Goal: Information Seeking & Learning: Learn about a topic

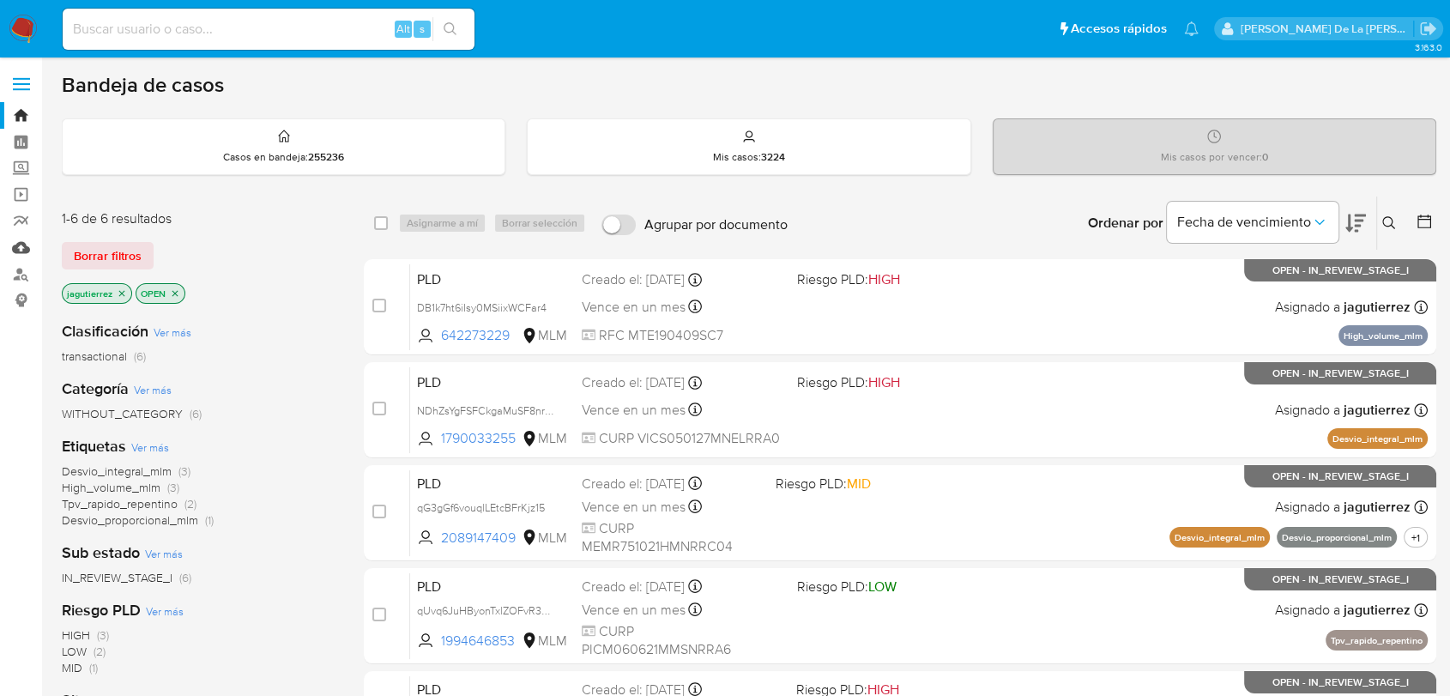
click at [30, 242] on link "Mulan" at bounding box center [102, 247] width 204 height 27
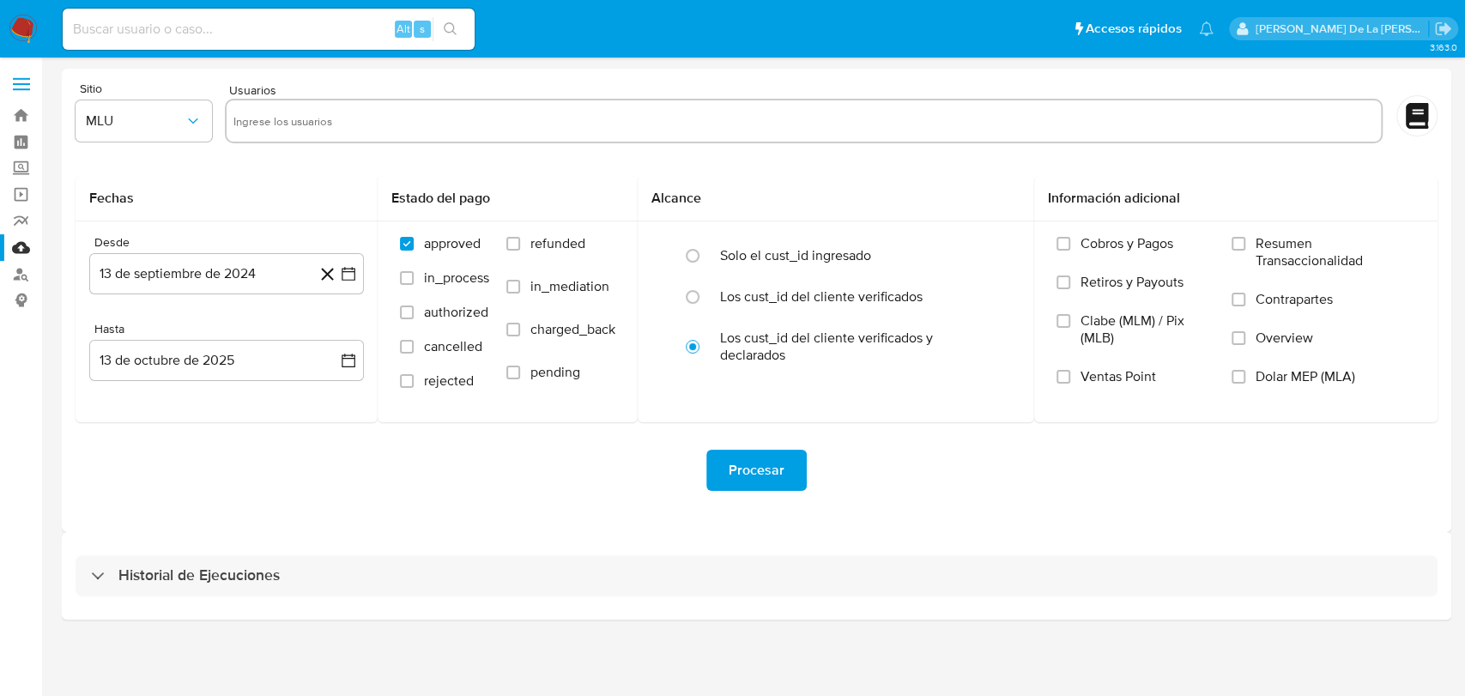
drag, startPoint x: 148, startPoint y: 619, endPoint x: 170, endPoint y: 578, distance: 46.1
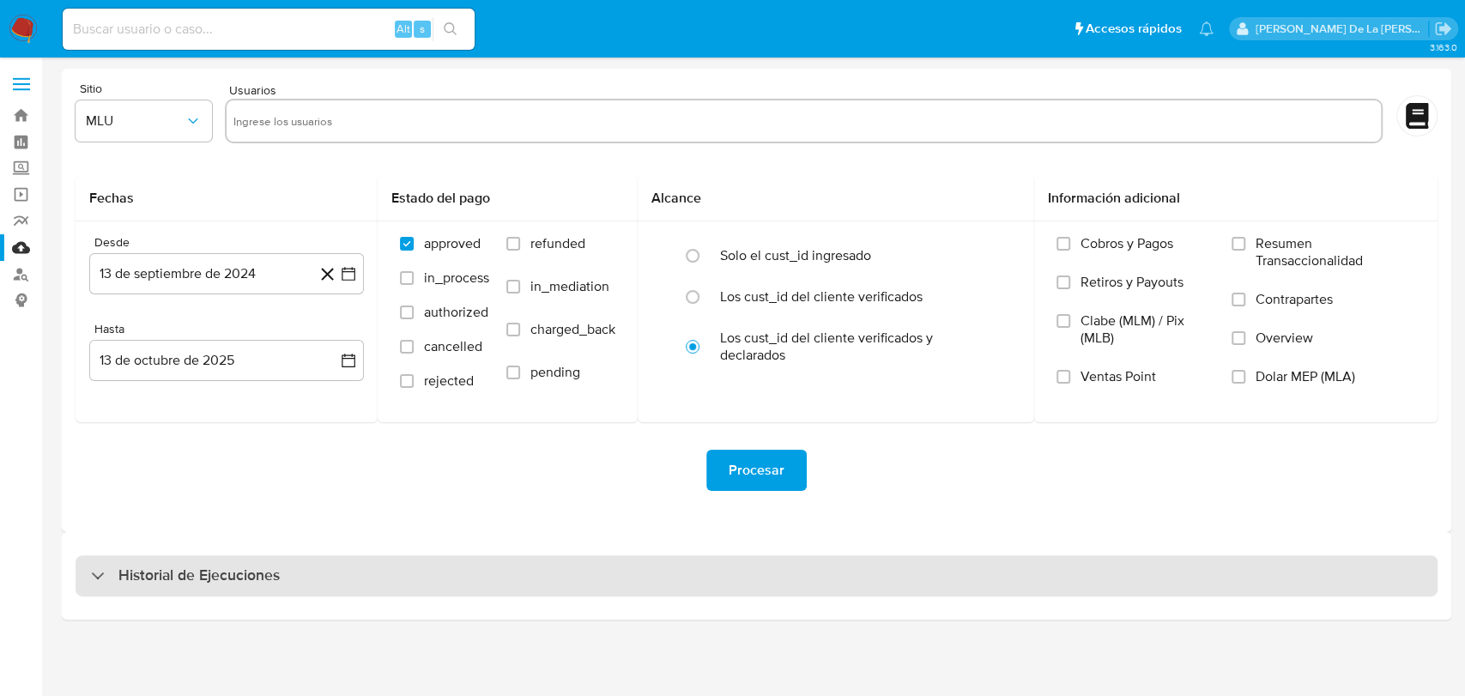
click at [147, 619] on div "Historial de Ejecuciones" at bounding box center [756, 576] width 1389 height 88
click at [172, 577] on h3 "Historial de Ejecuciones" at bounding box center [198, 575] width 161 height 21
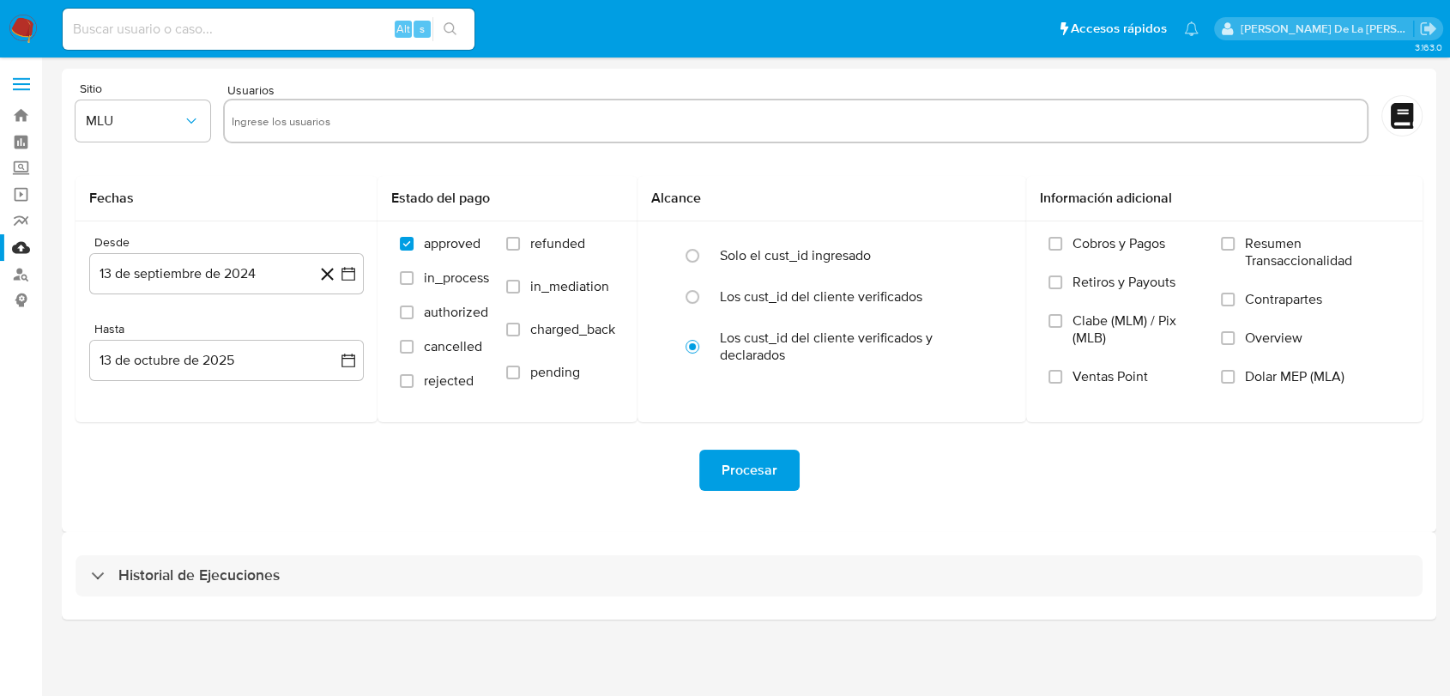
select select "10"
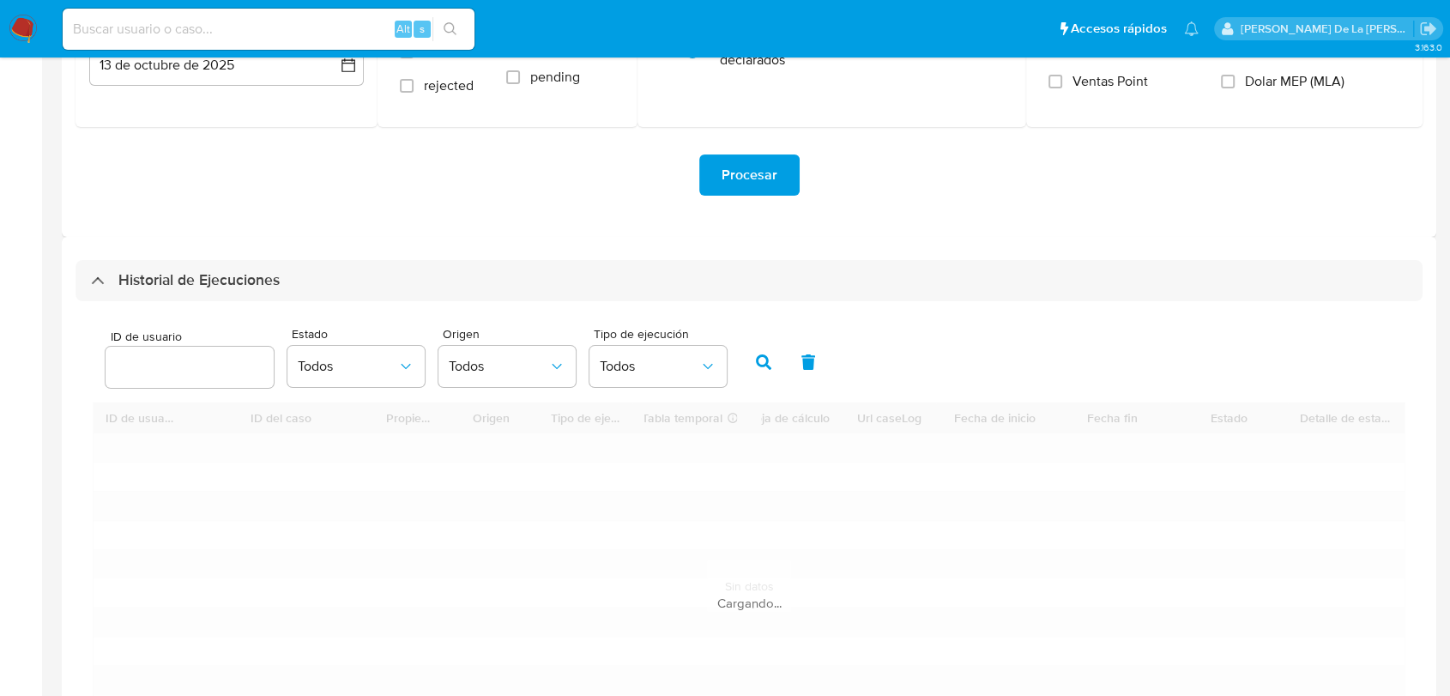
scroll to position [381, 0]
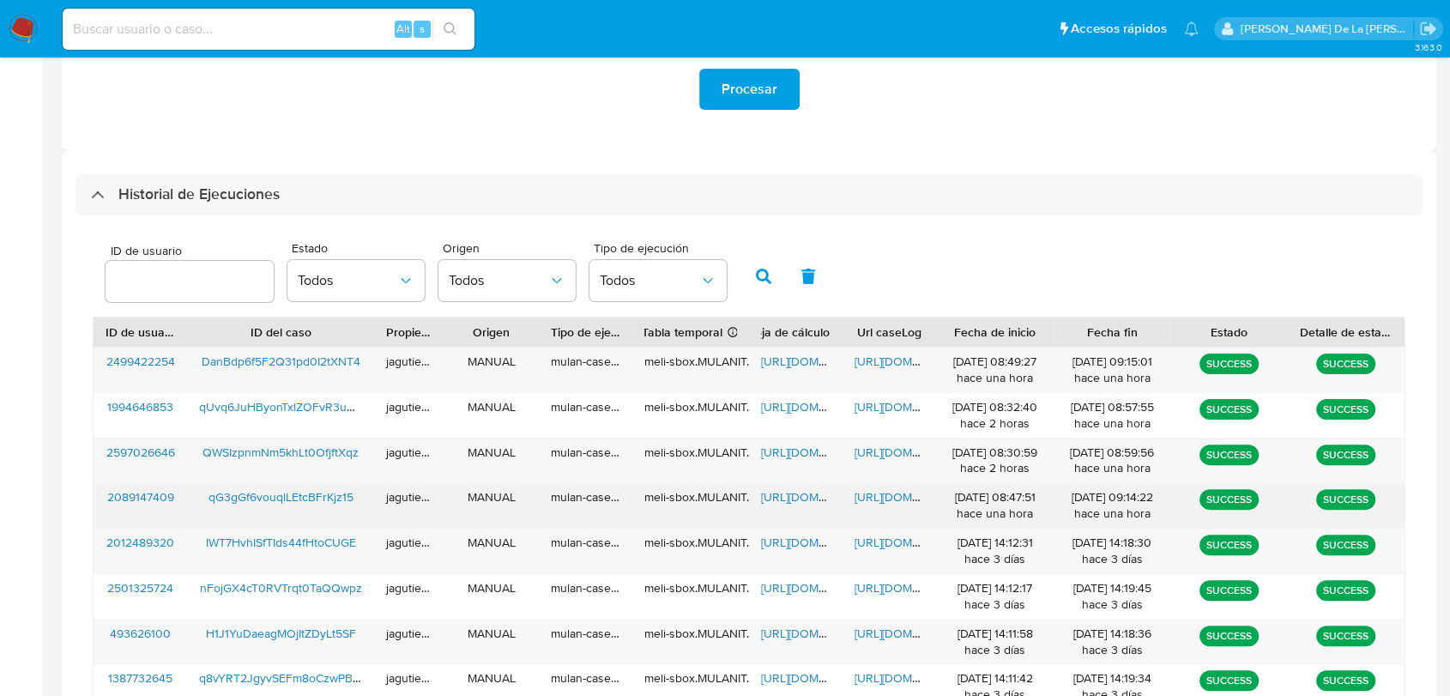
click at [795, 489] on span "https://docs.google.com/spreadsheets/d/14mSidPgJcy5vYcSehJ4Mi28cRa1fwCQtEhQPV-v…" at bounding box center [820, 496] width 118 height 17
click at [882, 492] on span "https://docs.google.com/document/d/16AAG3SozNI0pckKAI3BGIBPDgz212MINsBVmjP8LAAk…" at bounding box center [914, 496] width 118 height 17
click at [279, 494] on span "qG3gGf6vouqlLEtcBFrKjz15" at bounding box center [280, 496] width 145 height 17
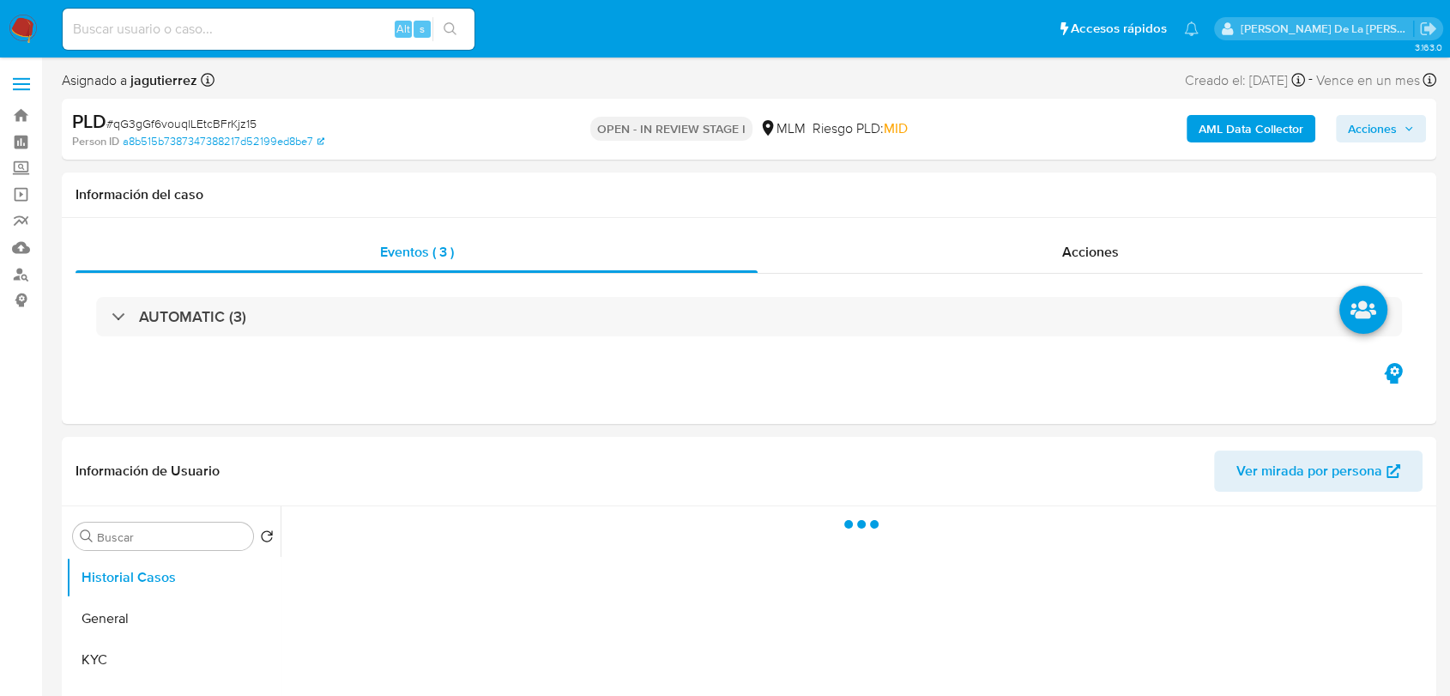
select select "10"
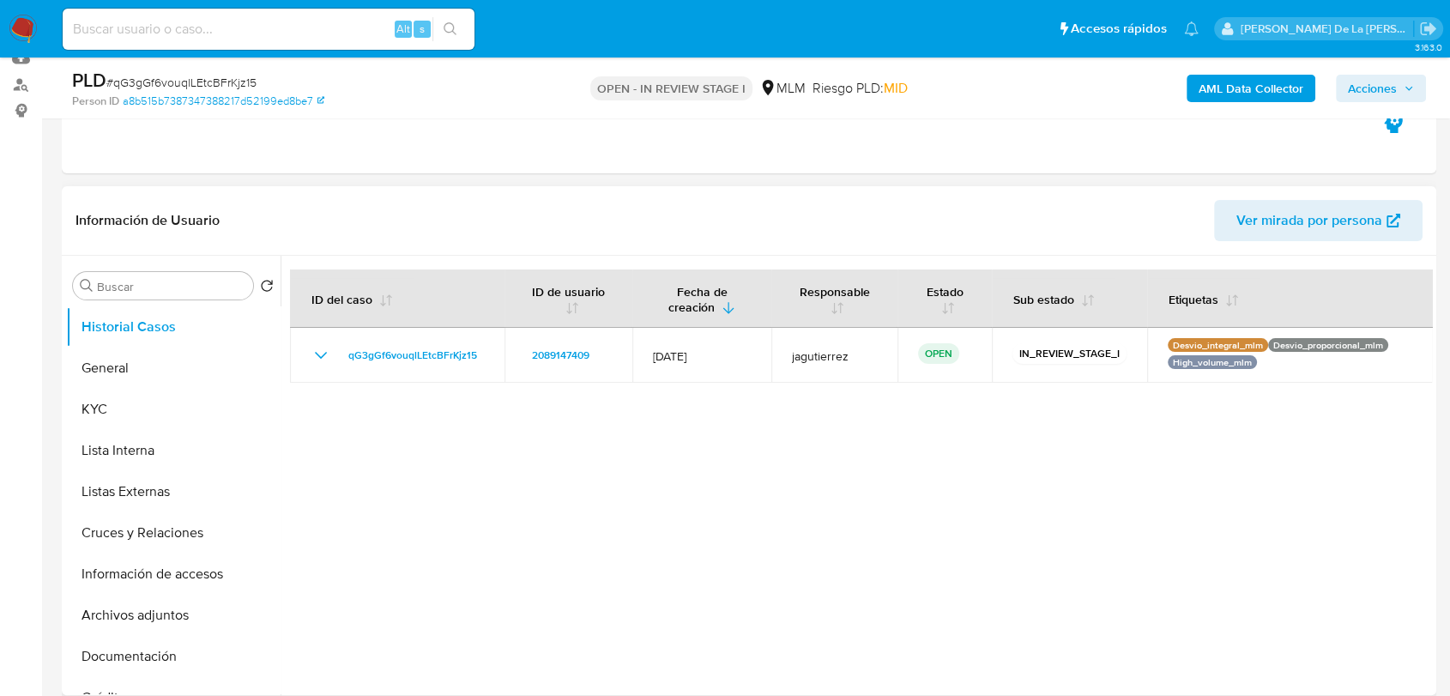
scroll to position [190, 0]
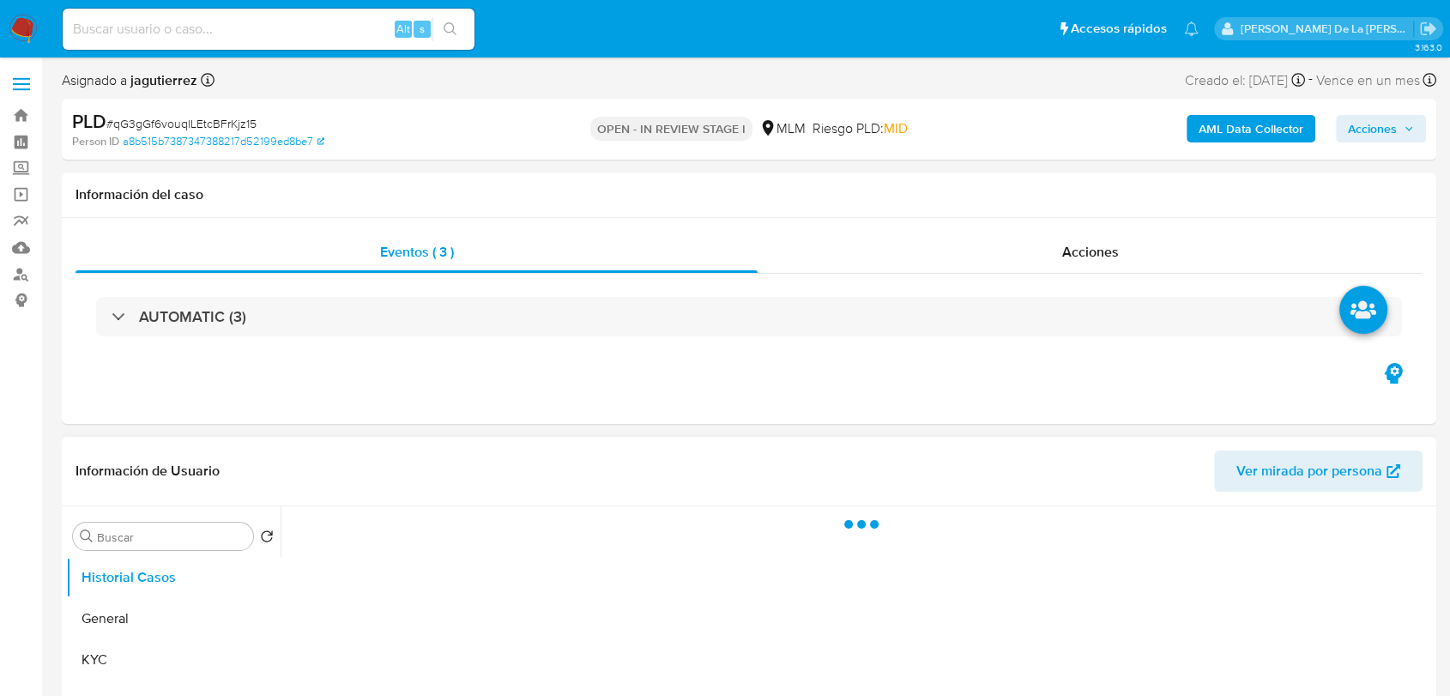
select select "10"
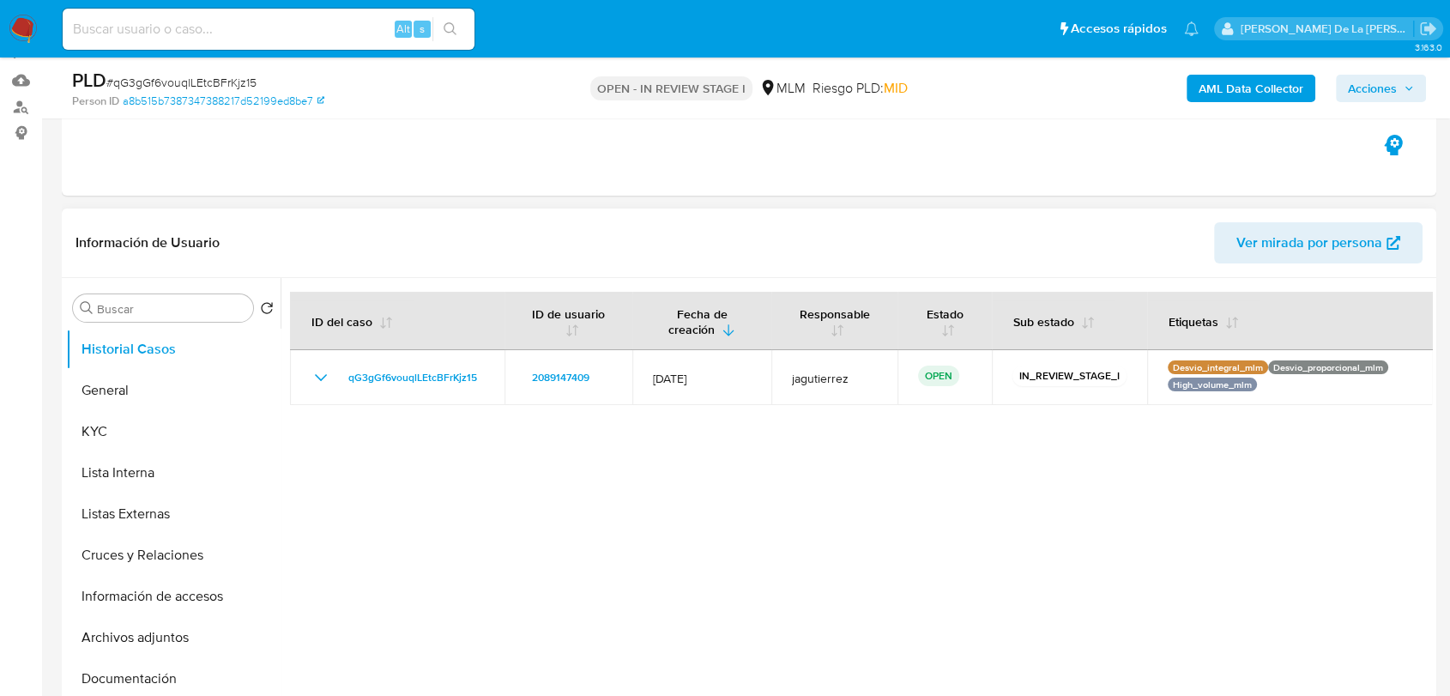
scroll to position [190, 0]
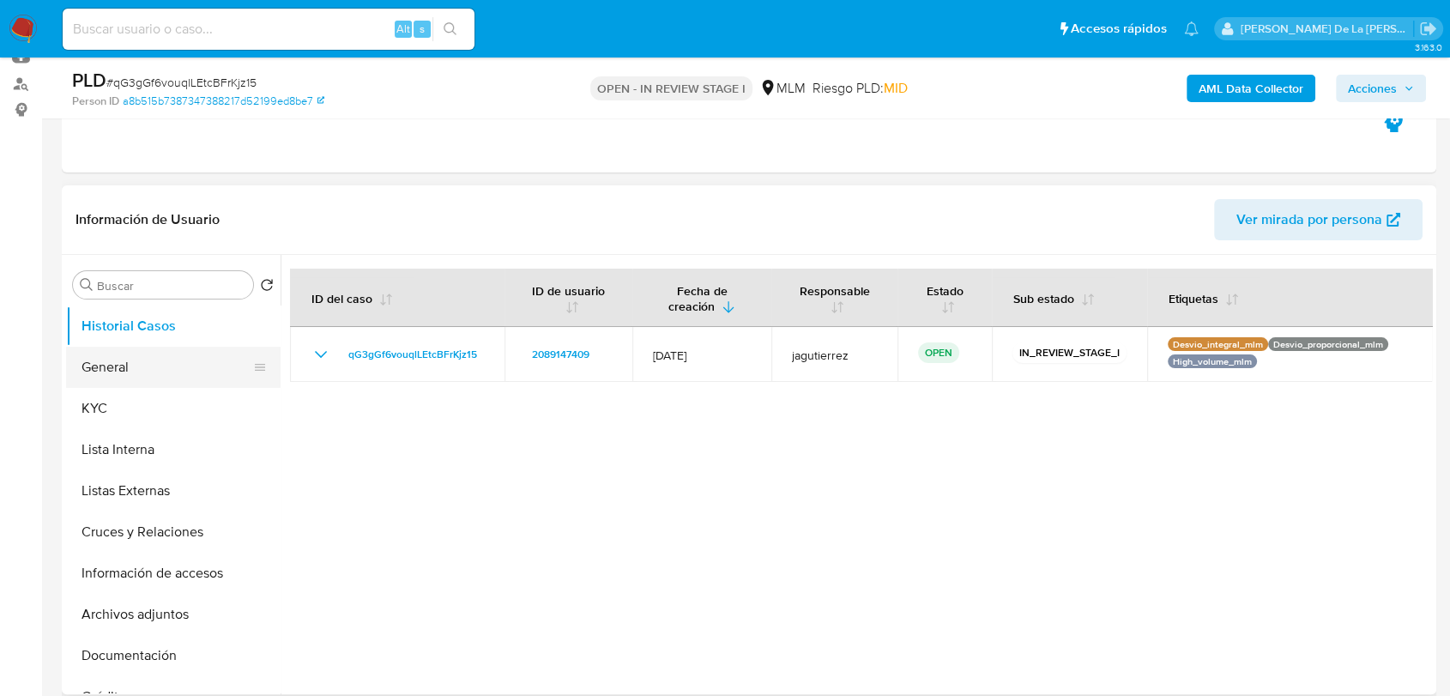
click at [200, 364] on button "General" at bounding box center [166, 367] width 201 height 41
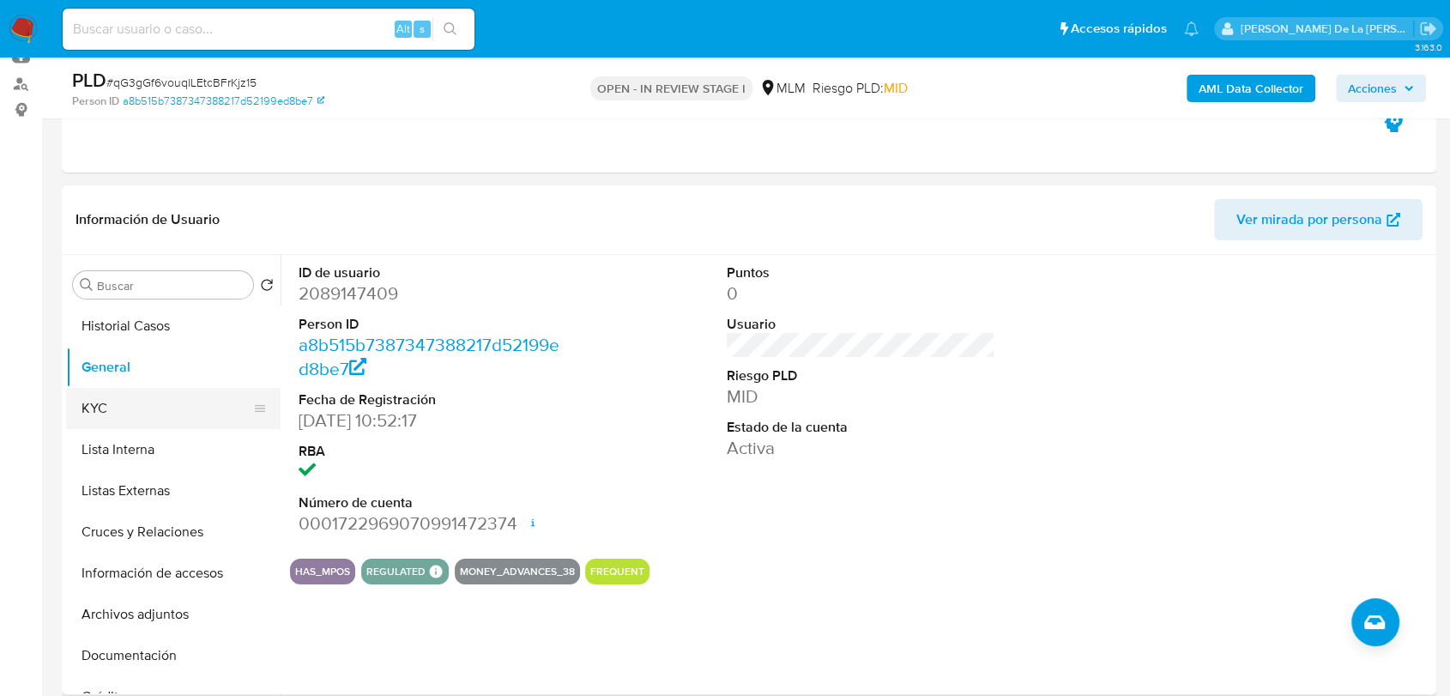
click at [160, 414] on button "KYC" at bounding box center [166, 408] width 201 height 41
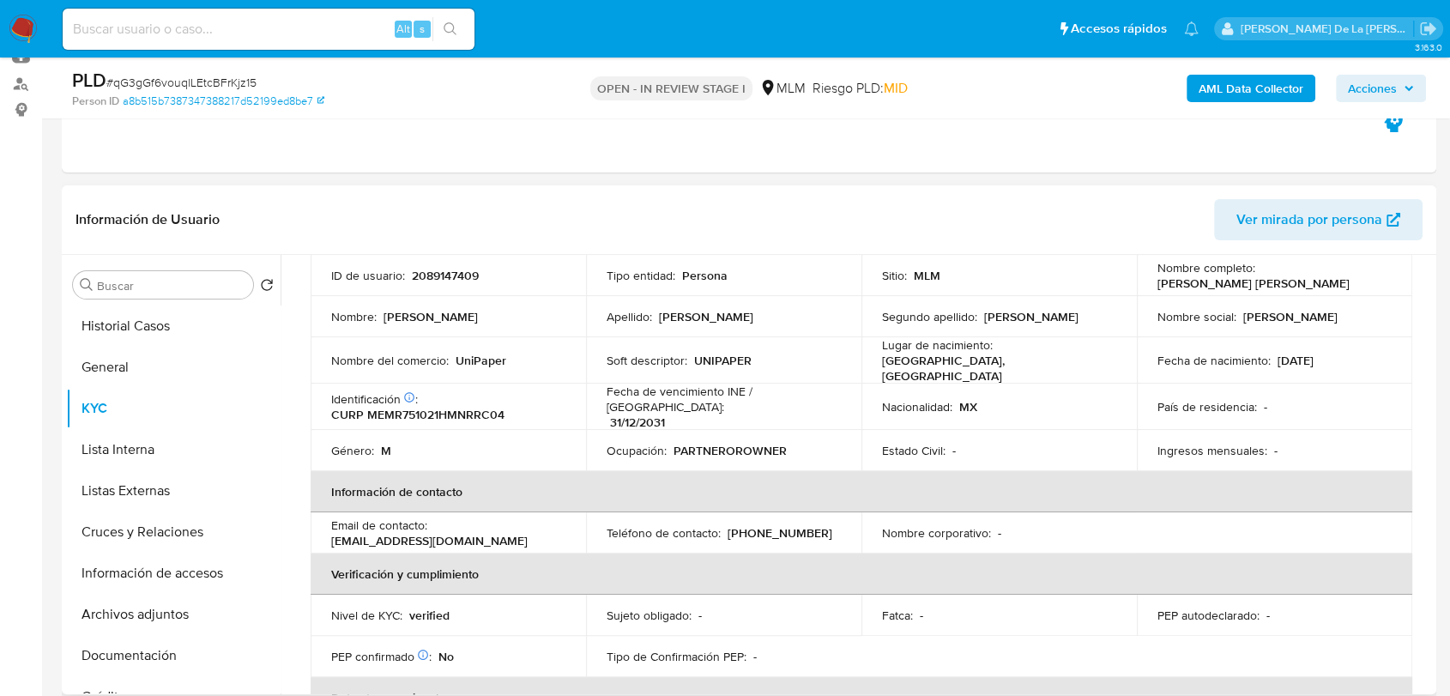
scroll to position [0, 0]
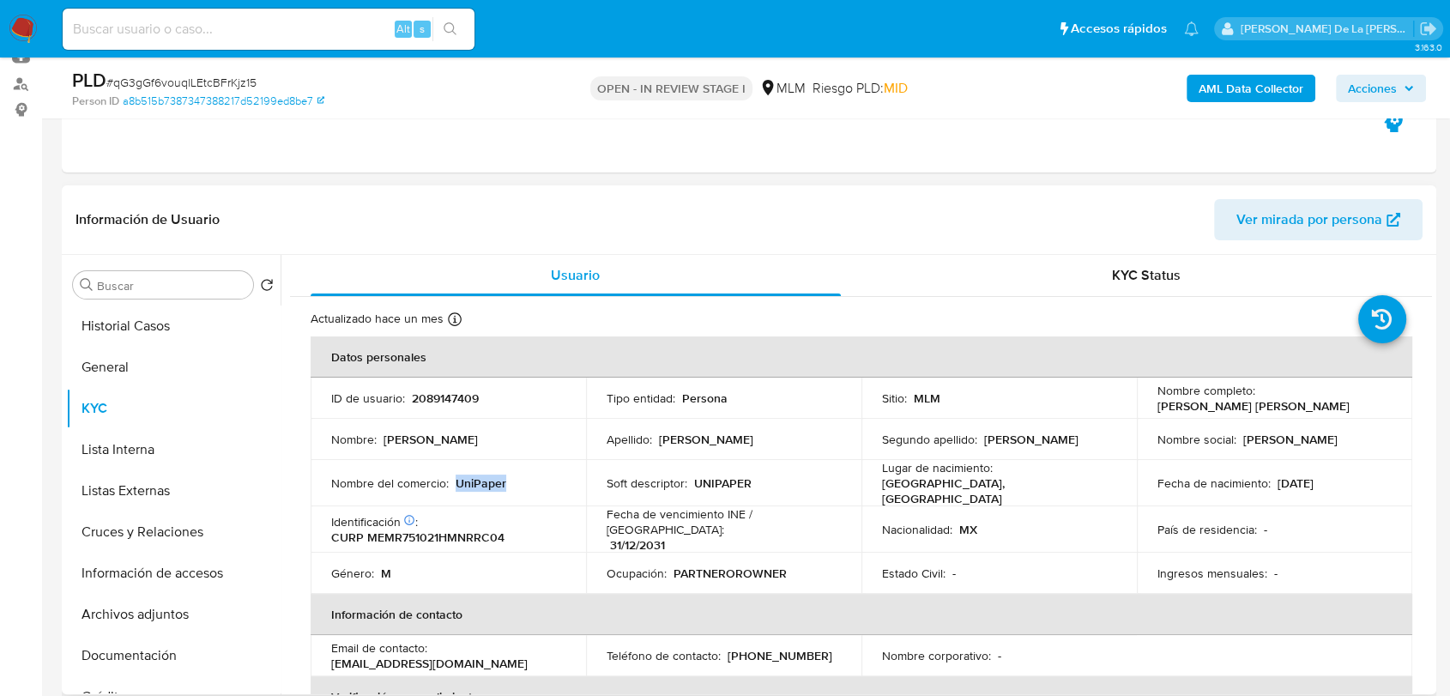
drag, startPoint x: 510, startPoint y: 477, endPoint x: 457, endPoint y: 480, distance: 53.3
click at [457, 480] on div "Nombre del comercio : UniPaper" at bounding box center [448, 482] width 234 height 15
drag, startPoint x: 1371, startPoint y: 403, endPoint x: 1256, endPoint y: 409, distance: 115.1
click at [1256, 409] on td "Nombre completo : Ricardo Meraz Marin" at bounding box center [1274, 397] width 275 height 41
drag, startPoint x: 1302, startPoint y: 408, endPoint x: 1377, endPoint y: 349, distance: 95.3
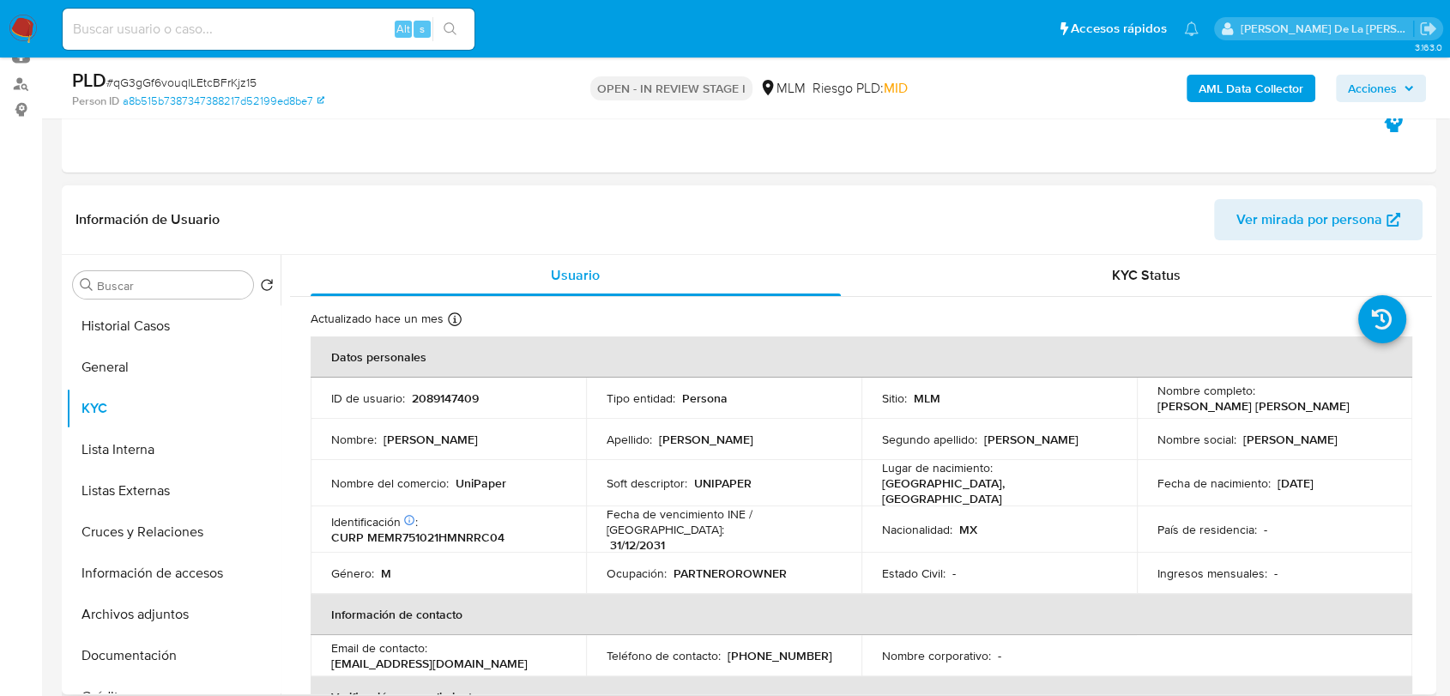
drag, startPoint x: 1374, startPoint y: 392, endPoint x: 1259, endPoint y: 400, distance: 114.4
click at [1259, 400] on div "Nombre completo : Ricardo Meraz Marin" at bounding box center [1274, 398] width 234 height 31
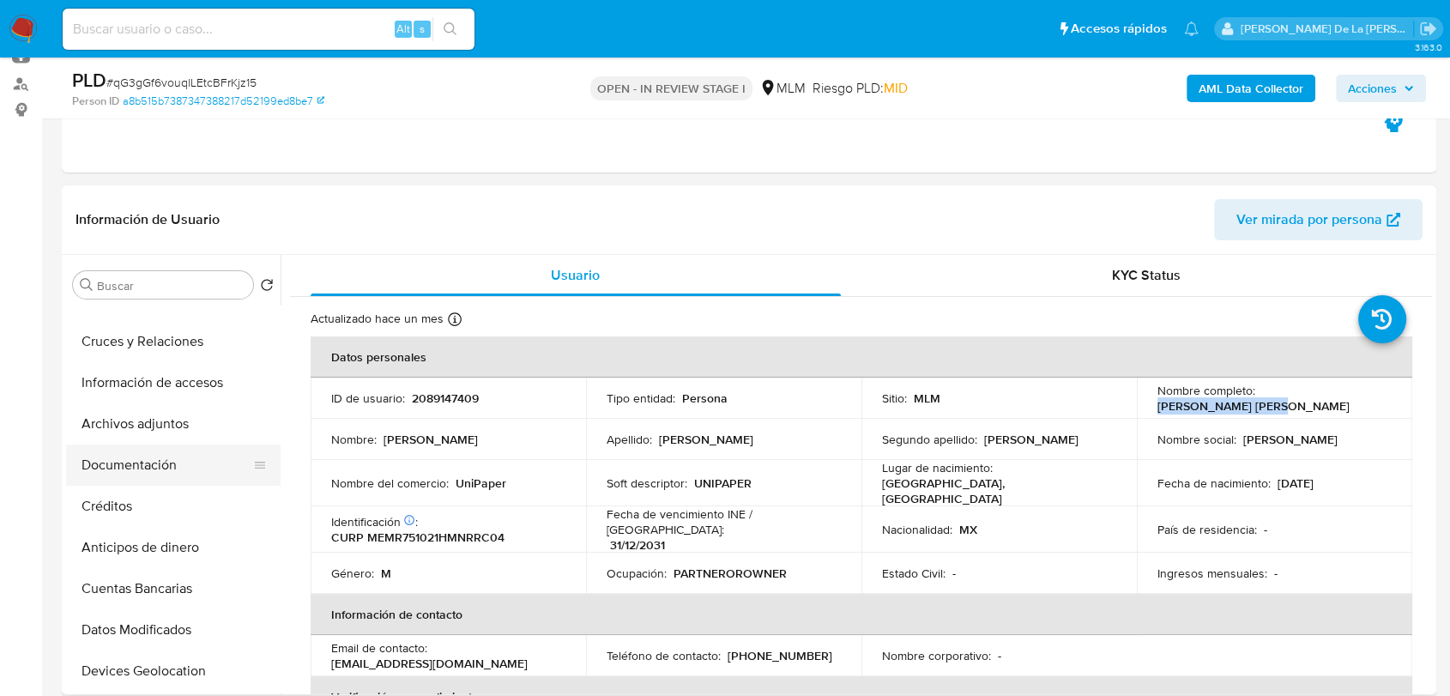
click at [145, 465] on button "Documentación" at bounding box center [166, 464] width 201 height 41
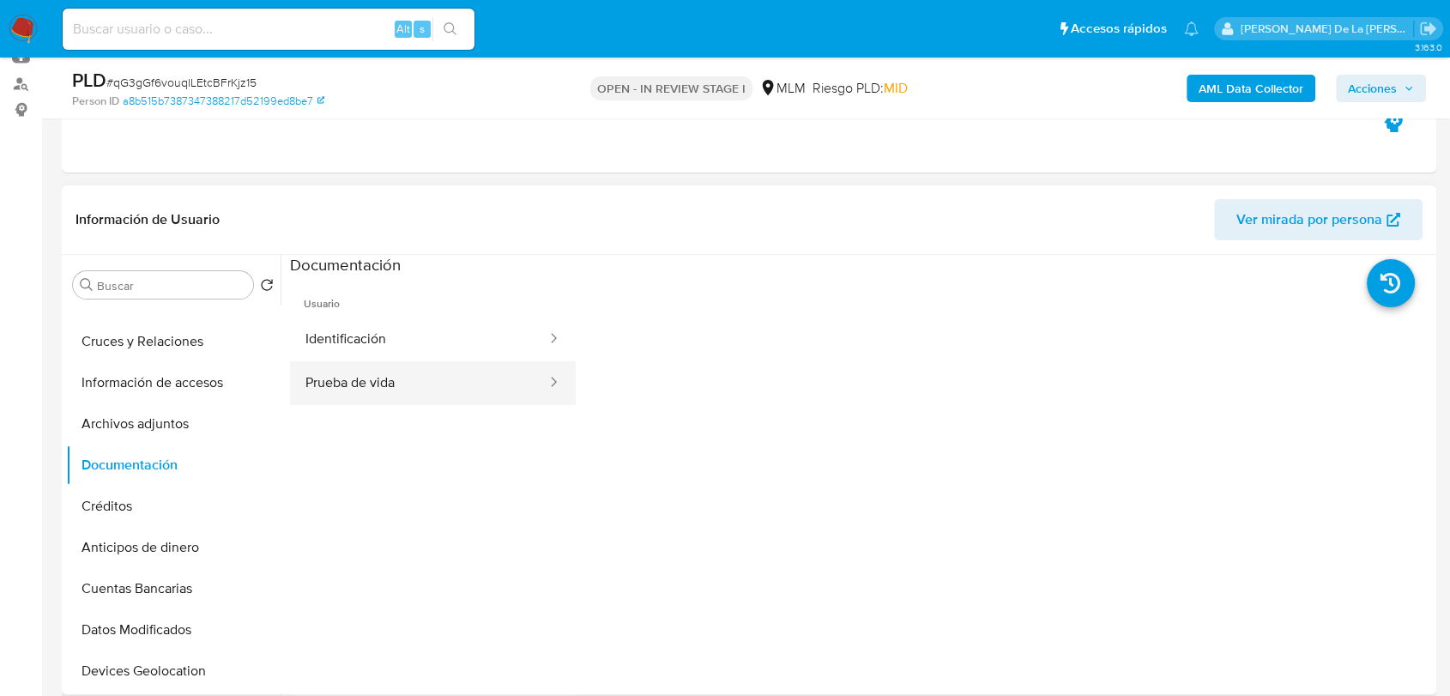
click at [364, 365] on button "Prueba de vida" at bounding box center [419, 383] width 258 height 44
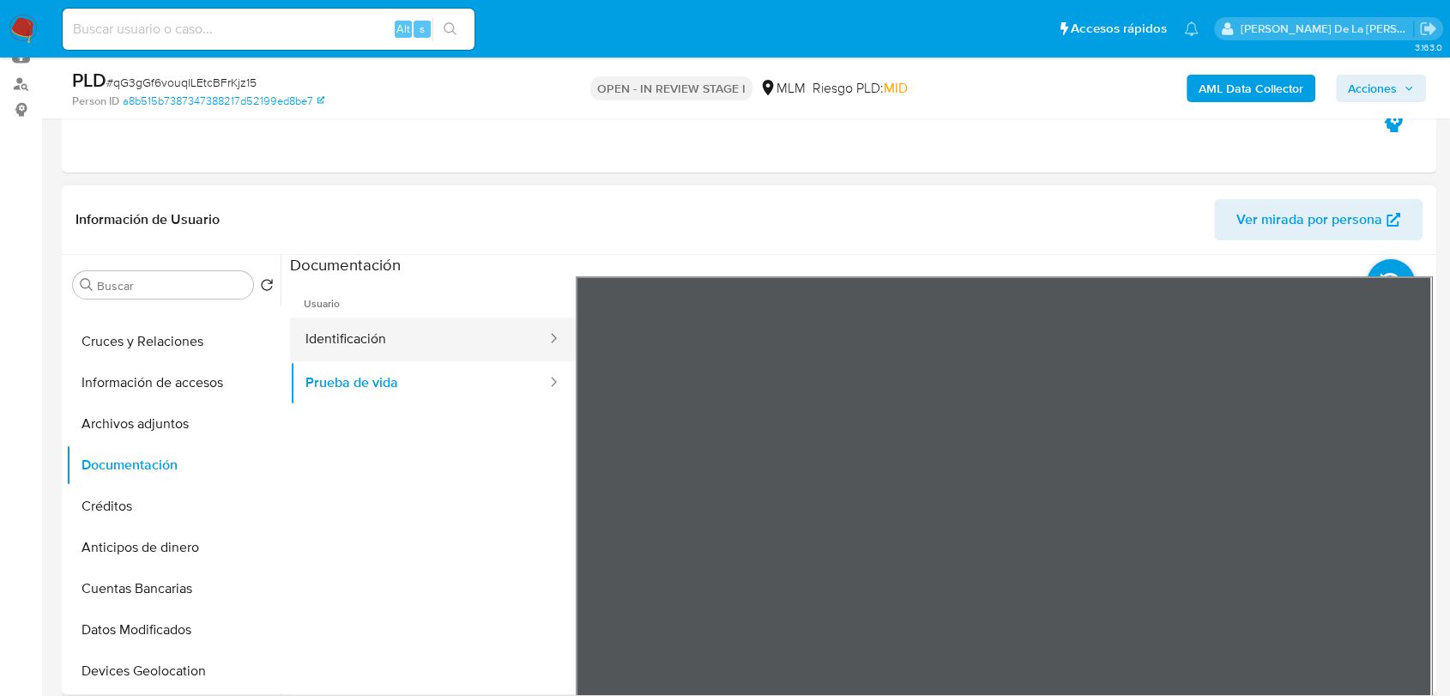
click at [353, 332] on button "Identificación" at bounding box center [419, 339] width 258 height 44
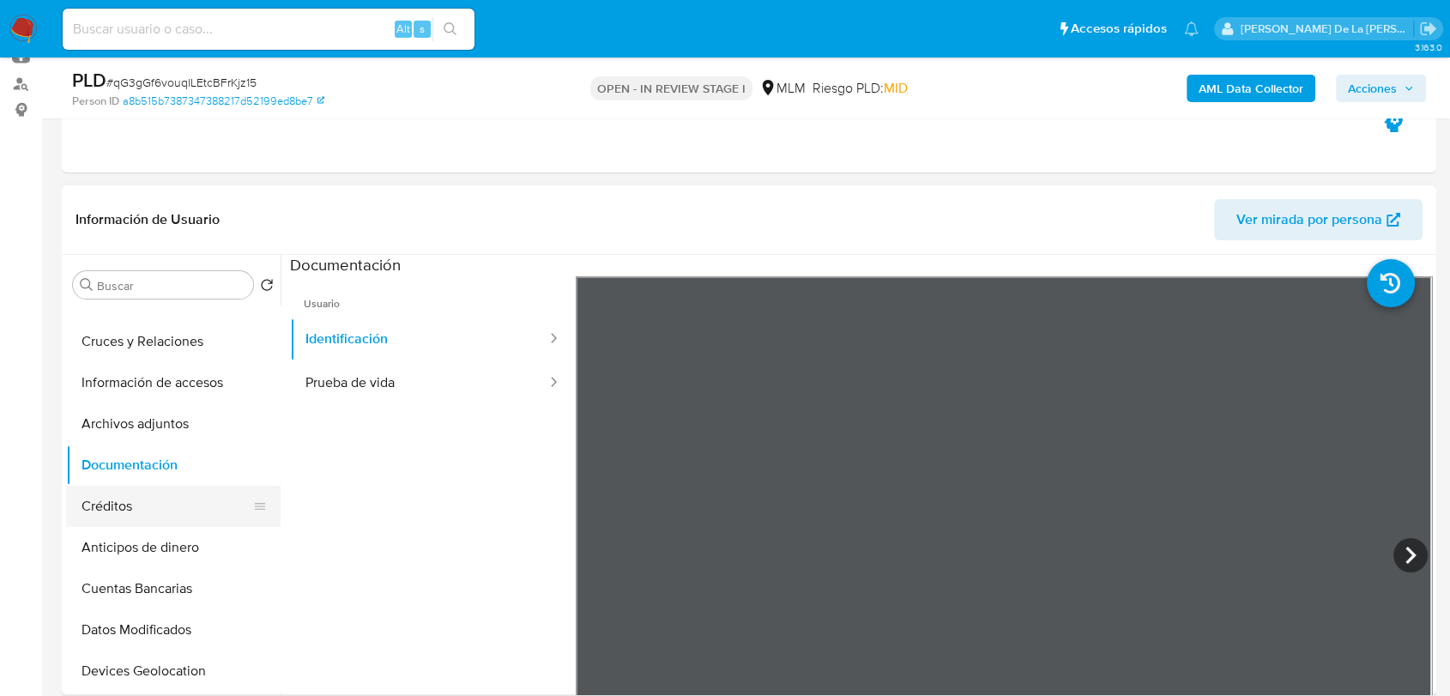
click at [167, 510] on button "Créditos" at bounding box center [166, 506] width 201 height 41
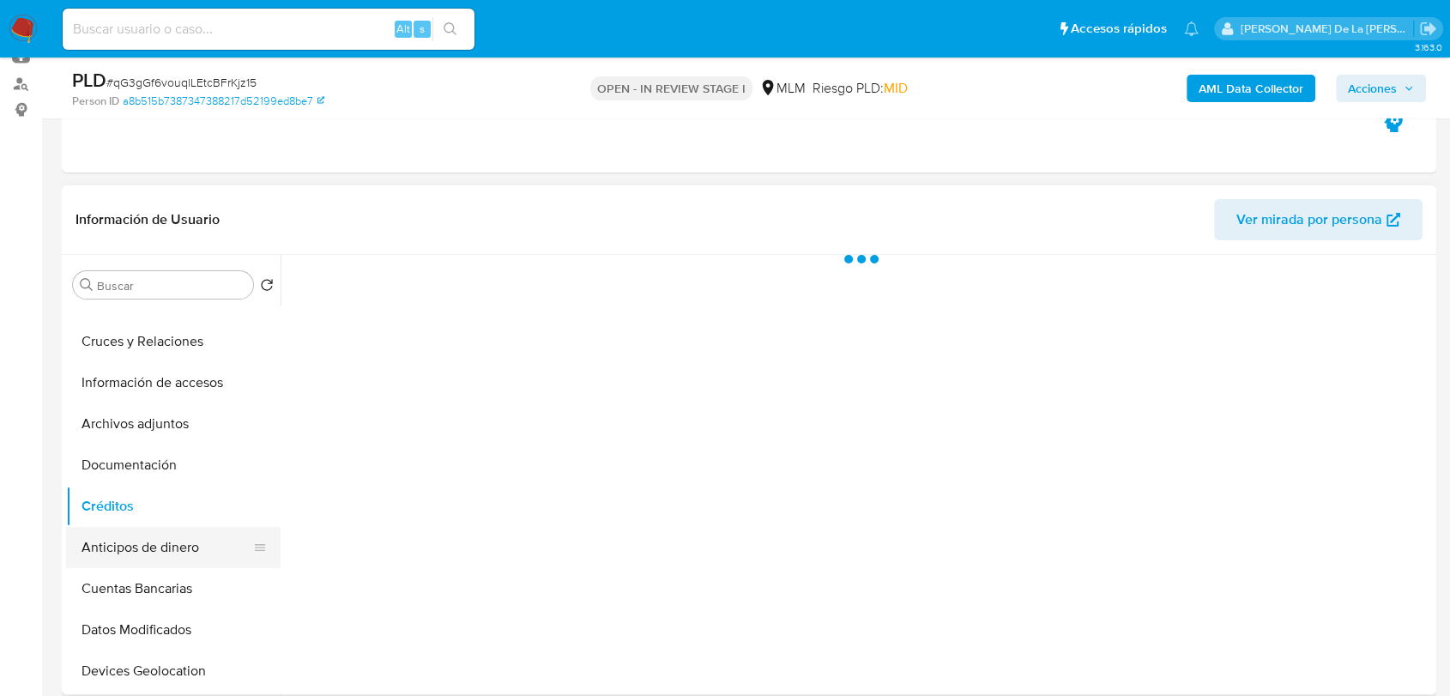
click at [162, 534] on button "Anticipos de dinero" at bounding box center [166, 547] width 201 height 41
click at [176, 596] on button "Cuentas Bancarias" at bounding box center [166, 588] width 201 height 41
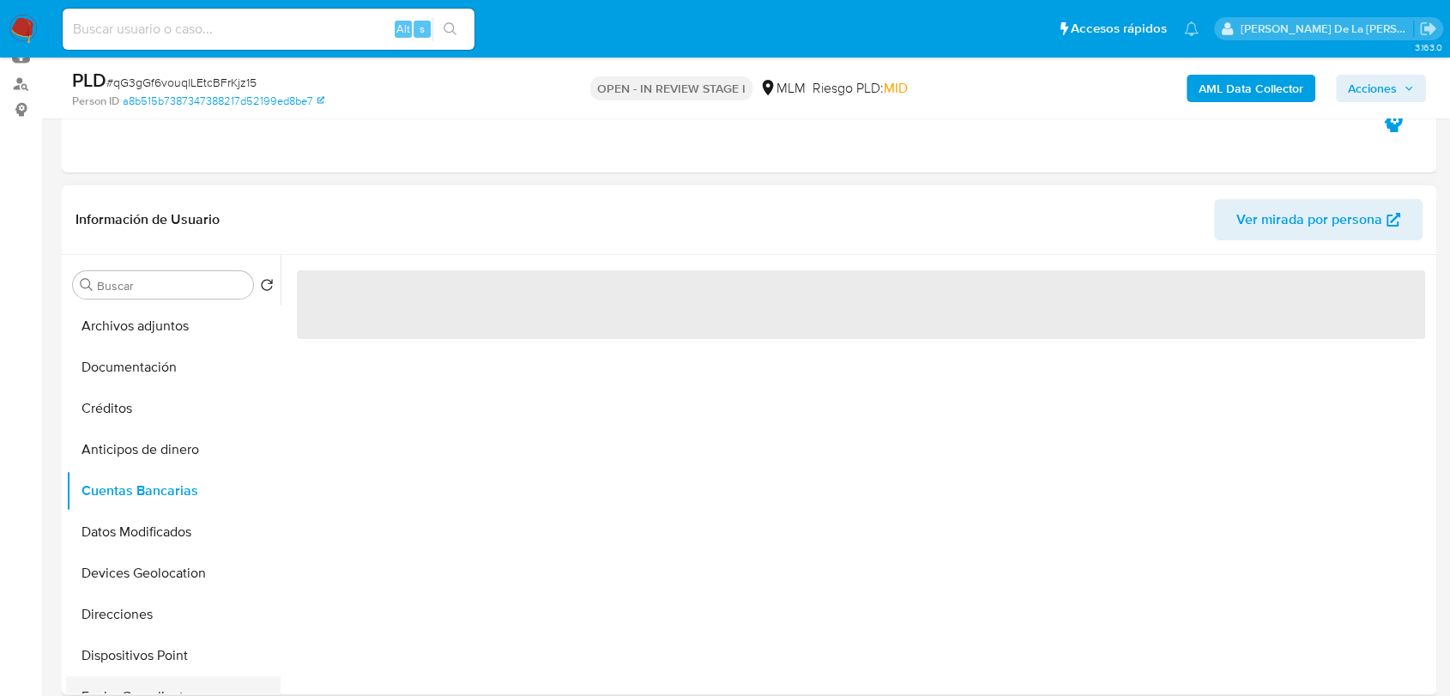
scroll to position [286, 0]
click at [195, 533] on button "Datos Modificados" at bounding box center [166, 534] width 201 height 41
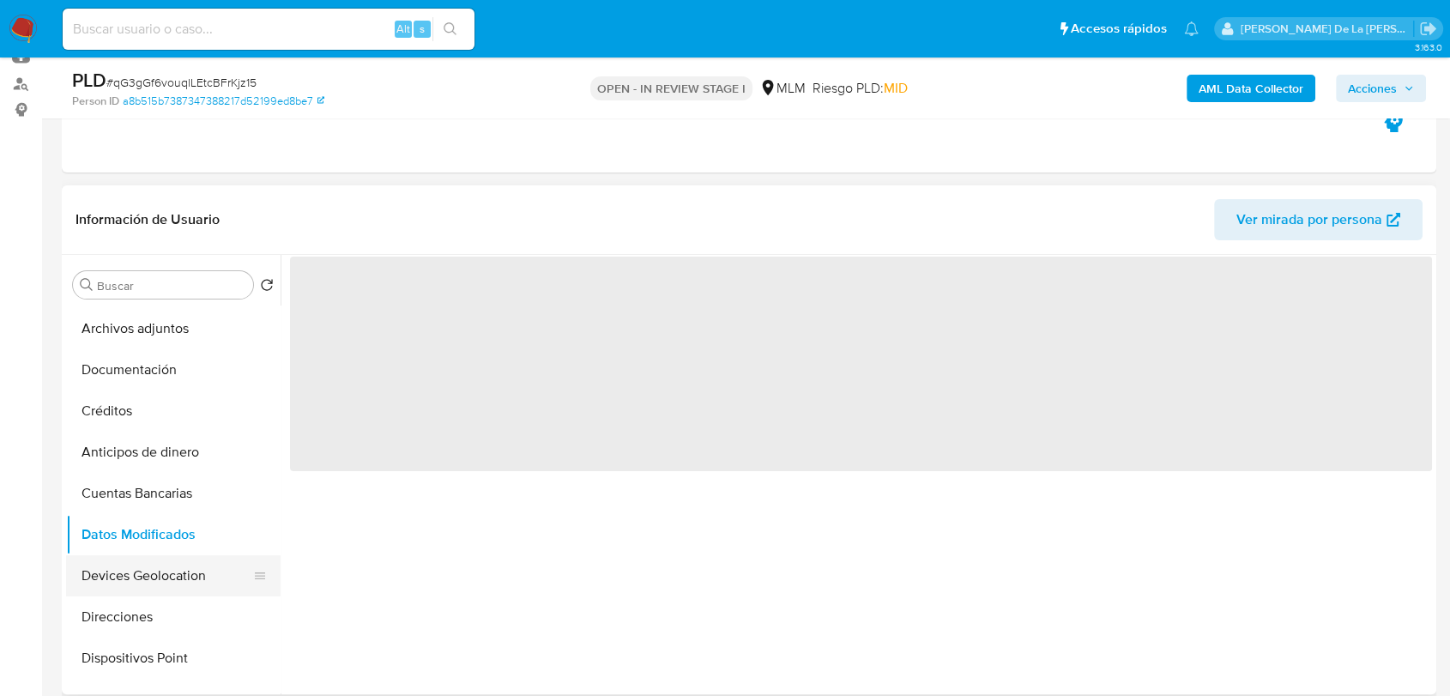
click at [189, 565] on button "Devices Geolocation" at bounding box center [166, 575] width 201 height 41
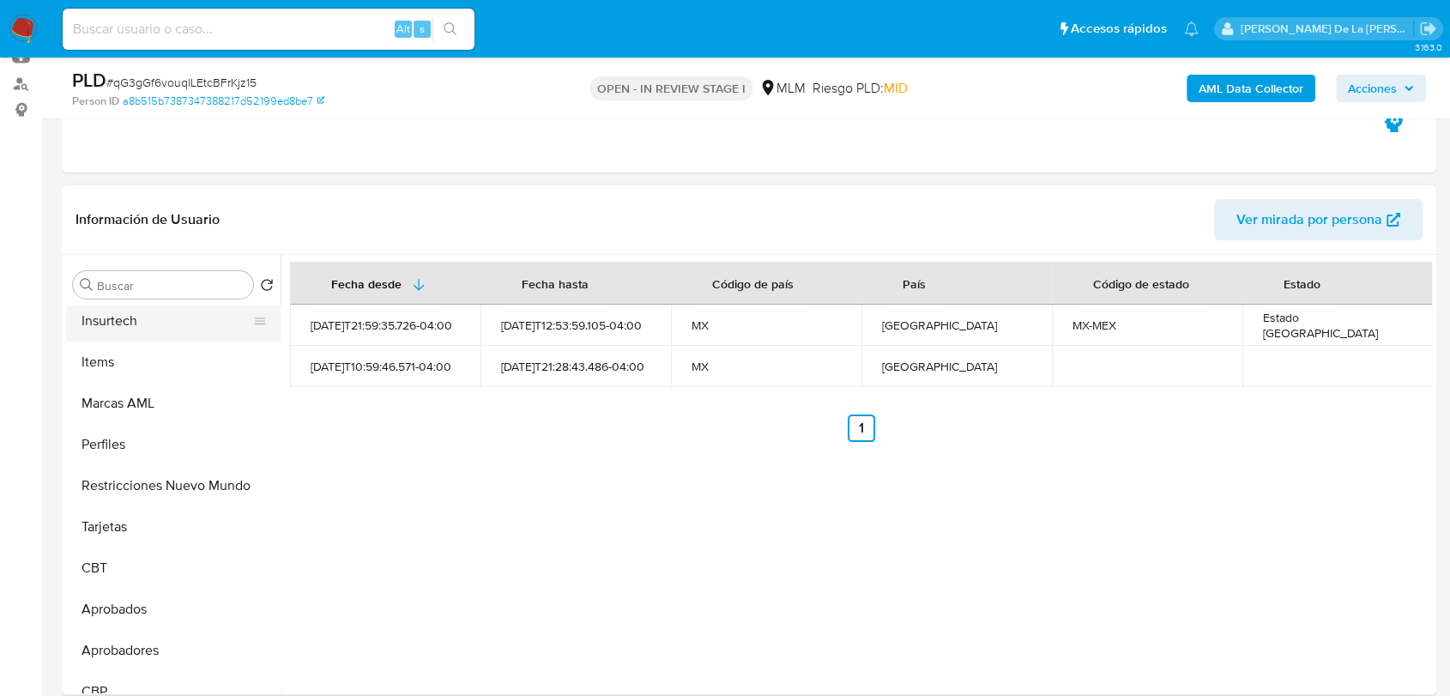
scroll to position [849, 0]
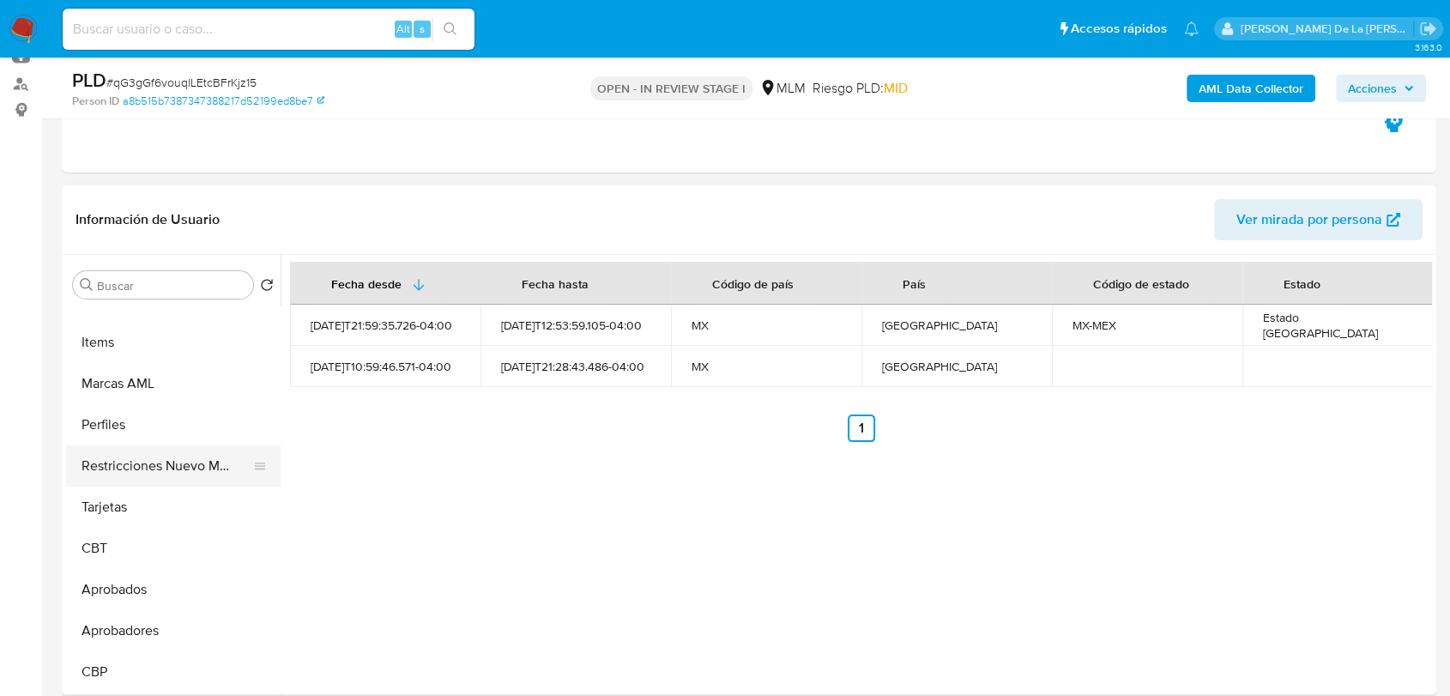
click at [190, 474] on button "Restricciones Nuevo Mundo" at bounding box center [166, 465] width 201 height 41
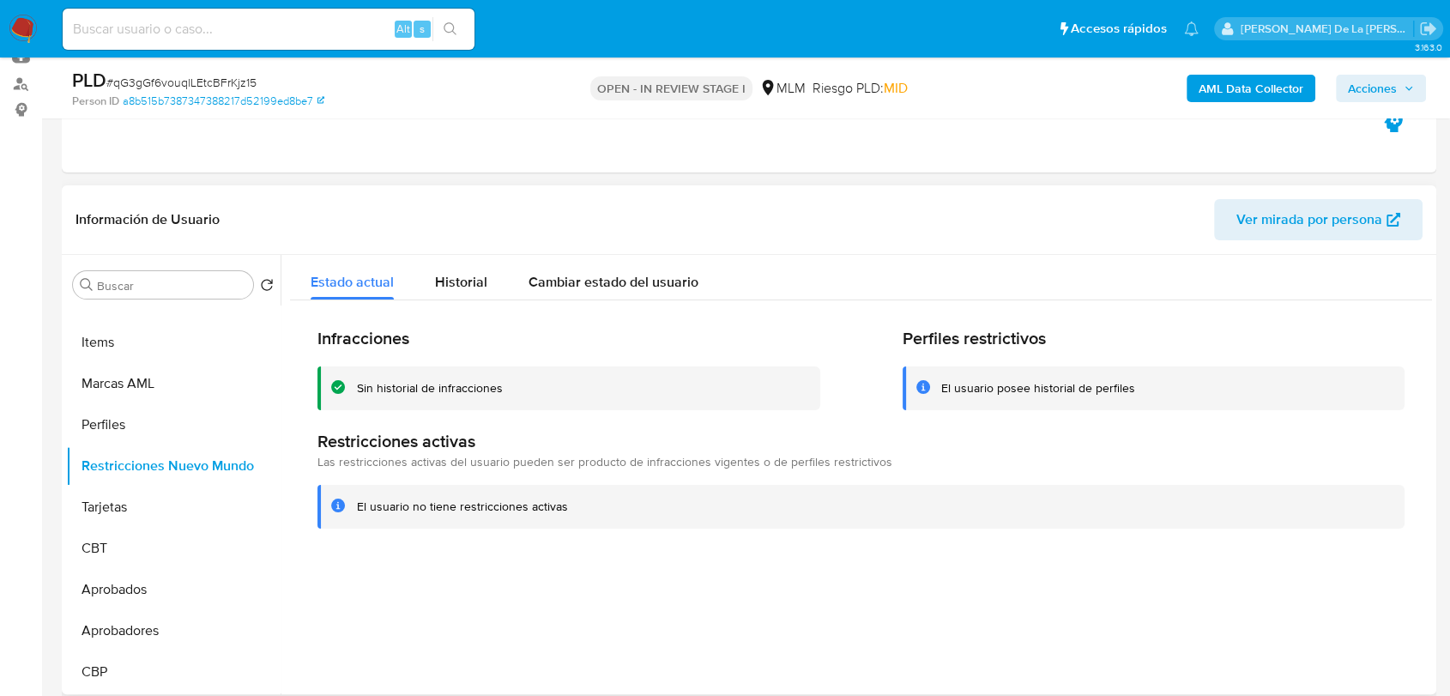
click at [453, 305] on div "Infracciones Sin historial de infracciones Perfiles restrictivos El usuario pos…" at bounding box center [861, 427] width 1142 height 255
click at [462, 283] on span "Historial" at bounding box center [461, 282] width 52 height 20
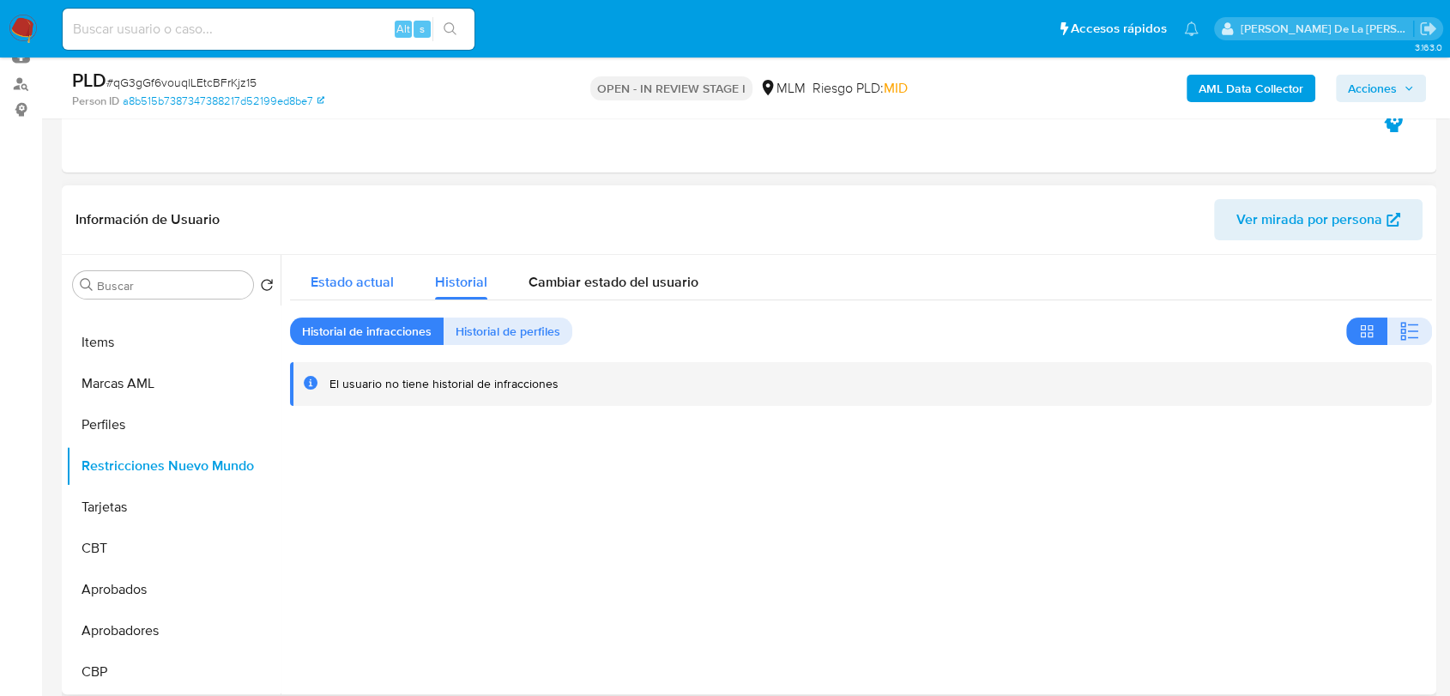
click at [346, 295] on div "Estado actual" at bounding box center [352, 277] width 83 height 45
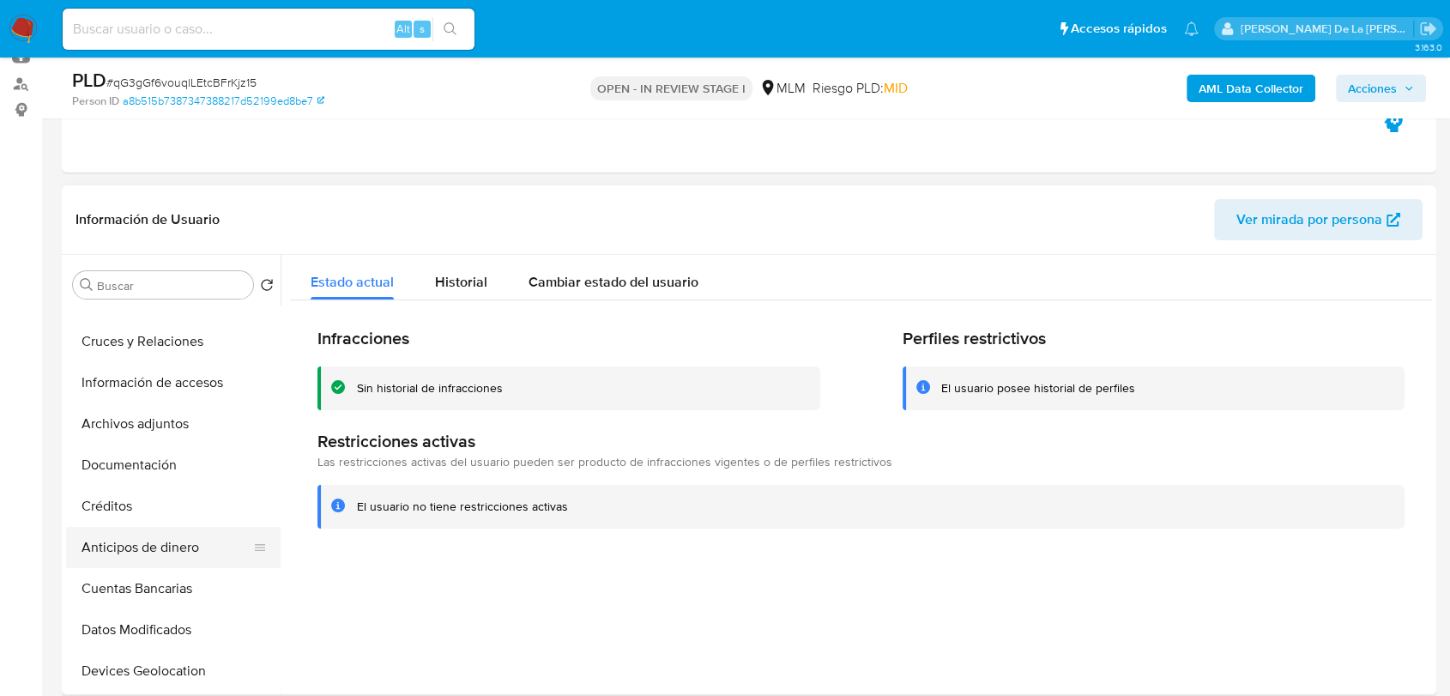
scroll to position [286, 0]
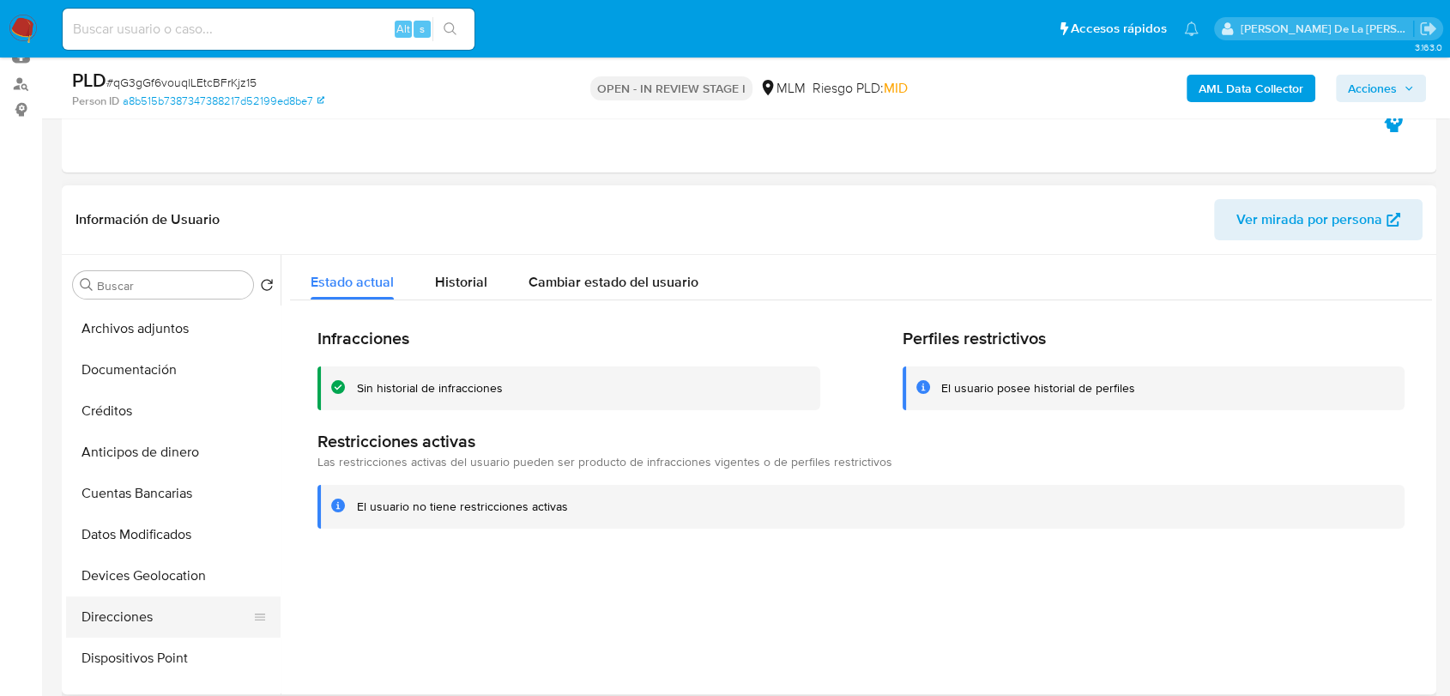
click at [168, 612] on button "Direcciones" at bounding box center [166, 616] width 201 height 41
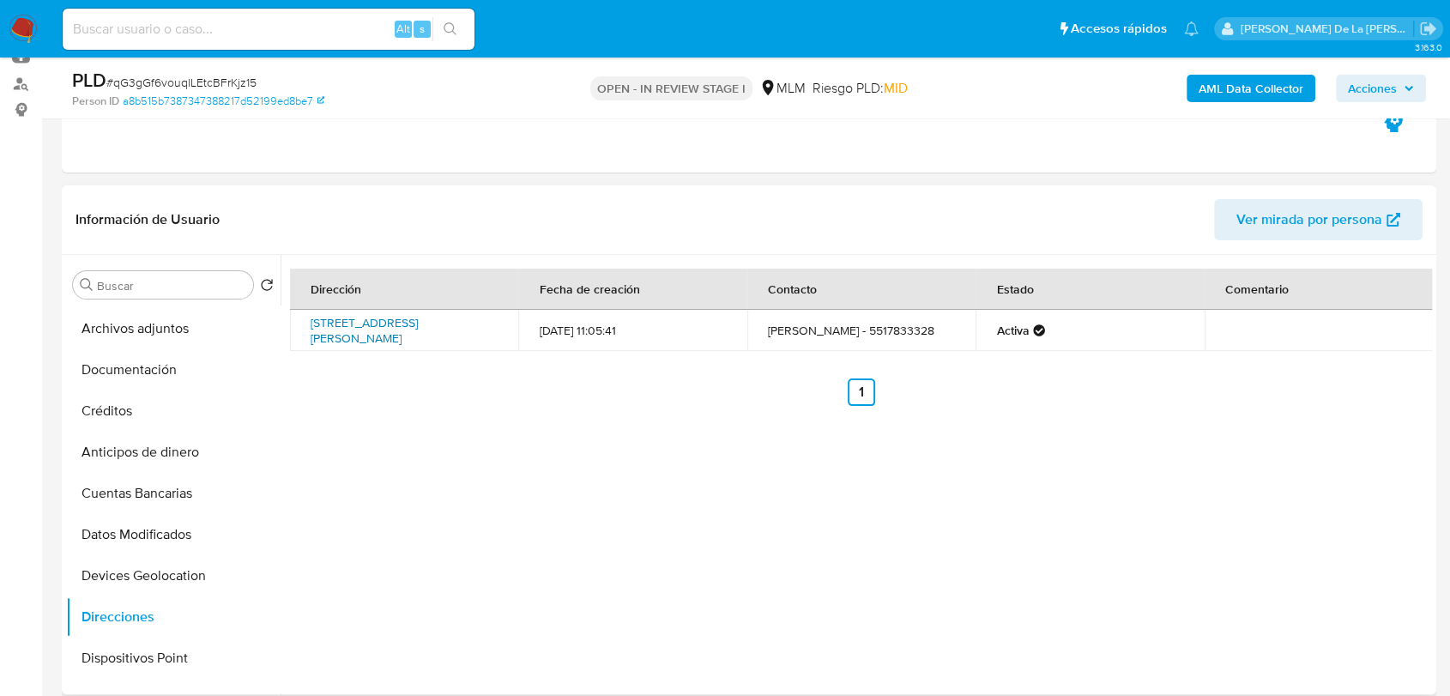
click at [387, 323] on link "Avenida Toluca 621, Alvaro Obregón, Distrito Federal, 01780, Mexico 621" at bounding box center [364, 330] width 107 height 33
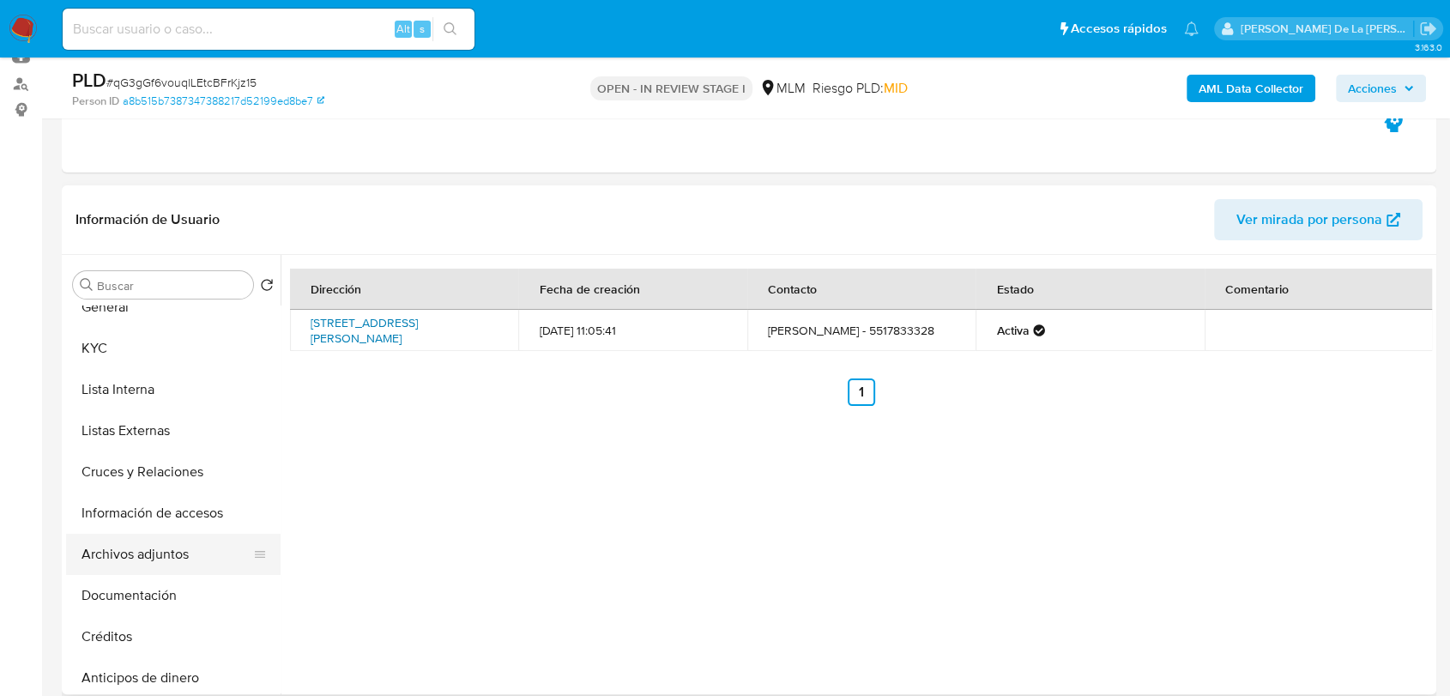
scroll to position [0, 0]
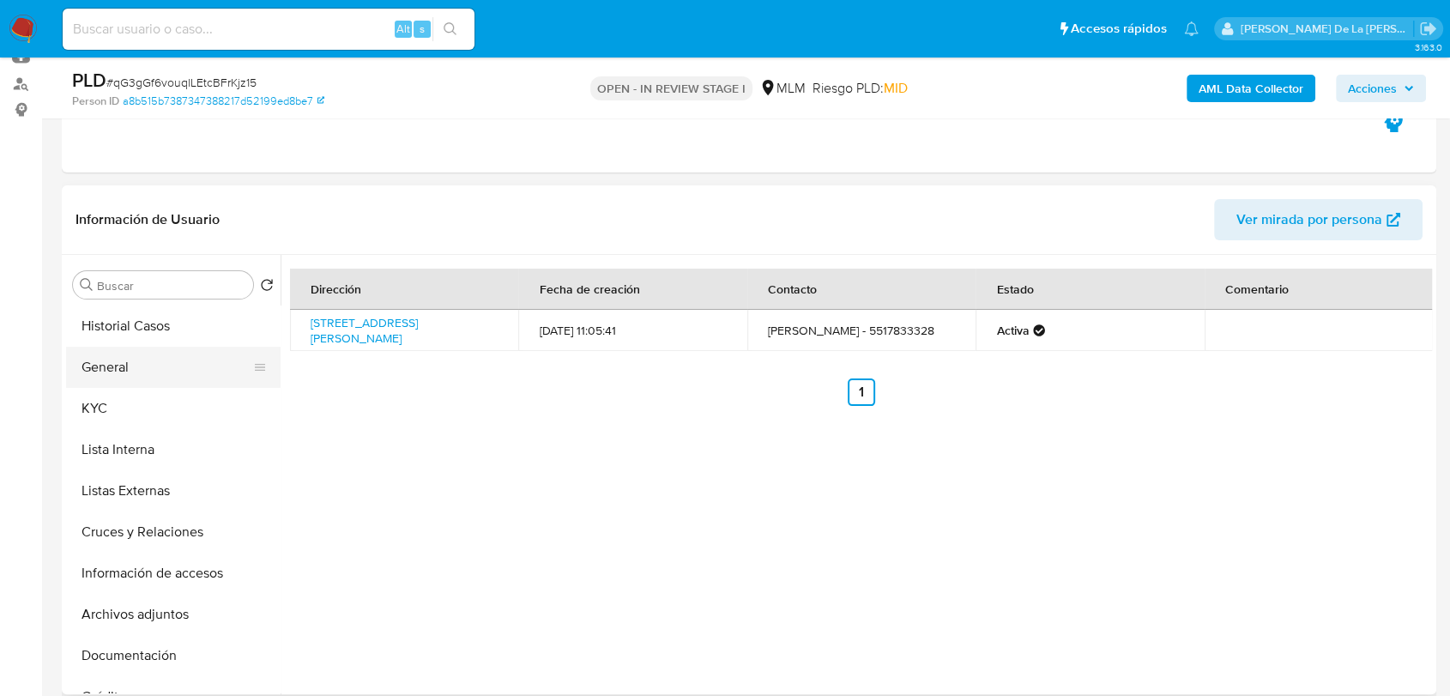
click at [190, 377] on button "General" at bounding box center [166, 367] width 201 height 41
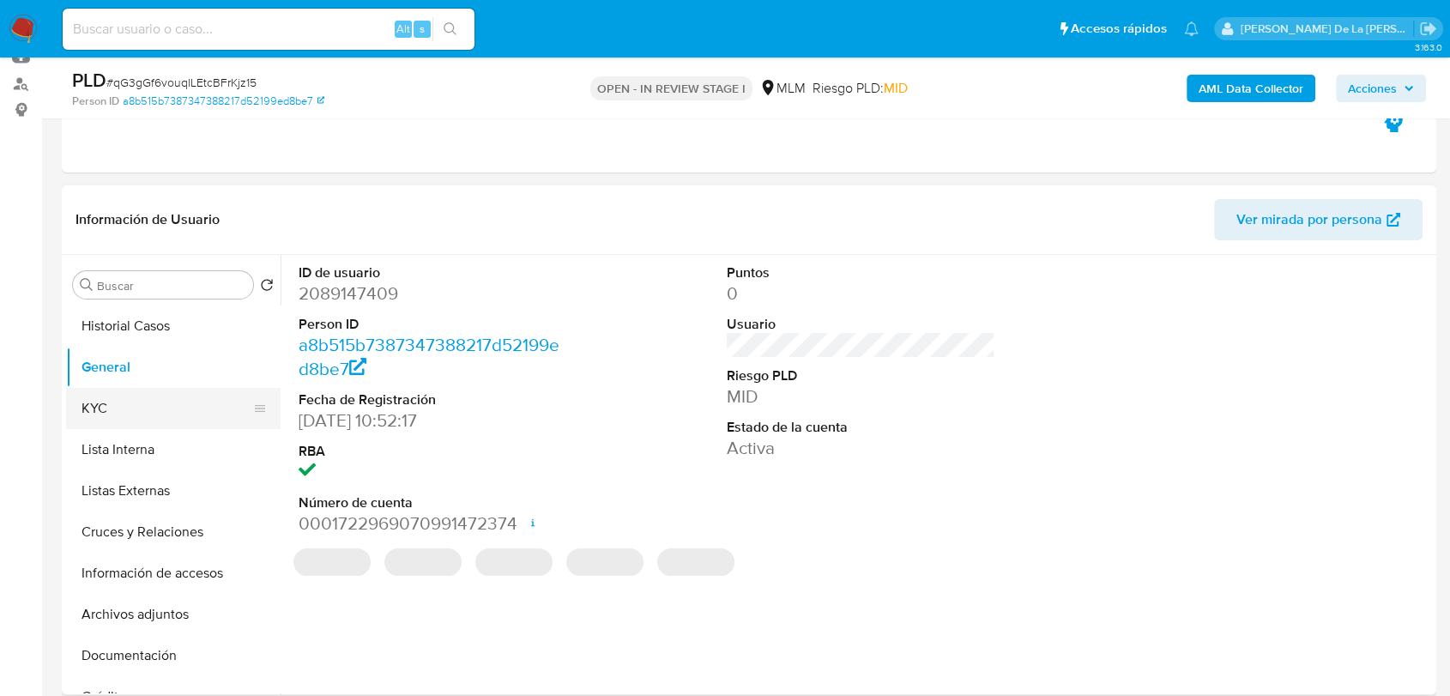
click at [181, 419] on button "KYC" at bounding box center [166, 408] width 201 height 41
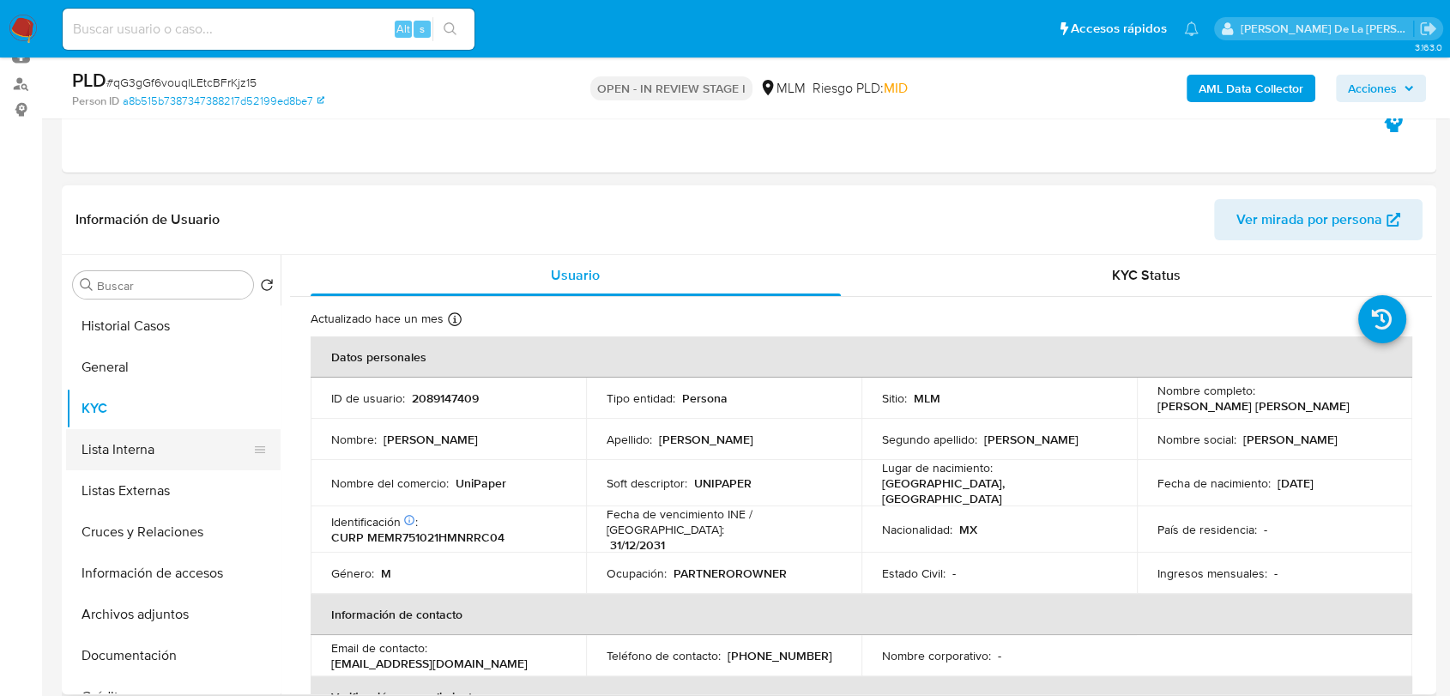
click at [205, 465] on button "Lista Interna" at bounding box center [166, 449] width 201 height 41
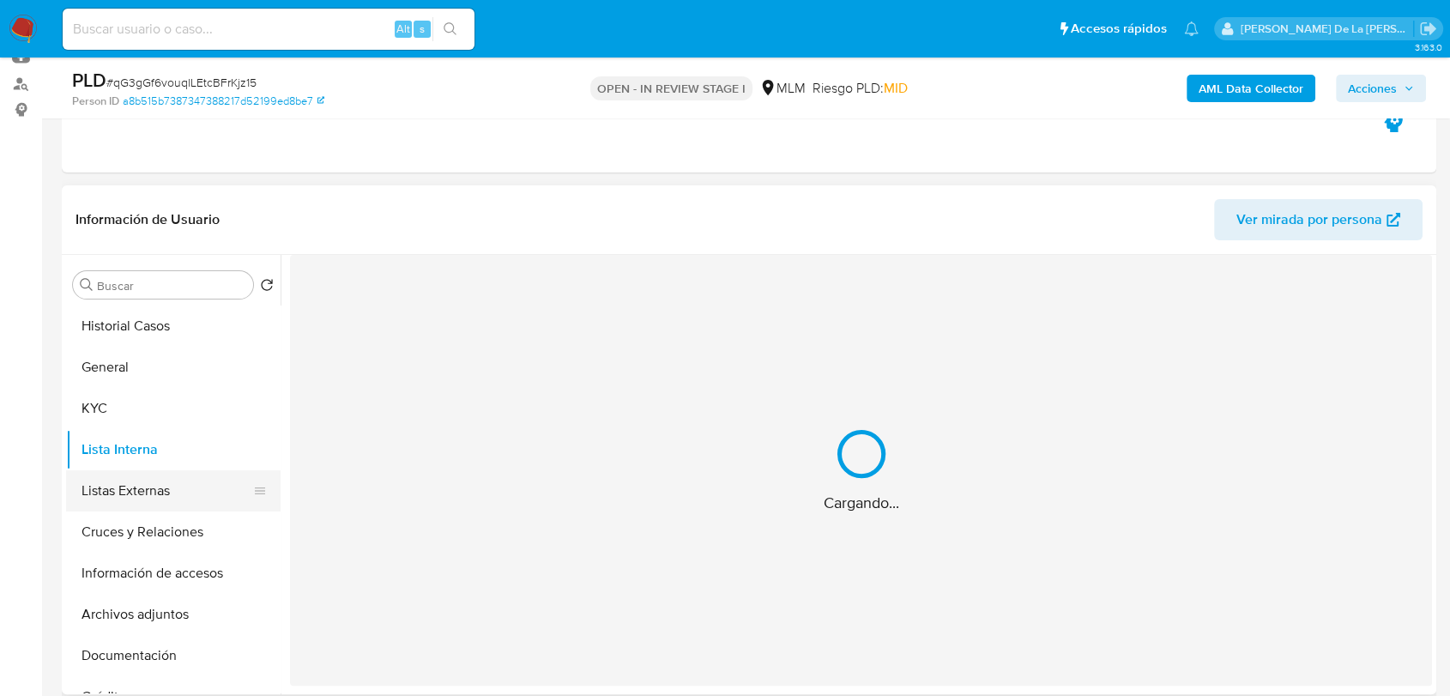
click at [179, 499] on button "Listas Externas" at bounding box center [166, 490] width 201 height 41
click at [168, 532] on button "Cruces y Relaciones" at bounding box center [166, 531] width 201 height 41
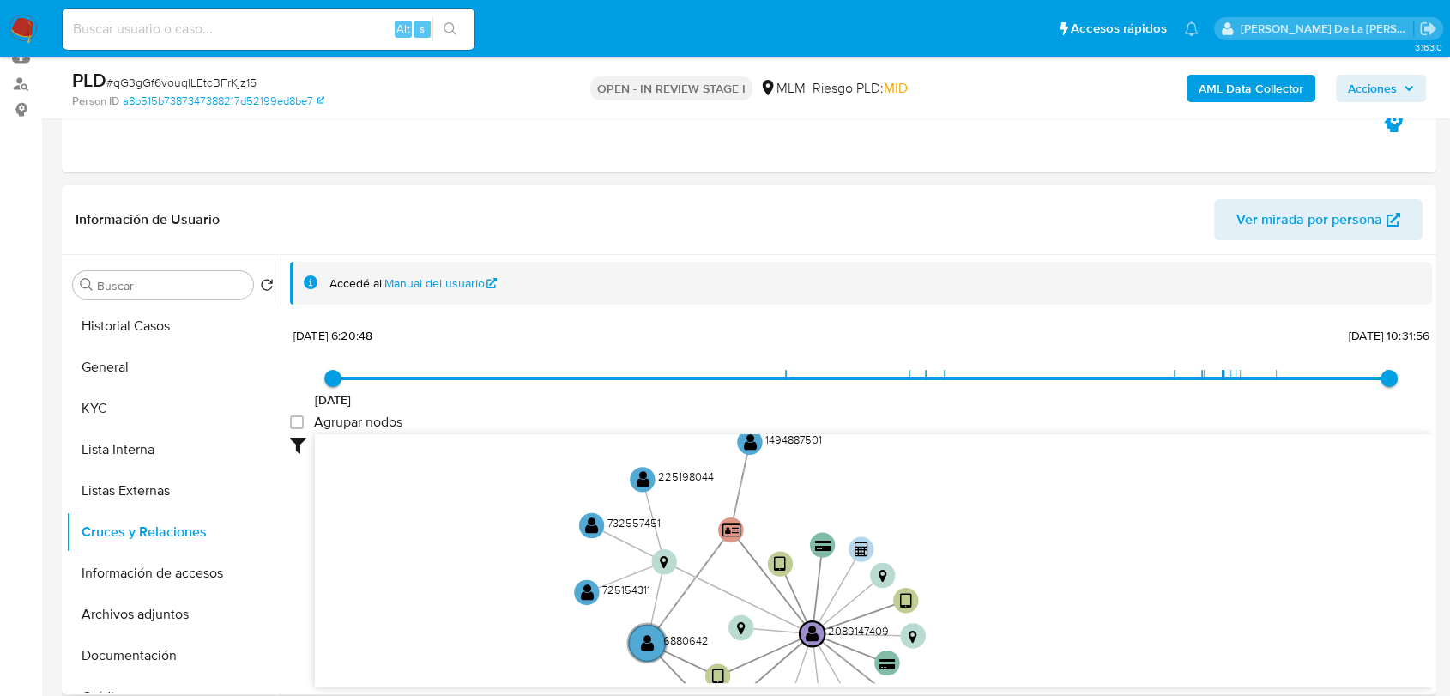
drag, startPoint x: 563, startPoint y: 525, endPoint x: 579, endPoint y: 610, distance: 86.5
click at [579, 611] on icon "device-67321c05995aae8f295a4400  device-670db79cf8553ba9e7800edc  user-208914…" at bounding box center [873, 558] width 1117 height 249
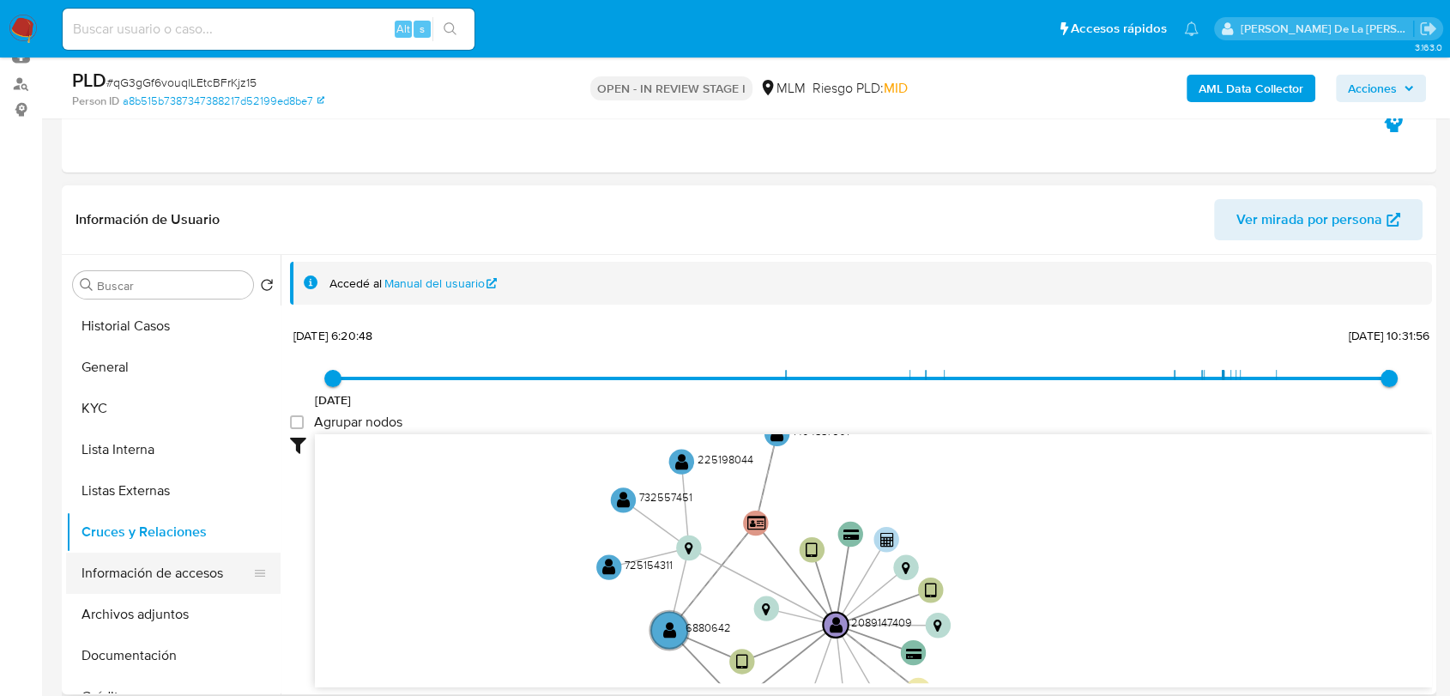
click at [166, 560] on button "Información de accesos" at bounding box center [166, 573] width 201 height 41
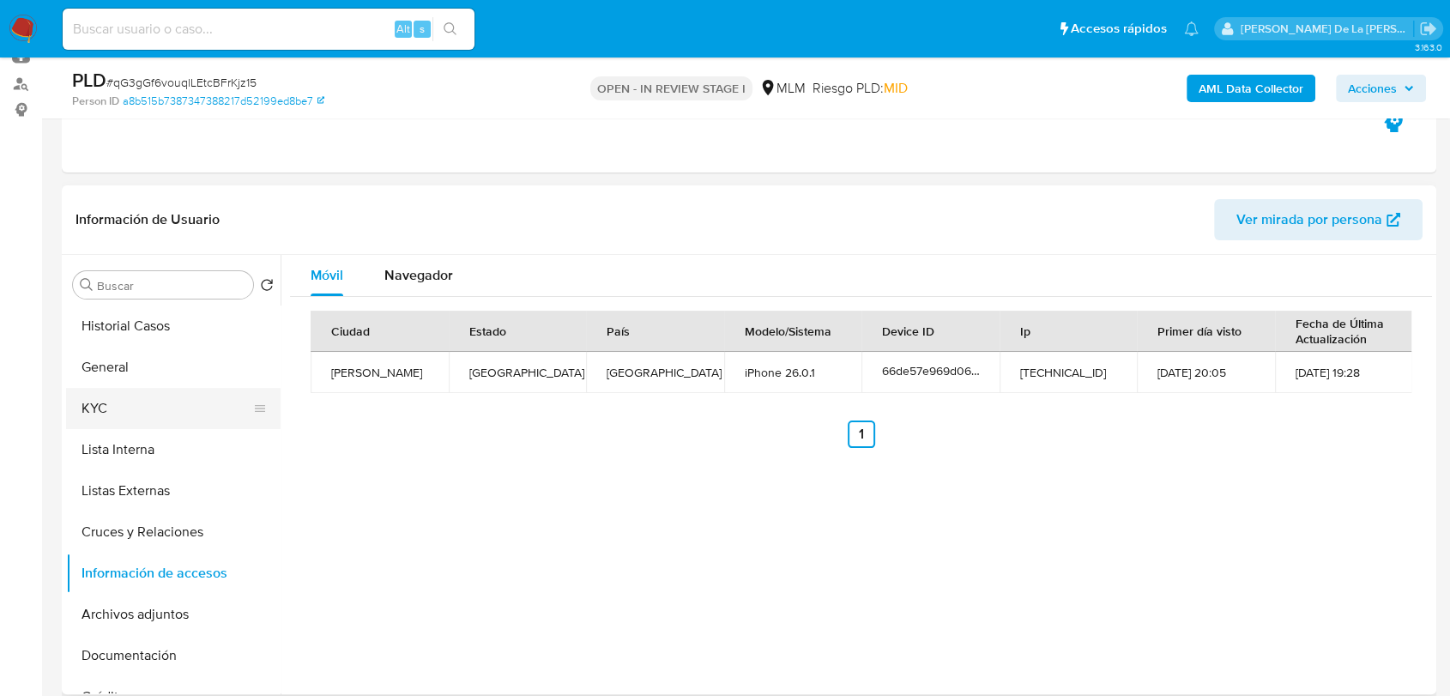
drag, startPoint x: 144, startPoint y: 364, endPoint x: 129, endPoint y: 390, distance: 30.0
click at [143, 363] on button "General" at bounding box center [173, 367] width 214 height 41
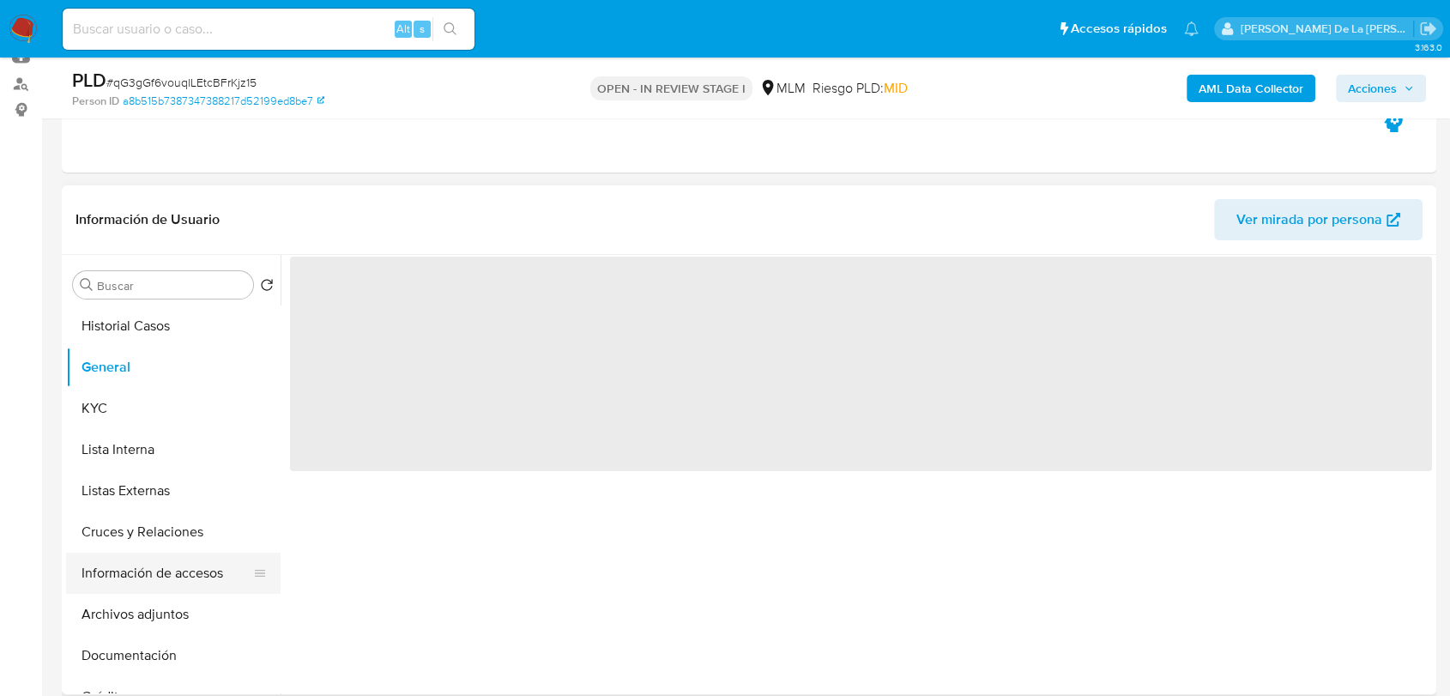
click at [184, 586] on button "Información de accesos" at bounding box center [166, 573] width 201 height 41
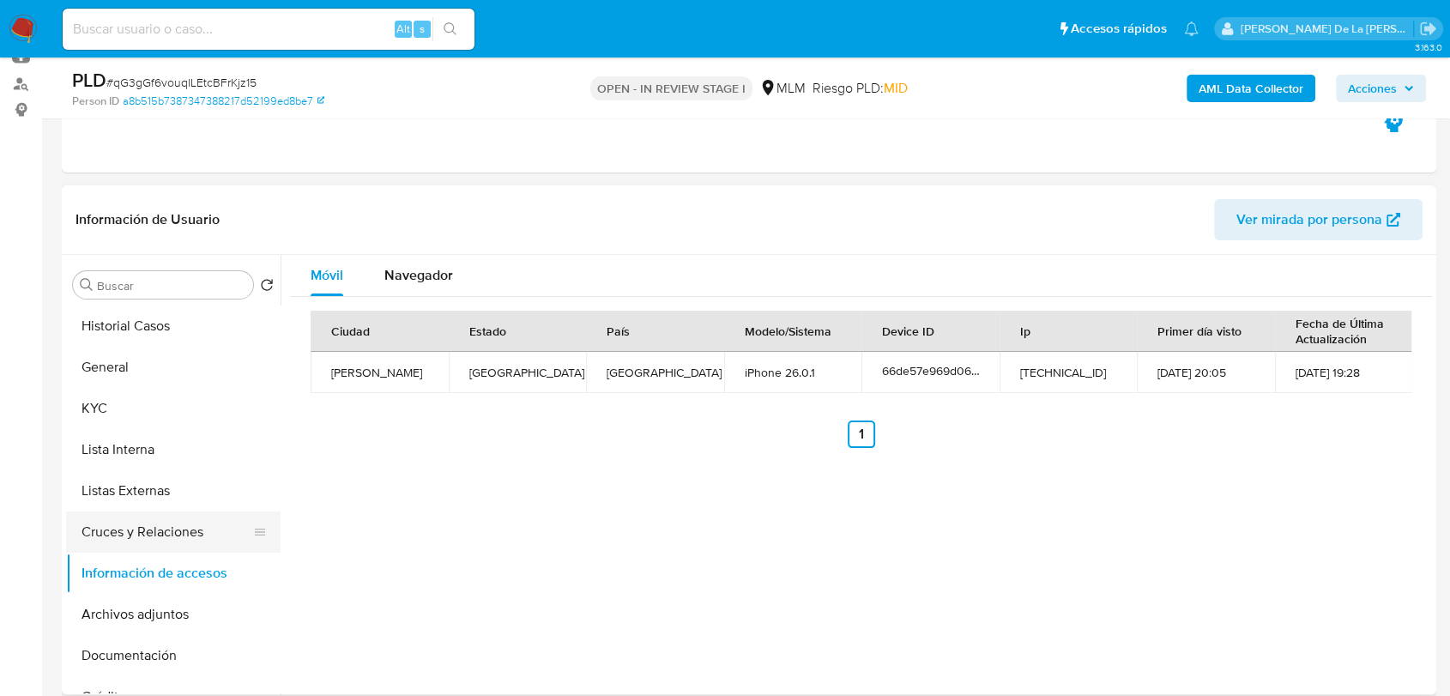
click at [198, 534] on button "Cruces y Relaciones" at bounding box center [166, 531] width 201 height 41
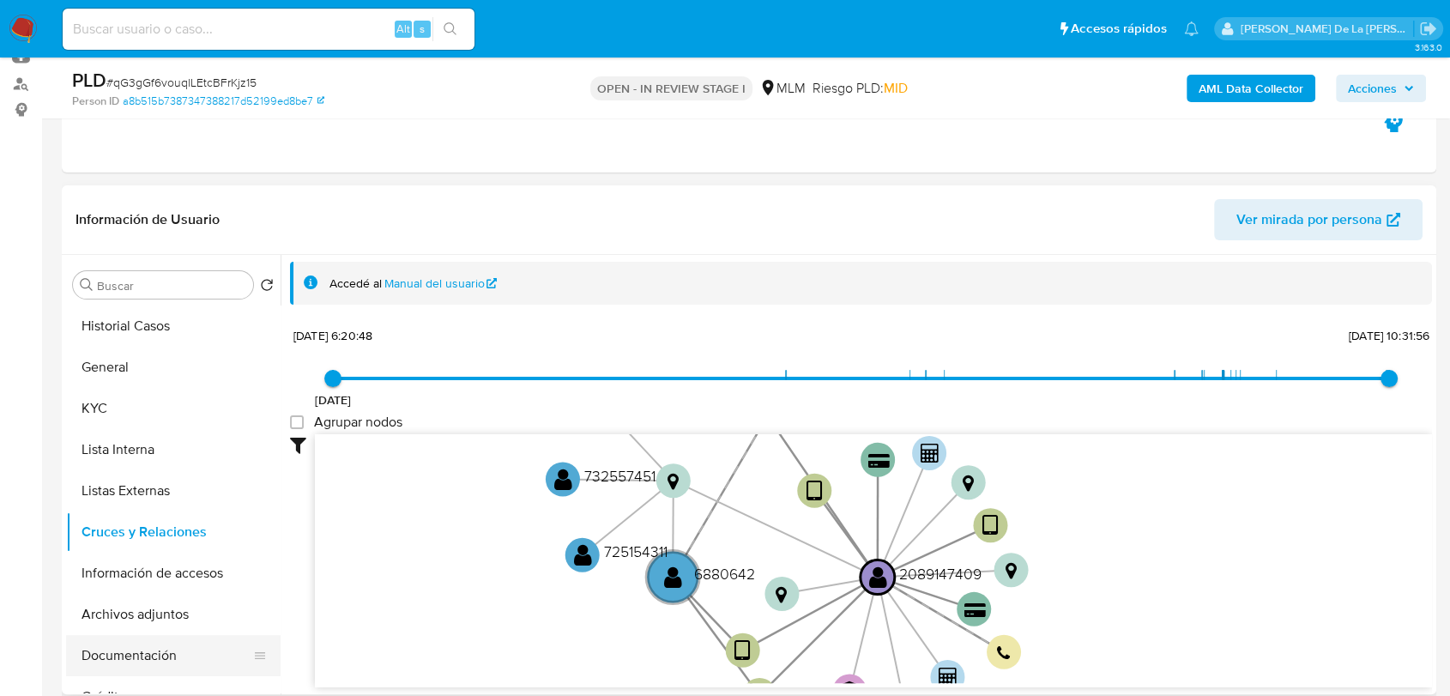
click at [151, 637] on button "Documentación" at bounding box center [166, 655] width 201 height 41
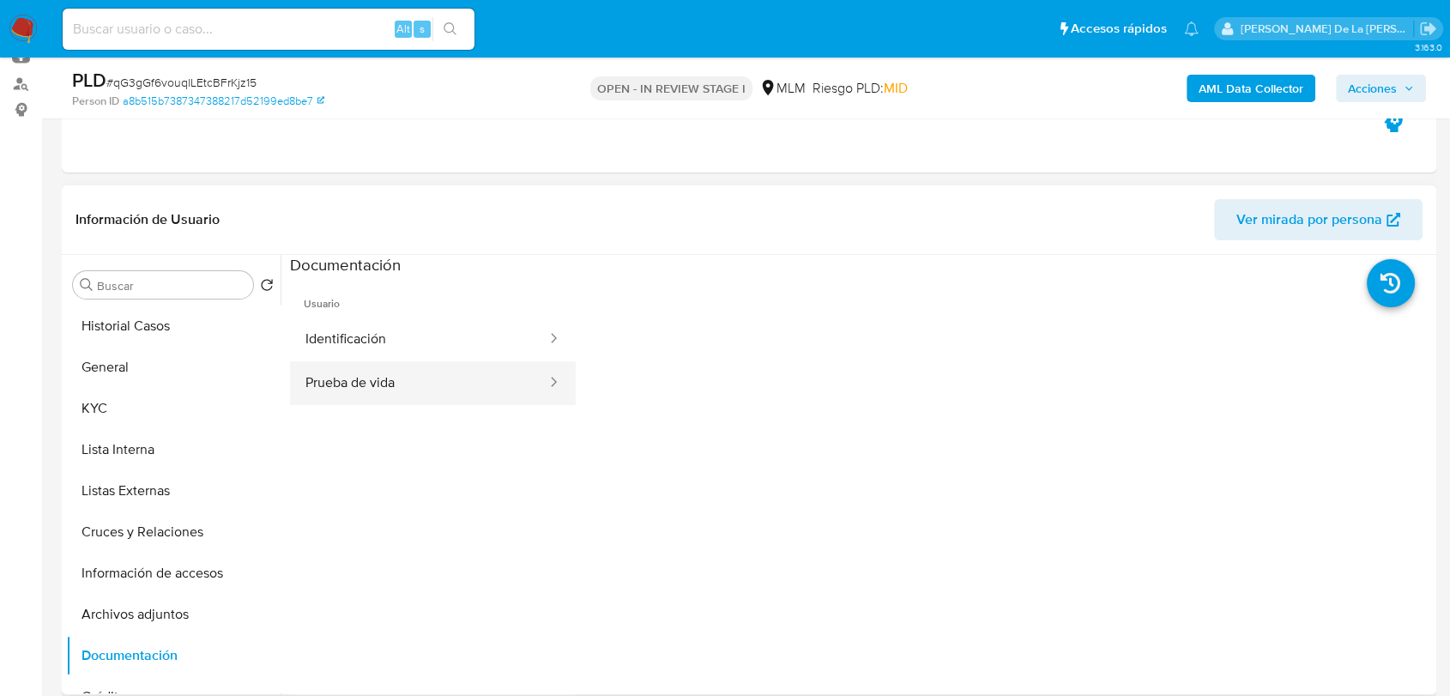
click at [400, 370] on button "Prueba de vida" at bounding box center [419, 383] width 258 height 44
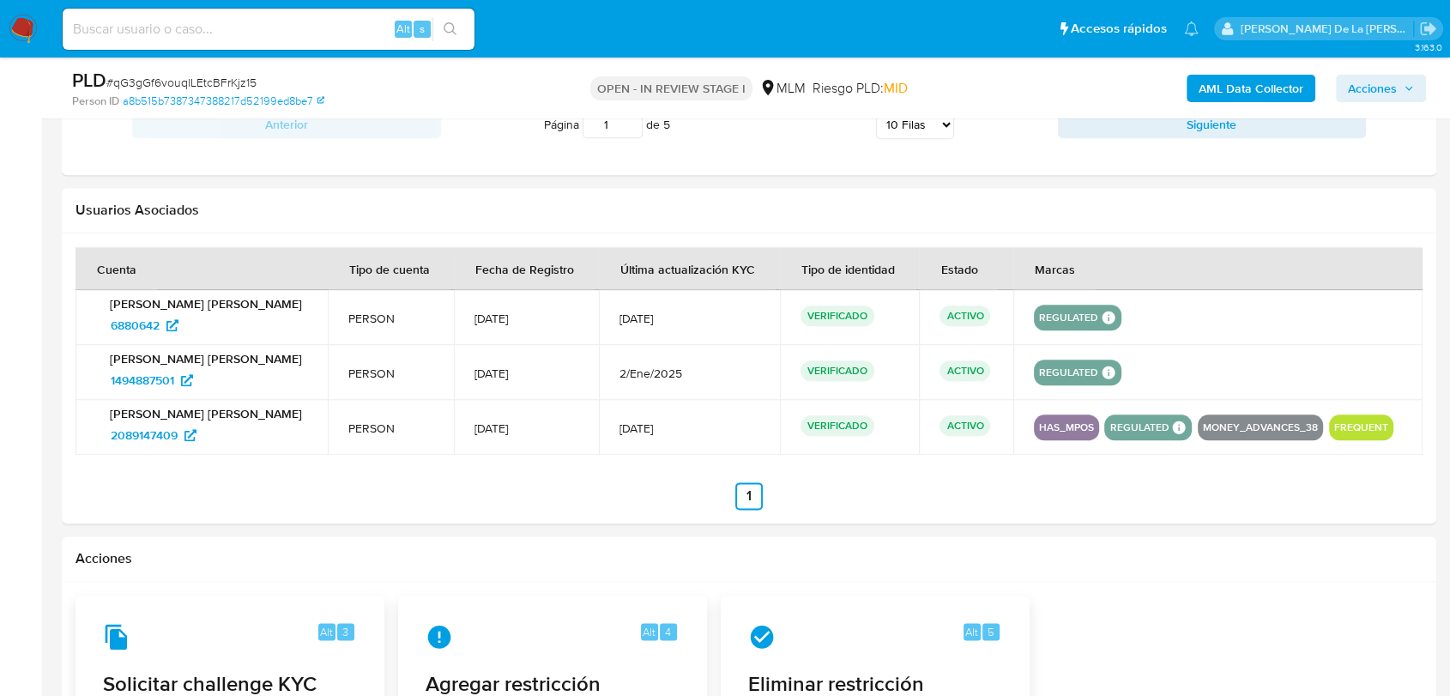
scroll to position [1942, 0]
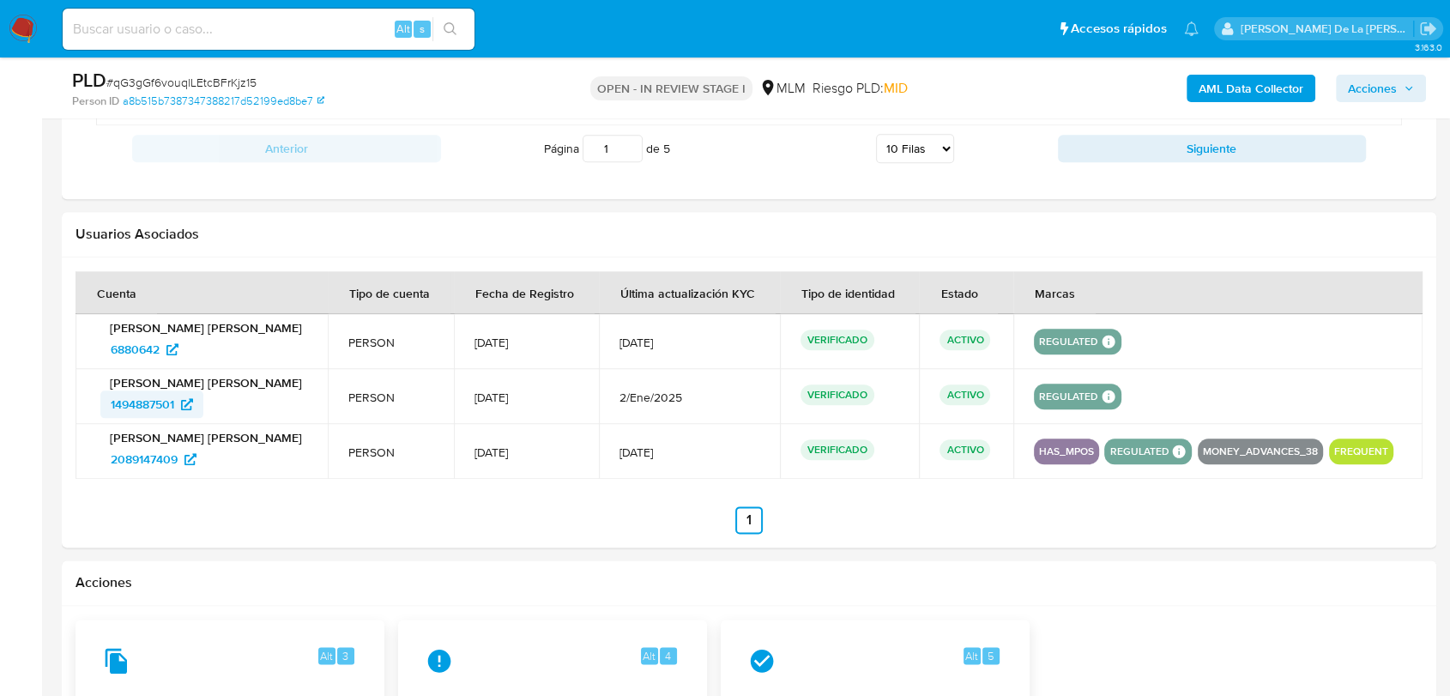
click at [130, 399] on span "1494887501" at bounding box center [142, 403] width 63 height 27
click at [130, 347] on span "6880642" at bounding box center [135, 348] width 49 height 27
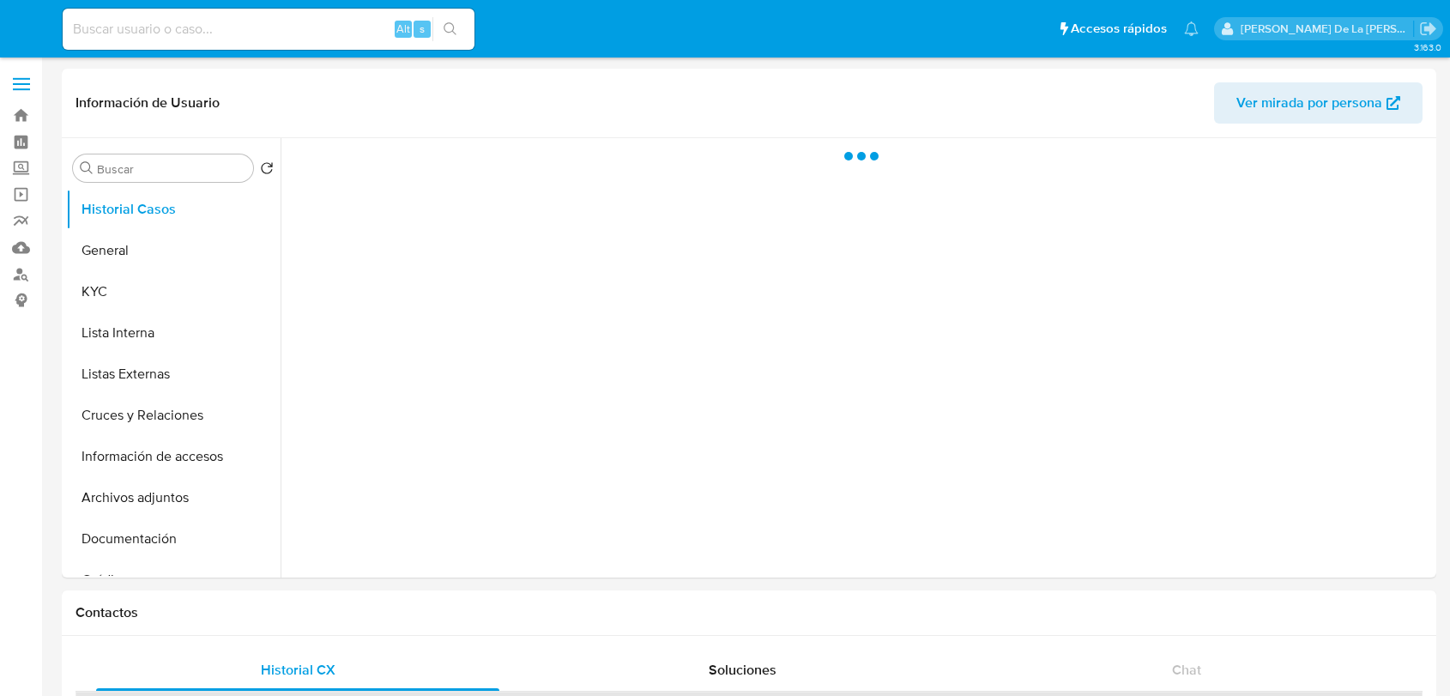
select select "10"
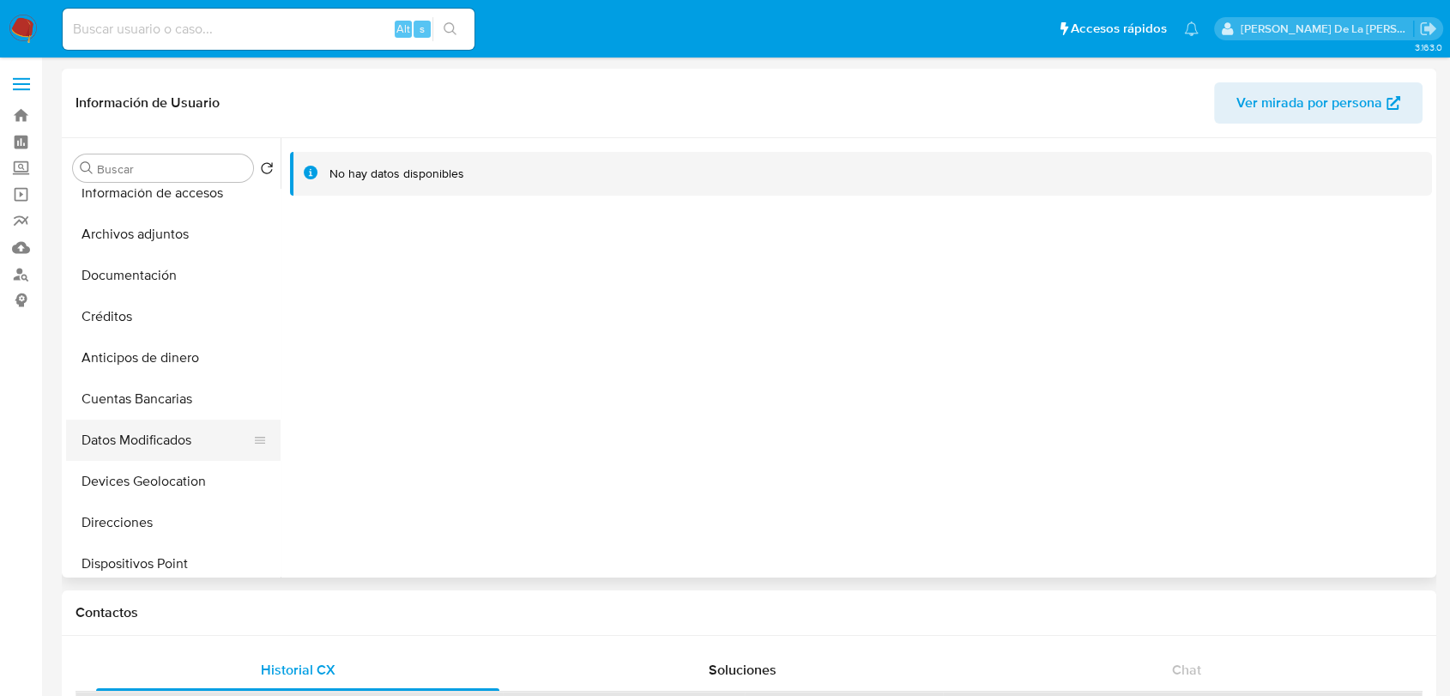
scroll to position [381, 0]
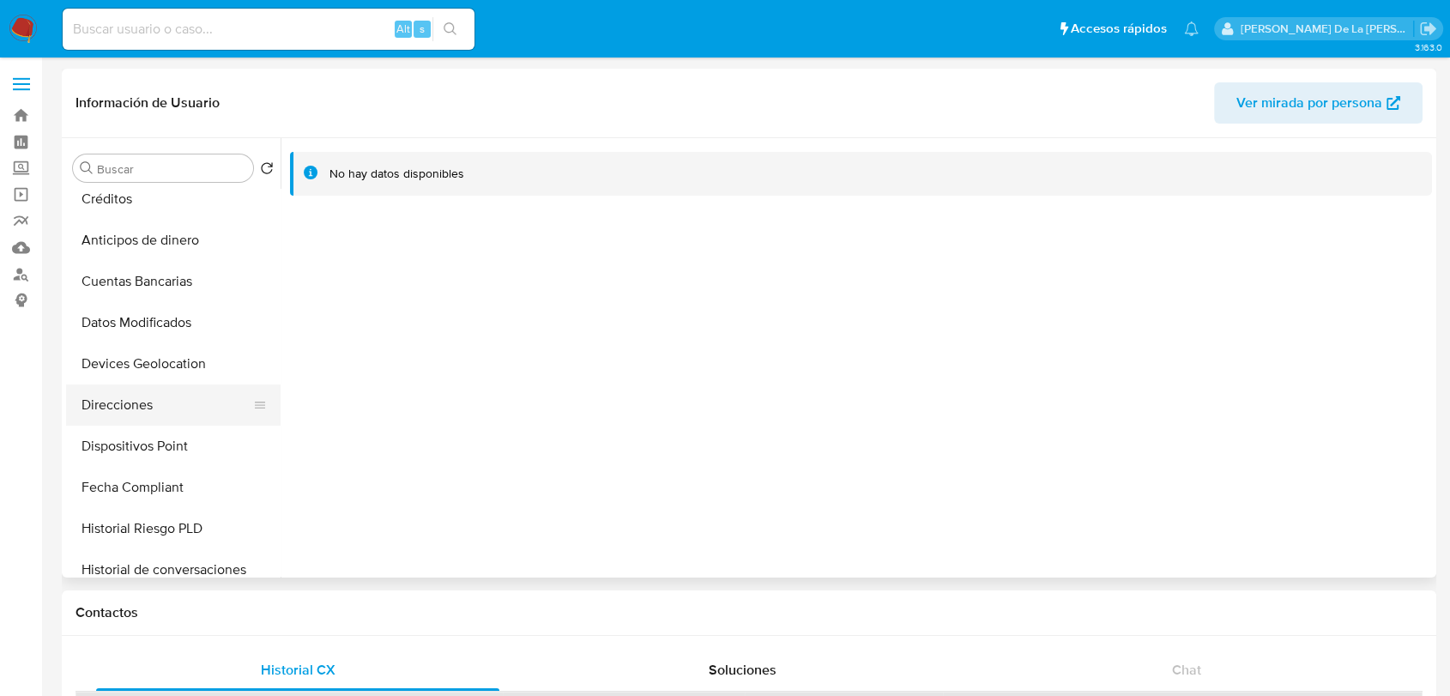
click at [160, 414] on button "Direcciones" at bounding box center [166, 404] width 201 height 41
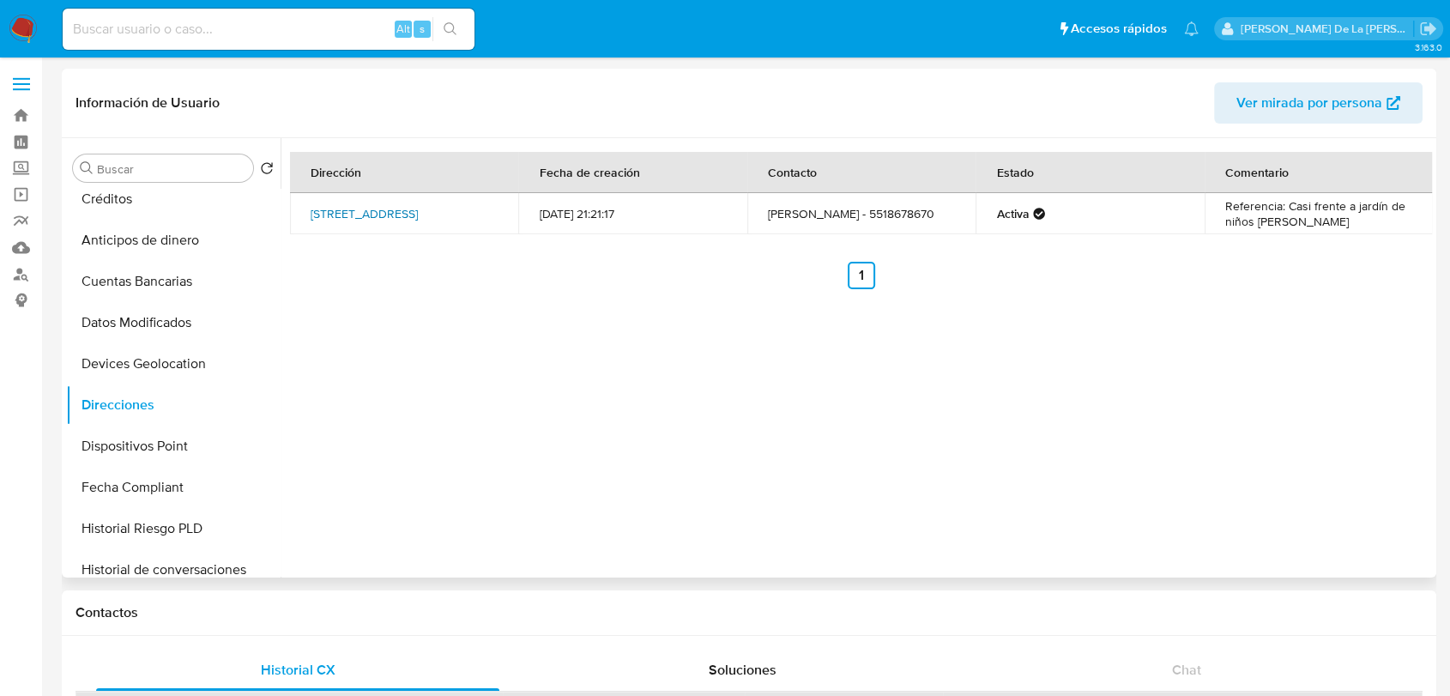
click at [405, 205] on link "[STREET_ADDRESS]" at bounding box center [364, 213] width 107 height 17
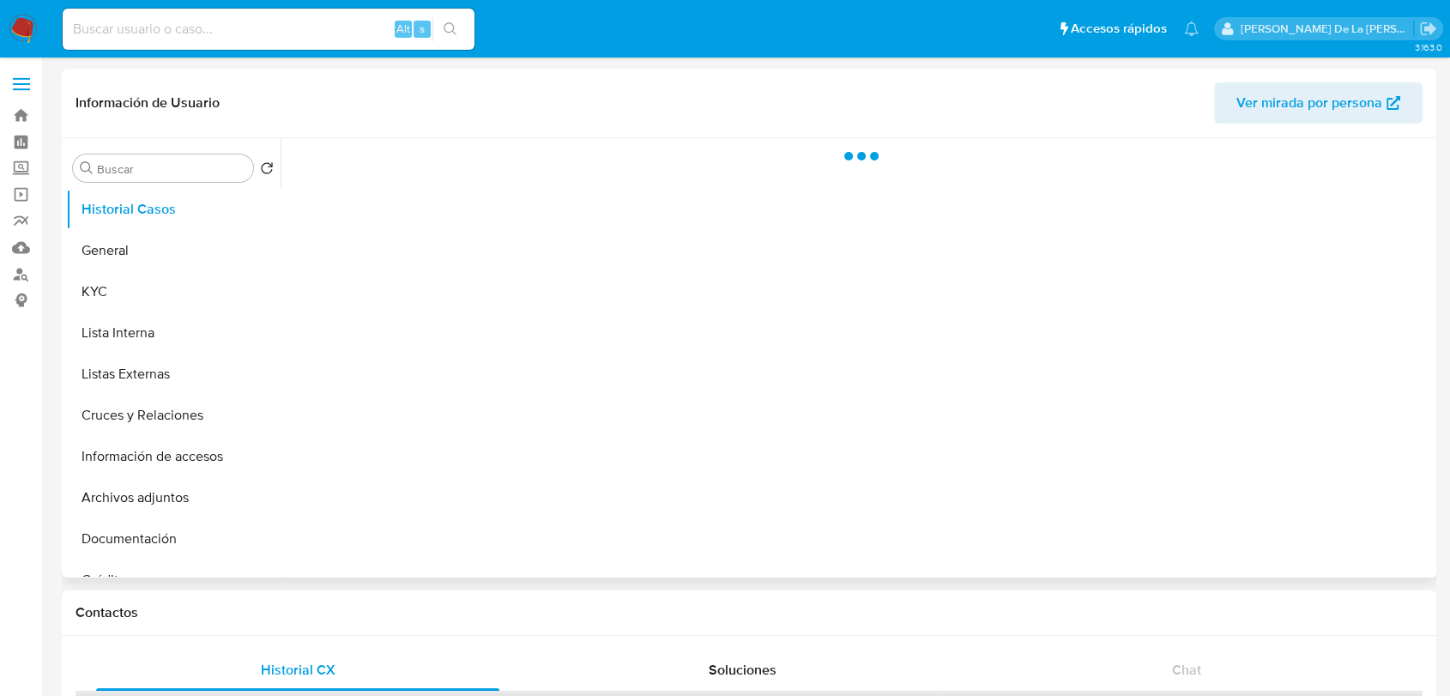
select select "10"
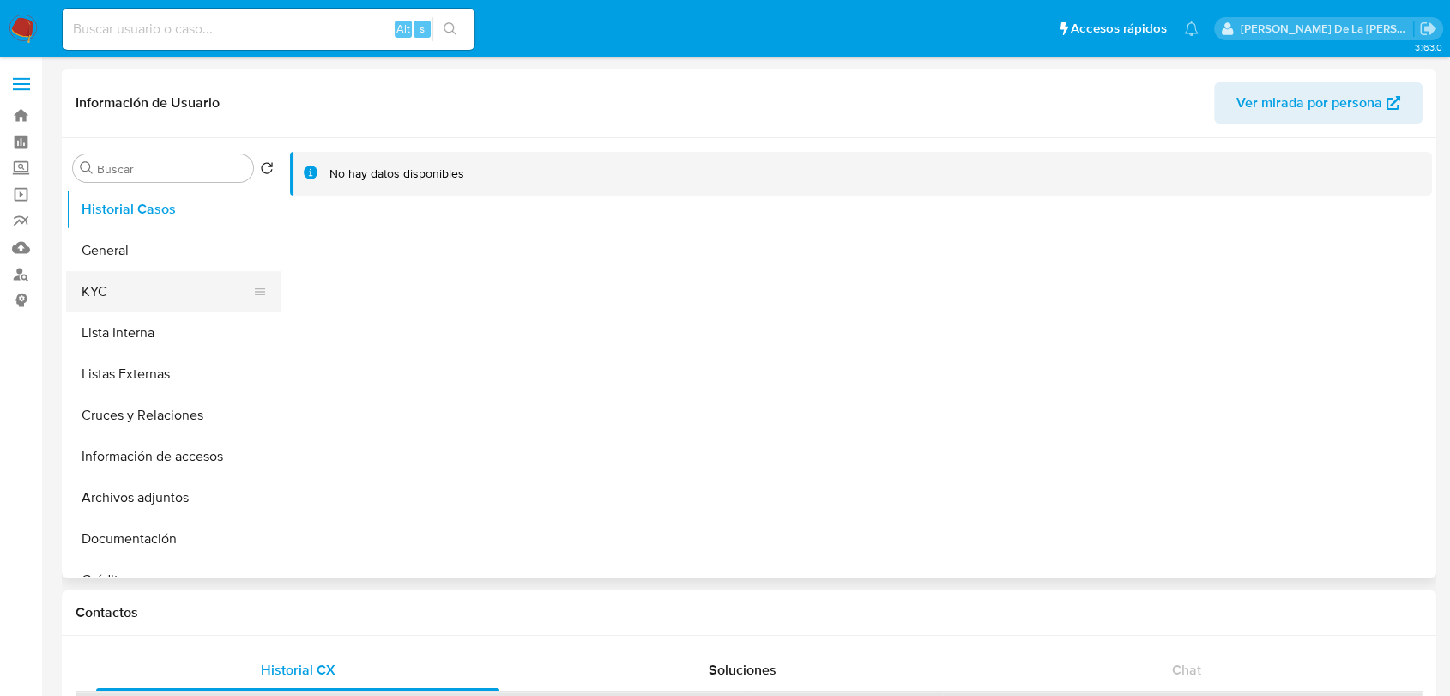
click at [172, 287] on button "KYC" at bounding box center [166, 291] width 201 height 41
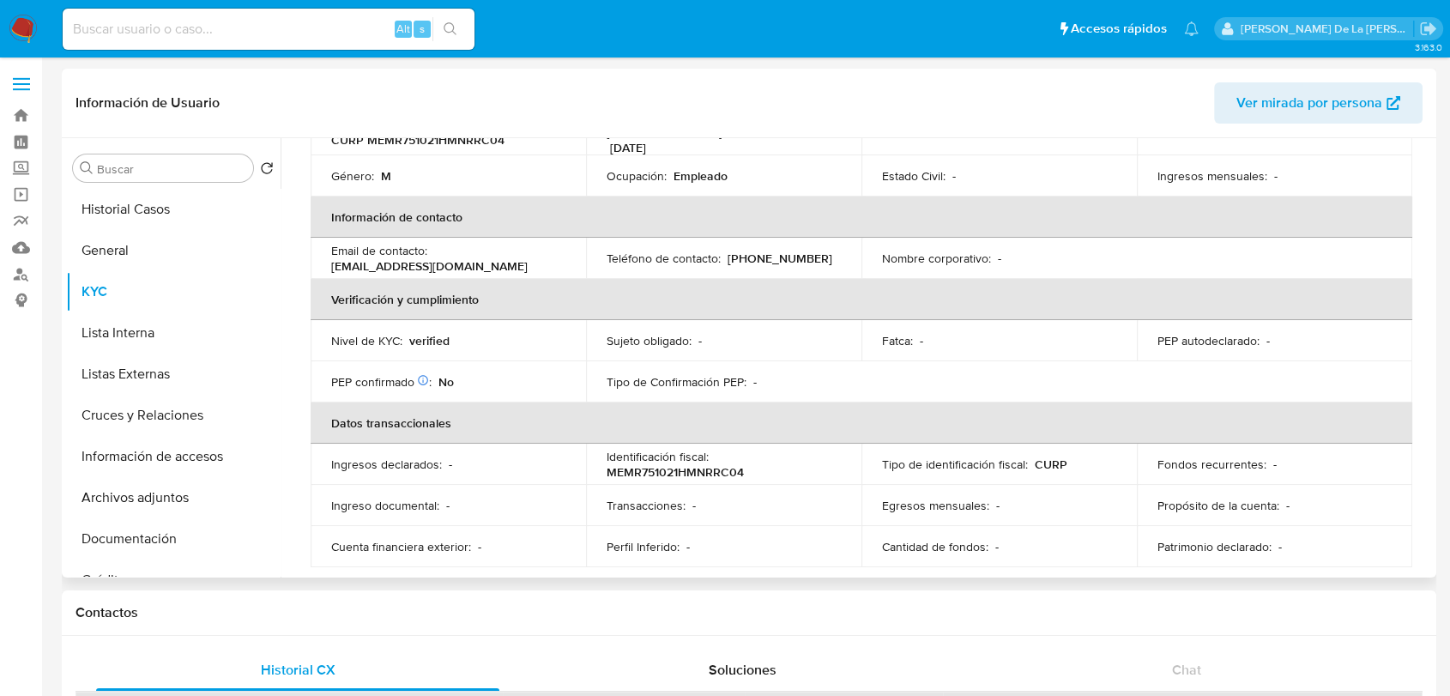
scroll to position [286, 0]
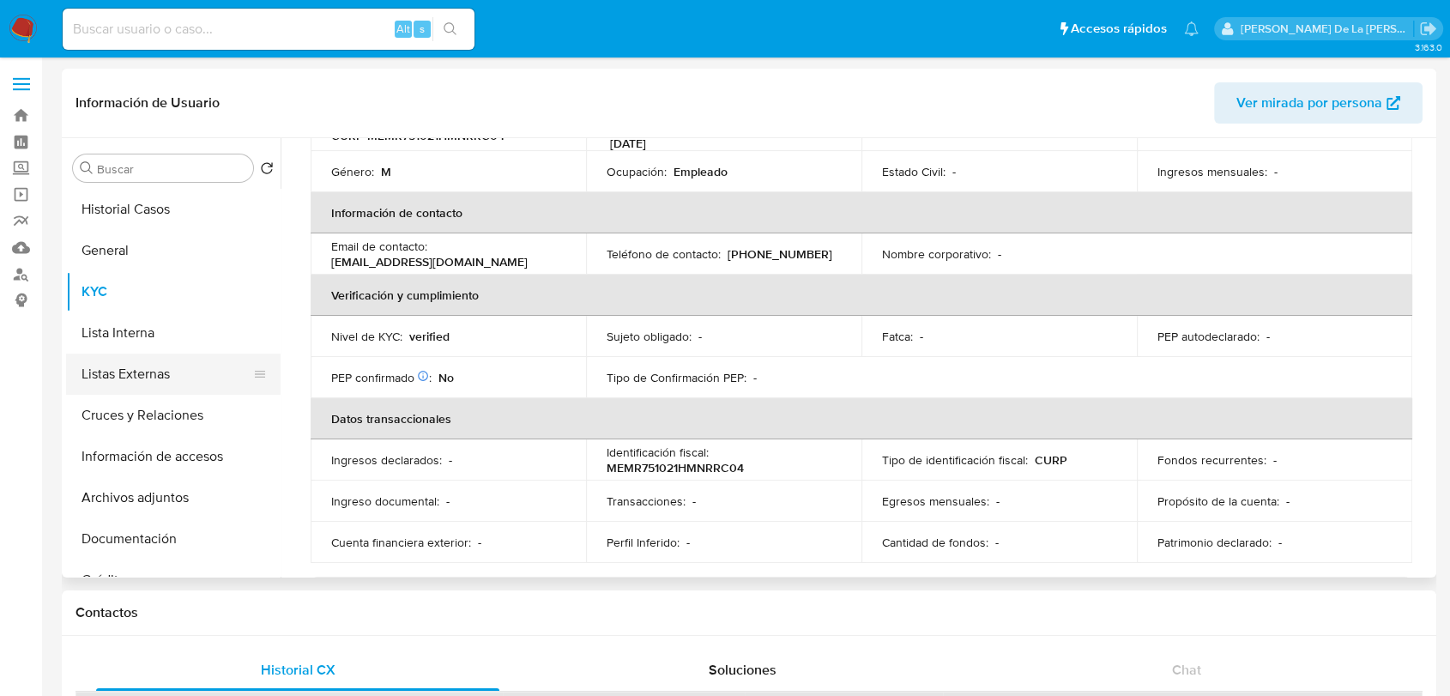
click at [166, 386] on button "Listas Externas" at bounding box center [166, 373] width 201 height 41
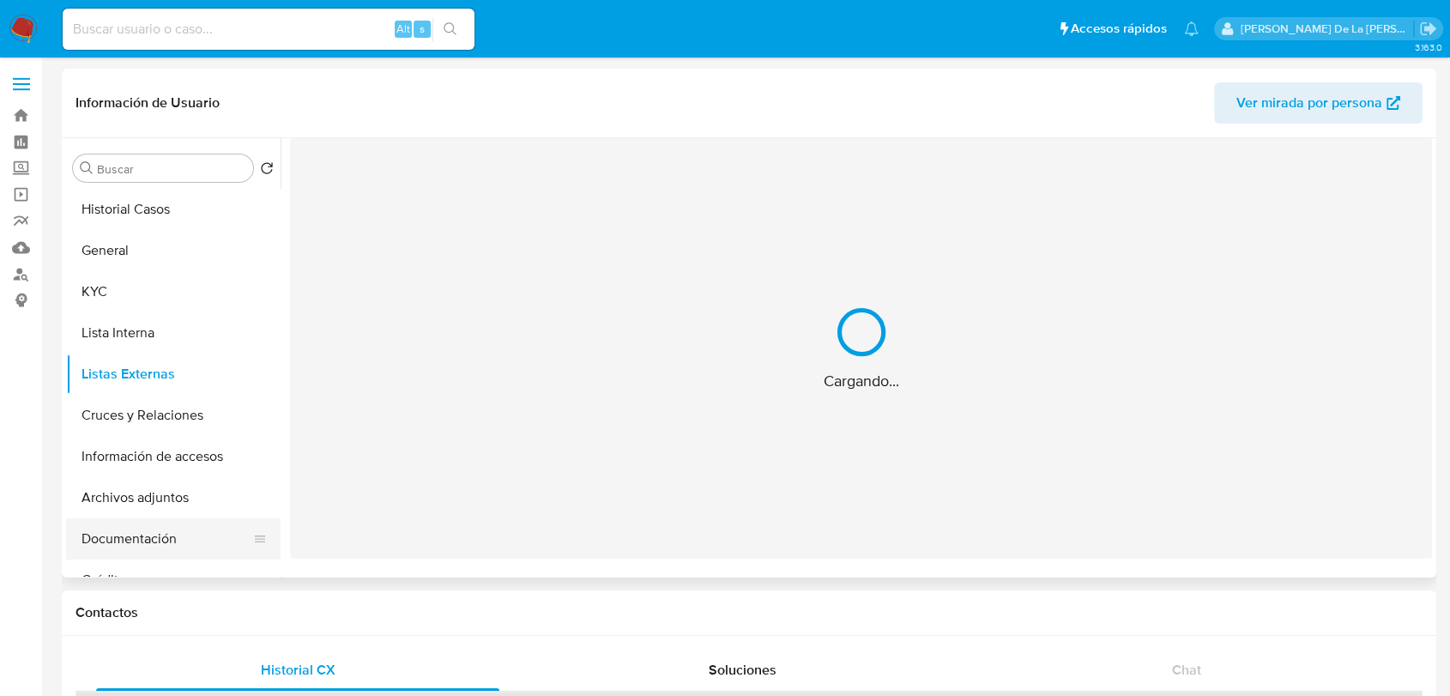
click at [162, 535] on button "Documentación" at bounding box center [166, 538] width 201 height 41
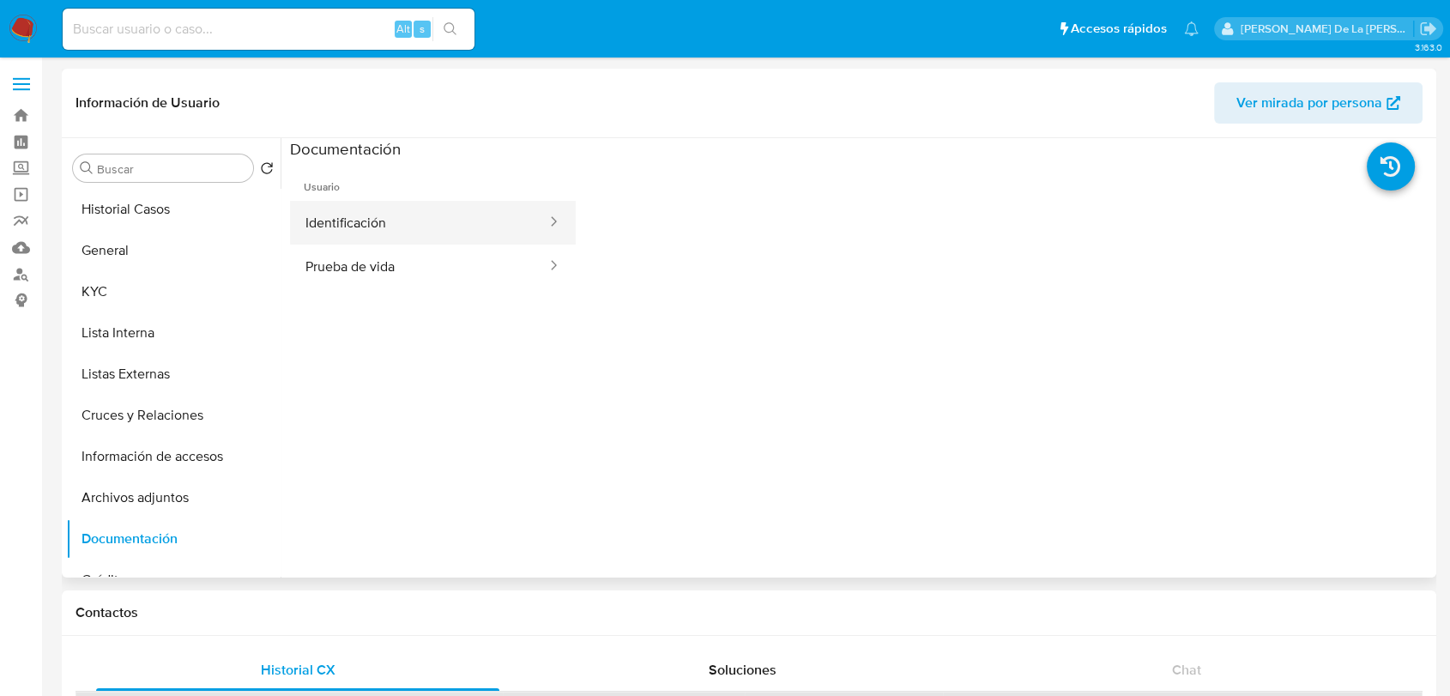
click at [387, 226] on button "Identificación" at bounding box center [419, 223] width 258 height 44
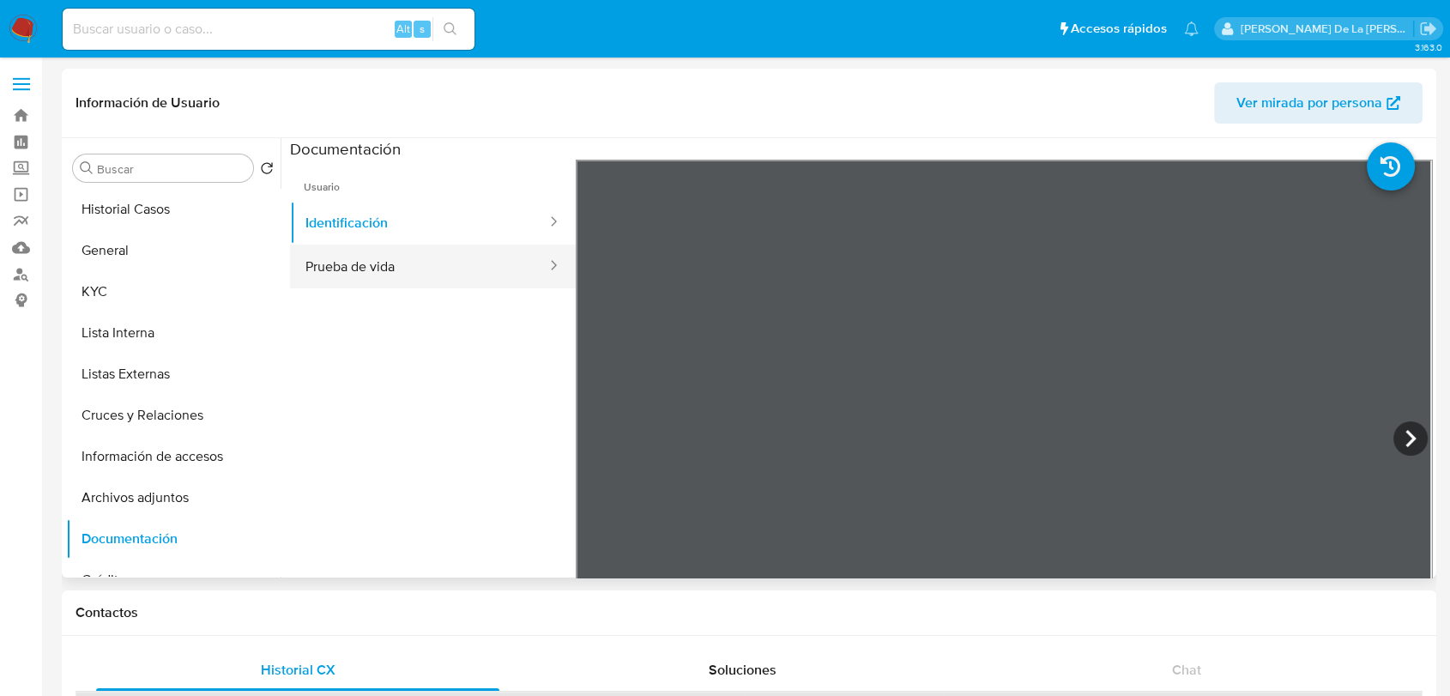
click at [429, 255] on button "Prueba de vida" at bounding box center [419, 267] width 258 height 44
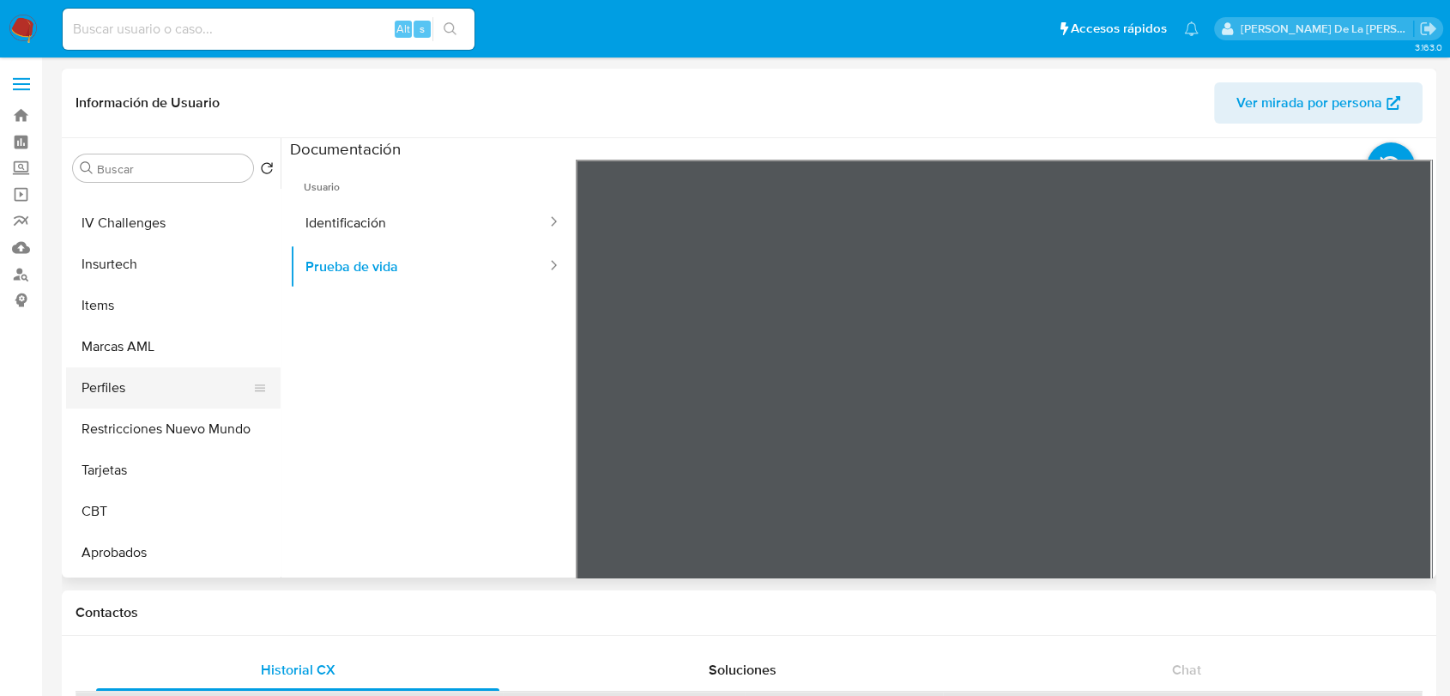
scroll to position [849, 0]
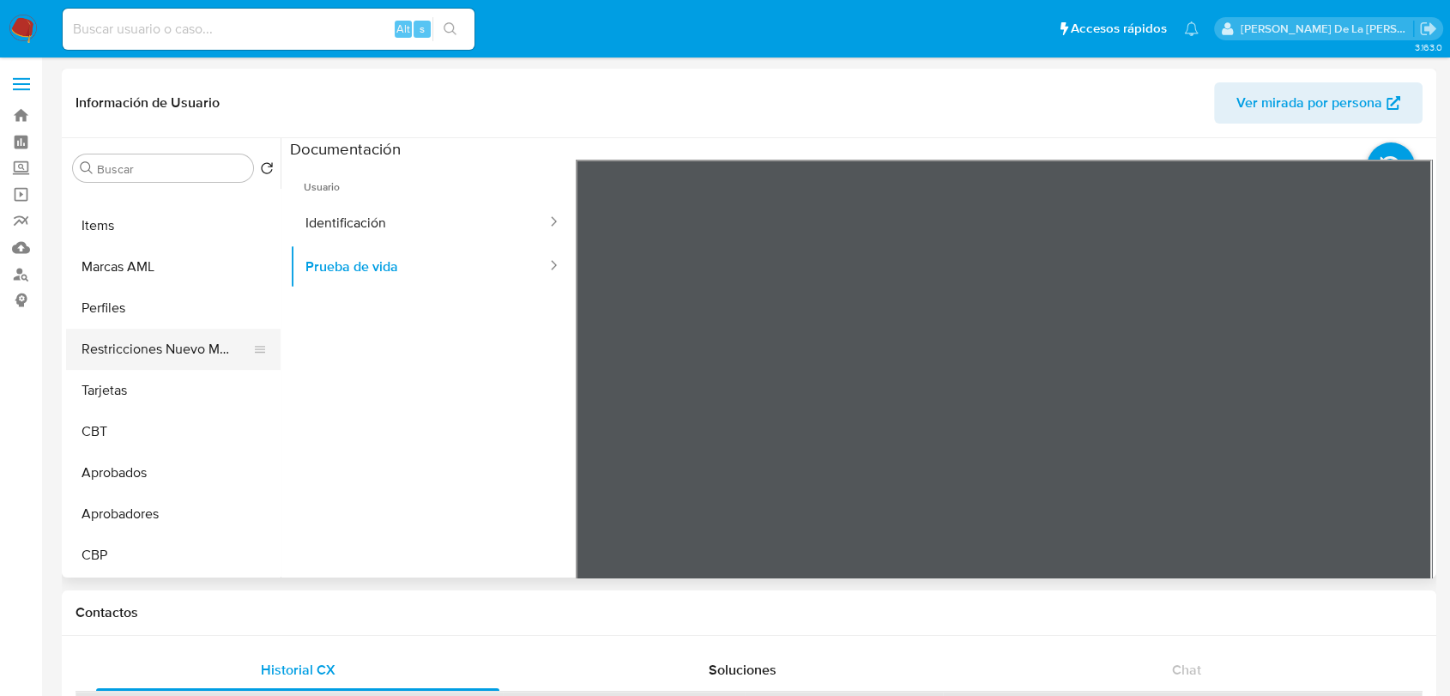
click at [183, 360] on button "Restricciones Nuevo Mundo" at bounding box center [166, 349] width 201 height 41
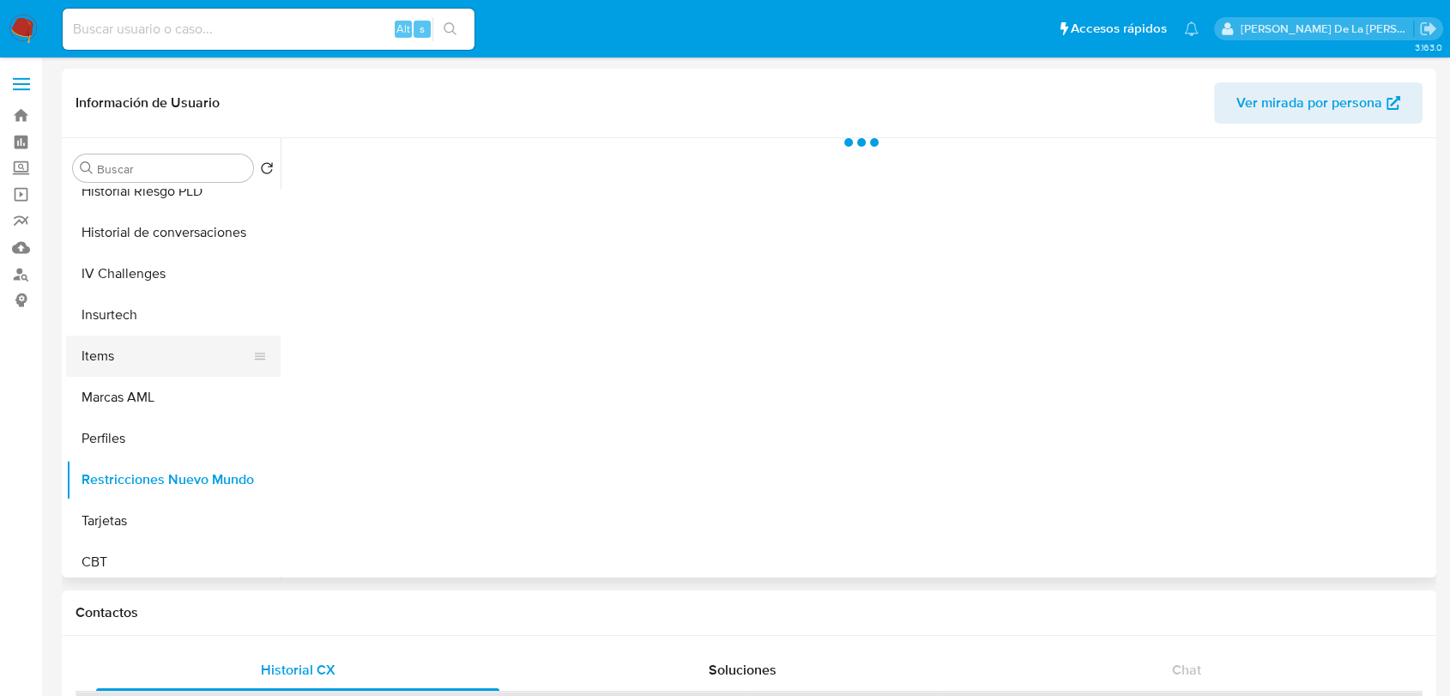
scroll to position [658, 0]
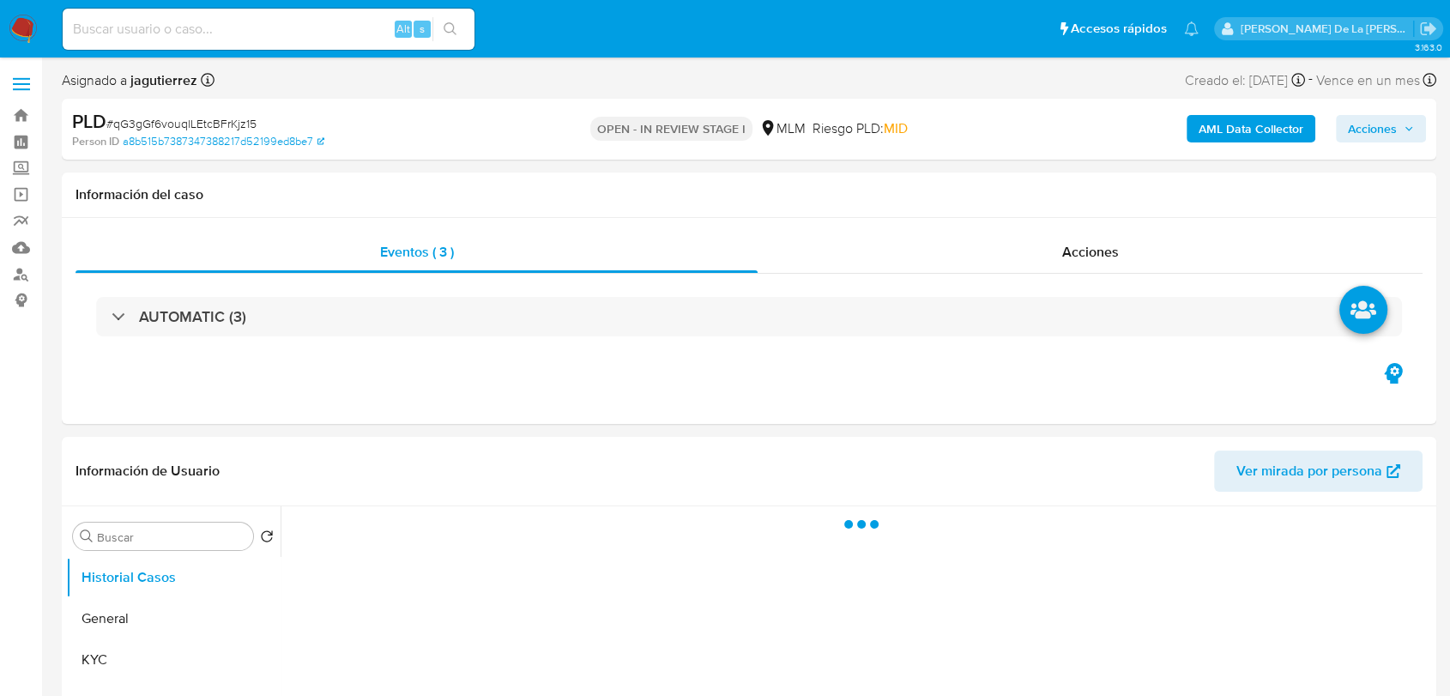
select select "10"
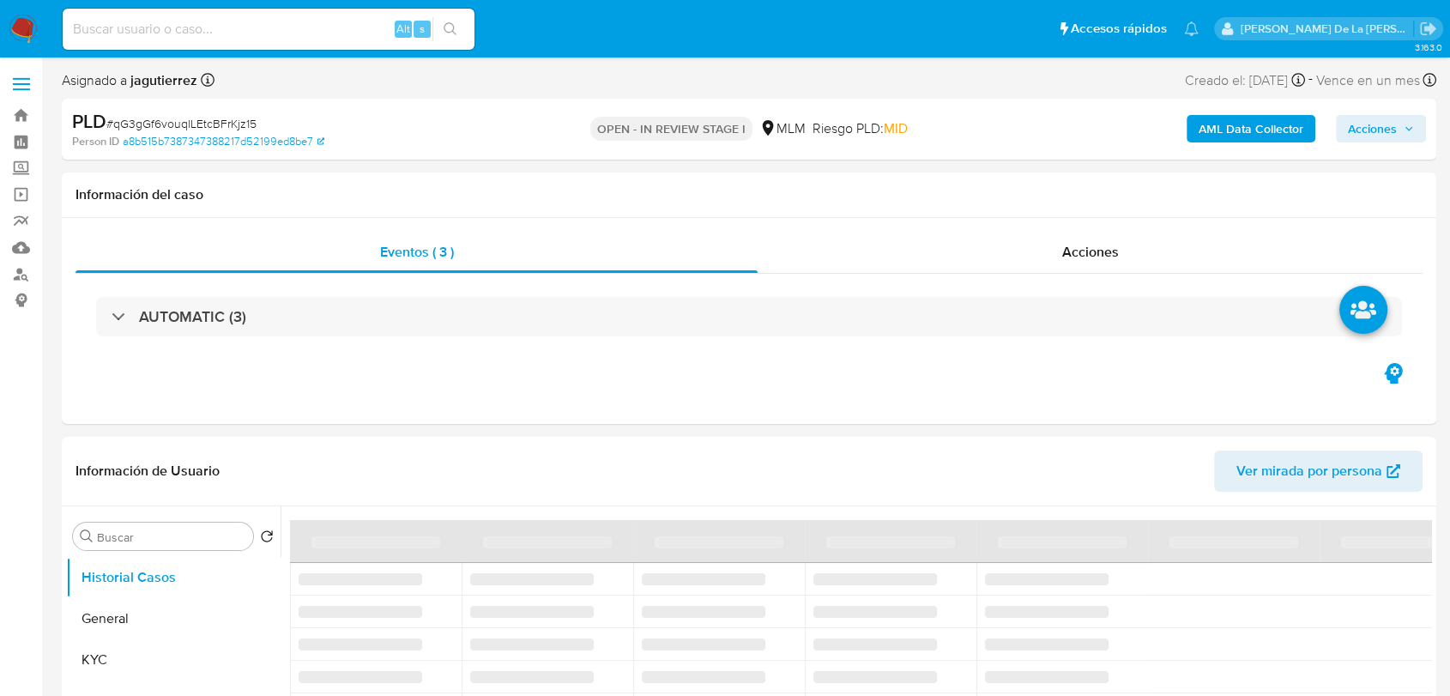
click at [24, 21] on img at bounding box center [23, 29] width 29 height 29
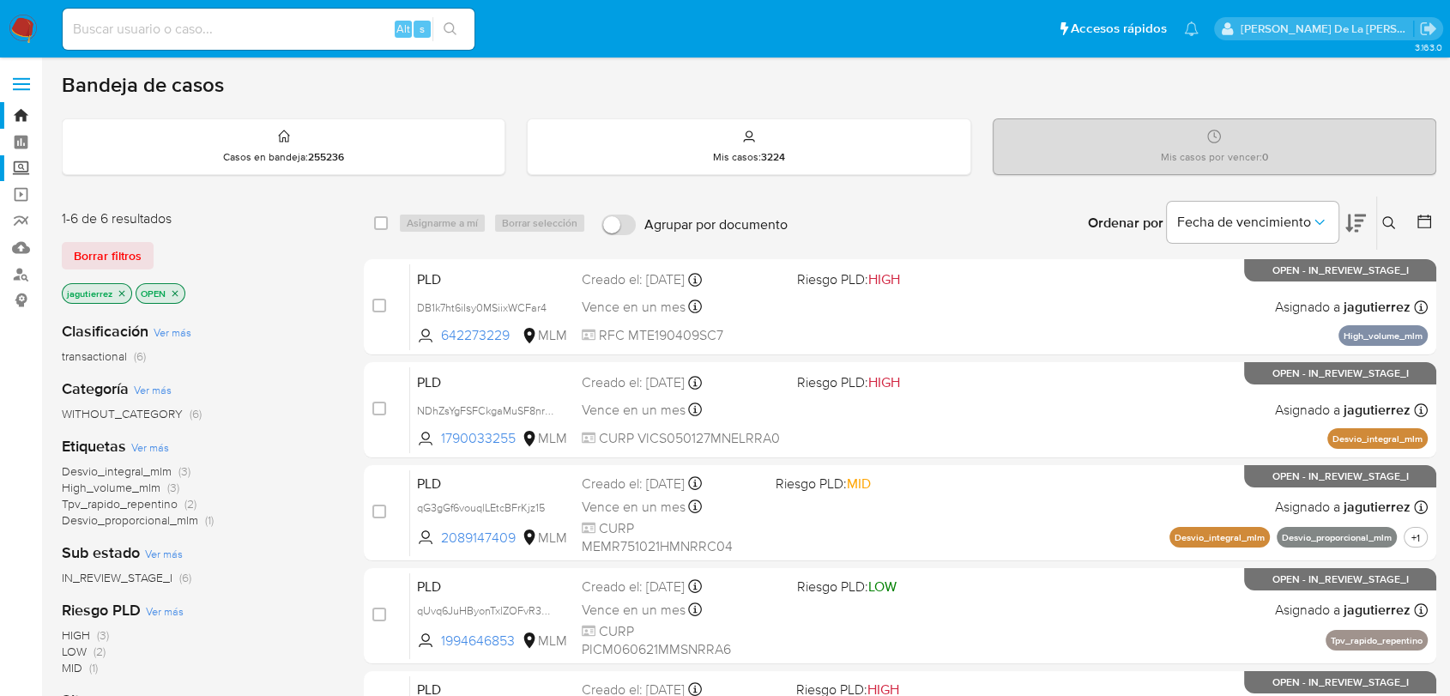
click at [21, 167] on label "Screening" at bounding box center [102, 168] width 204 height 27
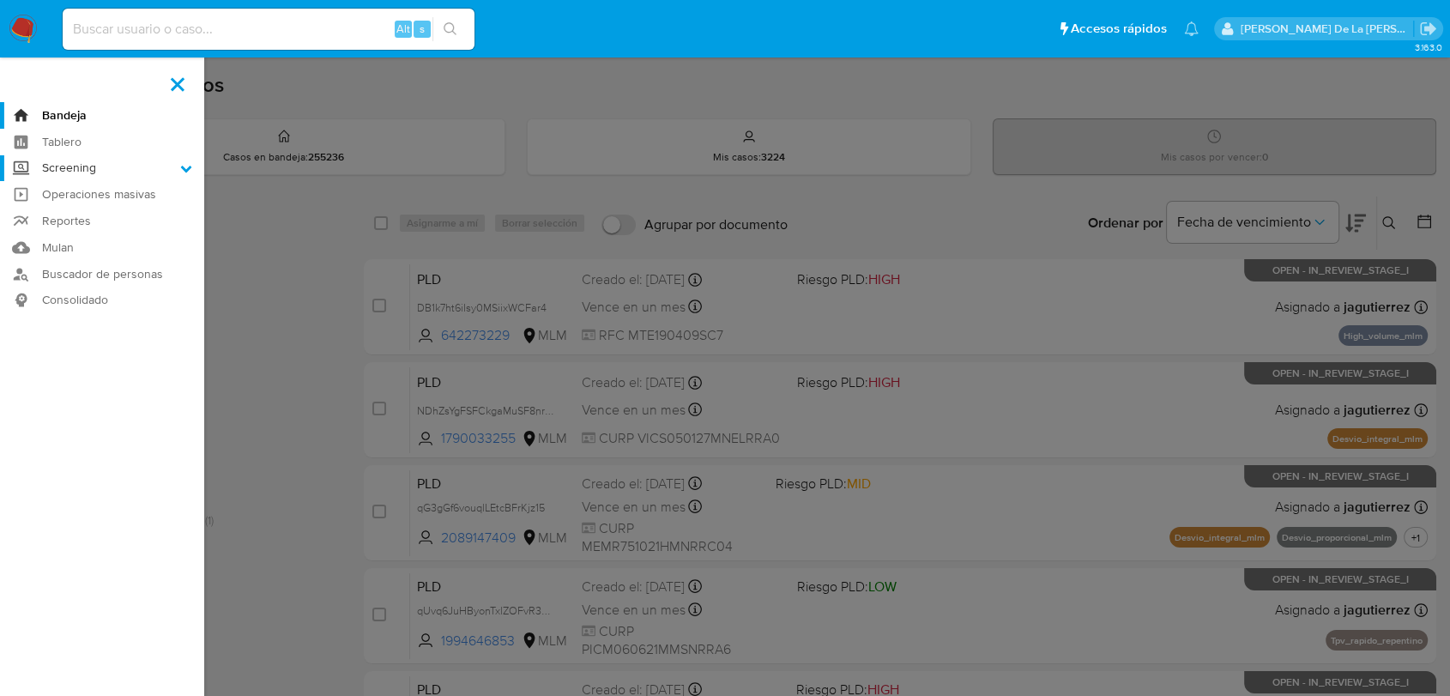
click at [0, 0] on input "Screening" at bounding box center [0, 0] width 0 height 0
click at [91, 233] on link "Herramientas" at bounding box center [102, 235] width 204 height 21
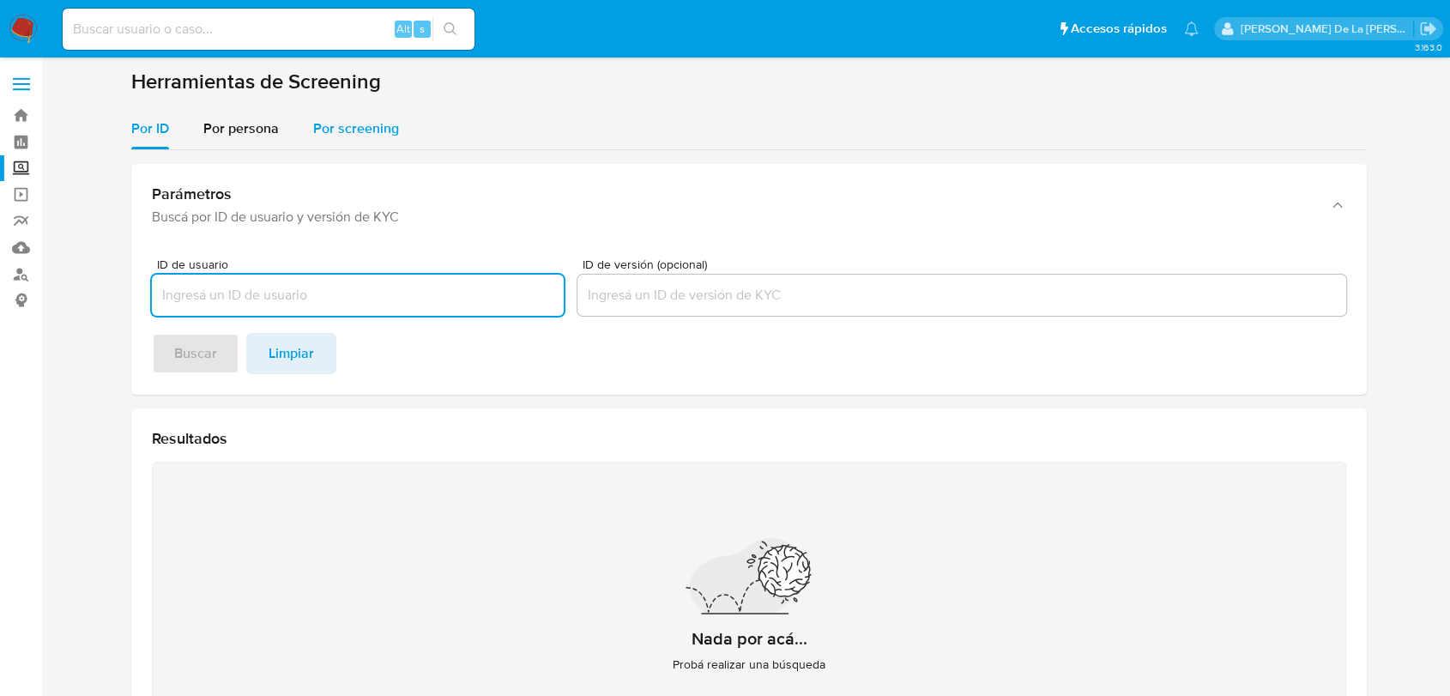
click at [329, 138] on span "Por screening" at bounding box center [356, 128] width 86 height 20
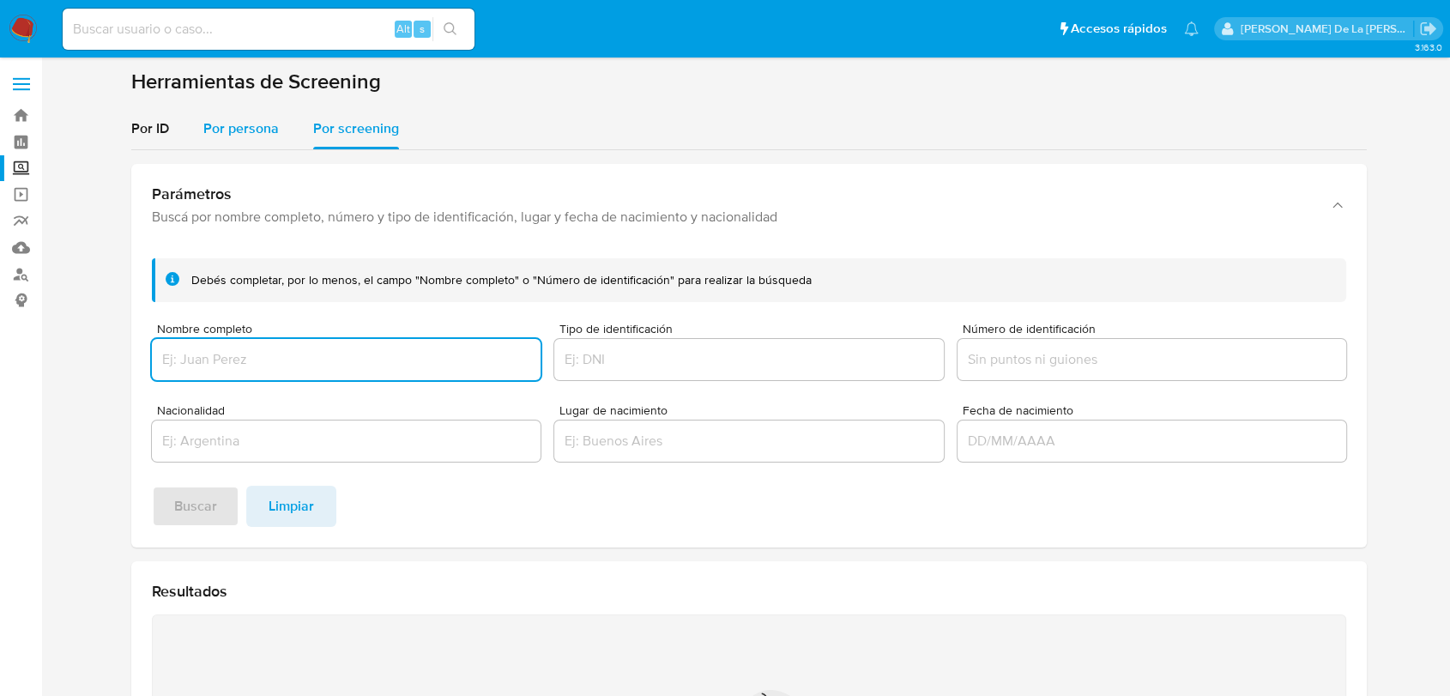
click at [239, 125] on span "Por persona" at bounding box center [240, 128] width 75 height 20
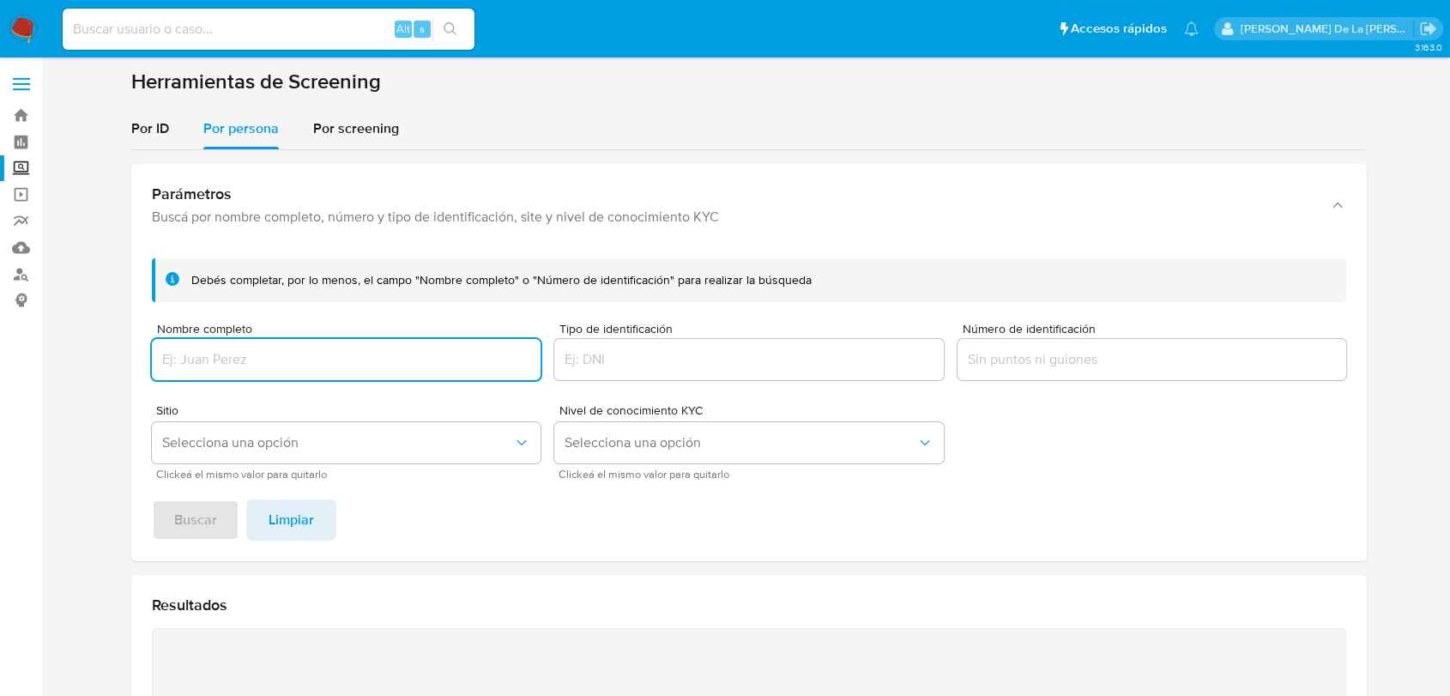
click at [277, 372] on div at bounding box center [346, 359] width 389 height 41
click at [281, 359] on input "Nombre completo" at bounding box center [346, 359] width 389 height 22
click at [305, 443] on span "Selecciona una opción" at bounding box center [337, 442] width 351 height 17
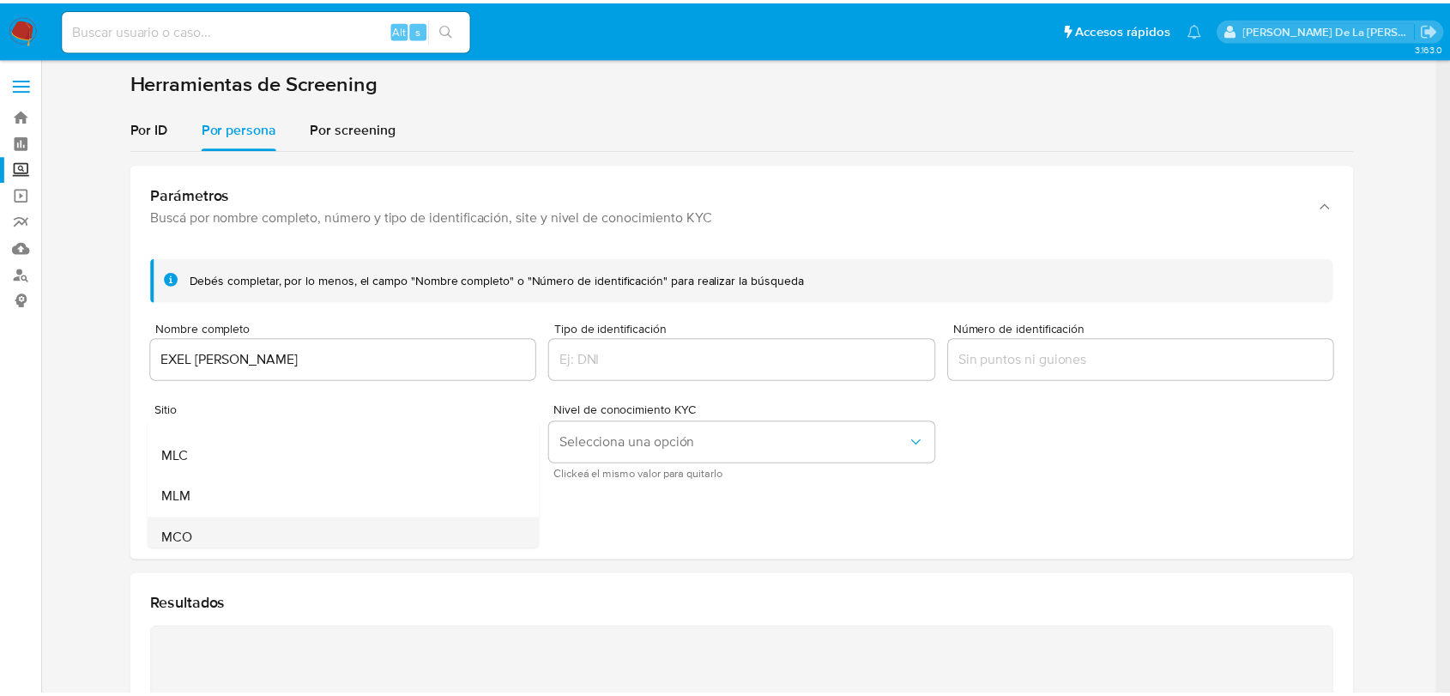
scroll to position [95, 0]
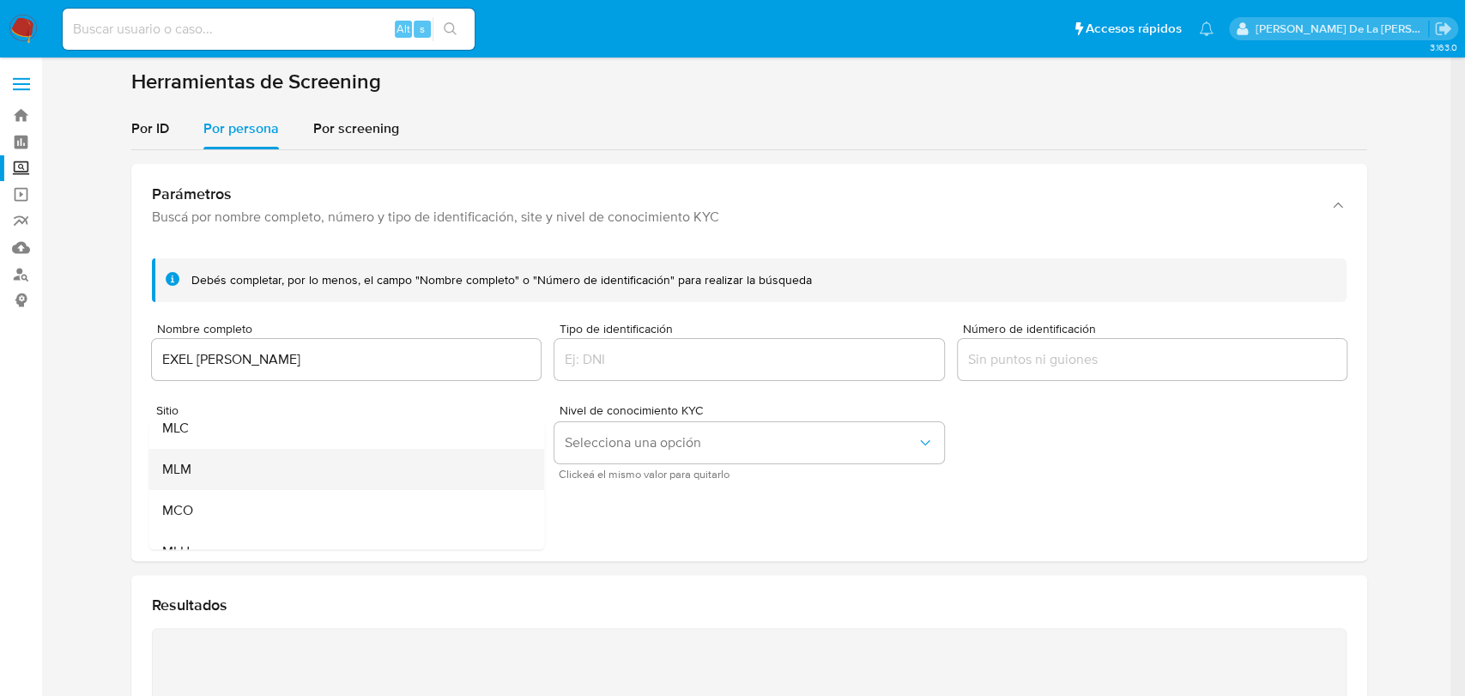
click at [264, 466] on div "MLM" at bounding box center [341, 469] width 358 height 41
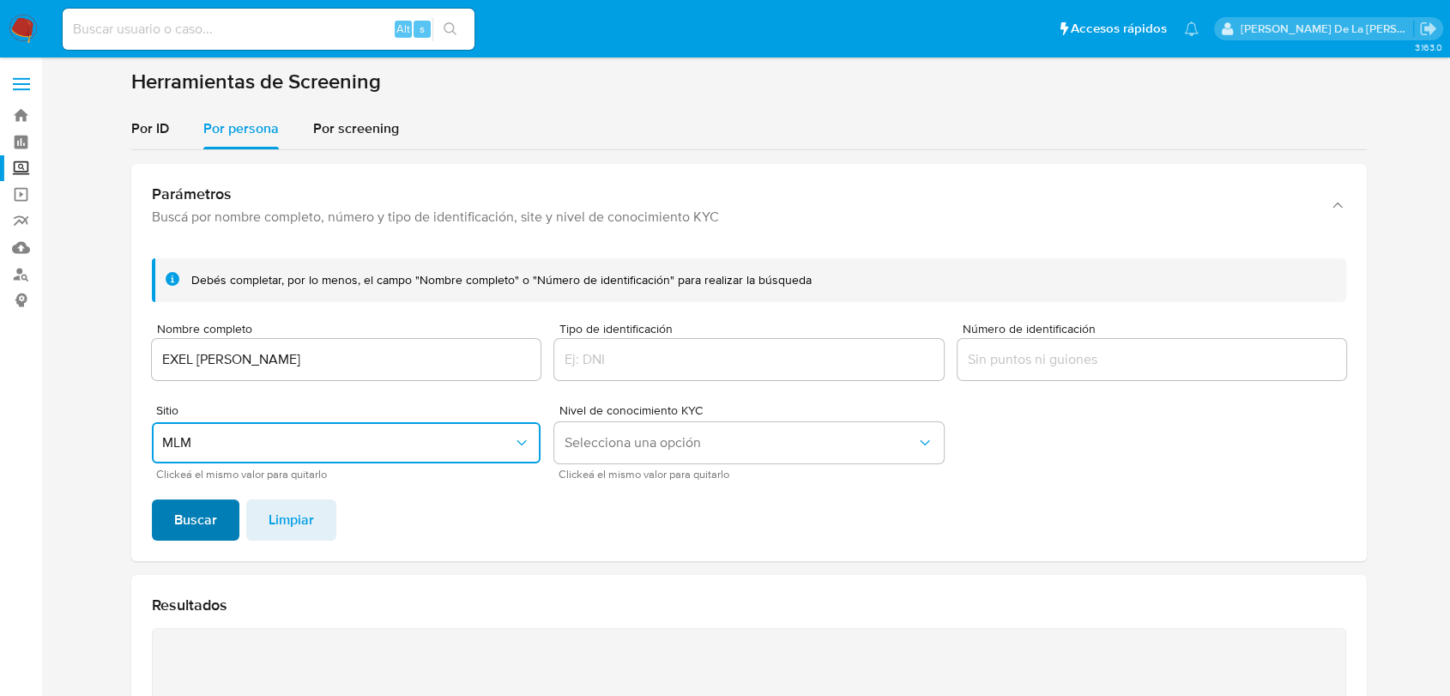
click at [195, 538] on span "Buscar" at bounding box center [195, 520] width 43 height 38
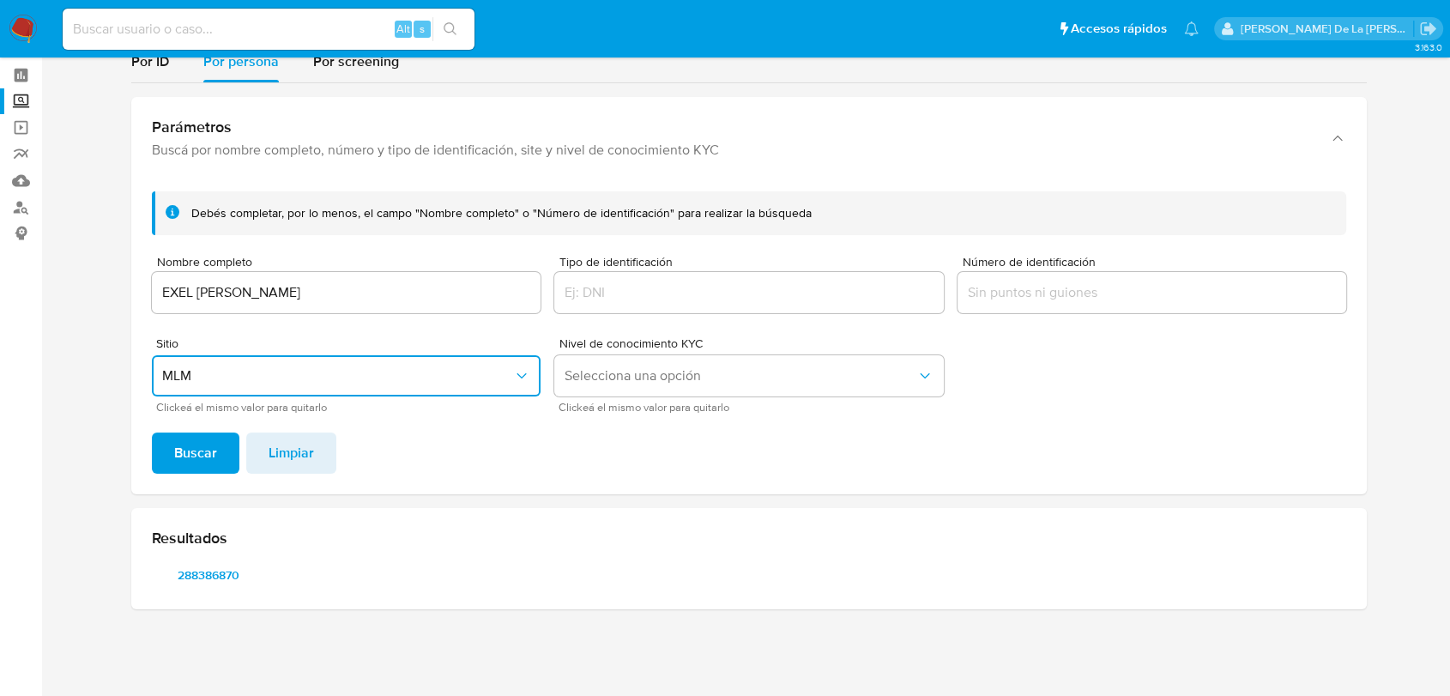
scroll to position [67, 0]
click at [186, 568] on span "288386870" at bounding box center [208, 575] width 89 height 24
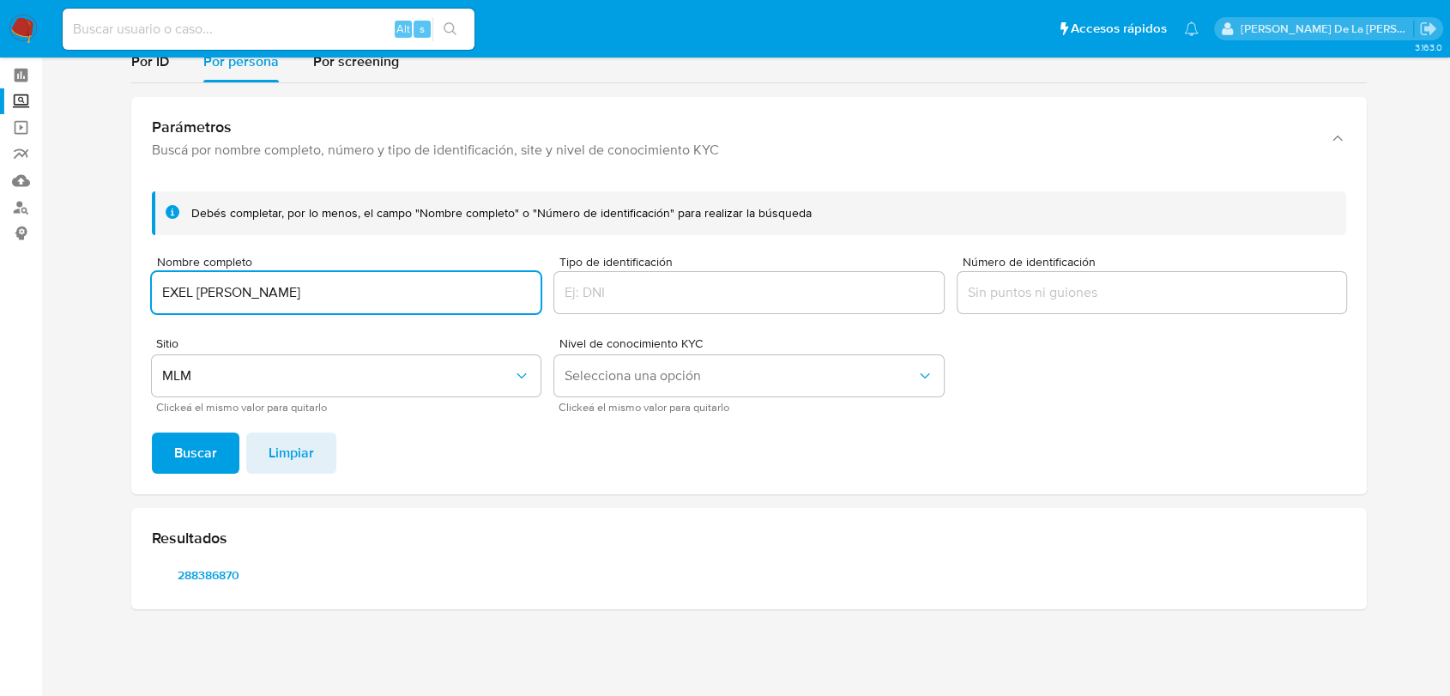
drag, startPoint x: 360, startPoint y: 290, endPoint x: 57, endPoint y: 299, distance: 303.9
click at [57, 299] on main "3.163.0" at bounding box center [725, 314] width 1450 height 763
click at [171, 434] on button "Buscar" at bounding box center [196, 452] width 88 height 41
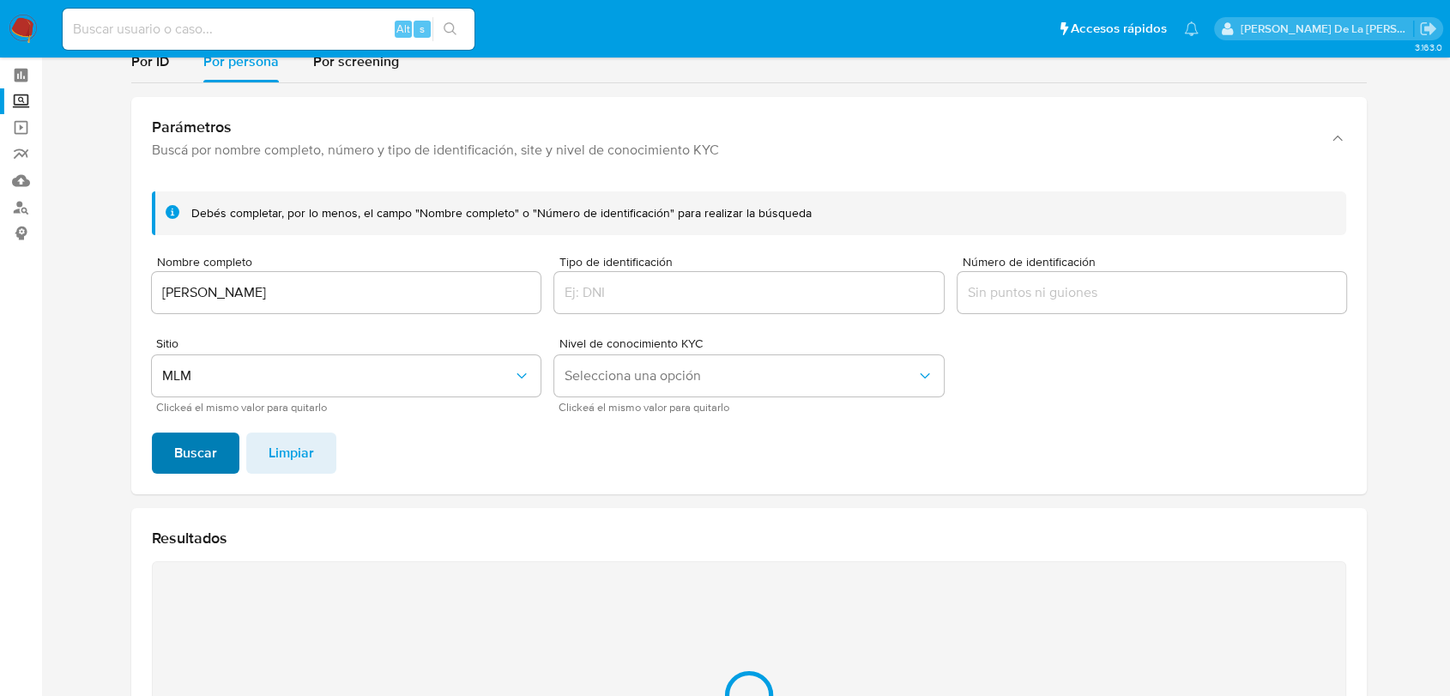
click at [177, 456] on span "Buscar" at bounding box center [195, 453] width 43 height 38
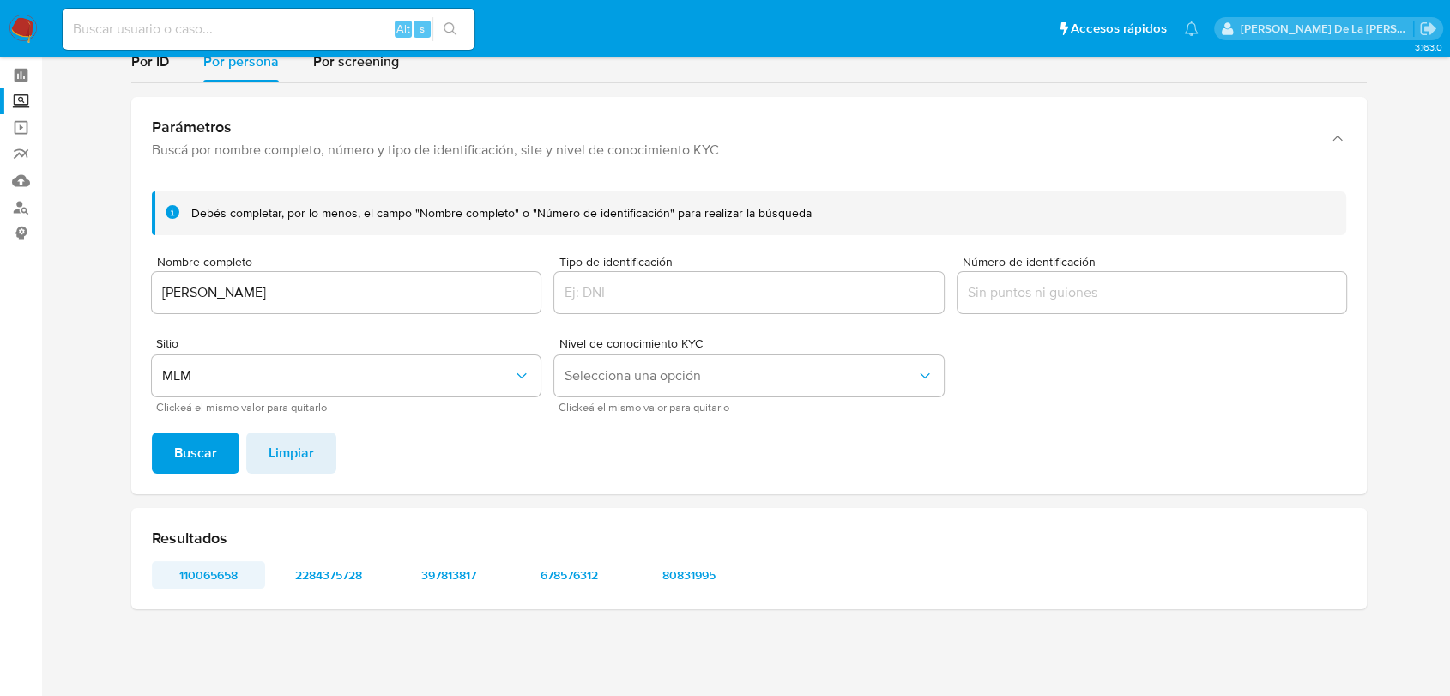
click at [204, 570] on span "110065658" at bounding box center [208, 575] width 89 height 24
click at [353, 563] on span "2284375728" at bounding box center [328, 575] width 89 height 24
click at [447, 570] on span "397813817" at bounding box center [448, 575] width 89 height 24
drag, startPoint x: 480, startPoint y: 578, endPoint x: 553, endPoint y: 581, distance: 72.1
click at [553, 581] on div "110065658 2284375728 397813817 678576312 80831995" at bounding box center [749, 574] width 1194 height 27
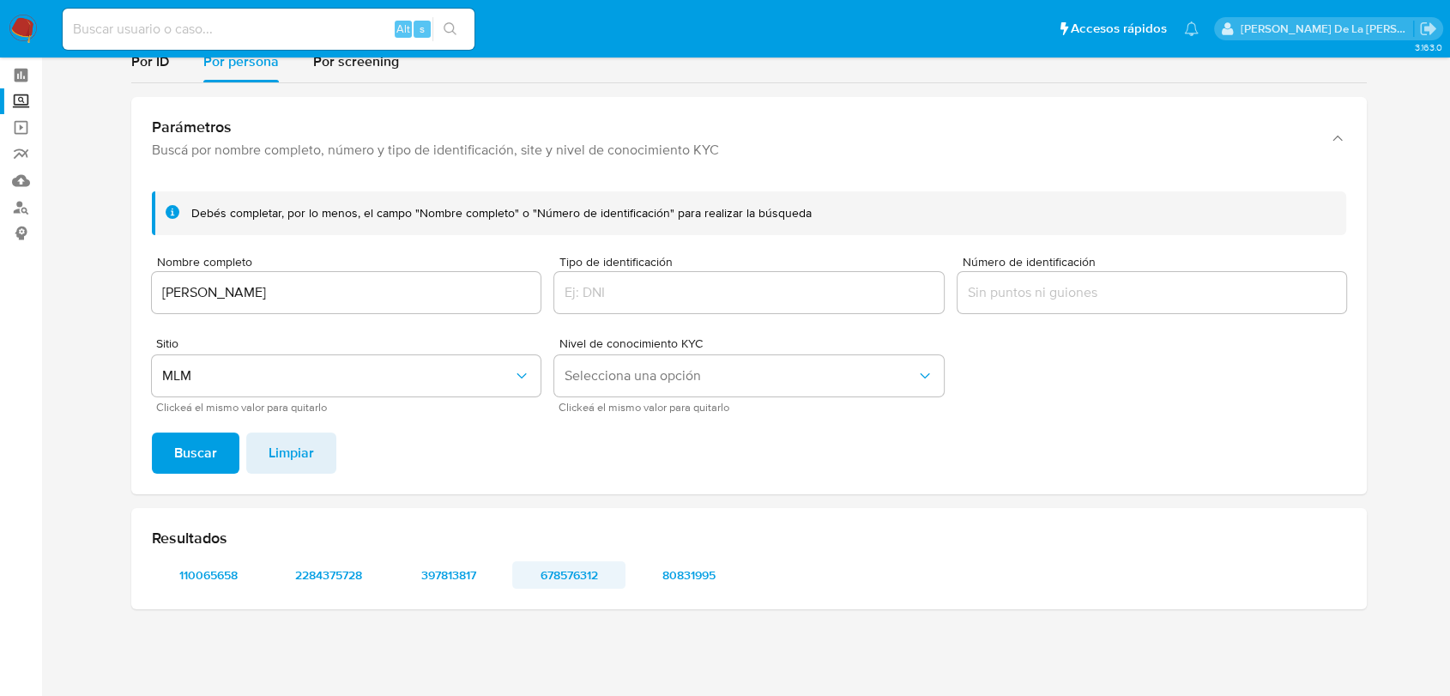
click at [553, 575] on span "678576312" at bounding box center [568, 575] width 89 height 24
click at [696, 582] on span "80831995" at bounding box center [688, 575] width 89 height 24
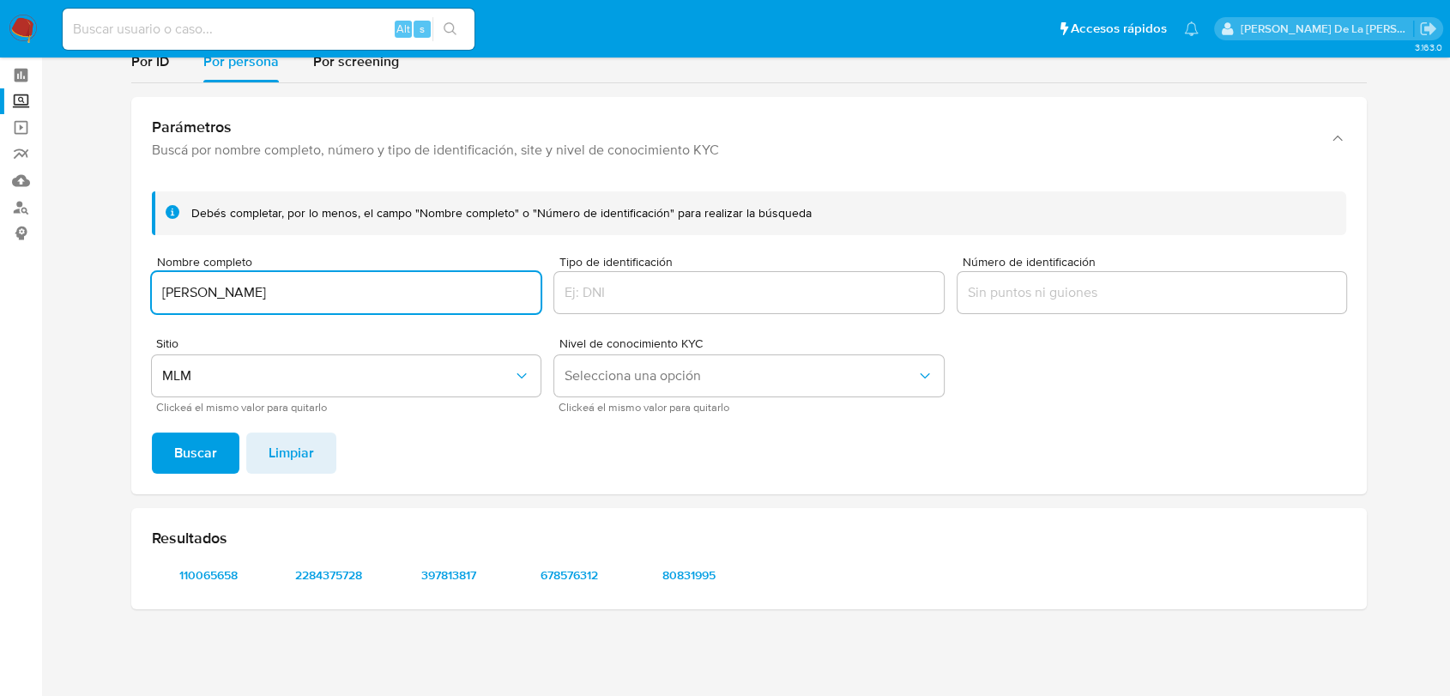
drag, startPoint x: 365, startPoint y: 294, endPoint x: 101, endPoint y: 293, distance: 263.4
click at [103, 293] on section at bounding box center [749, 312] width 1374 height 621
type input "JOSE LUIS LIBRADO VICARIO"
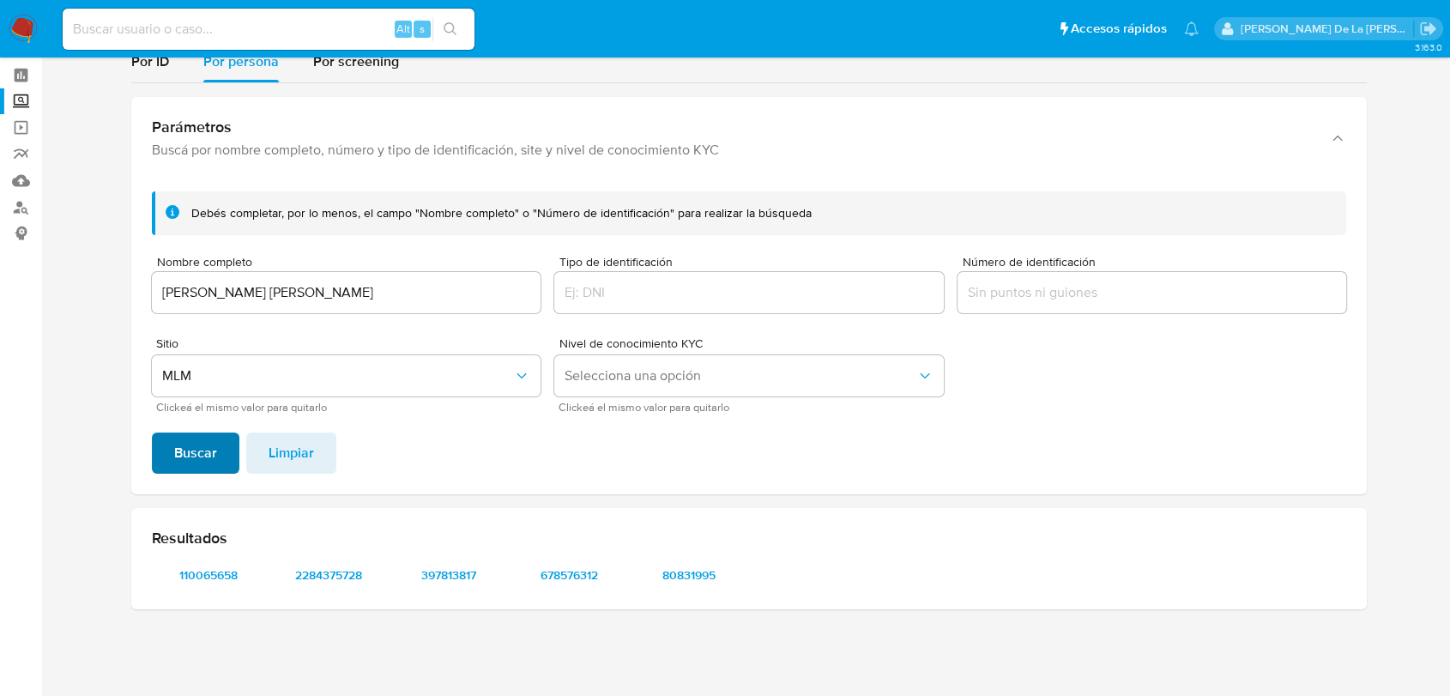
click at [201, 467] on span "Buscar" at bounding box center [195, 453] width 43 height 38
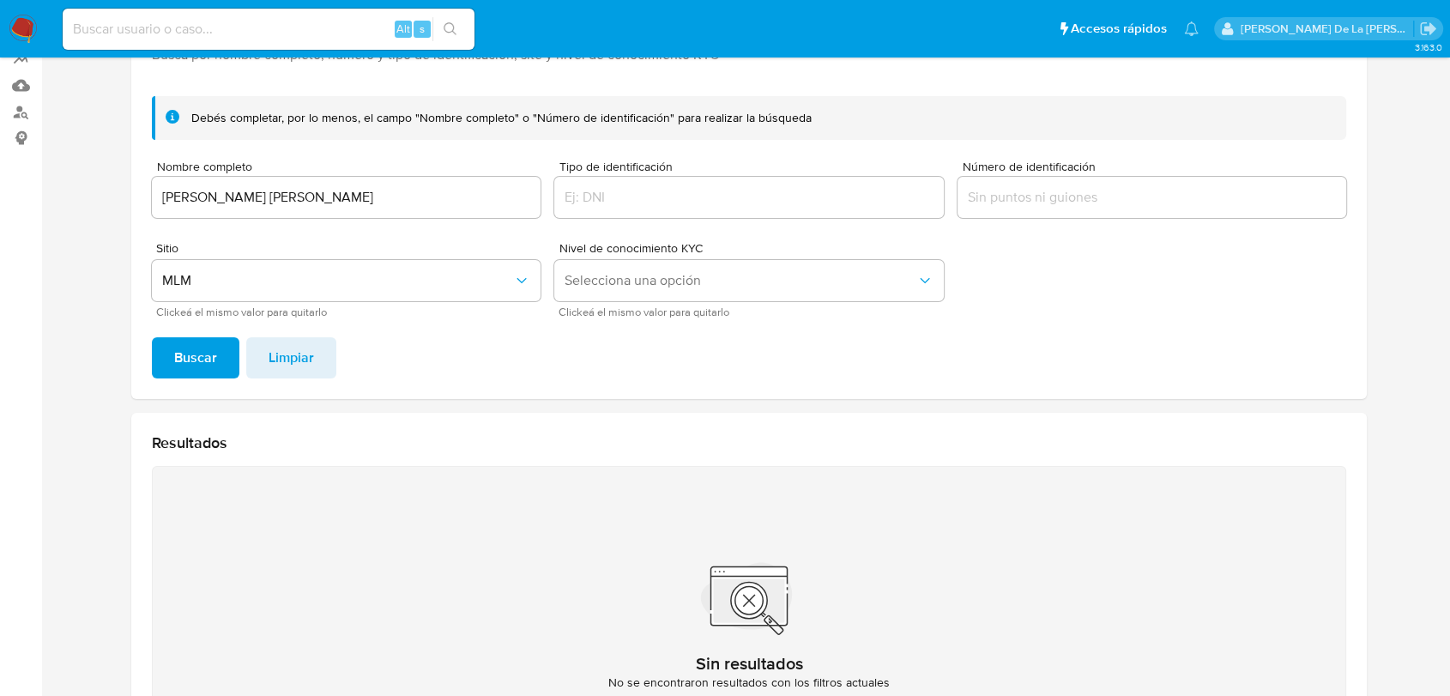
click at [177, 353] on span "Buscar" at bounding box center [195, 358] width 43 height 38
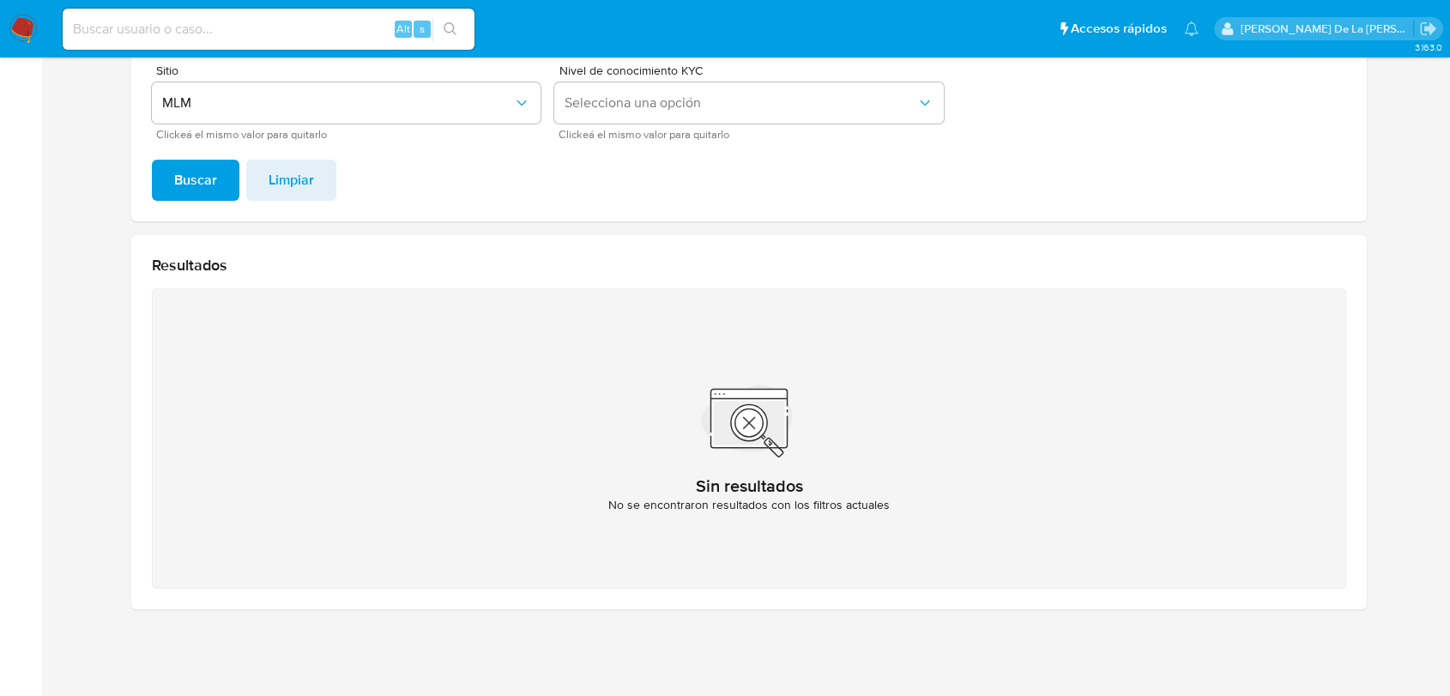
click at [245, 42] on div "Alt s" at bounding box center [269, 29] width 412 height 41
click at [246, 31] on input at bounding box center [269, 29] width 412 height 22
paste input "1066594104"
type input "1066594104"
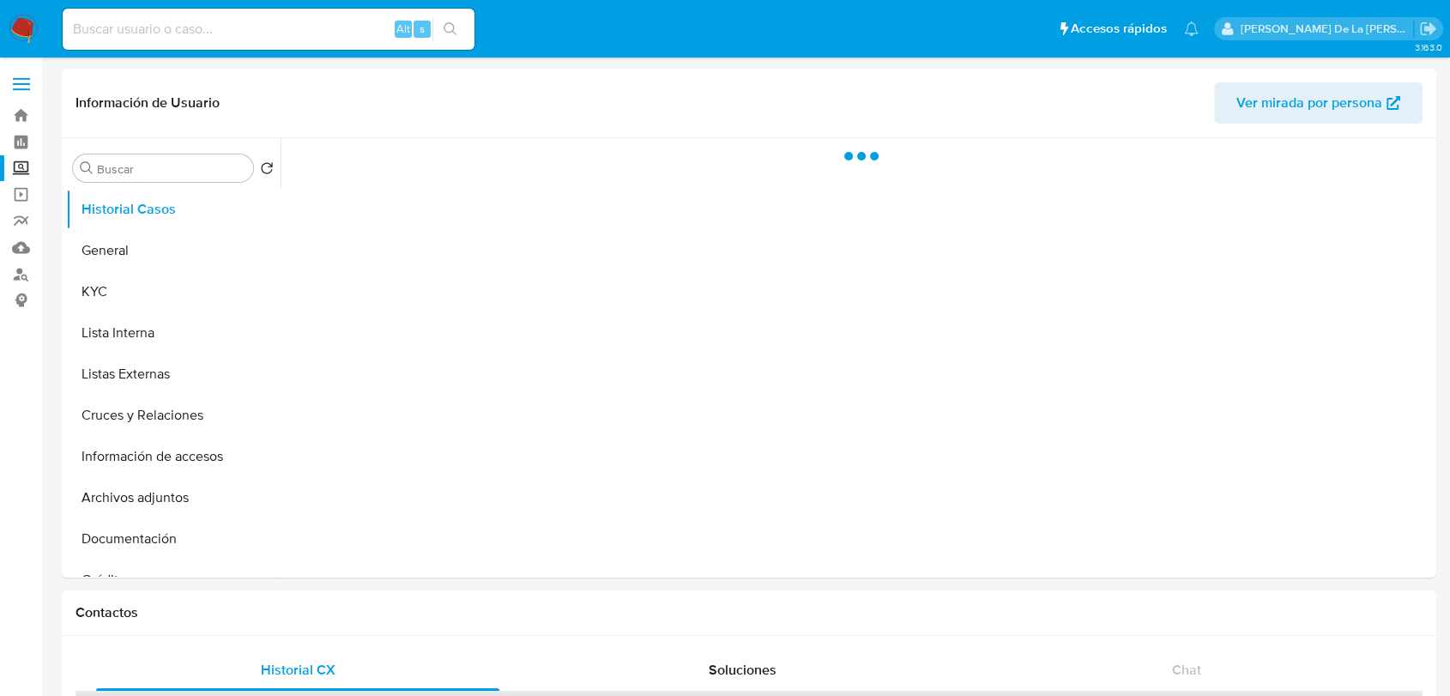
select select "10"
click at [166, 297] on button "KYC" at bounding box center [166, 291] width 201 height 41
select select "10"
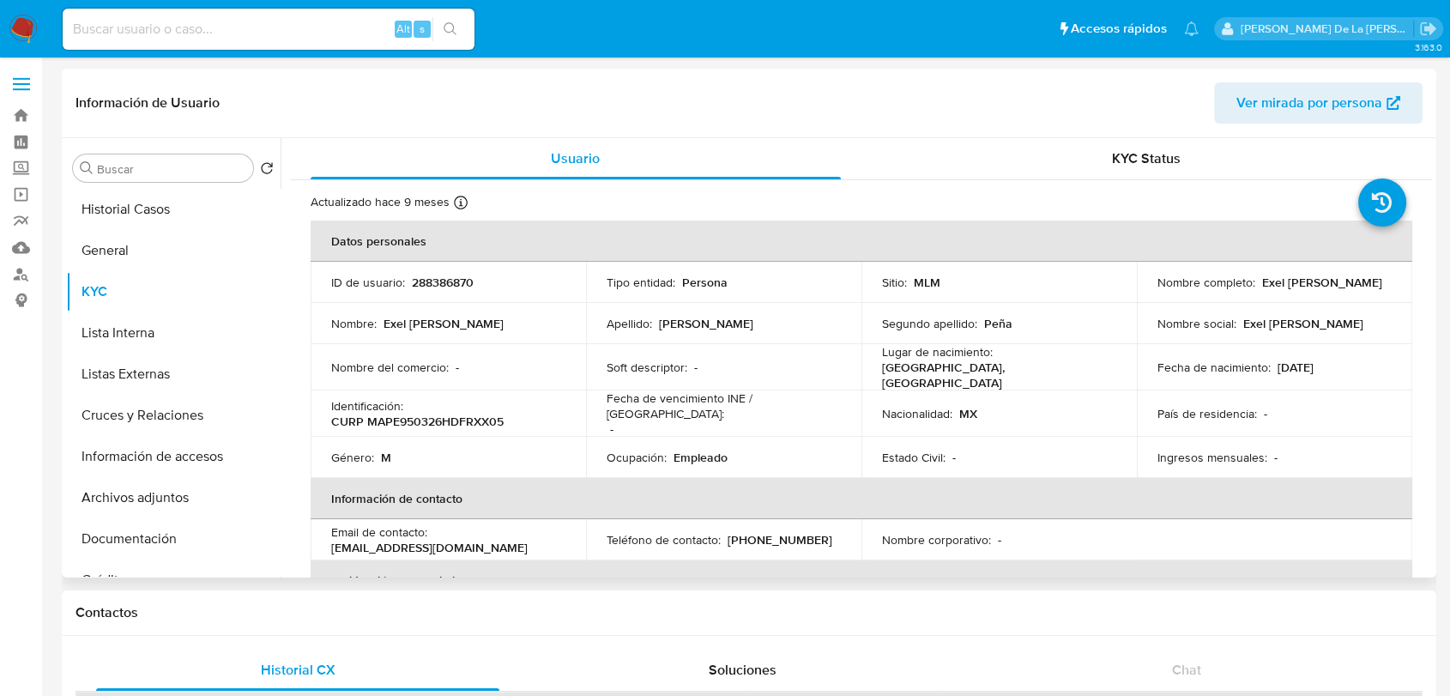
click at [451, 275] on p "288386870" at bounding box center [443, 282] width 62 height 15
drag, startPoint x: 467, startPoint y: 285, endPoint x: 448, endPoint y: 285, distance: 18.9
copy p "288386870"
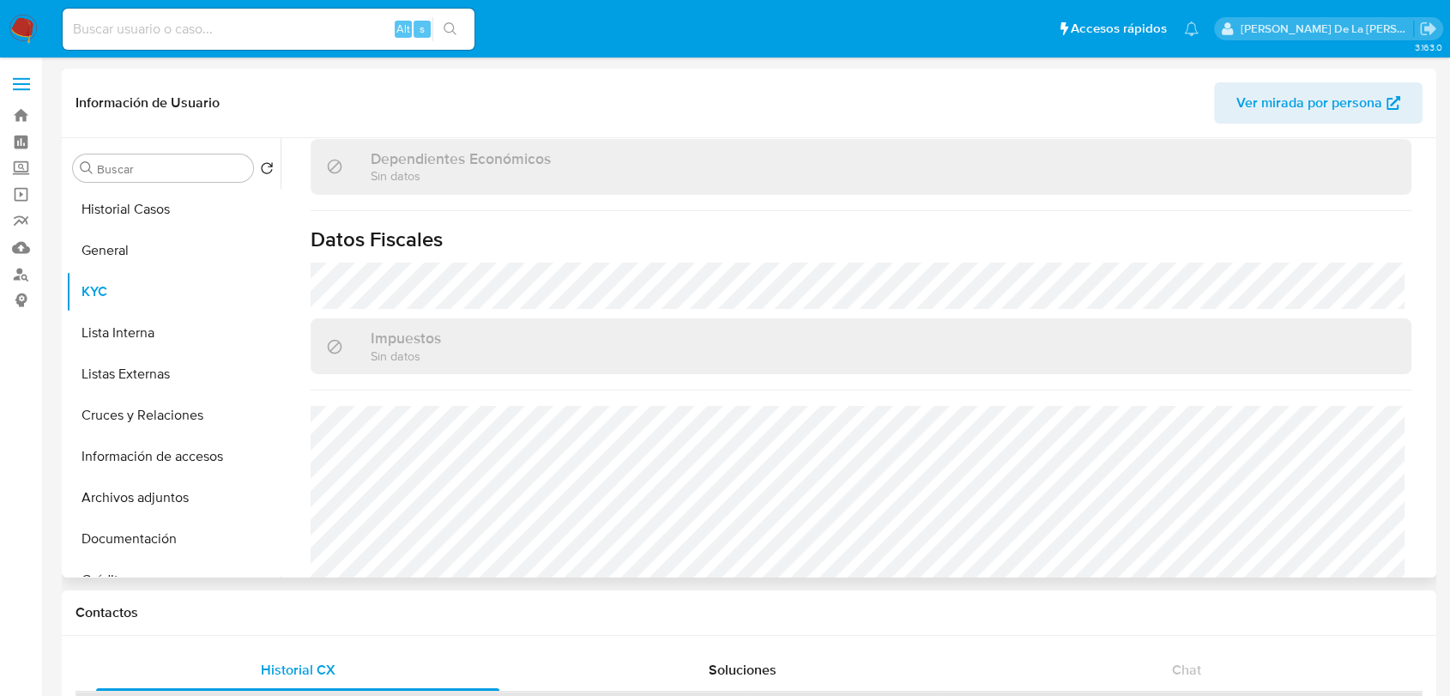
scroll to position [1078, 0]
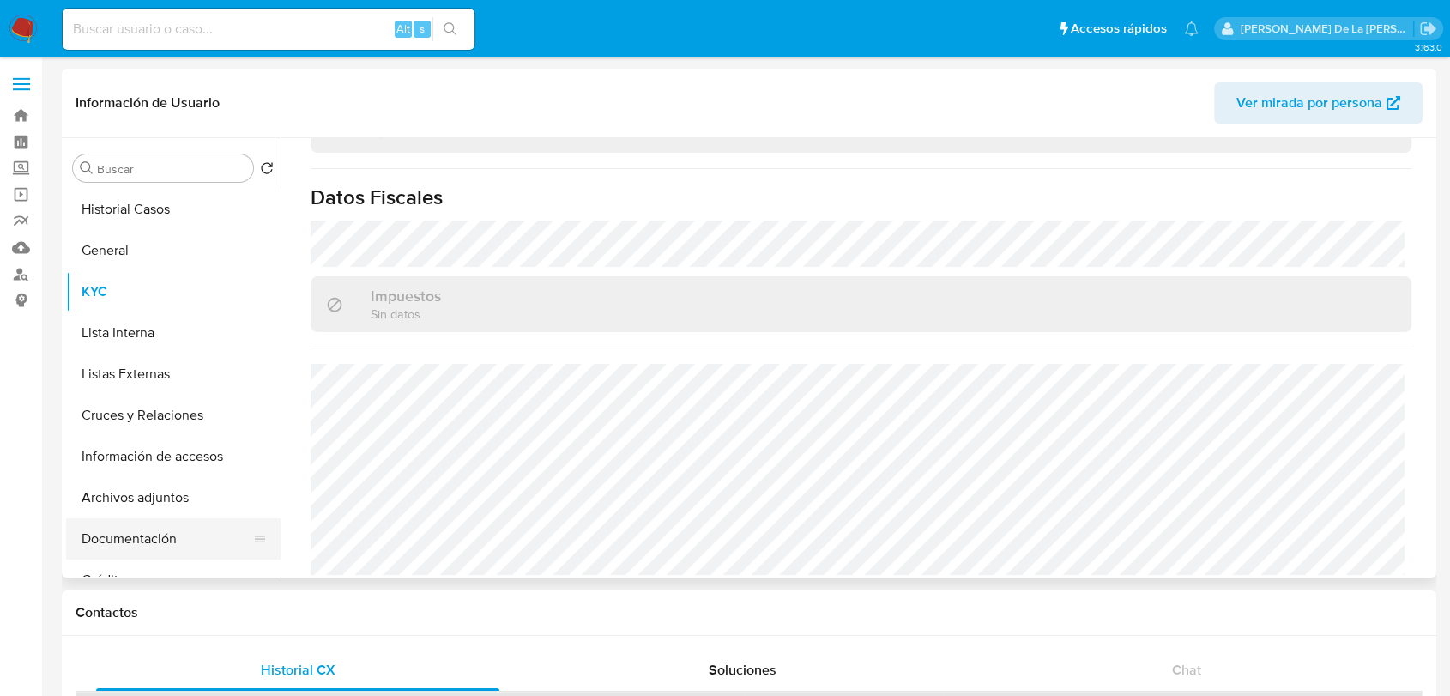
click at [130, 523] on button "Documentación" at bounding box center [166, 538] width 201 height 41
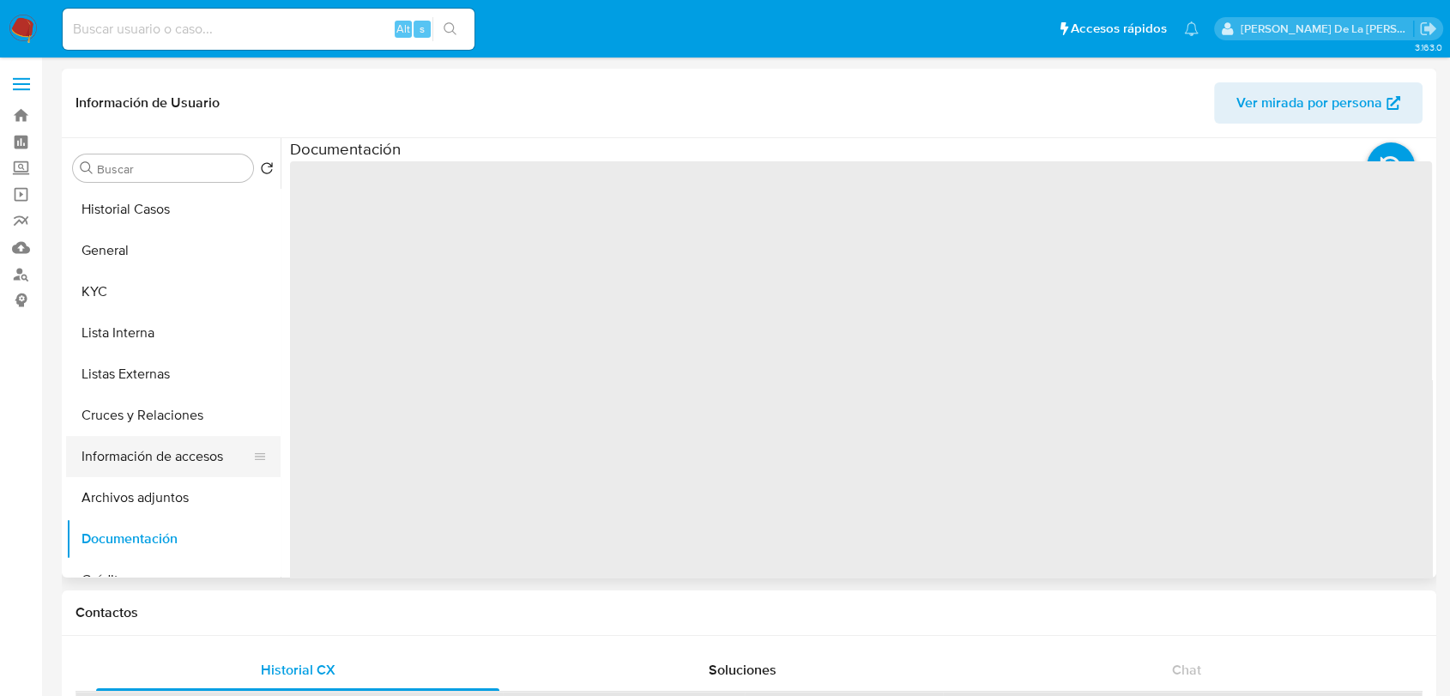
drag, startPoint x: 139, startPoint y: 503, endPoint x: 193, endPoint y: 461, distance: 68.5
click at [139, 503] on button "Archivos adjuntos" at bounding box center [173, 497] width 214 height 41
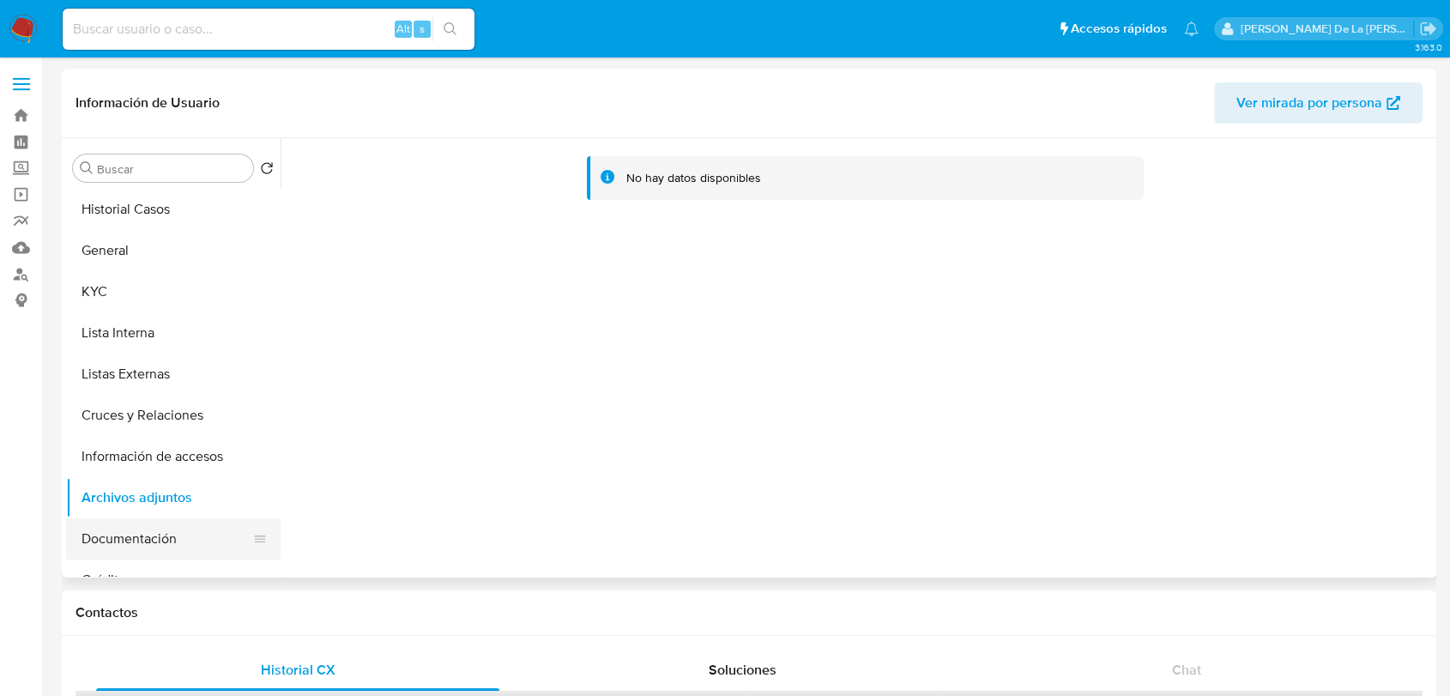
drag, startPoint x: 165, startPoint y: 563, endPoint x: 160, endPoint y: 547, distance: 16.9
click at [165, 562] on button "Créditos" at bounding box center [173, 579] width 214 height 41
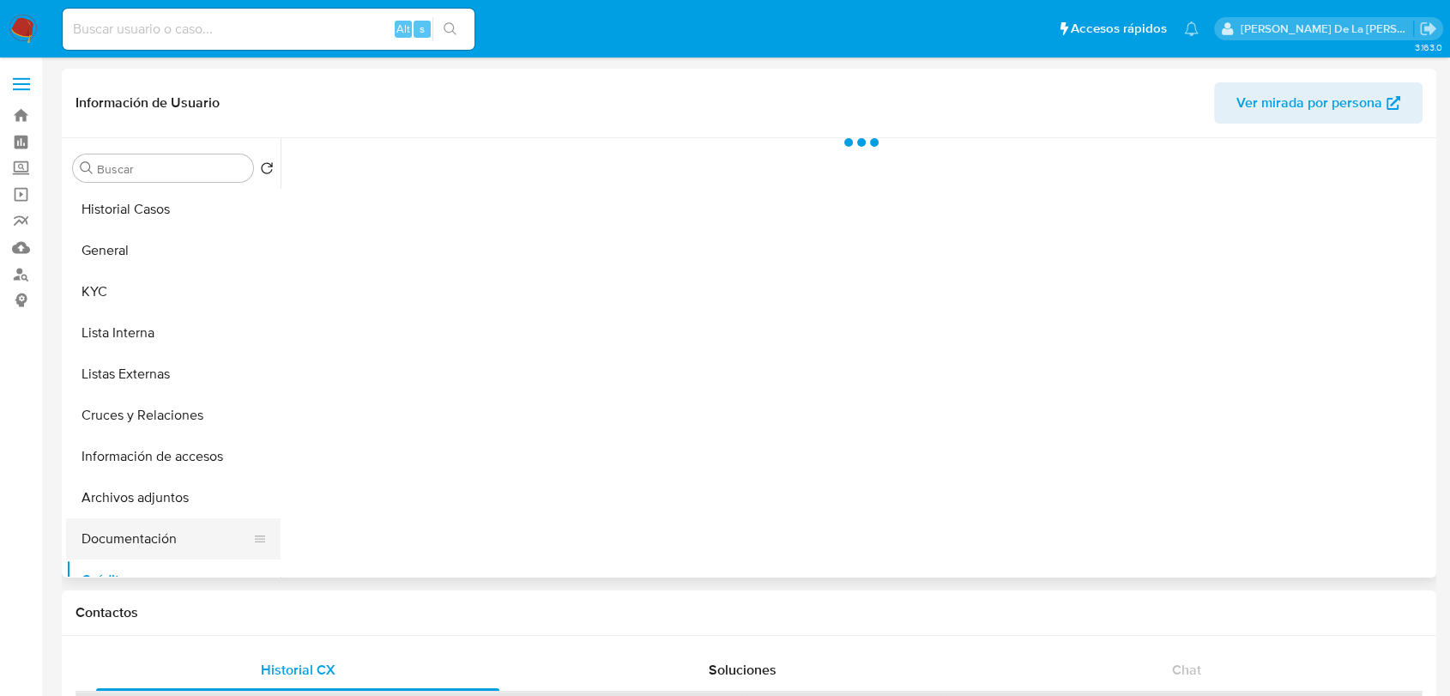
click at [161, 538] on button "Documentación" at bounding box center [166, 538] width 201 height 41
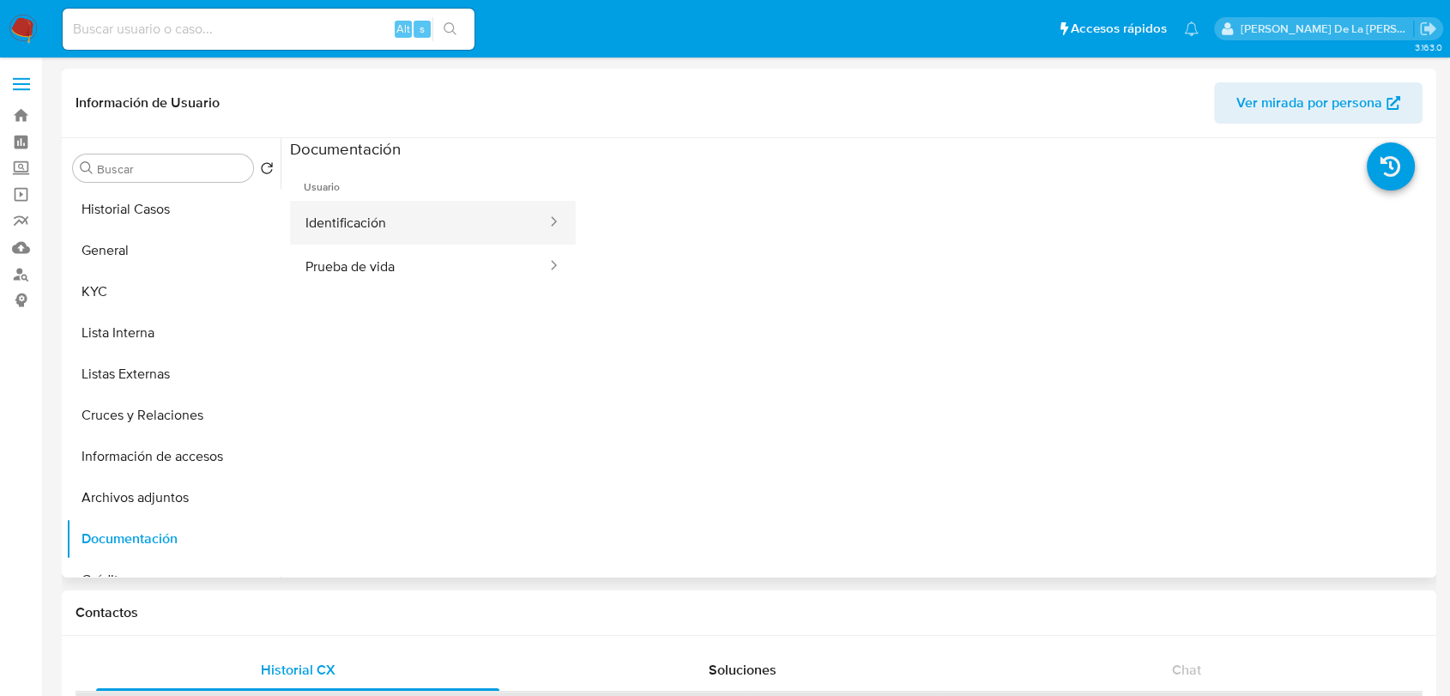
click at [418, 228] on button "Identificación" at bounding box center [419, 223] width 258 height 44
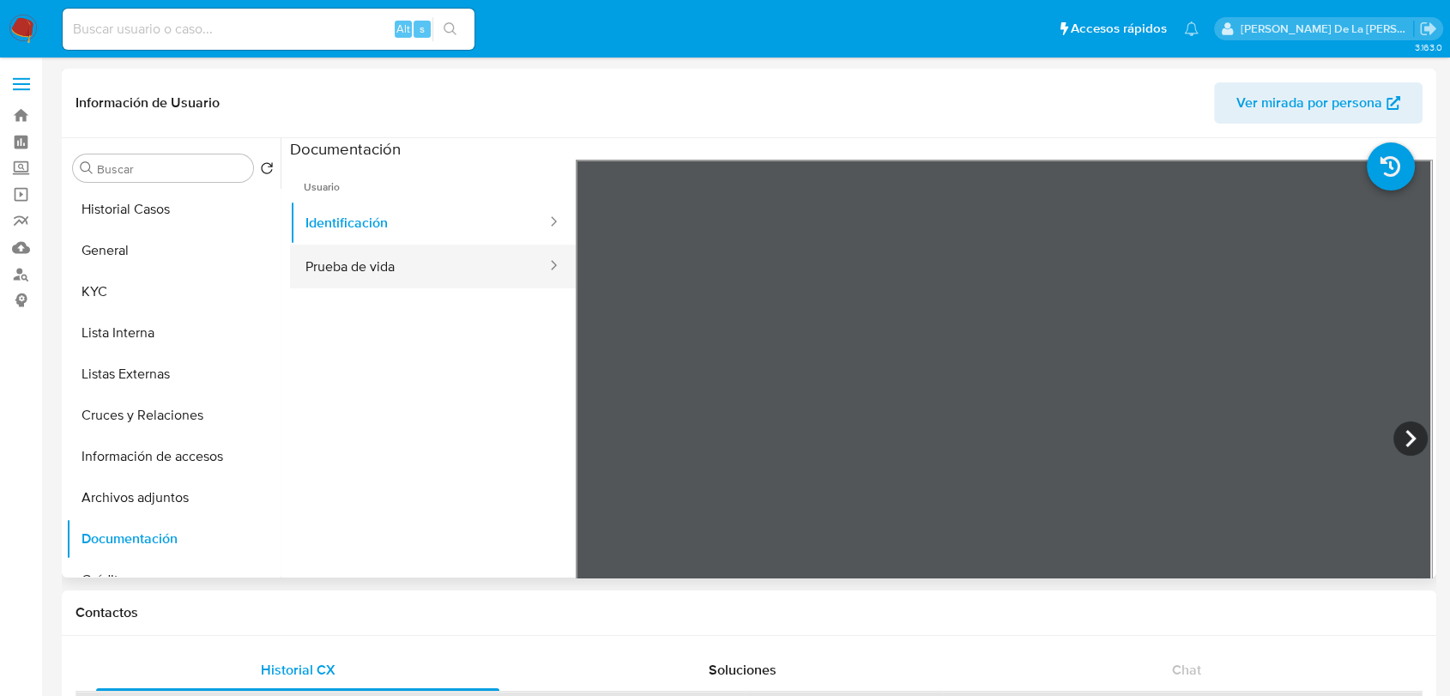
click at [364, 281] on button "Prueba de vida" at bounding box center [419, 267] width 258 height 44
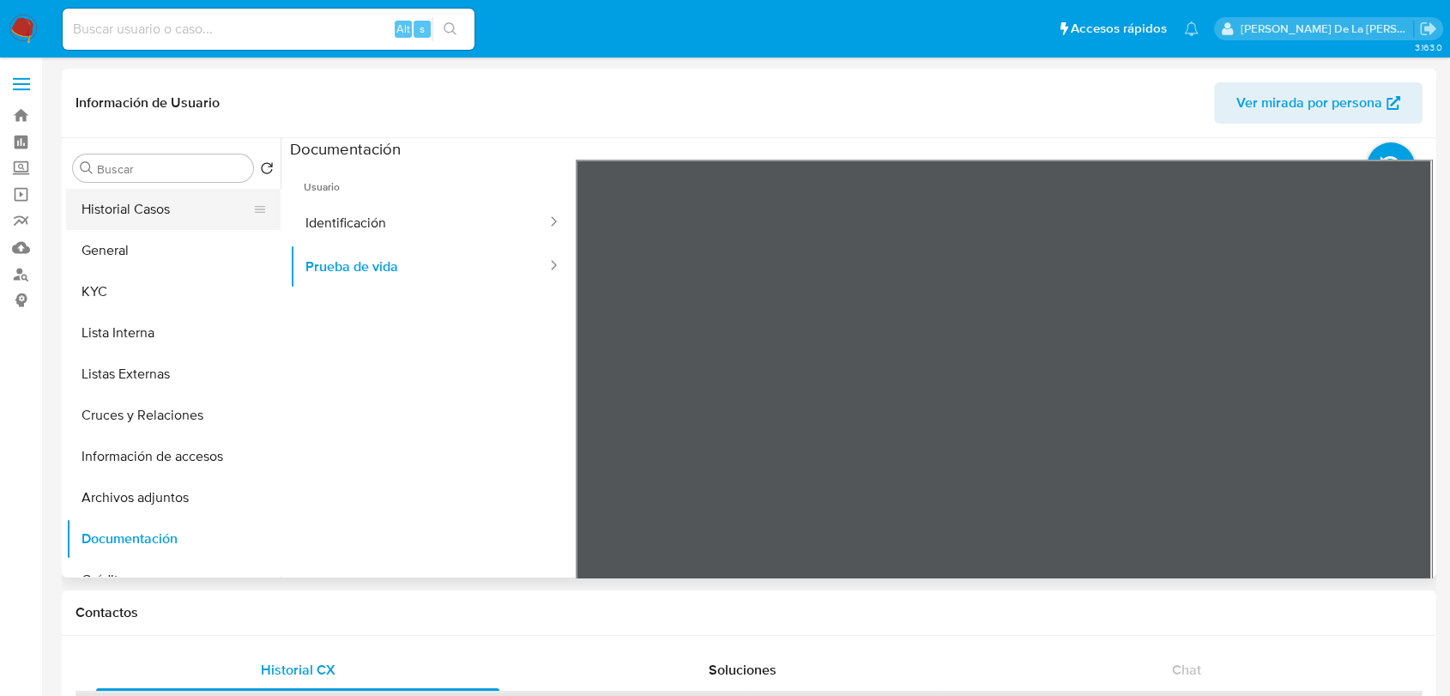
click at [155, 203] on button "Historial Casos" at bounding box center [166, 209] width 201 height 41
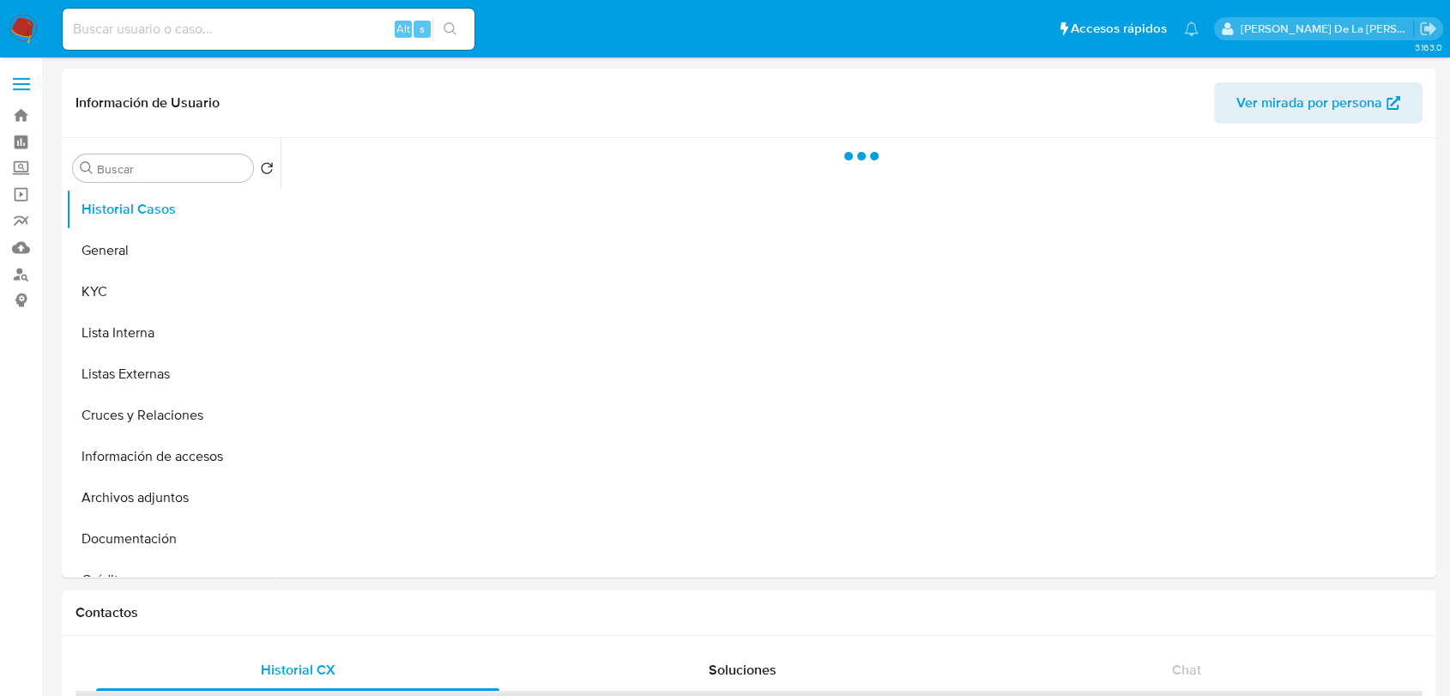
select select "10"
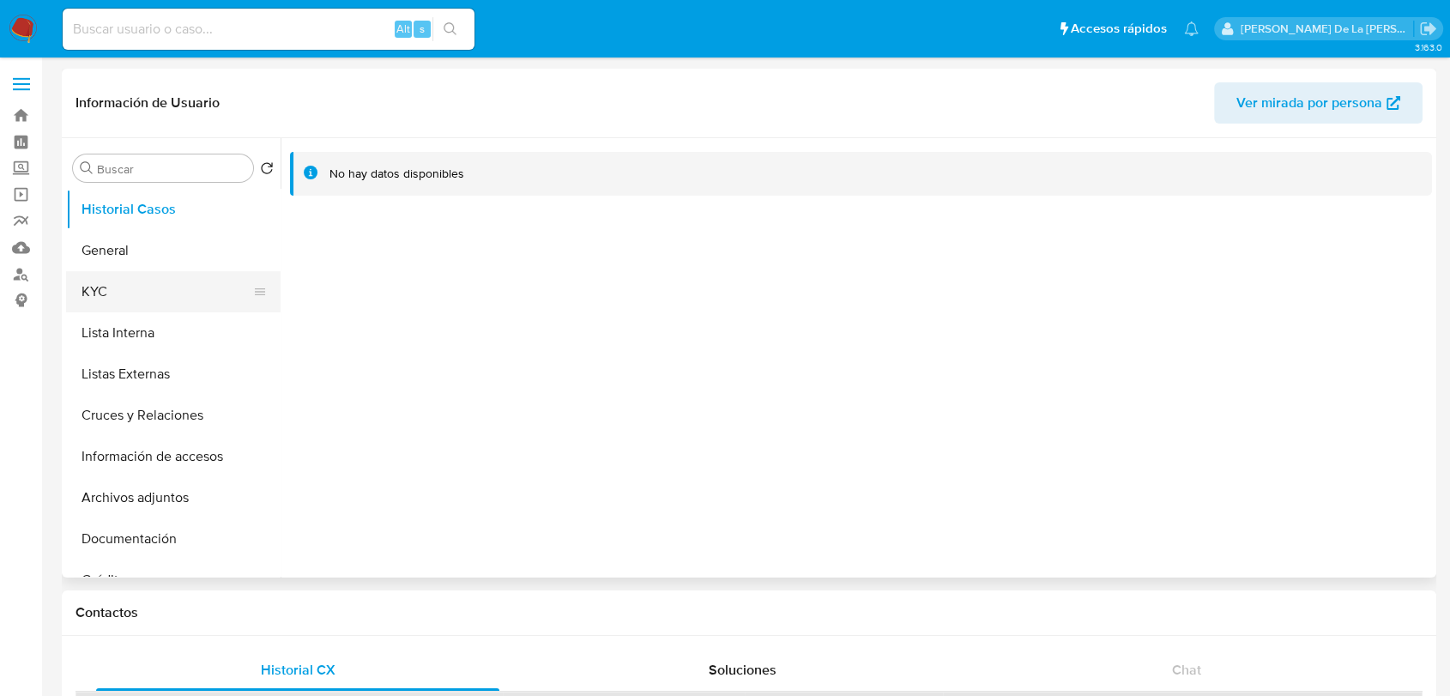
click at [199, 284] on button "KYC" at bounding box center [166, 291] width 201 height 41
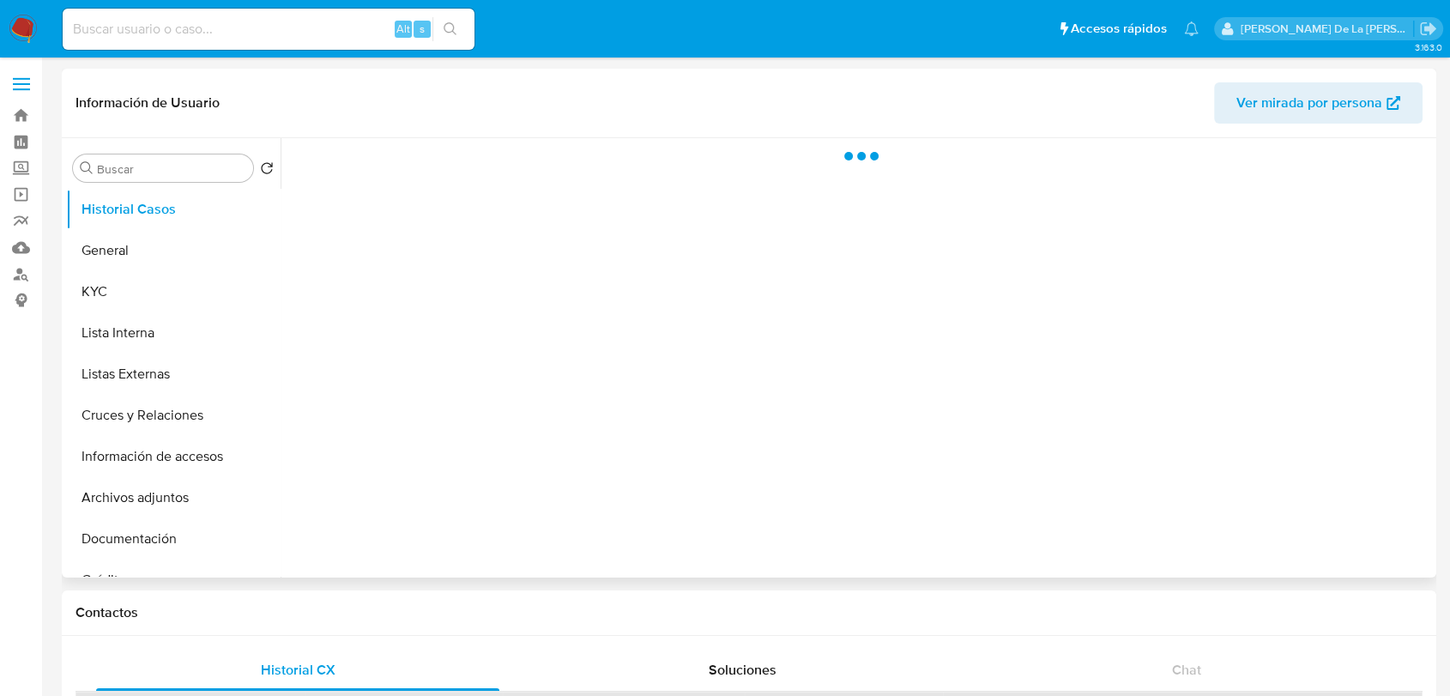
select select "10"
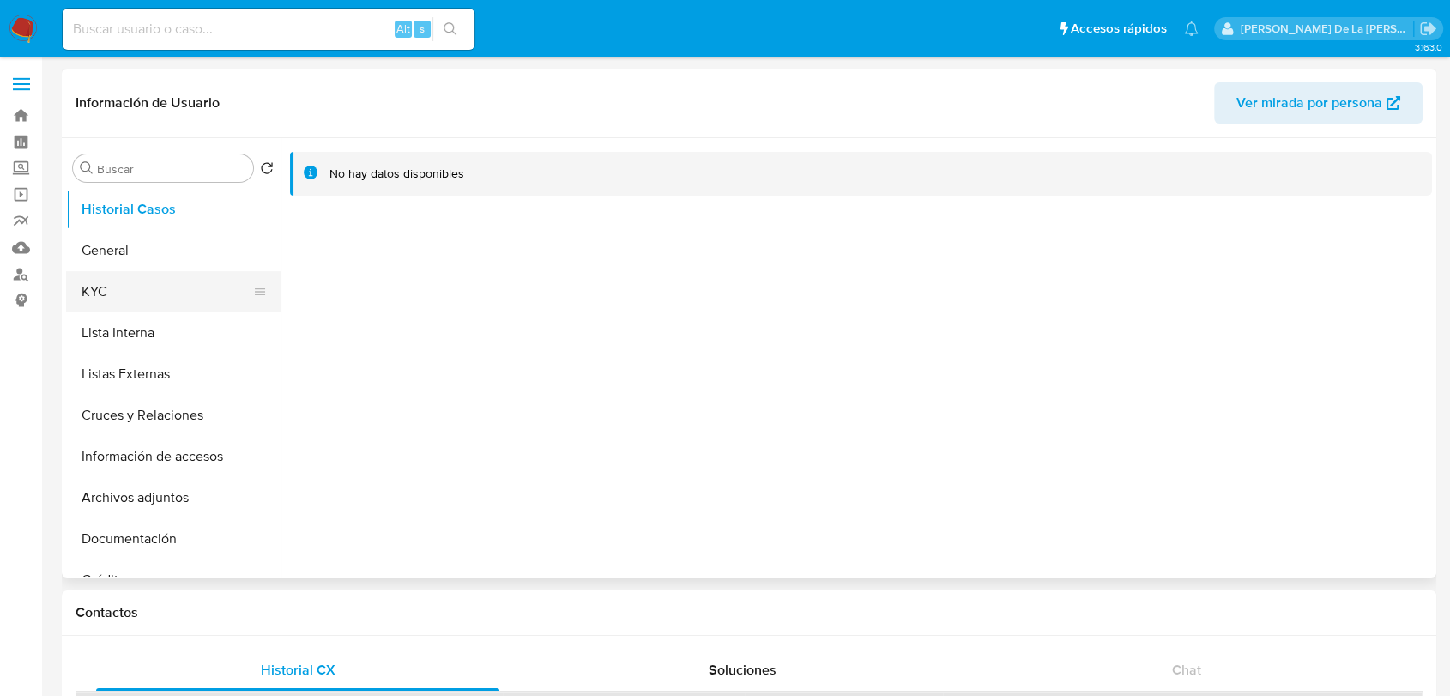
click at [124, 281] on button "KYC" at bounding box center [166, 291] width 201 height 41
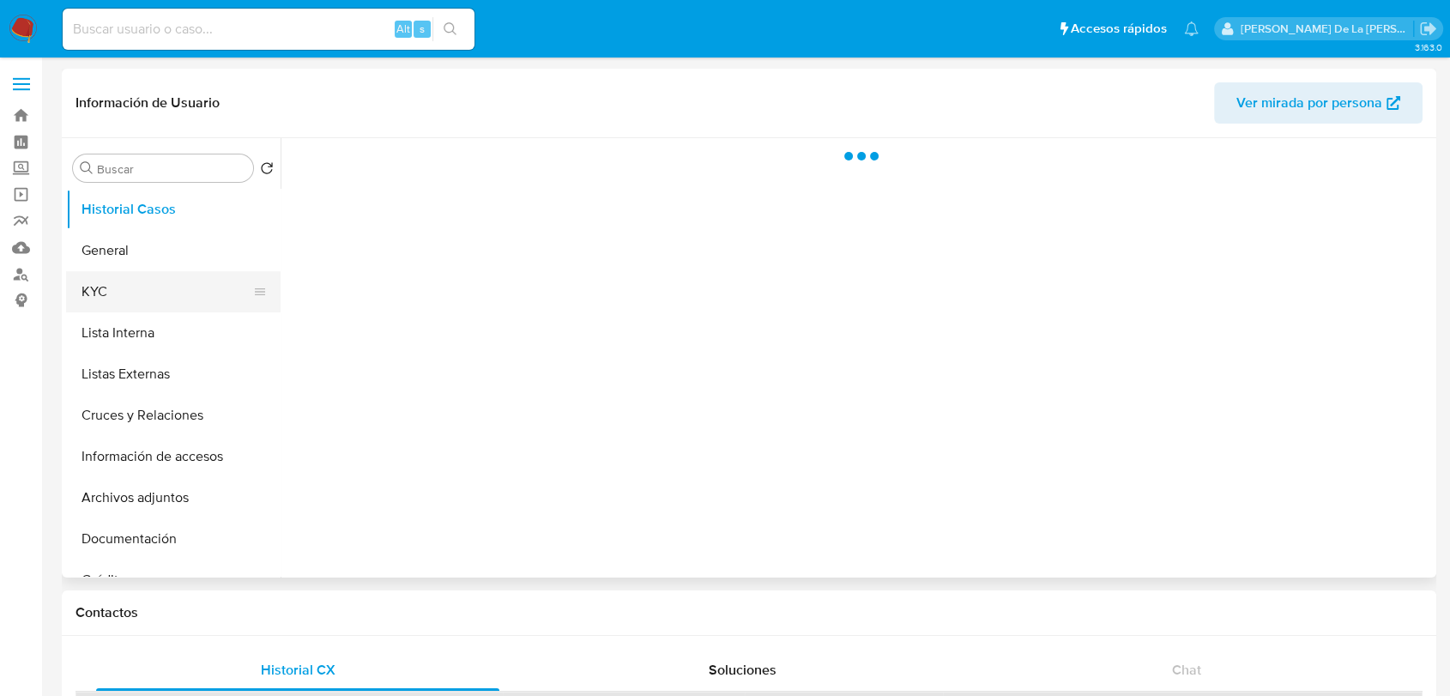
click at [122, 281] on button "KYC" at bounding box center [166, 291] width 201 height 41
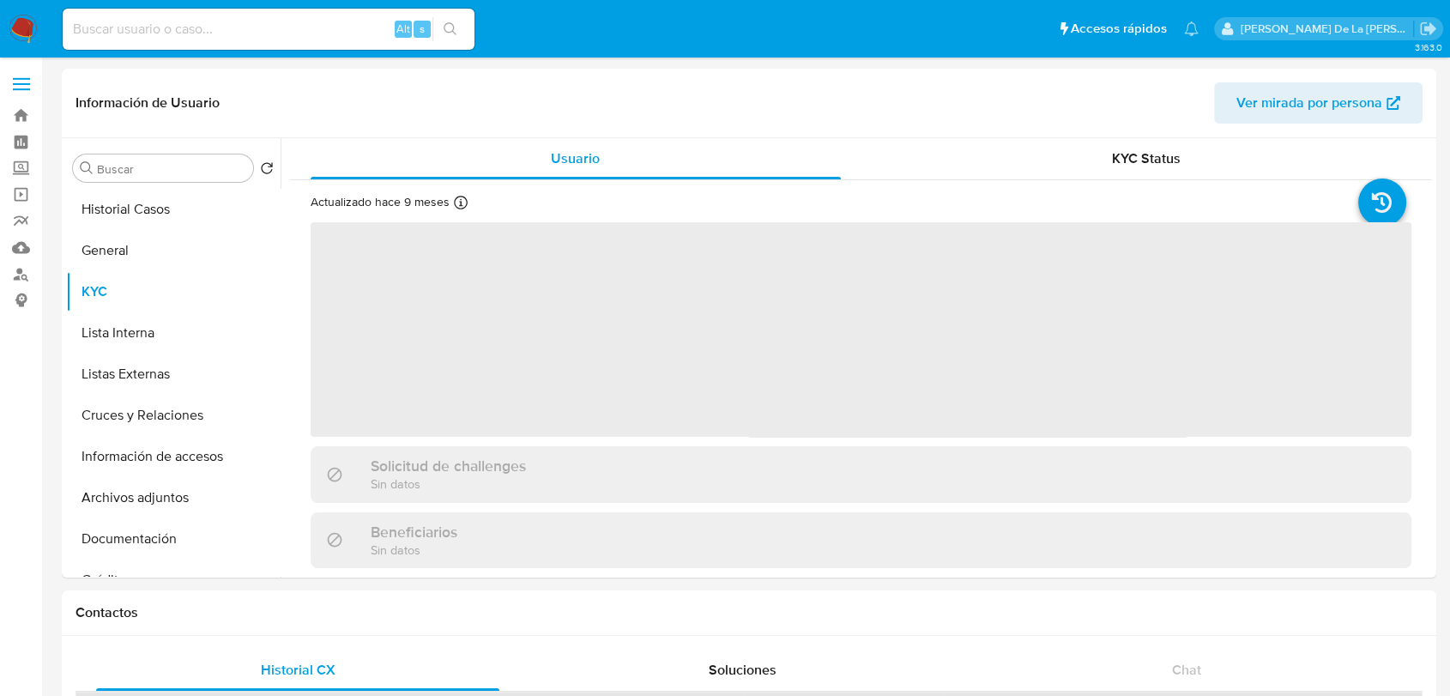
select select "10"
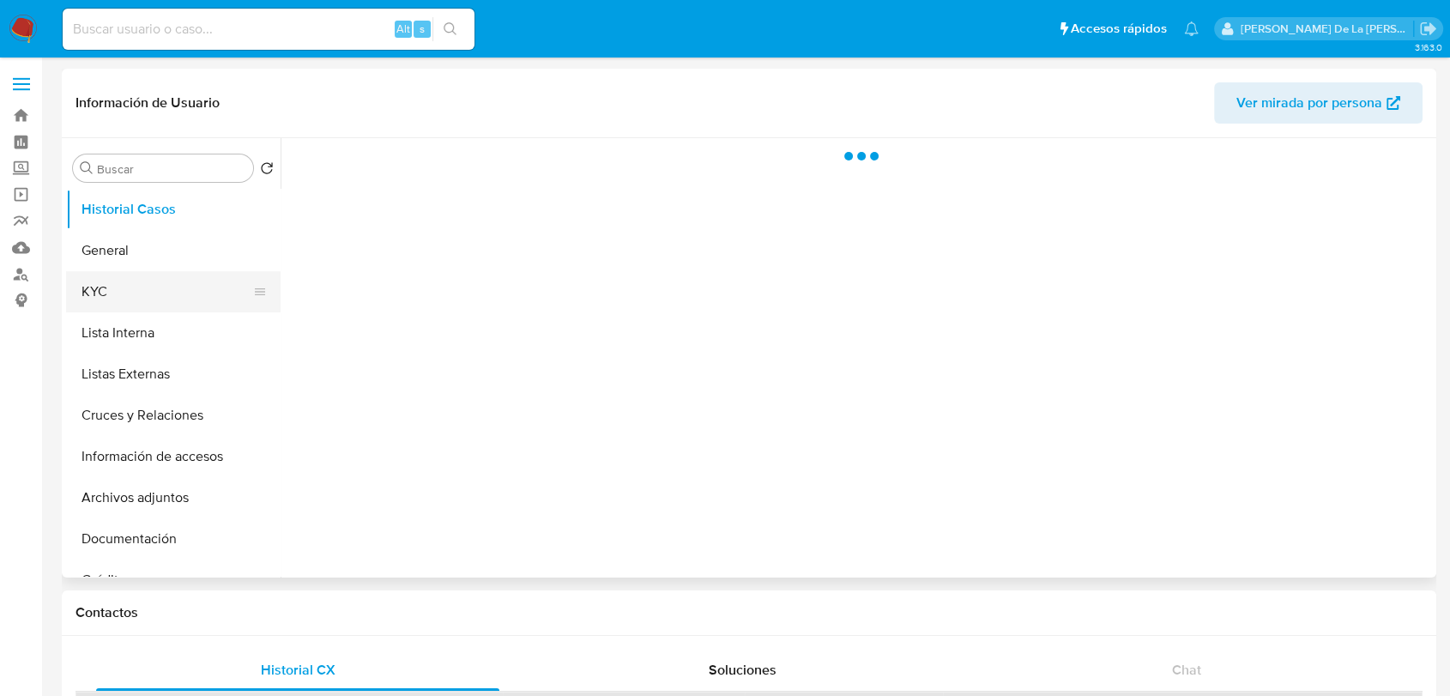
click at [146, 293] on button "KYC" at bounding box center [166, 291] width 201 height 41
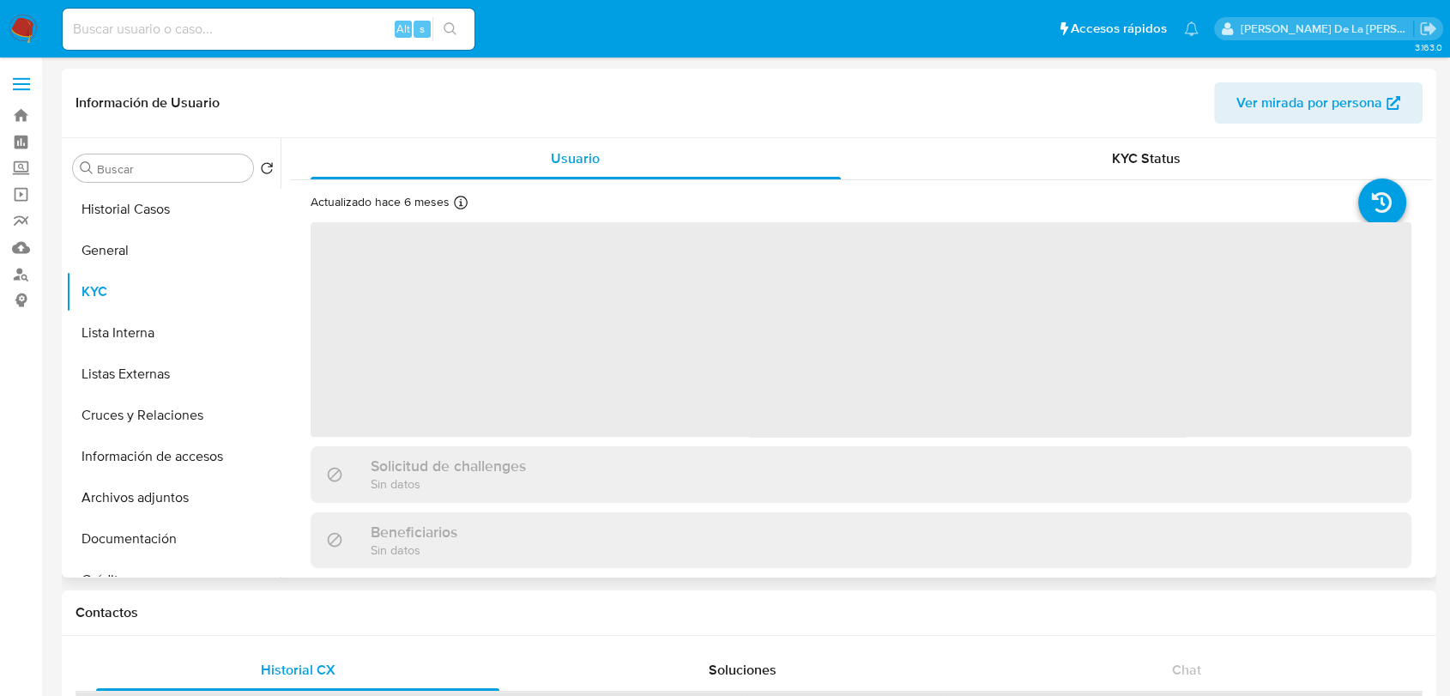
select select "10"
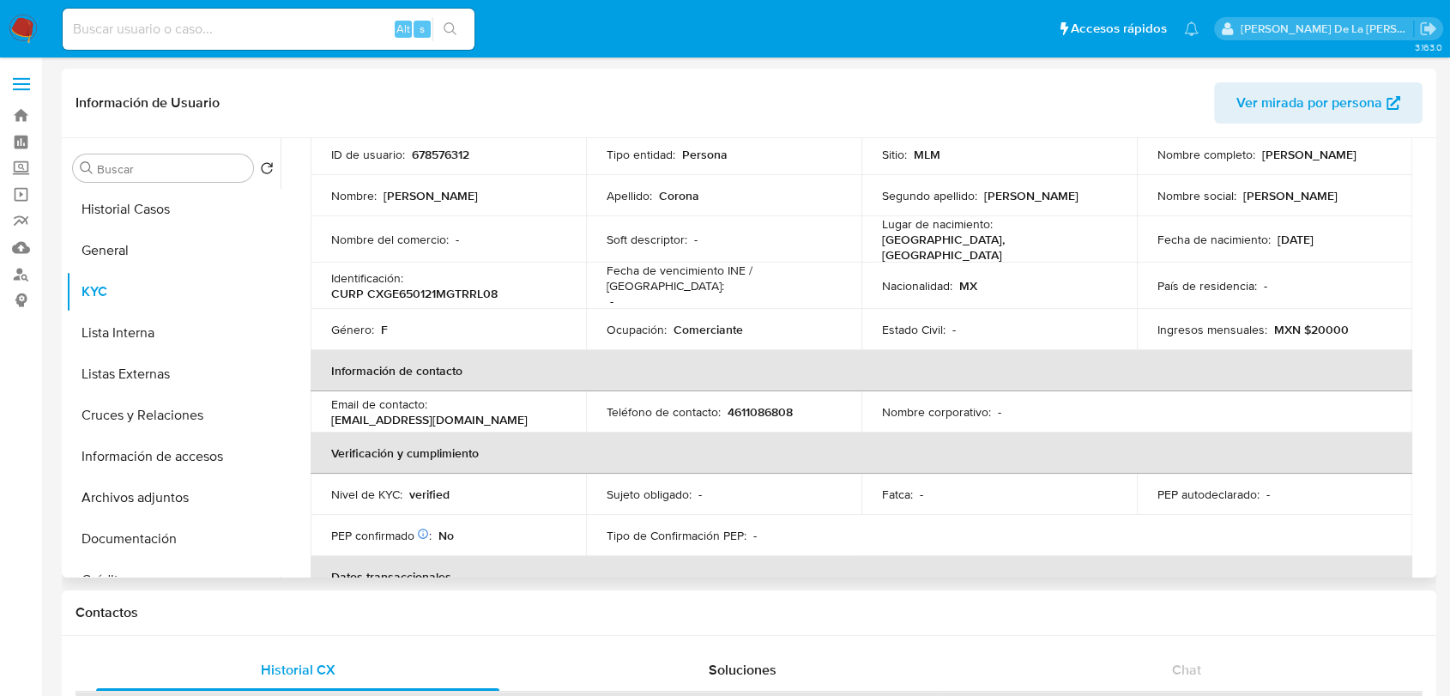
scroll to position [95, 0]
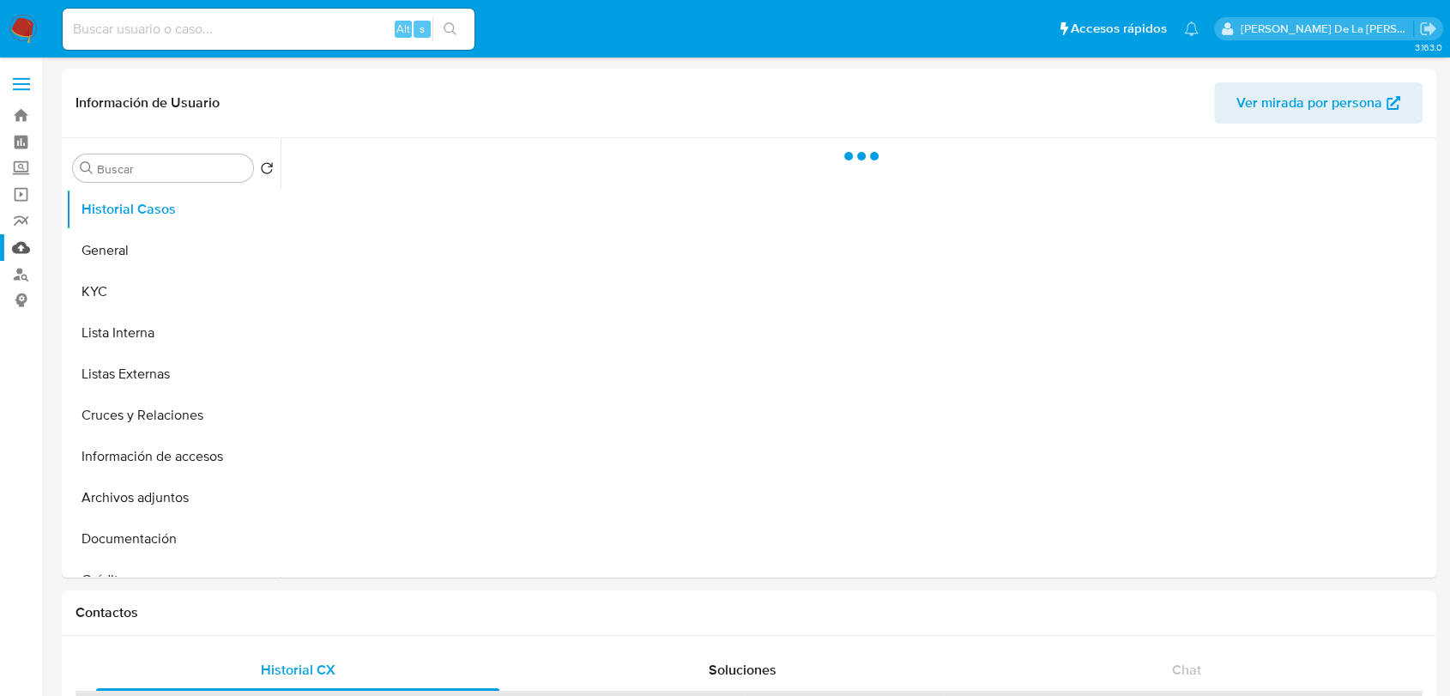
select select "10"
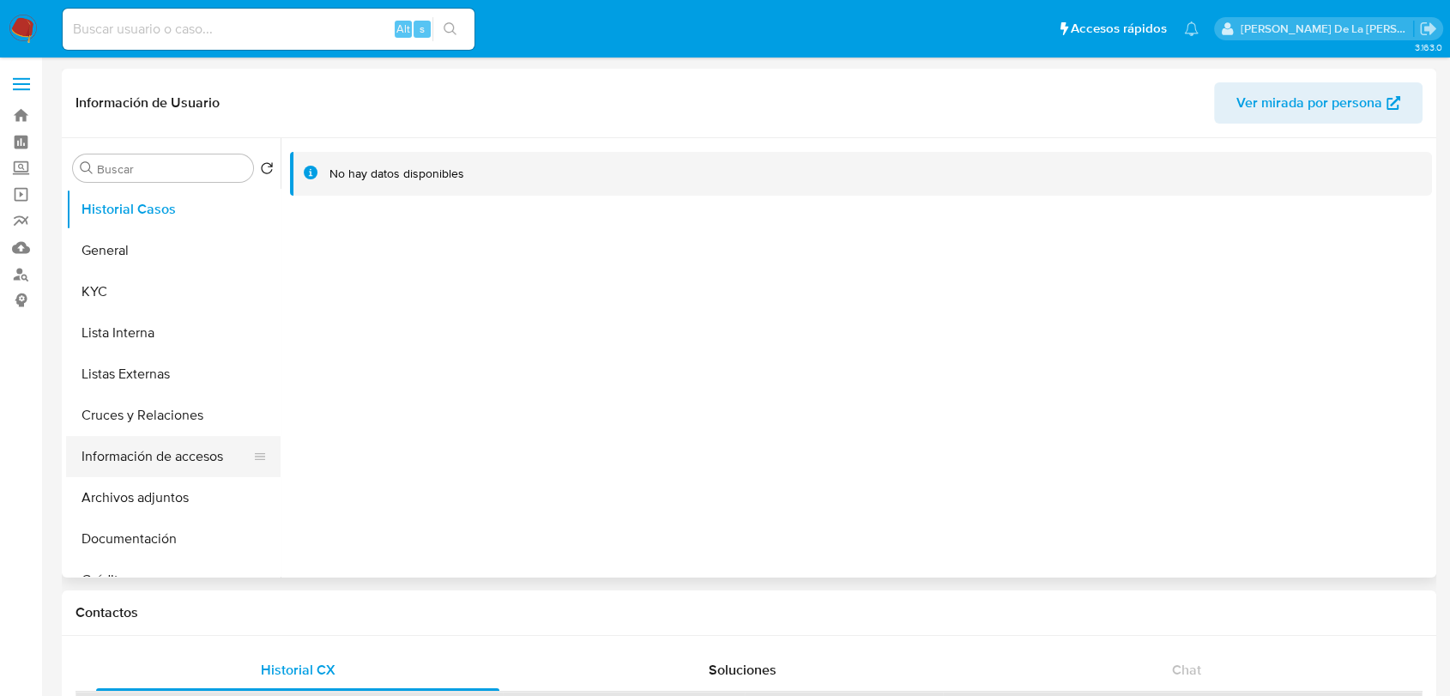
click at [192, 455] on button "Información de accesos" at bounding box center [166, 456] width 201 height 41
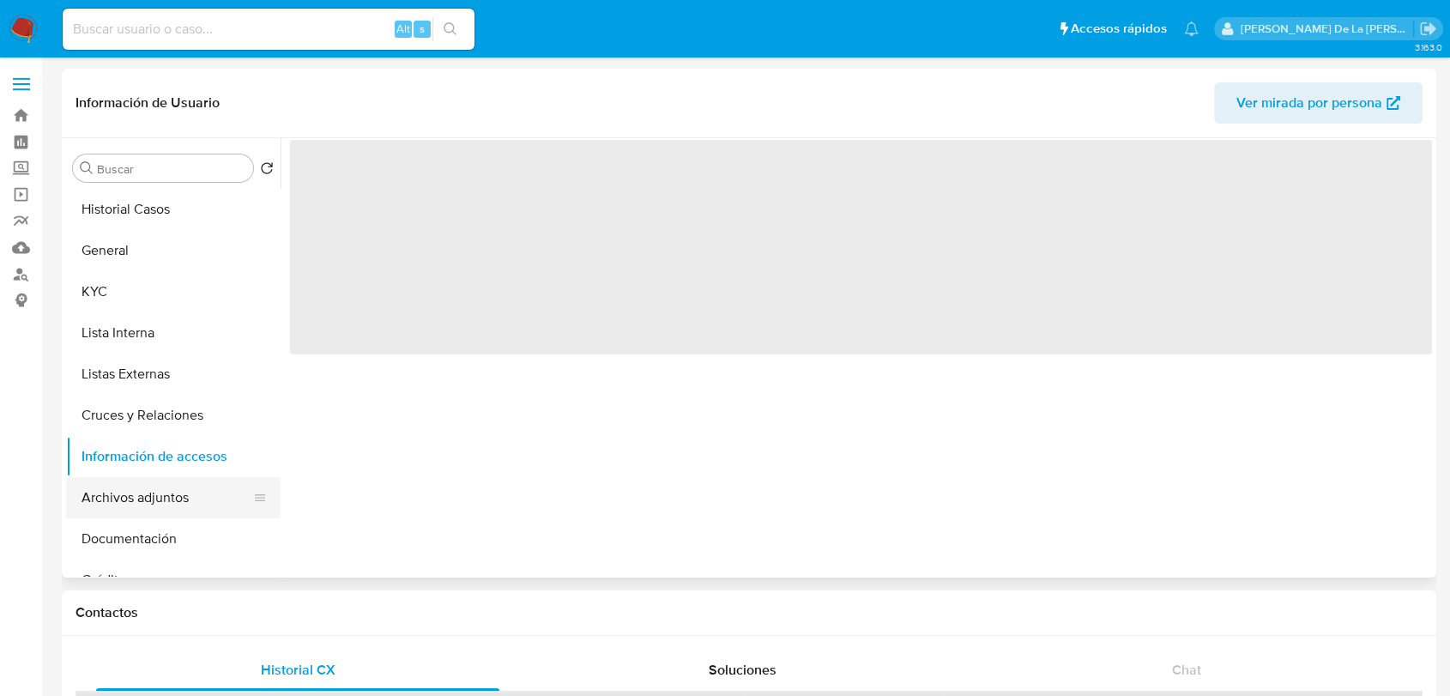
click at [177, 482] on button "Archivos adjuntos" at bounding box center [166, 497] width 201 height 41
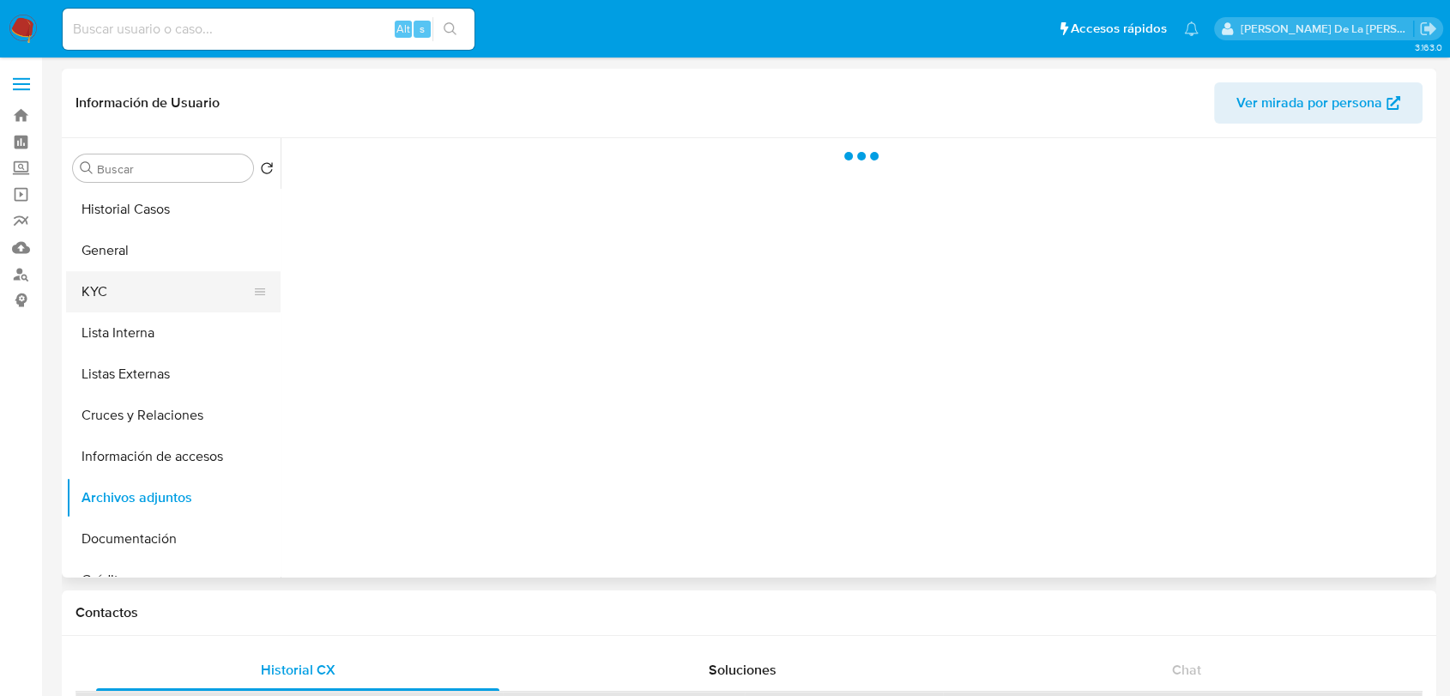
click at [155, 290] on button "KYC" at bounding box center [166, 291] width 201 height 41
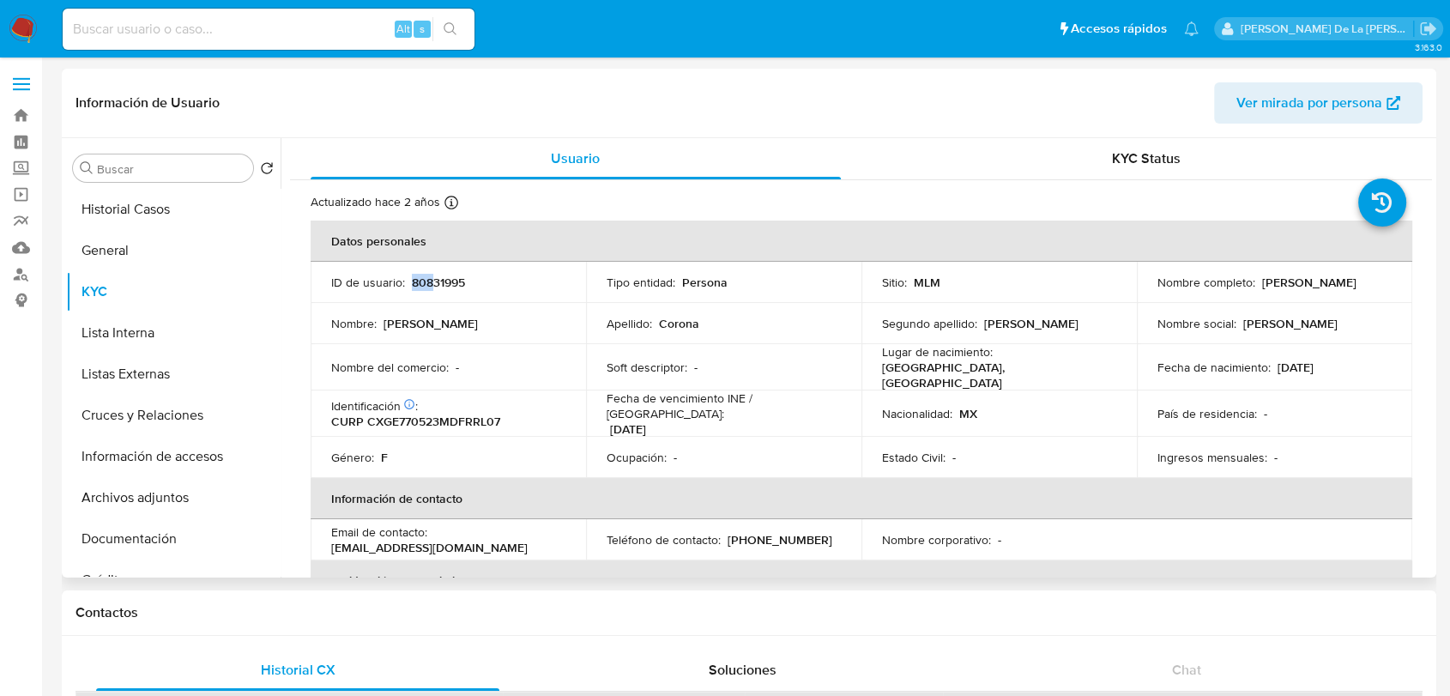
click at [429, 275] on p "80831995" at bounding box center [438, 282] width 53 height 15
click at [447, 276] on p "80831995" at bounding box center [438, 282] width 53 height 15
copy p "80831995"
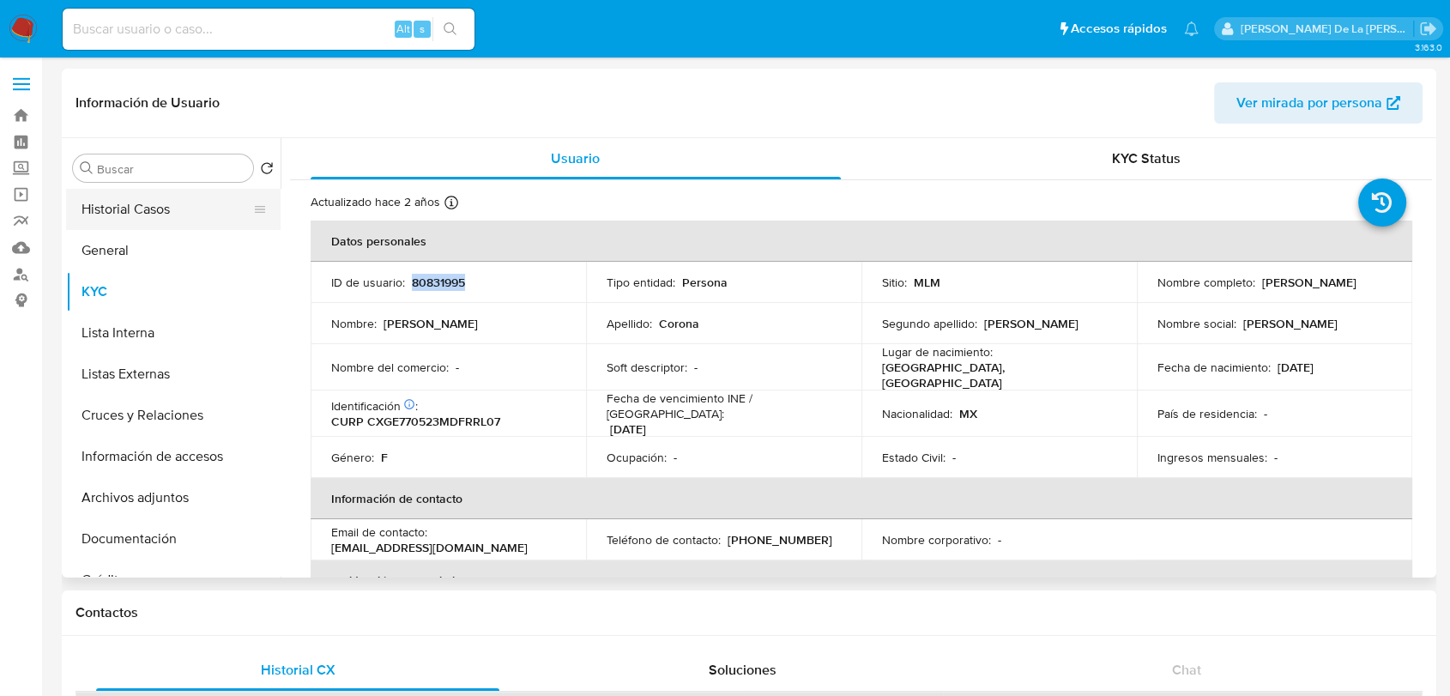
click at [134, 212] on button "Historial Casos" at bounding box center [166, 209] width 201 height 41
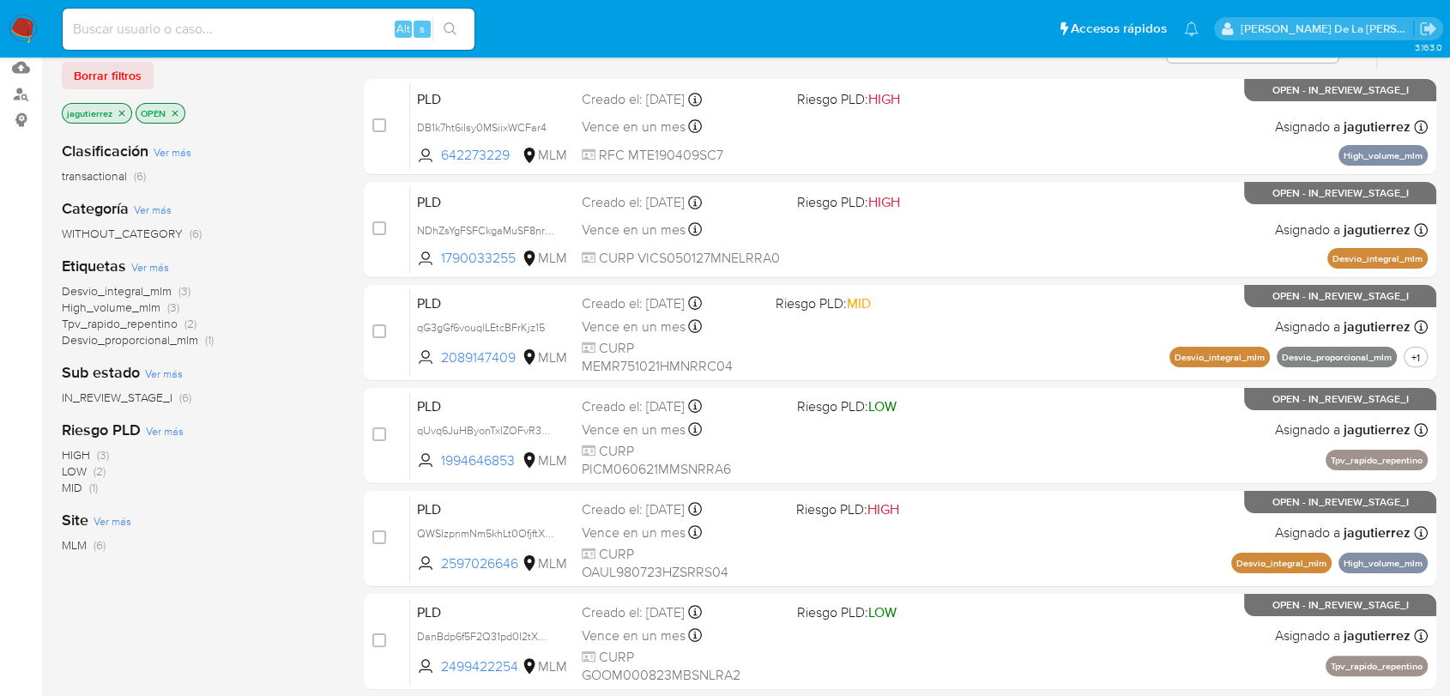
scroll to position [190, 0]
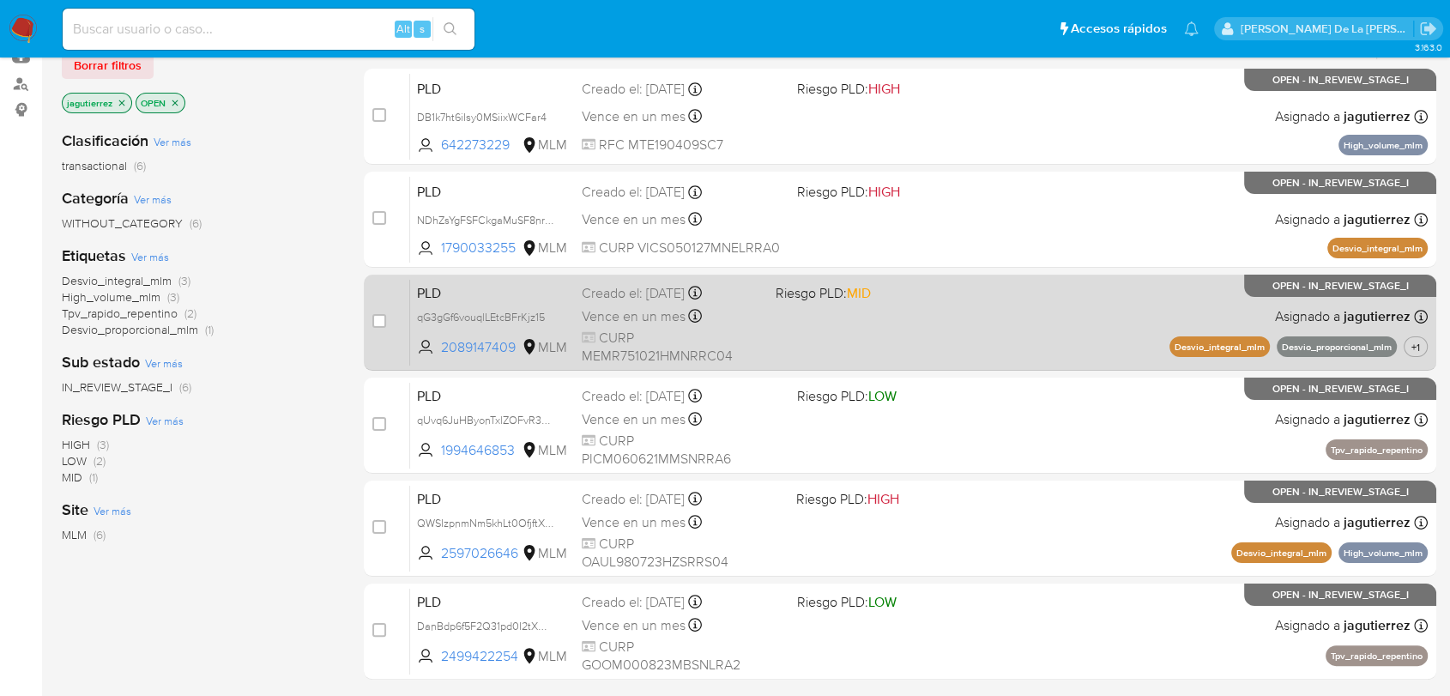
click at [899, 347] on div "PLD qG3gGf6vouqlLEtcBFrKjz15 2089147409 MLM Riesgo PLD: MID Creado el: [DATE] C…" at bounding box center [919, 322] width 1018 height 87
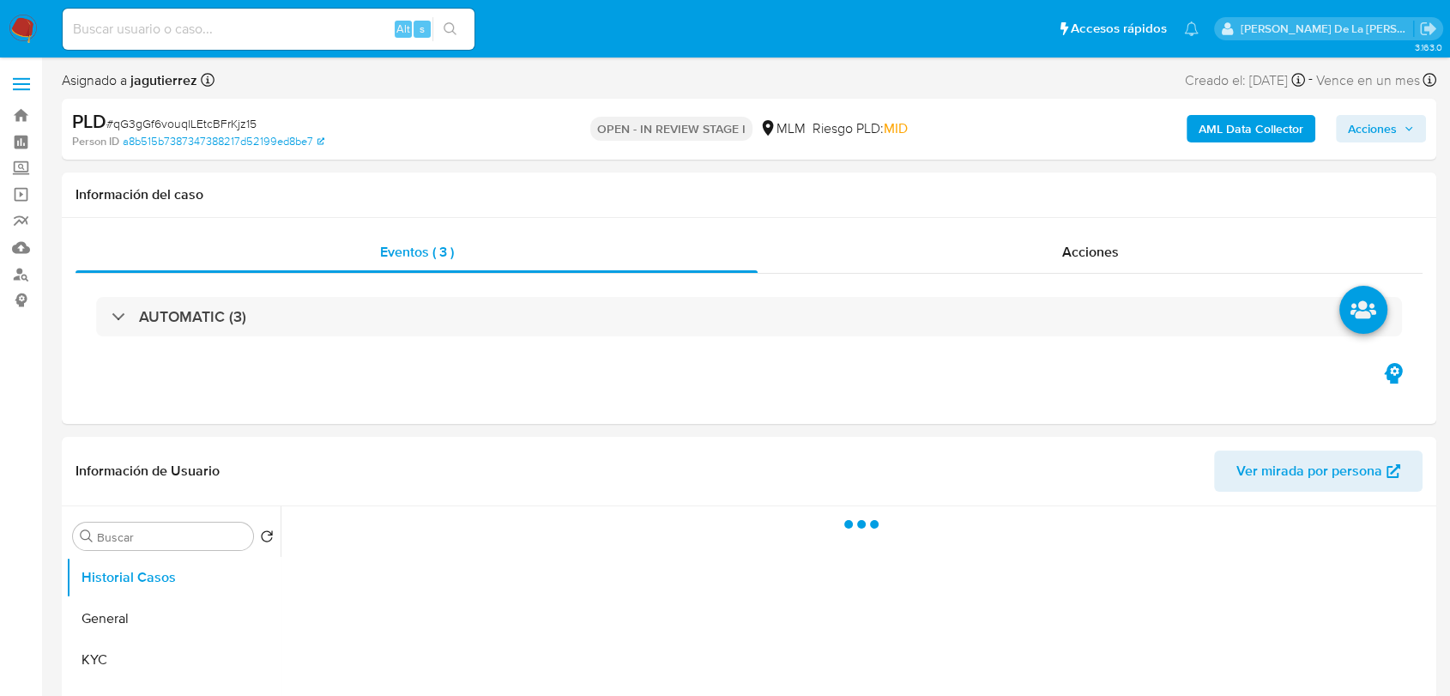
select select "10"
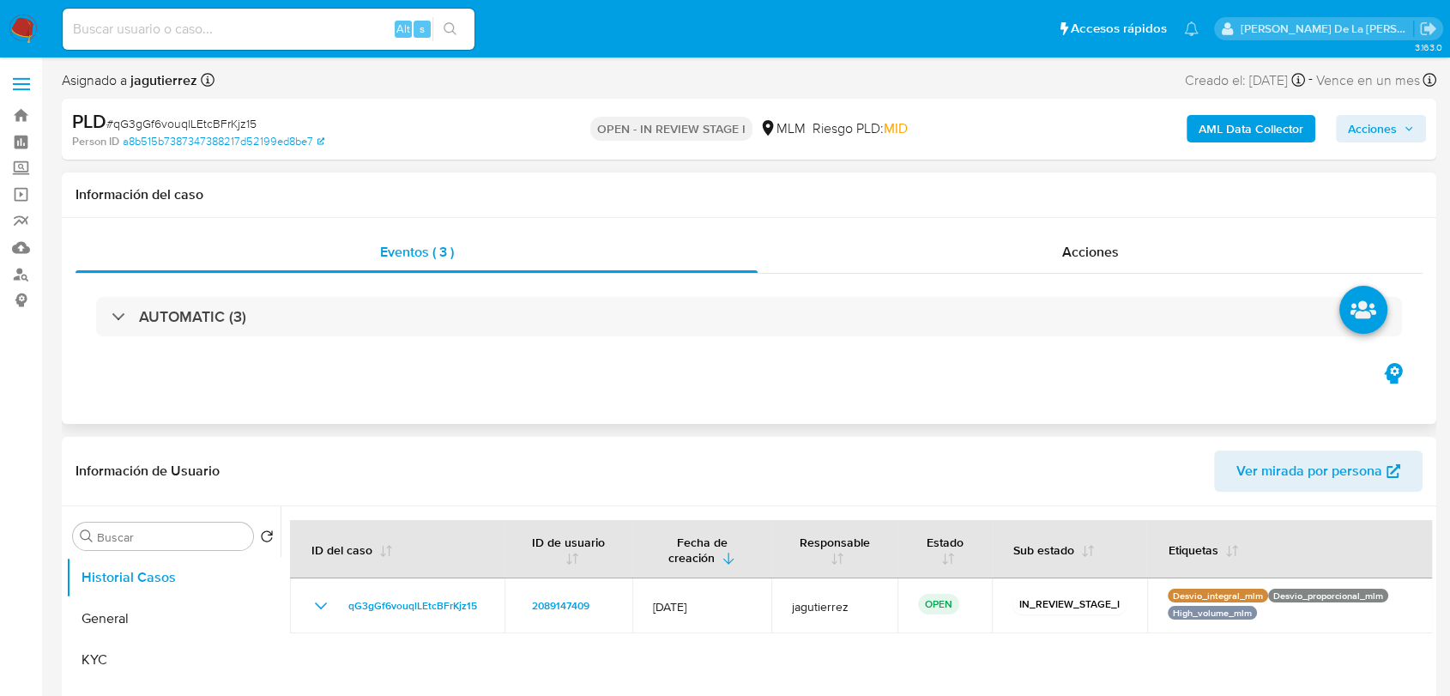
click at [570, 359] on div "Eventos ( 3 ) Acciones AUTOMATIC (3)" at bounding box center [749, 321] width 1374 height 206
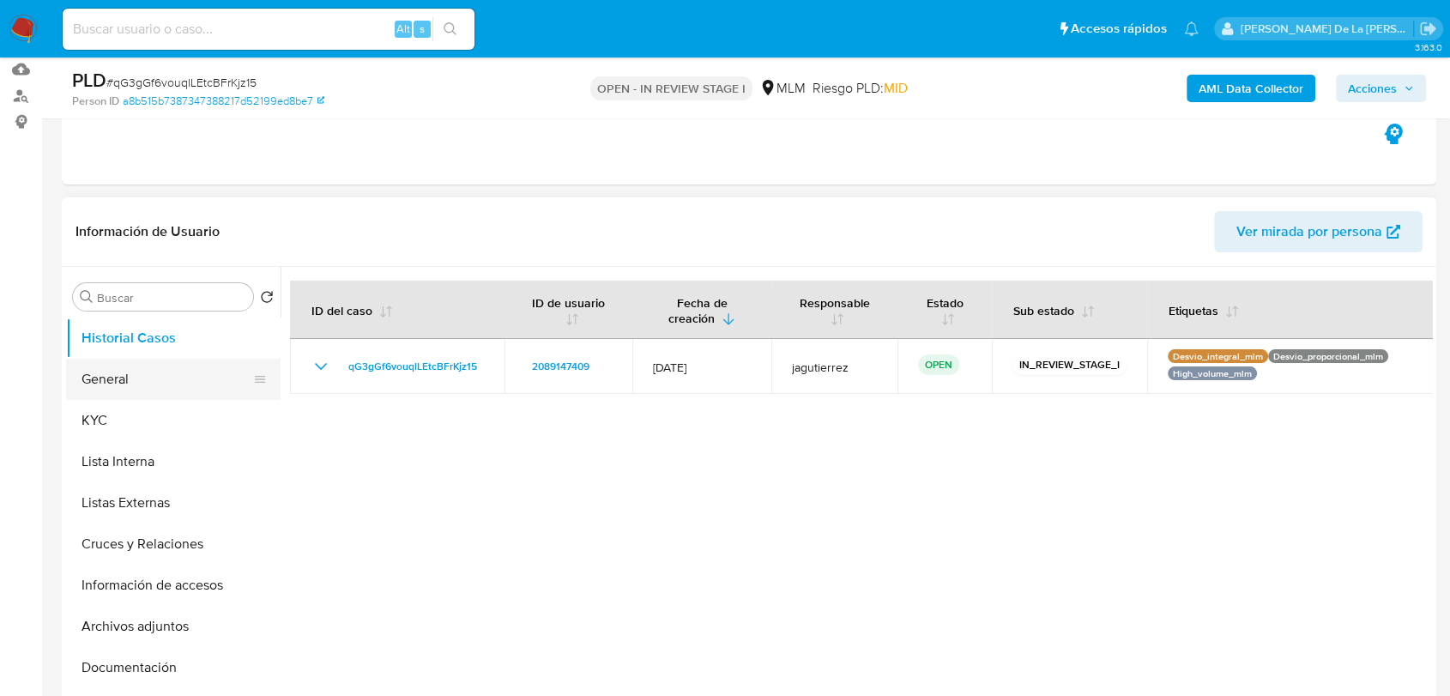
scroll to position [190, 0]
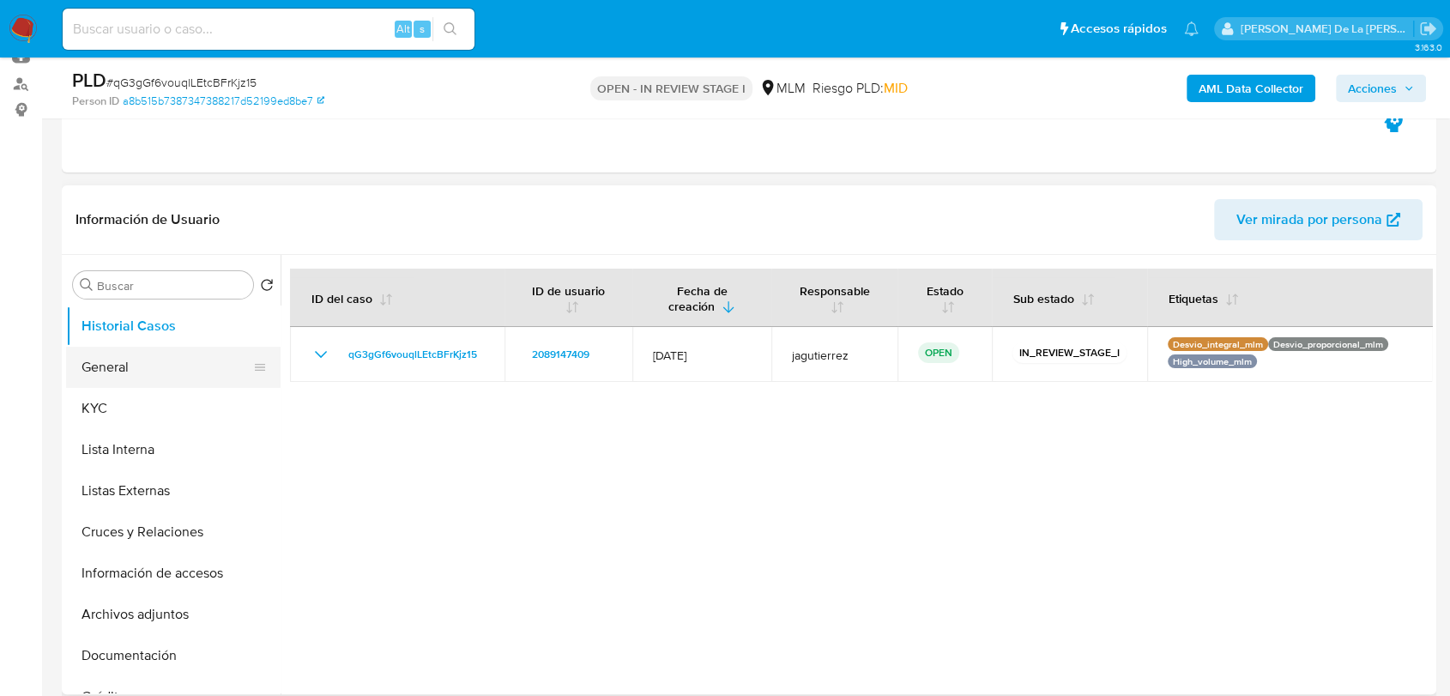
drag, startPoint x: 149, startPoint y: 353, endPoint x: 178, endPoint y: 349, distance: 28.5
click at [149, 353] on button "General" at bounding box center [166, 367] width 201 height 41
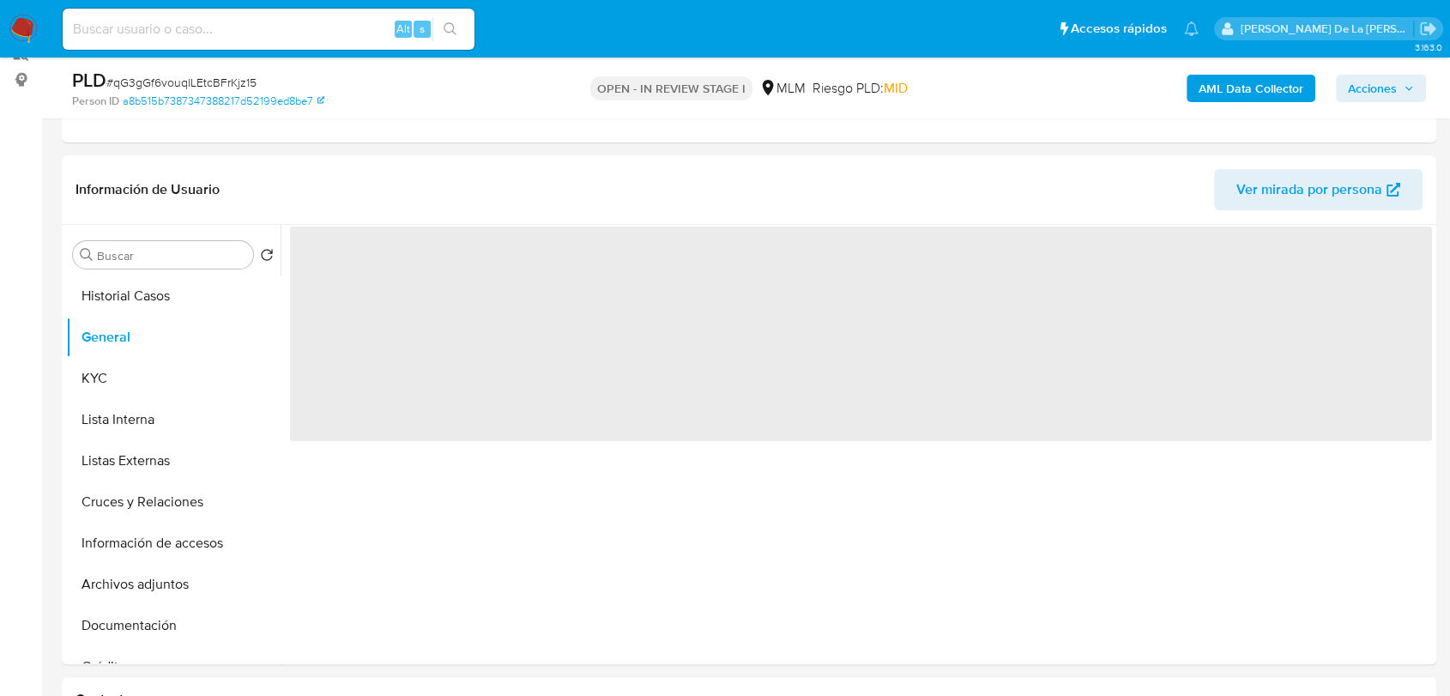
scroll to position [227, 0]
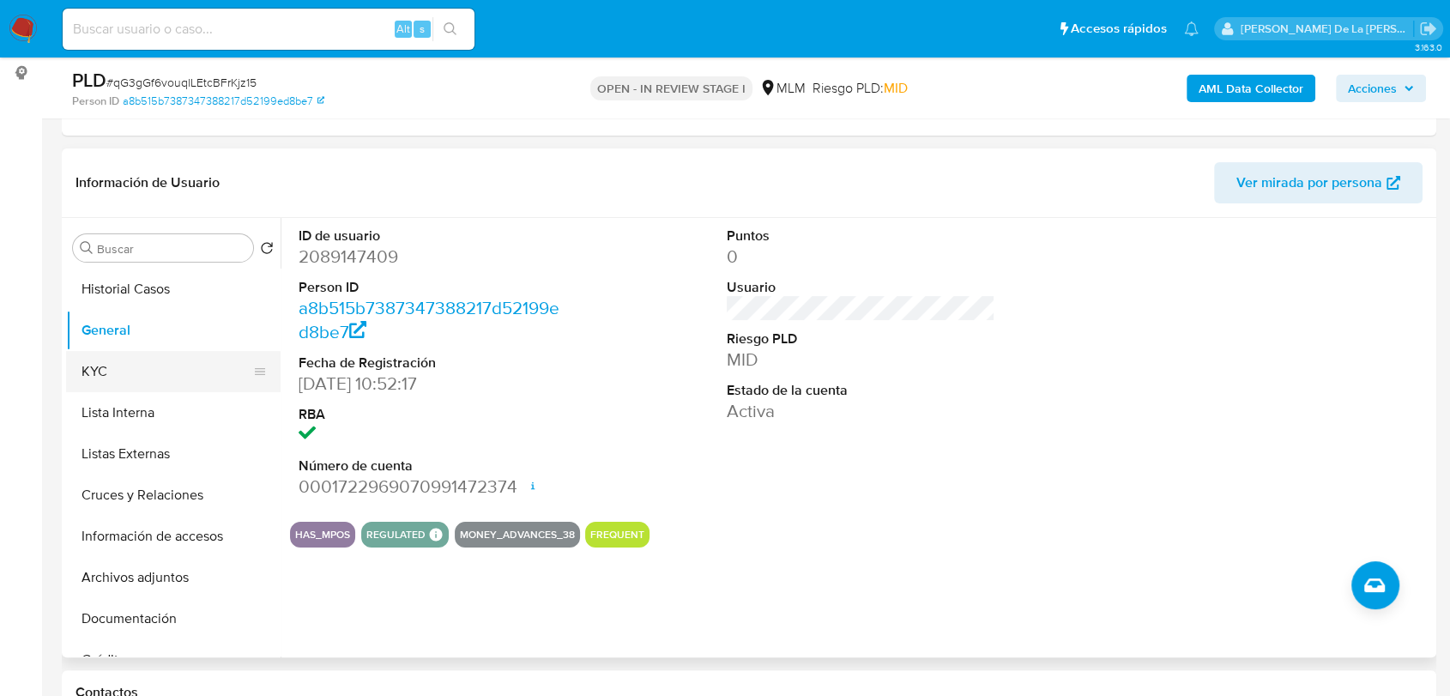
click at [127, 372] on button "KYC" at bounding box center [166, 371] width 201 height 41
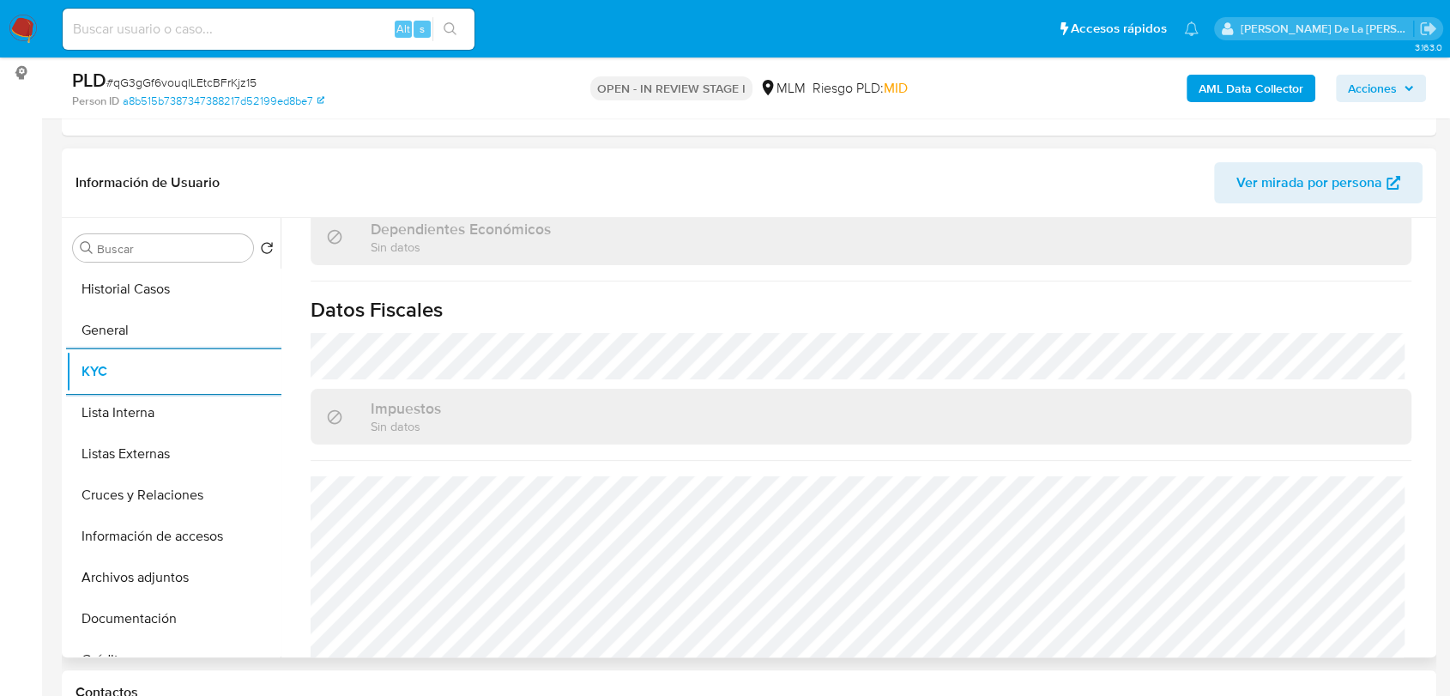
scroll to position [1029, 0]
click at [135, 441] on button "Listas Externas" at bounding box center [166, 453] width 201 height 41
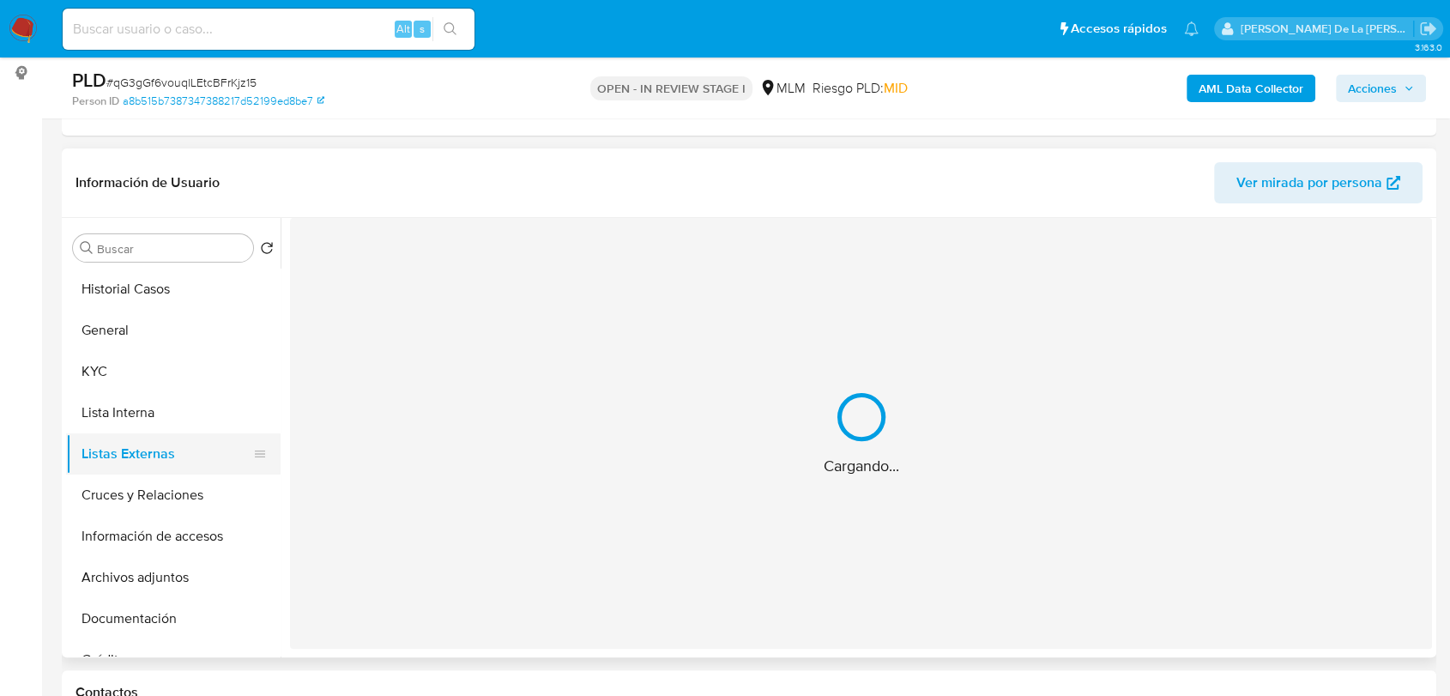
scroll to position [0, 0]
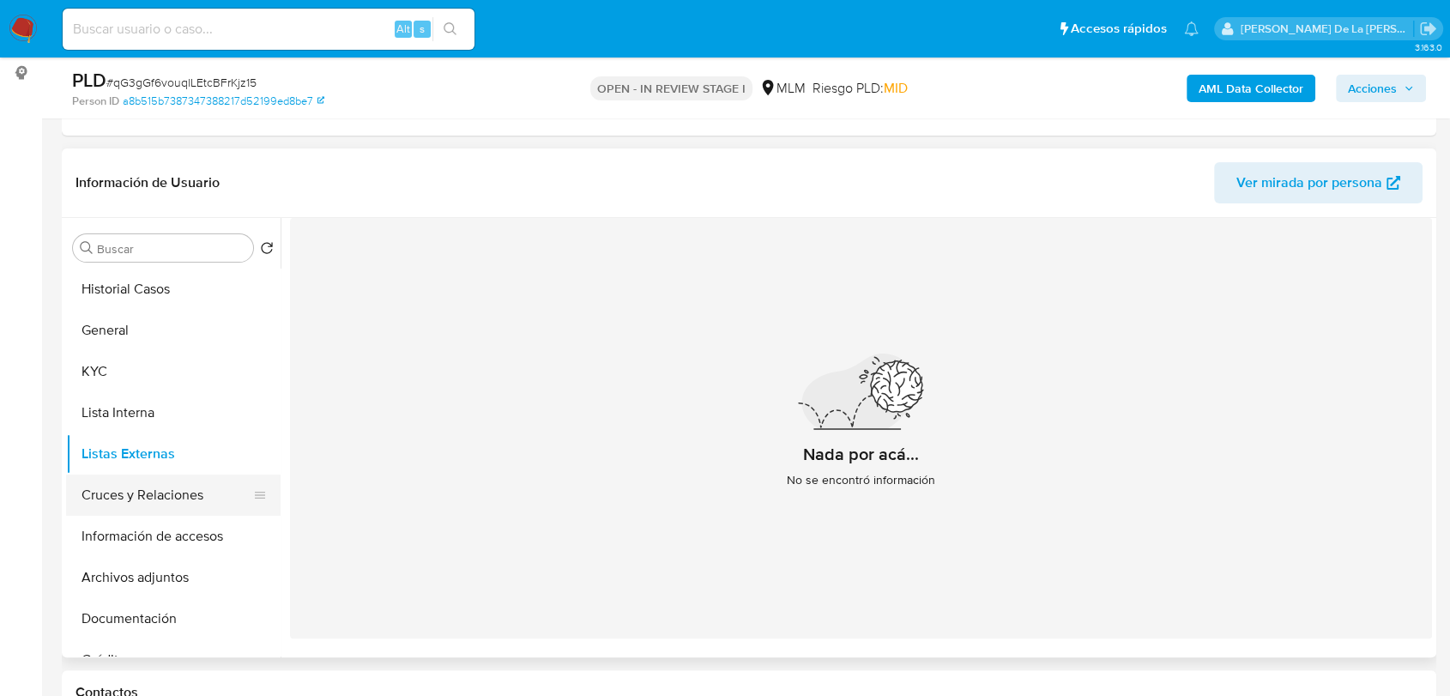
click at [144, 502] on button "Cruces y Relaciones" at bounding box center [166, 494] width 201 height 41
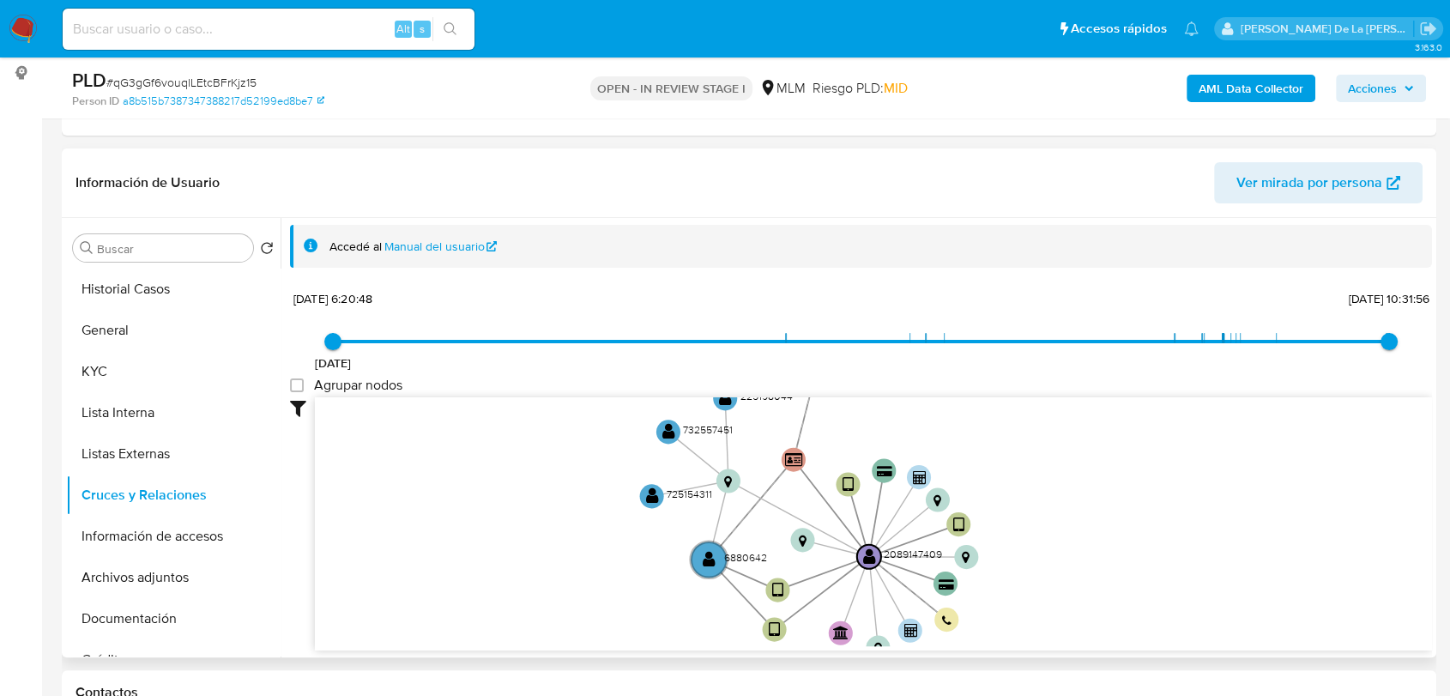
drag, startPoint x: 758, startPoint y: 482, endPoint x: 770, endPoint y: 546, distance: 64.8
click at [770, 546] on icon "device-67321c05995aae8f295a4400  device-670db79cf8553ba9e7800edc  user-208914…" at bounding box center [873, 521] width 1117 height 249
click at [176, 535] on button "Información de accesos" at bounding box center [166, 536] width 201 height 41
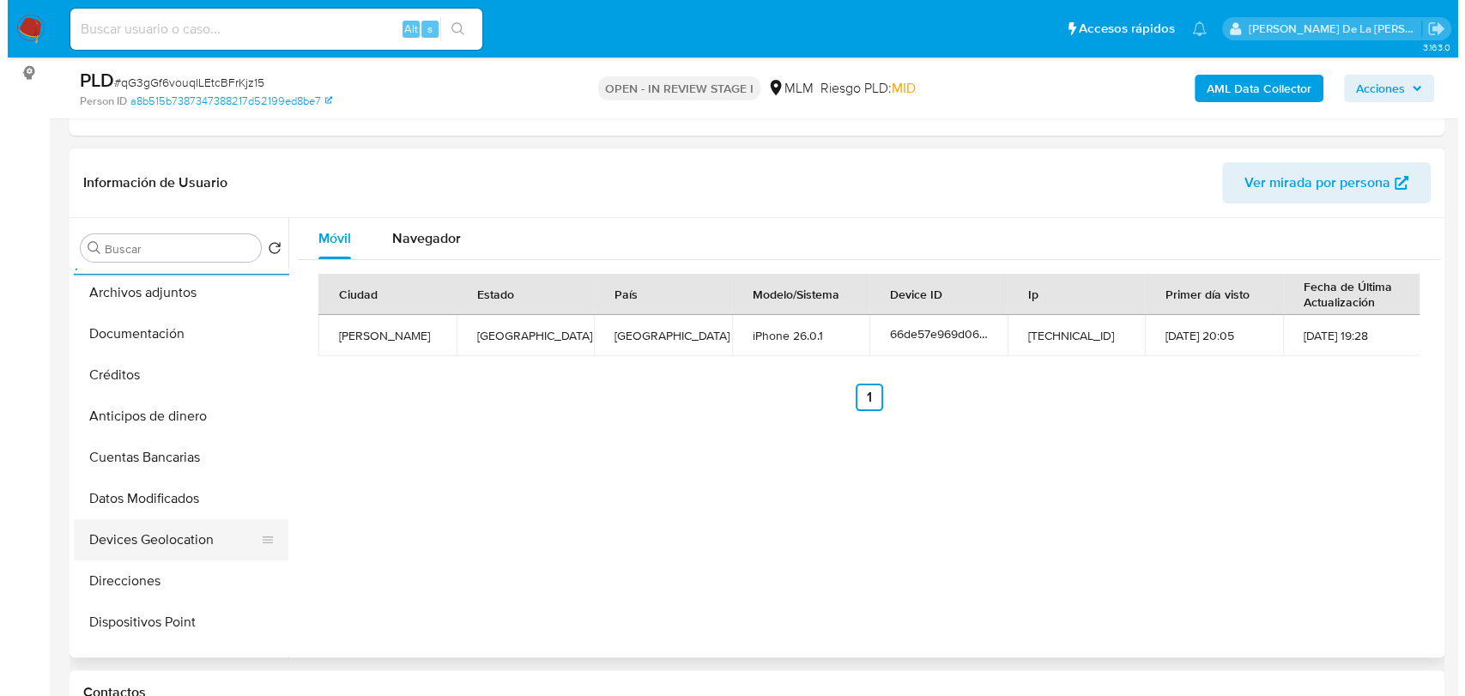
scroll to position [286, 0]
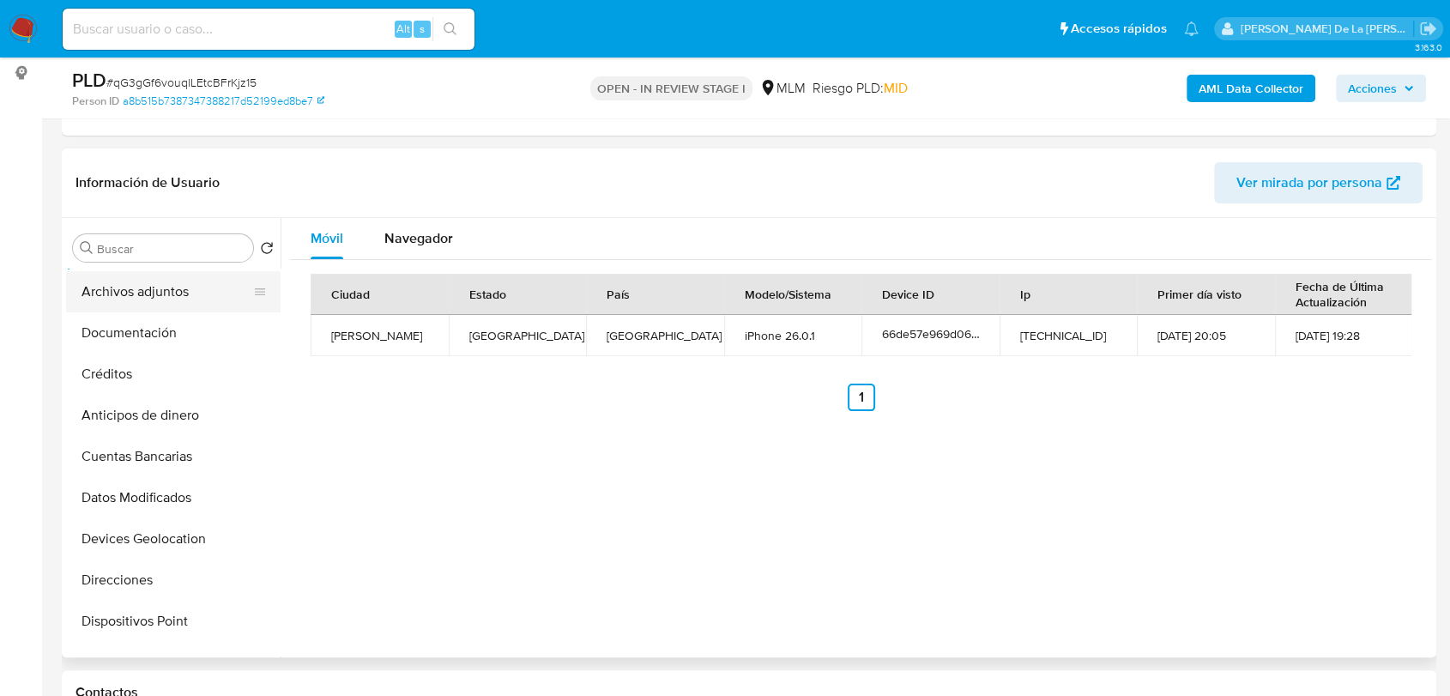
click at [188, 278] on button "Archivos adjuntos" at bounding box center [166, 291] width 201 height 41
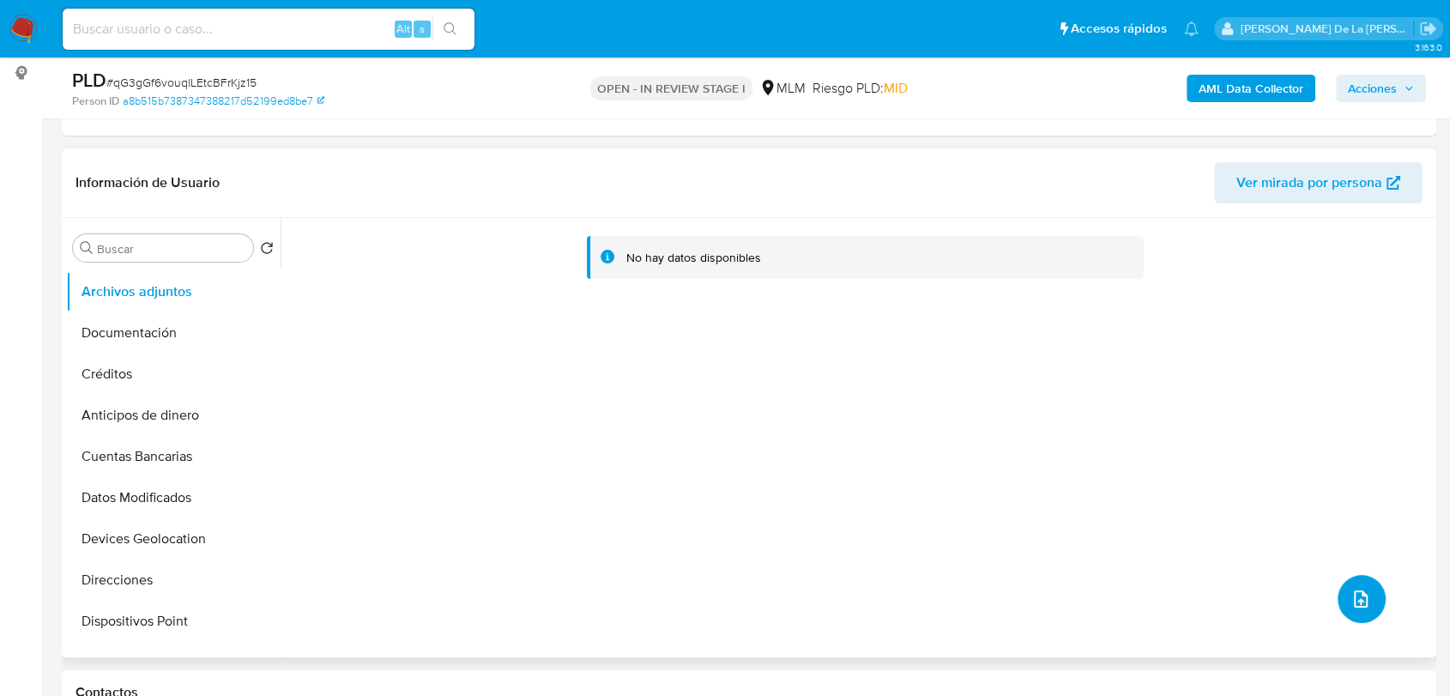
click at [1338, 596] on button "upload-file" at bounding box center [1362, 599] width 48 height 48
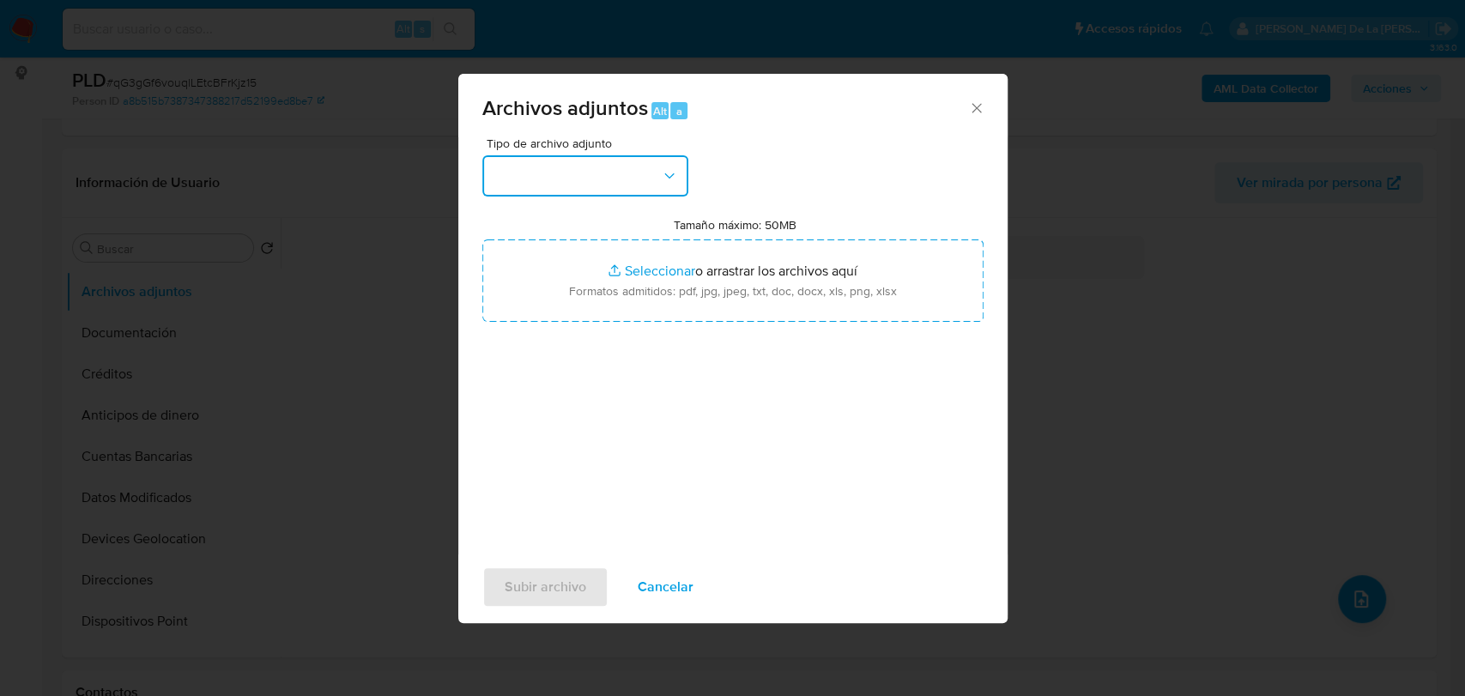
click at [597, 192] on button "button" at bounding box center [585, 175] width 206 height 41
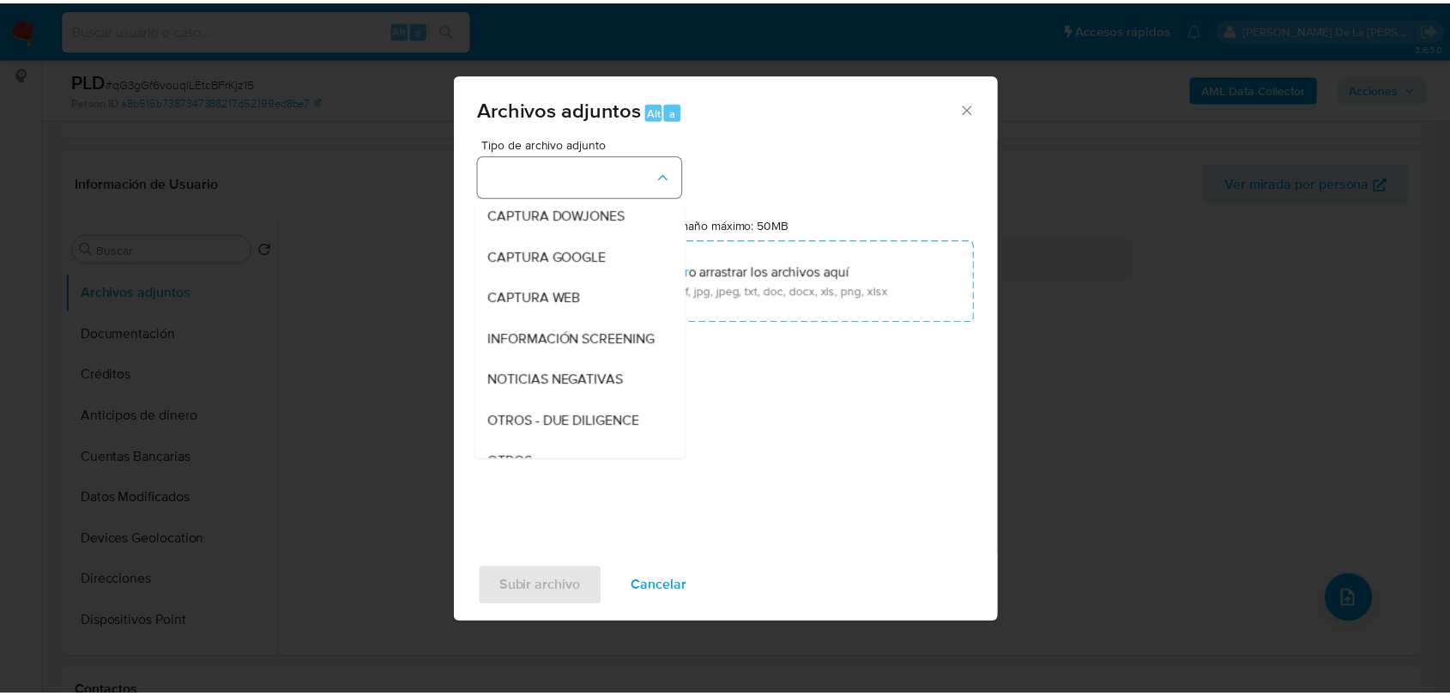
scroll to position [89, 0]
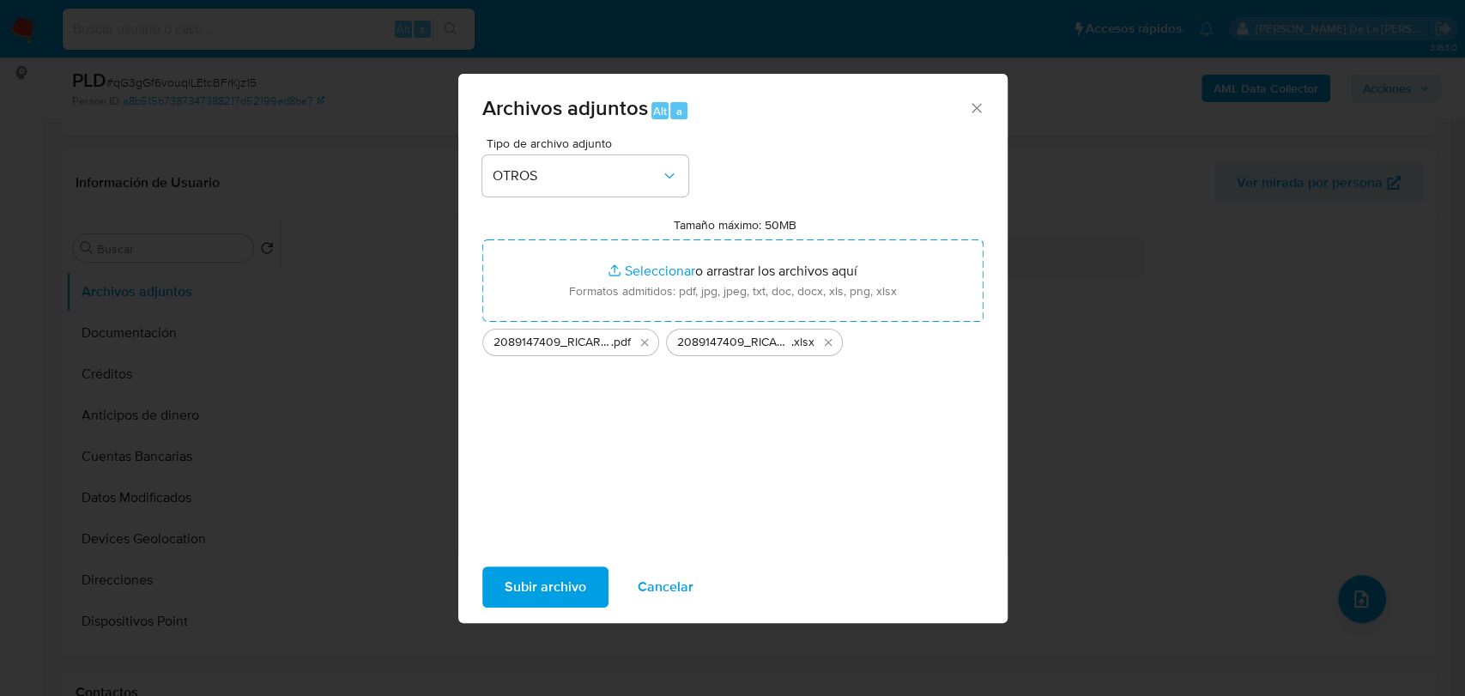
click at [848, 522] on div "Tipo de archivo adjunto OTROS Tamaño máximo: 50MB Seleccionar archivos Seleccio…" at bounding box center [732, 339] width 501 height 405
click at [497, 578] on button "Subir archivo" at bounding box center [545, 586] width 126 height 41
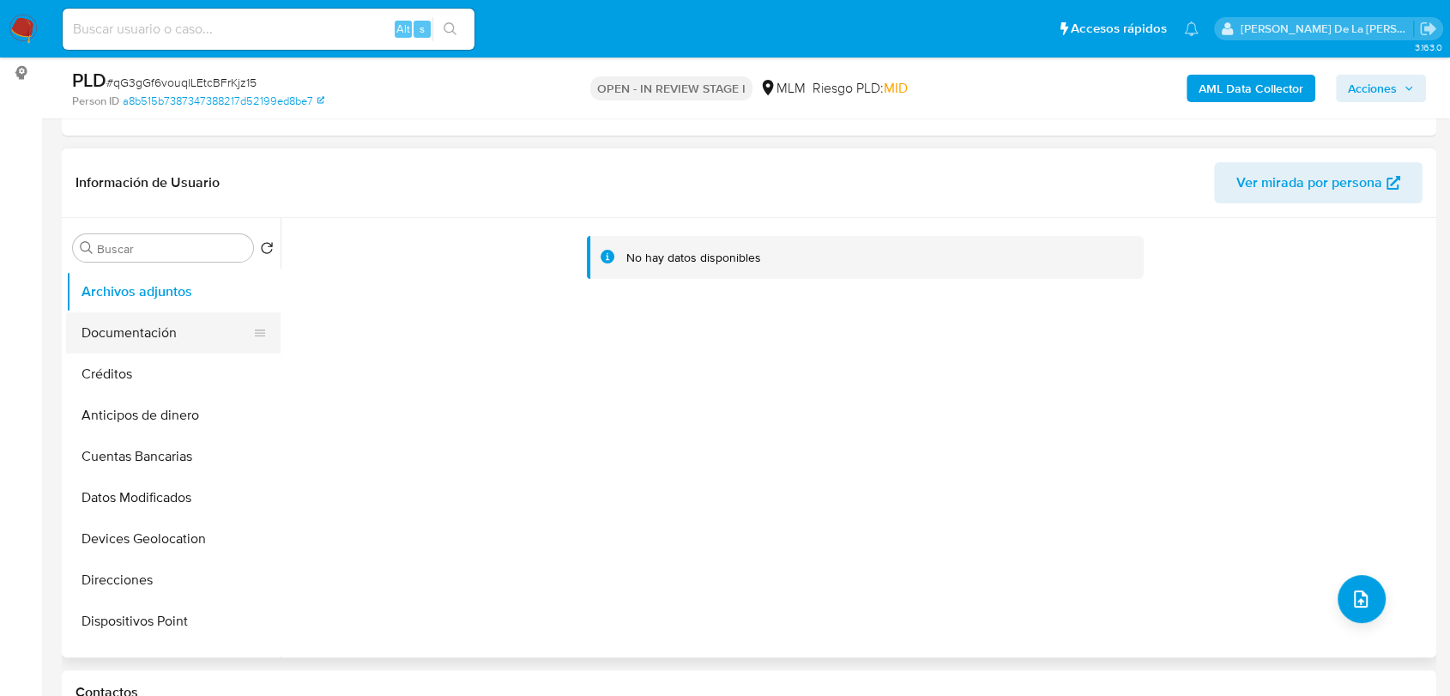
click at [110, 338] on button "Documentación" at bounding box center [166, 332] width 201 height 41
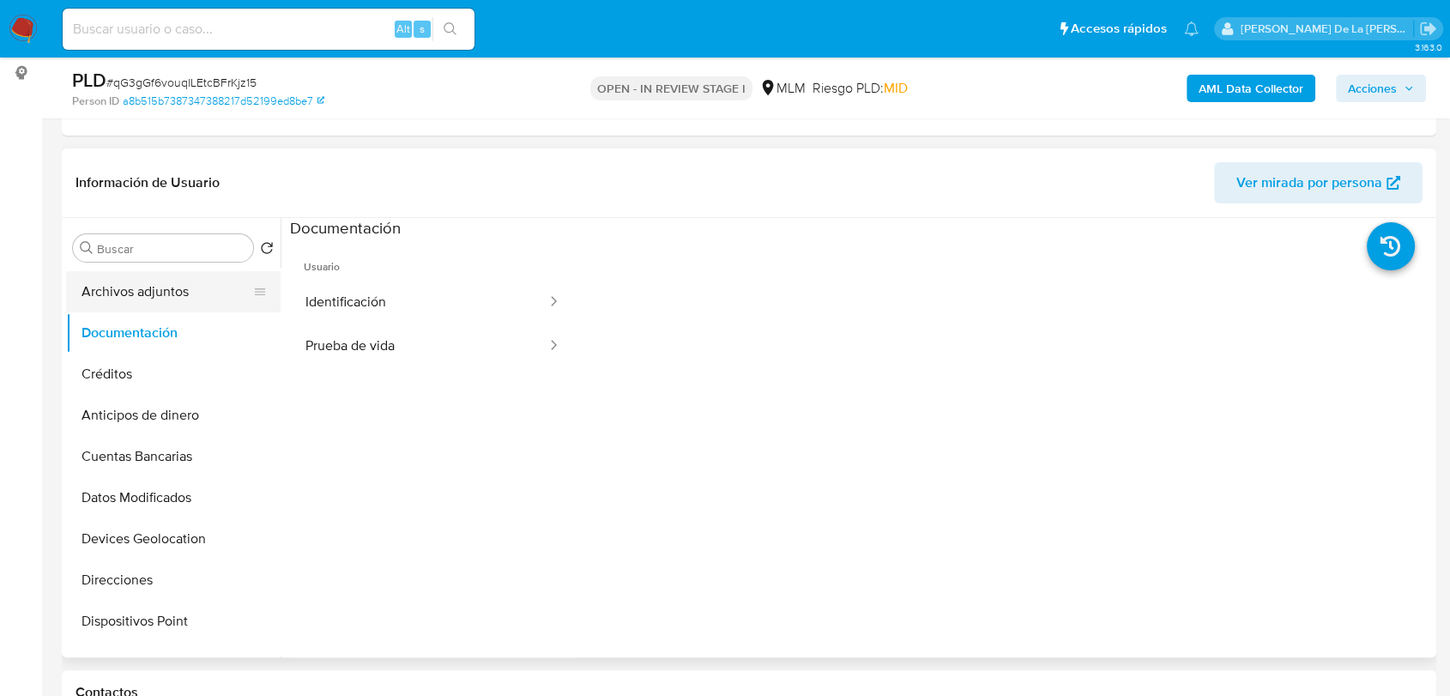
click at [138, 286] on button "Archivos adjuntos" at bounding box center [166, 291] width 201 height 41
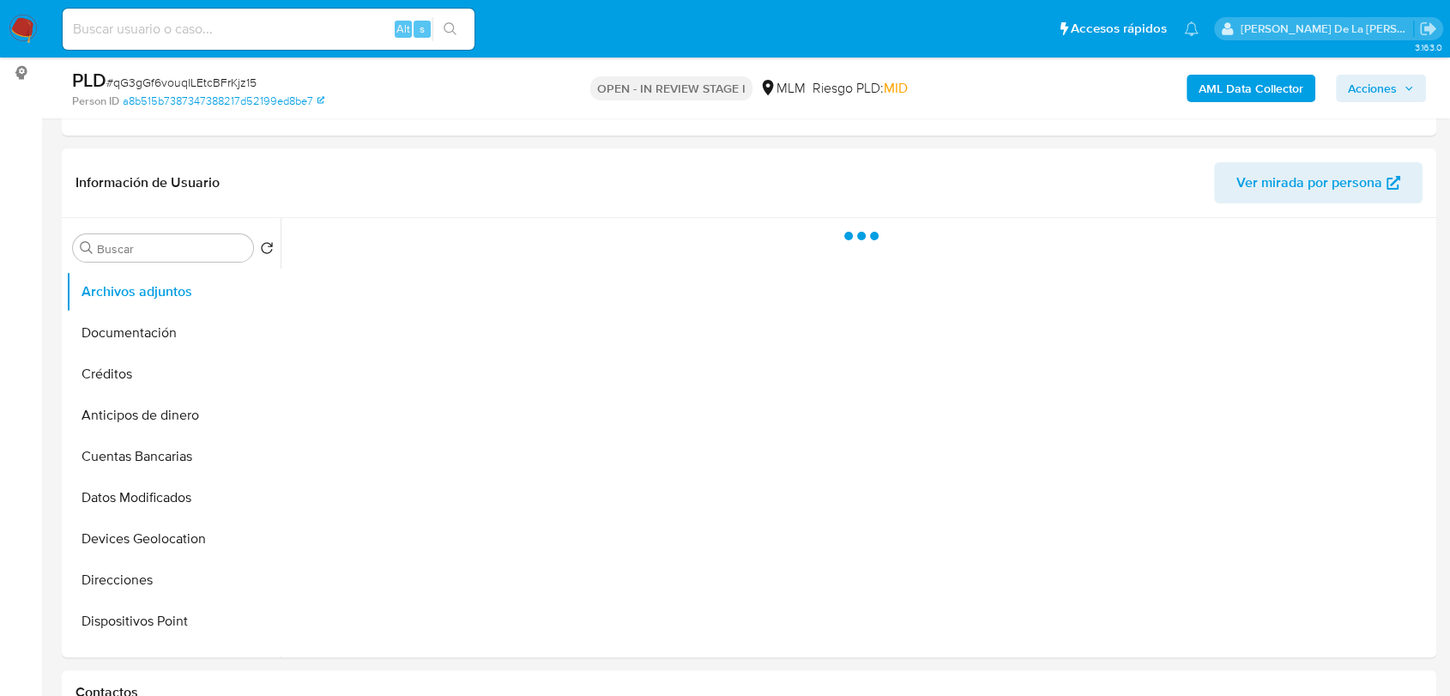
click at [1390, 82] on span "Acciones" at bounding box center [1372, 88] width 49 height 27
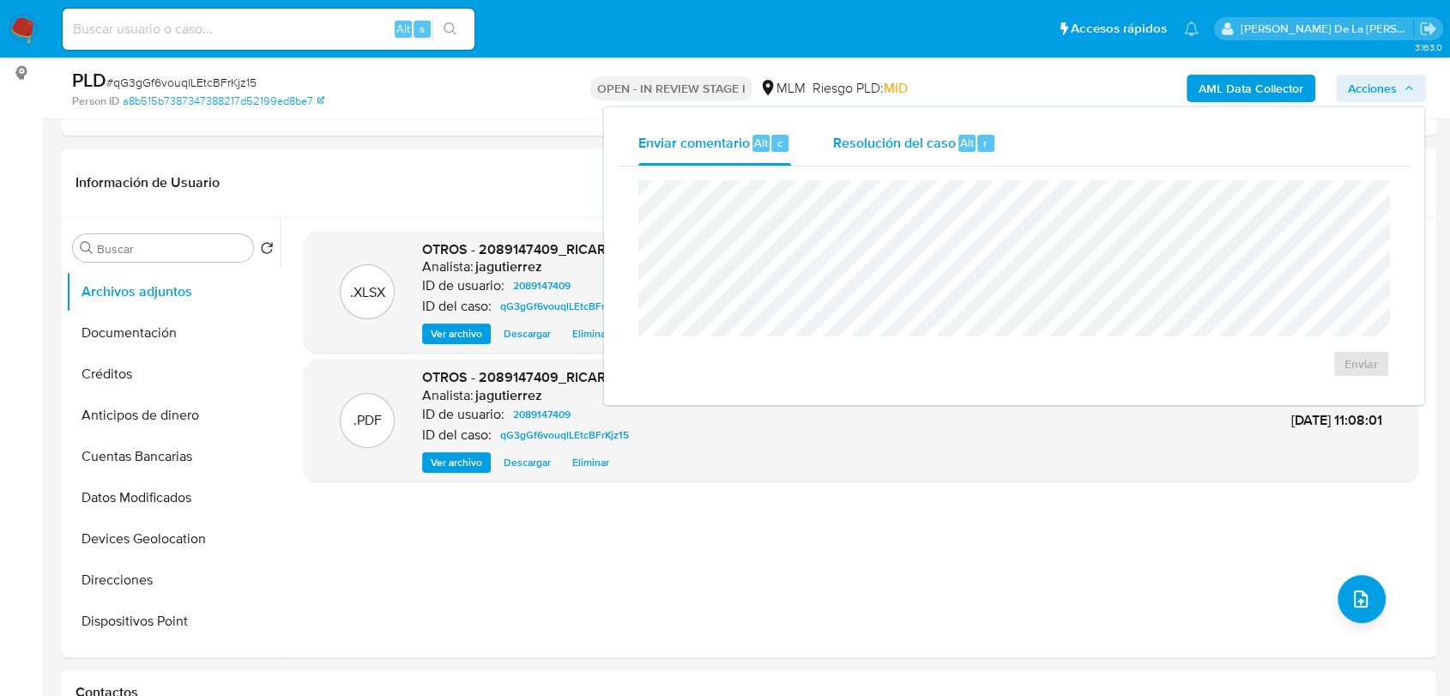
click at [896, 142] on span "Resolución del caso" at bounding box center [893, 142] width 123 height 20
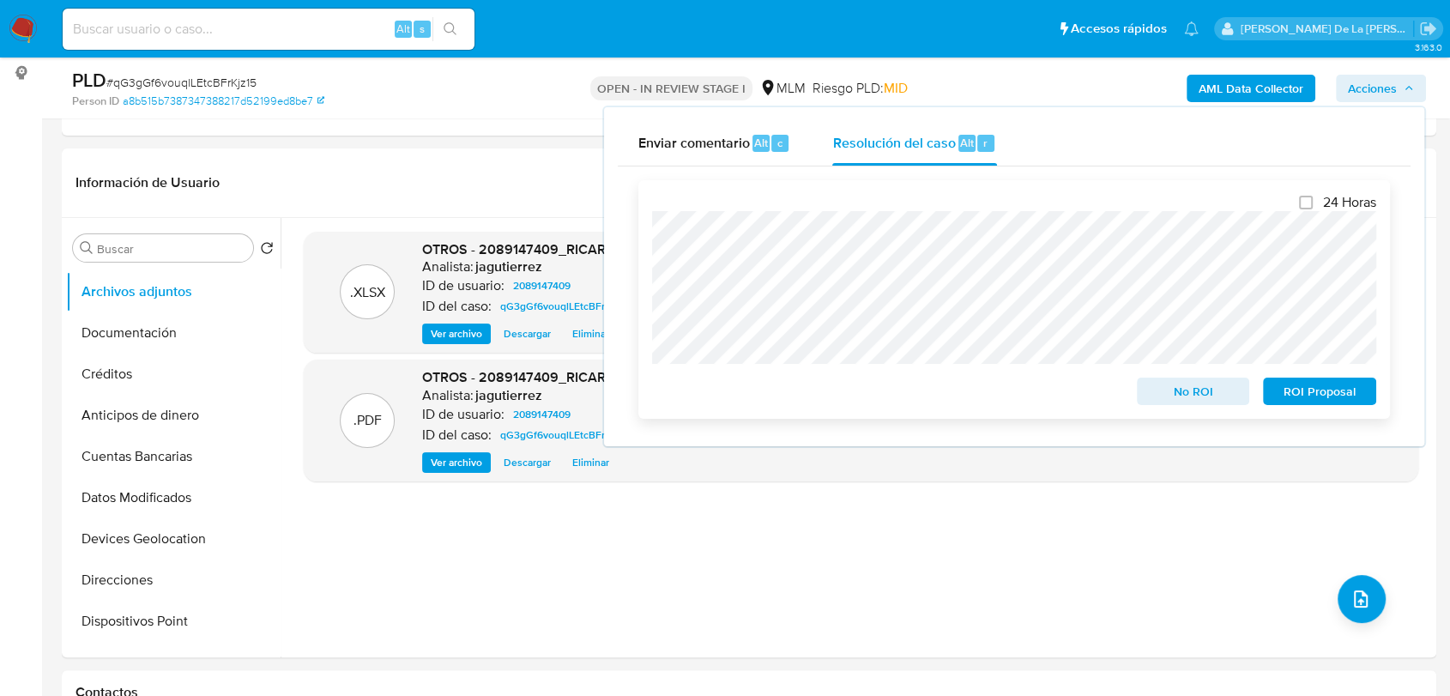
click at [1176, 403] on span "No ROI" at bounding box center [1193, 391] width 89 height 24
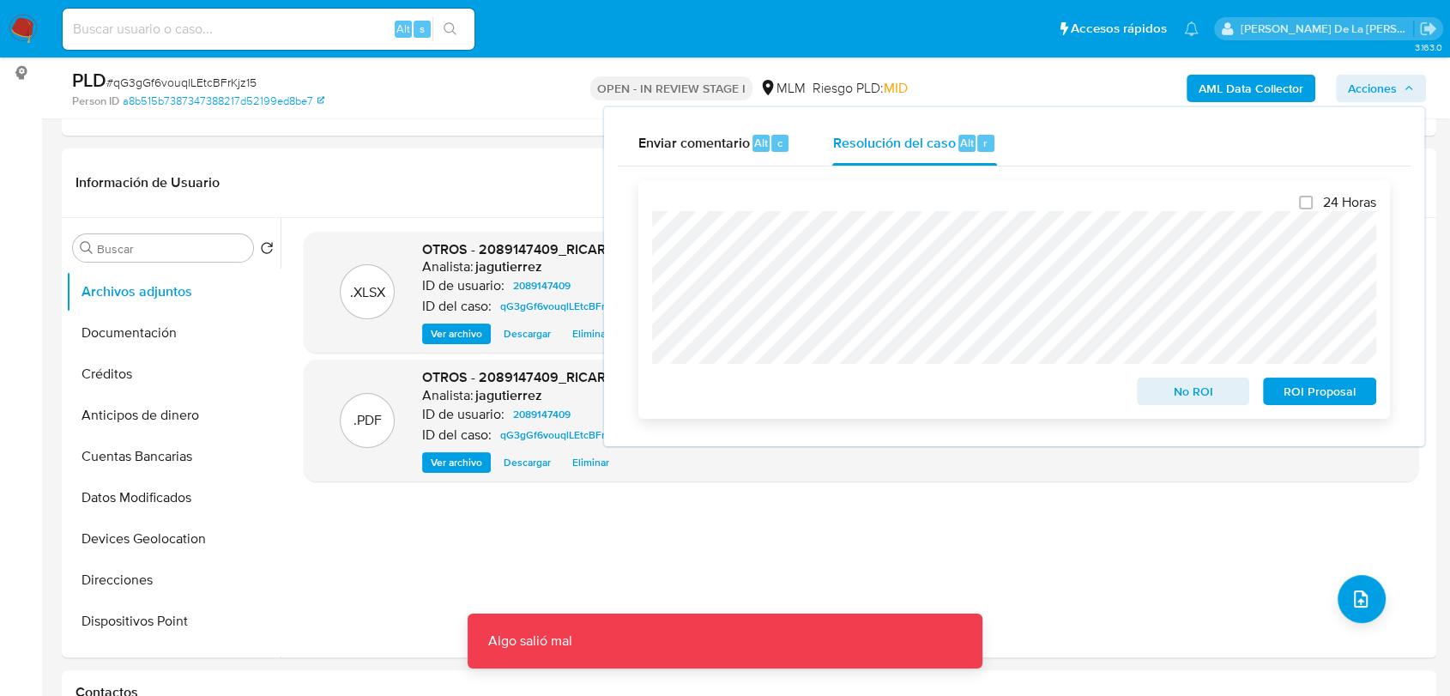
click at [1198, 391] on span "No ROI" at bounding box center [1193, 391] width 89 height 24
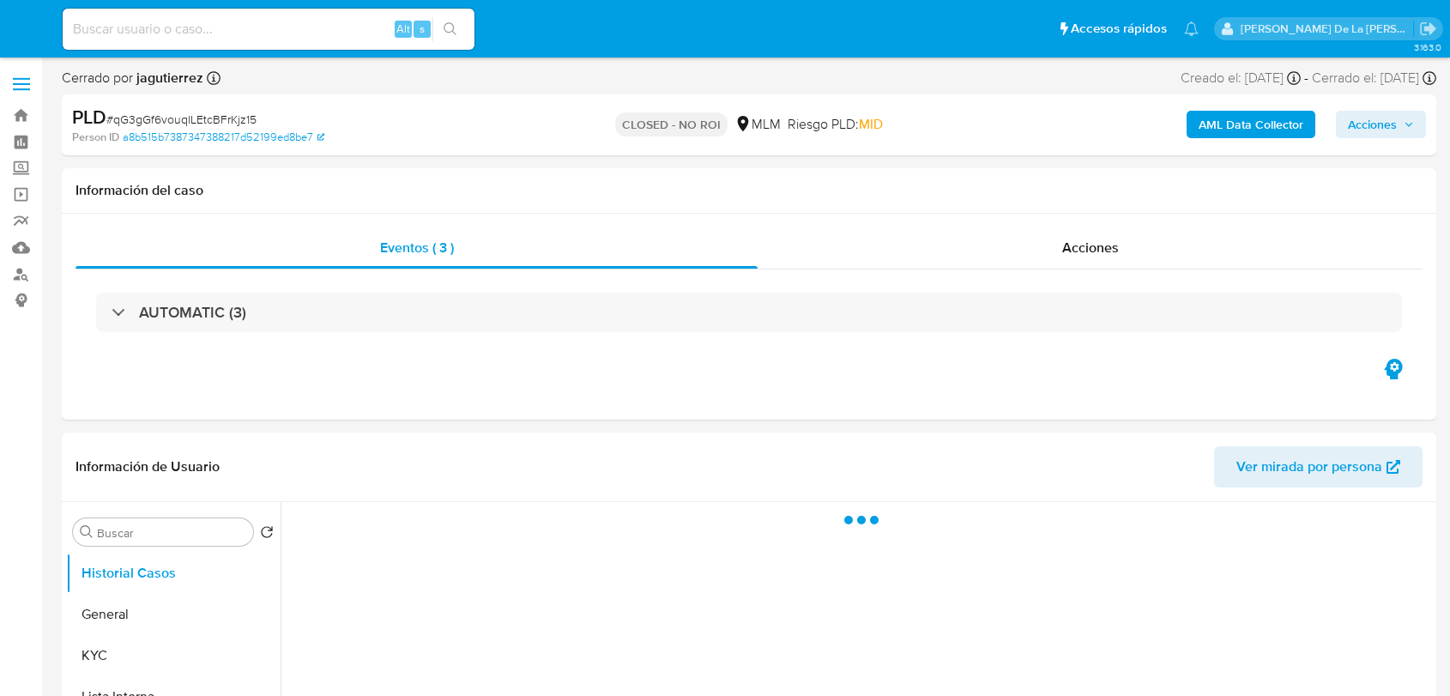
select select "10"
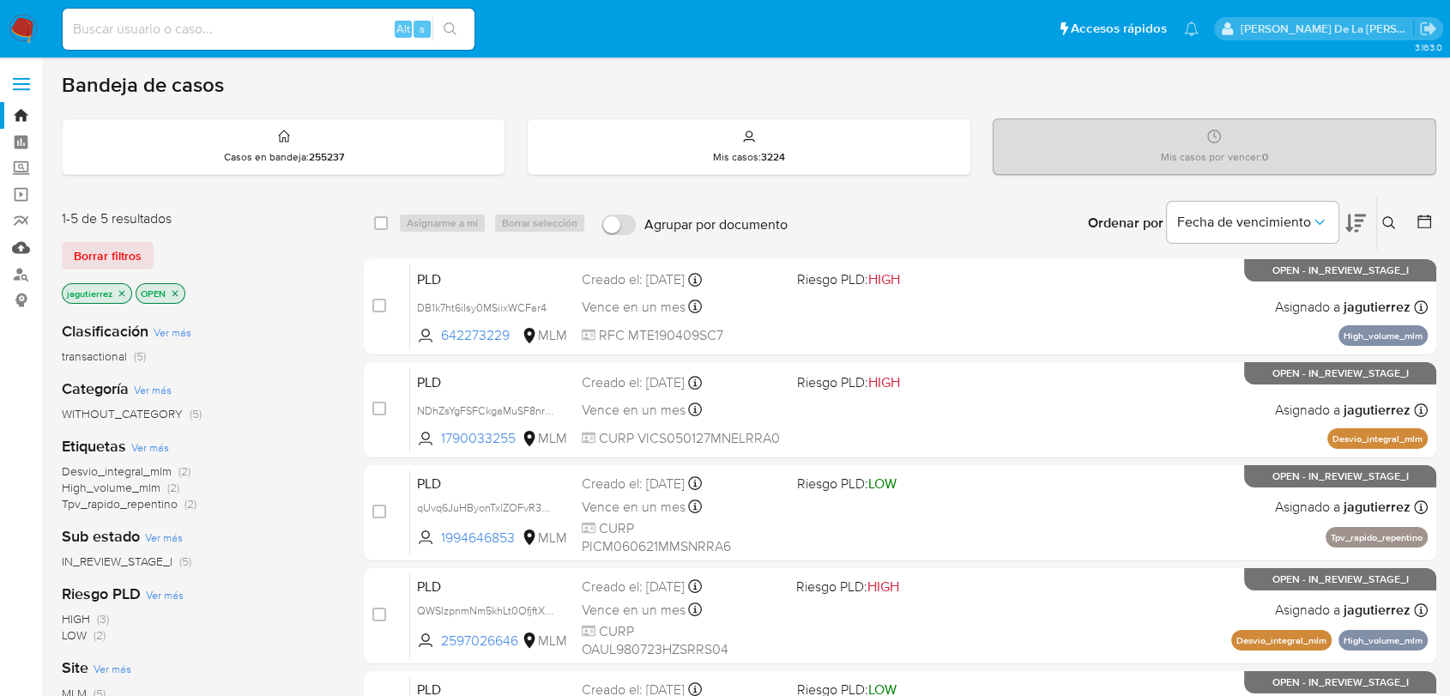
click at [15, 236] on link "Mulan" at bounding box center [102, 247] width 204 height 27
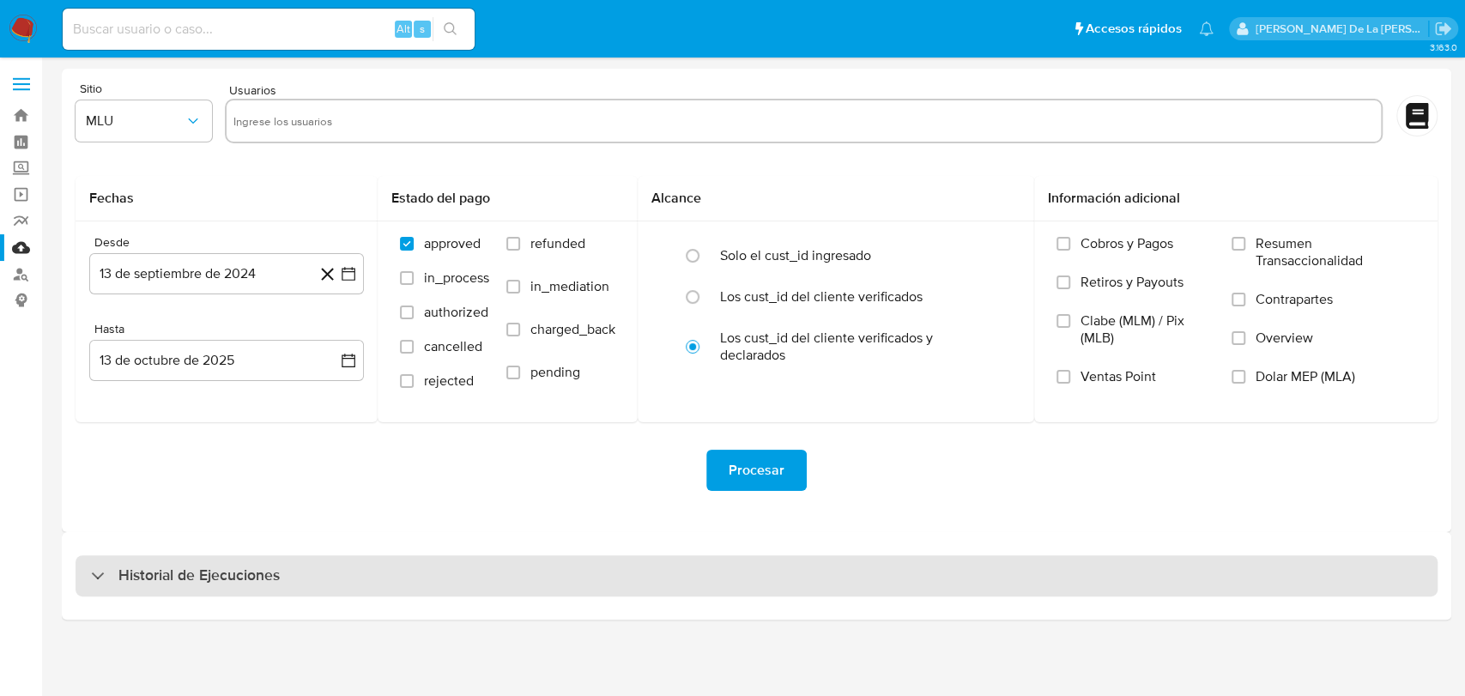
click at [202, 595] on div "Historial de Ejecuciones" at bounding box center [756, 576] width 1389 height 88
click at [211, 571] on h3 "Historial de Ejecuciones" at bounding box center [198, 575] width 161 height 21
select select "10"
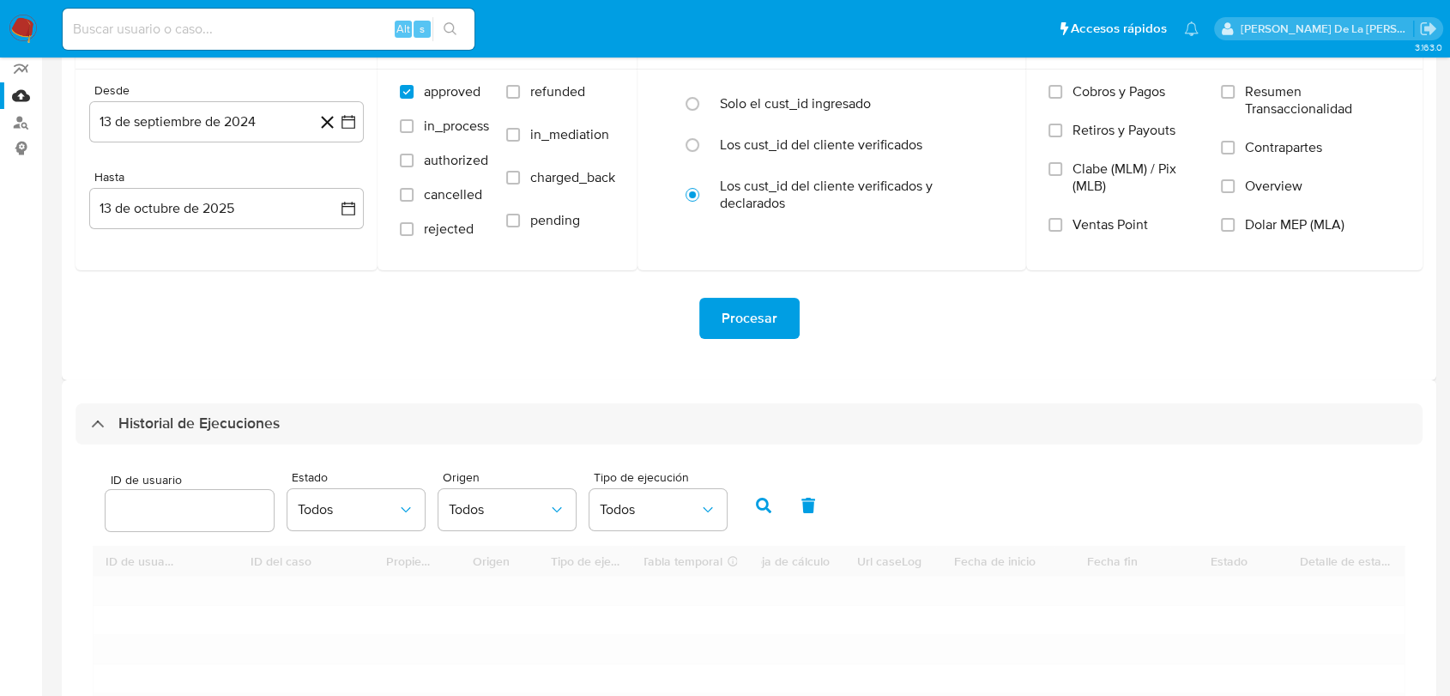
scroll to position [381, 0]
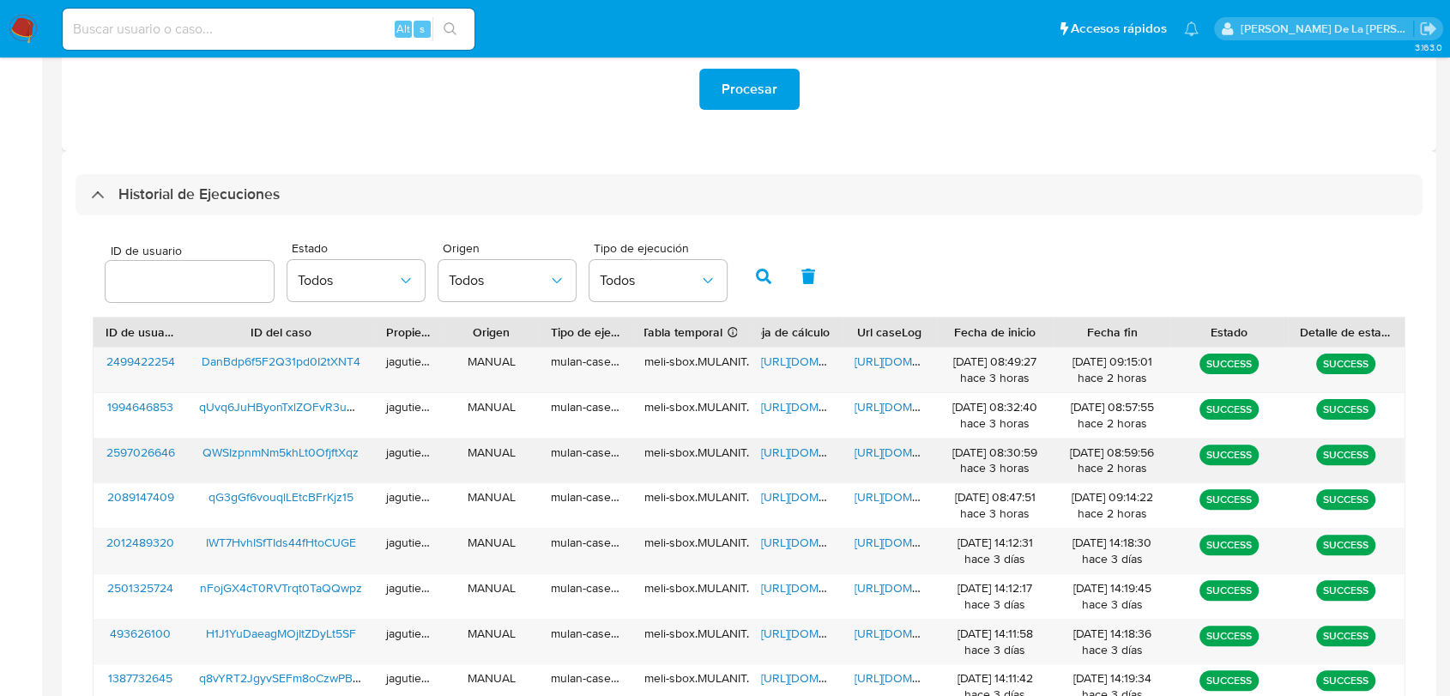
click at [775, 445] on span "[URL][DOMAIN_NAME]" at bounding box center [820, 452] width 118 height 17
click at [886, 447] on span "[URL][DOMAIN_NAME]" at bounding box center [914, 452] width 118 height 17
click at [267, 457] on span "QWSIzpnmNm5khLt0OfjftXqz" at bounding box center [280, 452] width 156 height 17
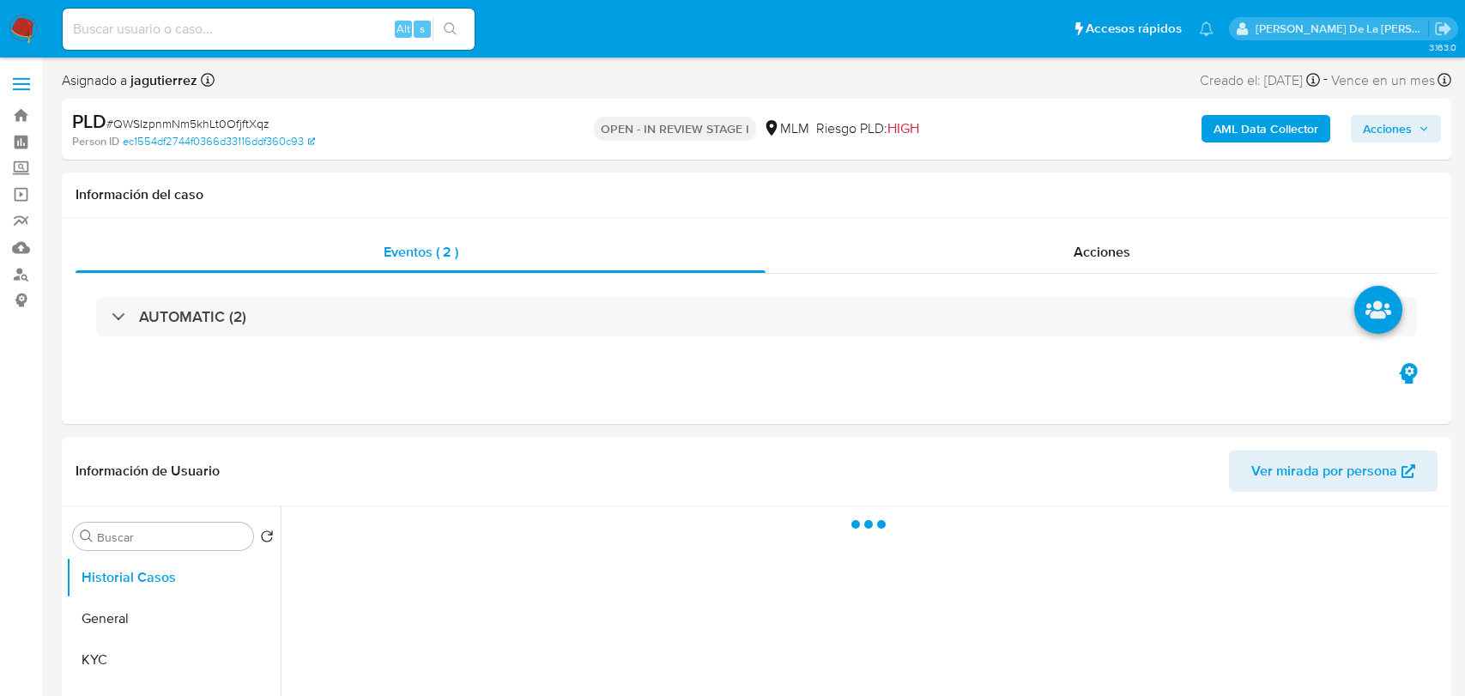
select select "10"
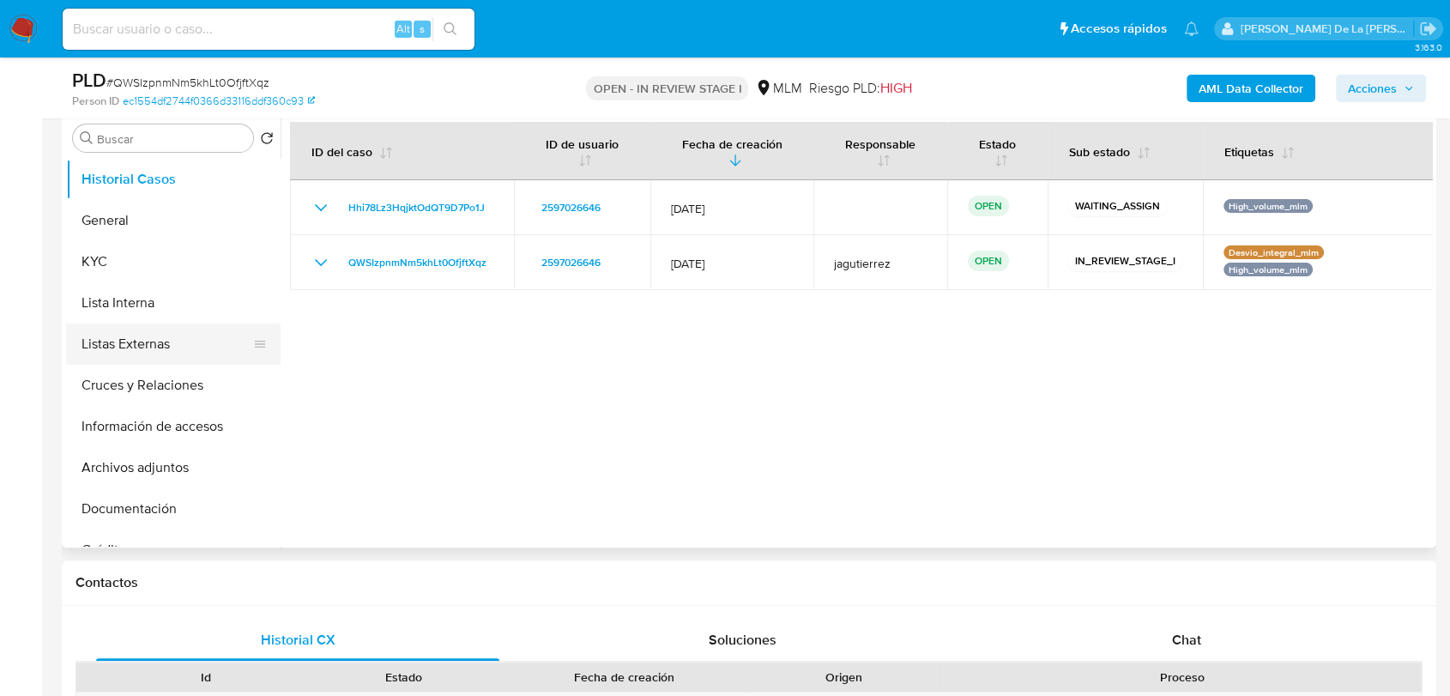
scroll to position [190, 0]
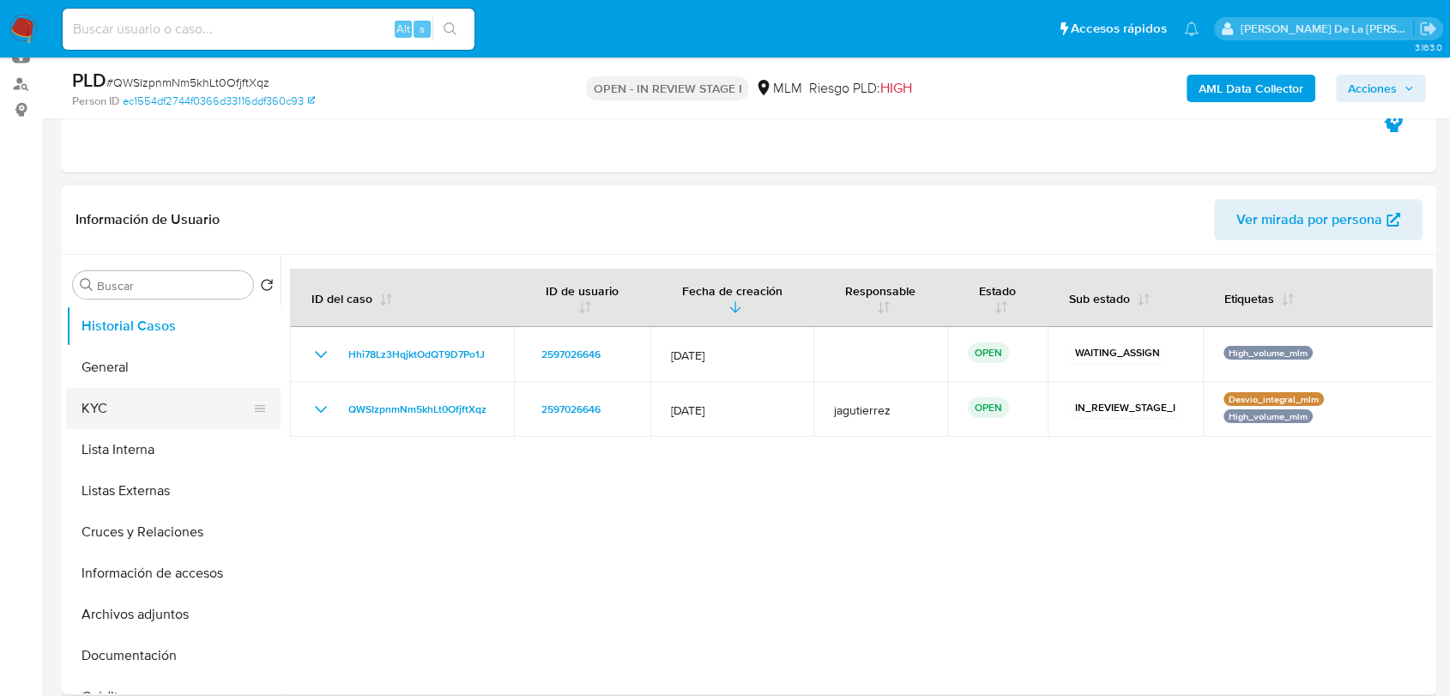
click at [139, 400] on button "KYC" at bounding box center [166, 408] width 201 height 41
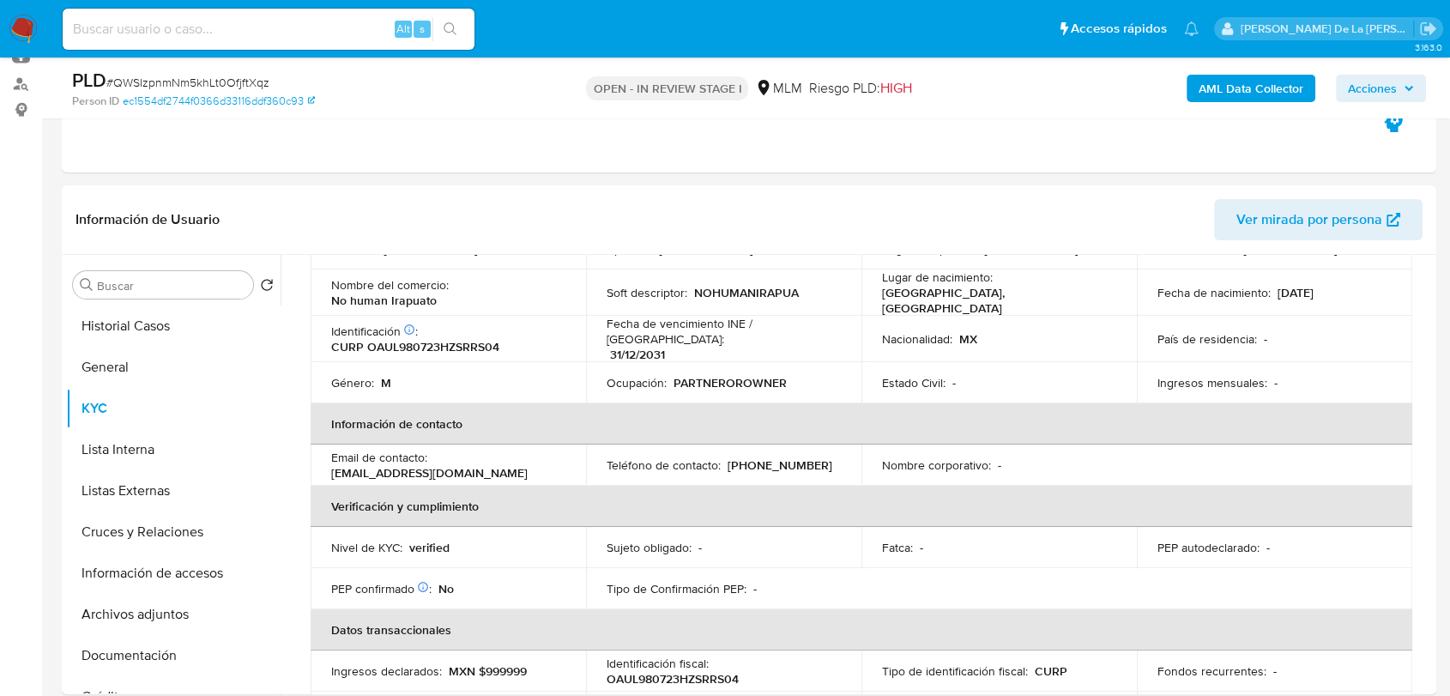
scroll to position [0, 0]
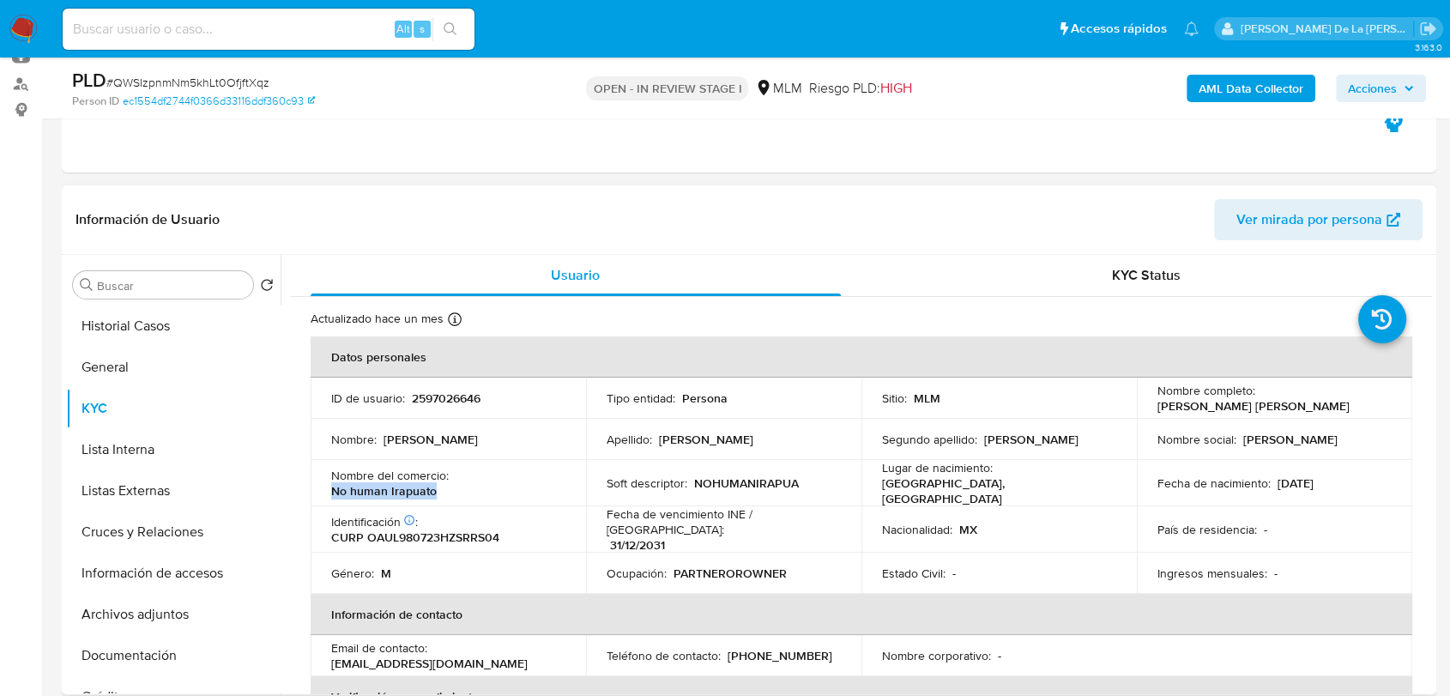
drag, startPoint x: 448, startPoint y: 497, endPoint x: 344, endPoint y: 486, distance: 104.3
click at [329, 491] on td "Nombre del comercio : No human Irapuato" at bounding box center [448, 483] width 275 height 46
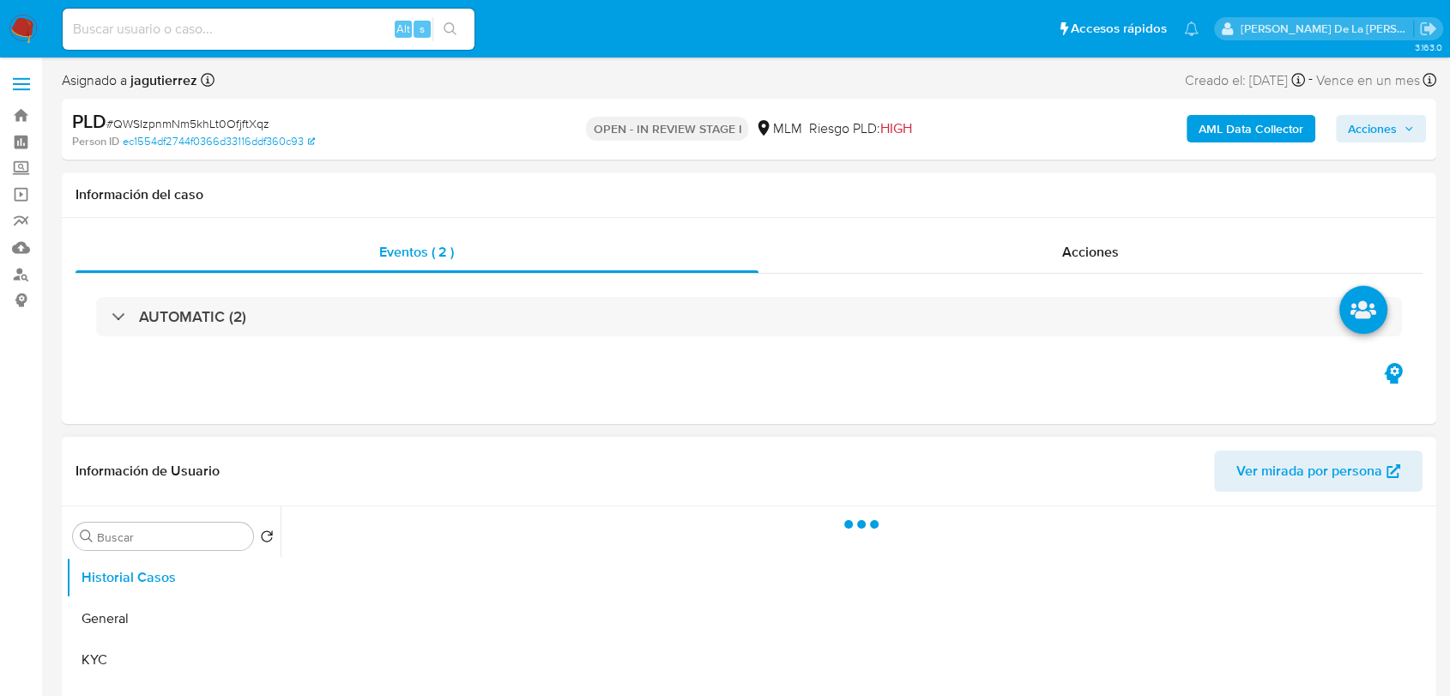
select select "10"
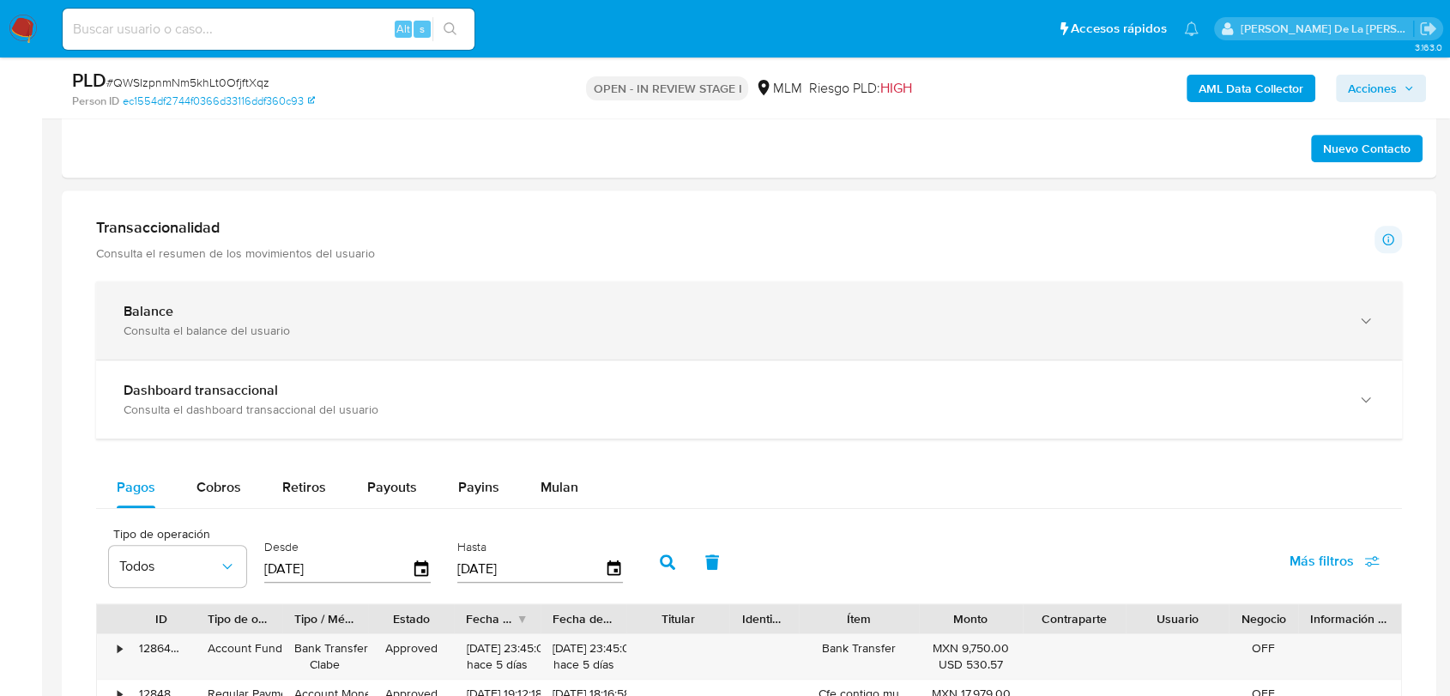
scroll to position [762, 0]
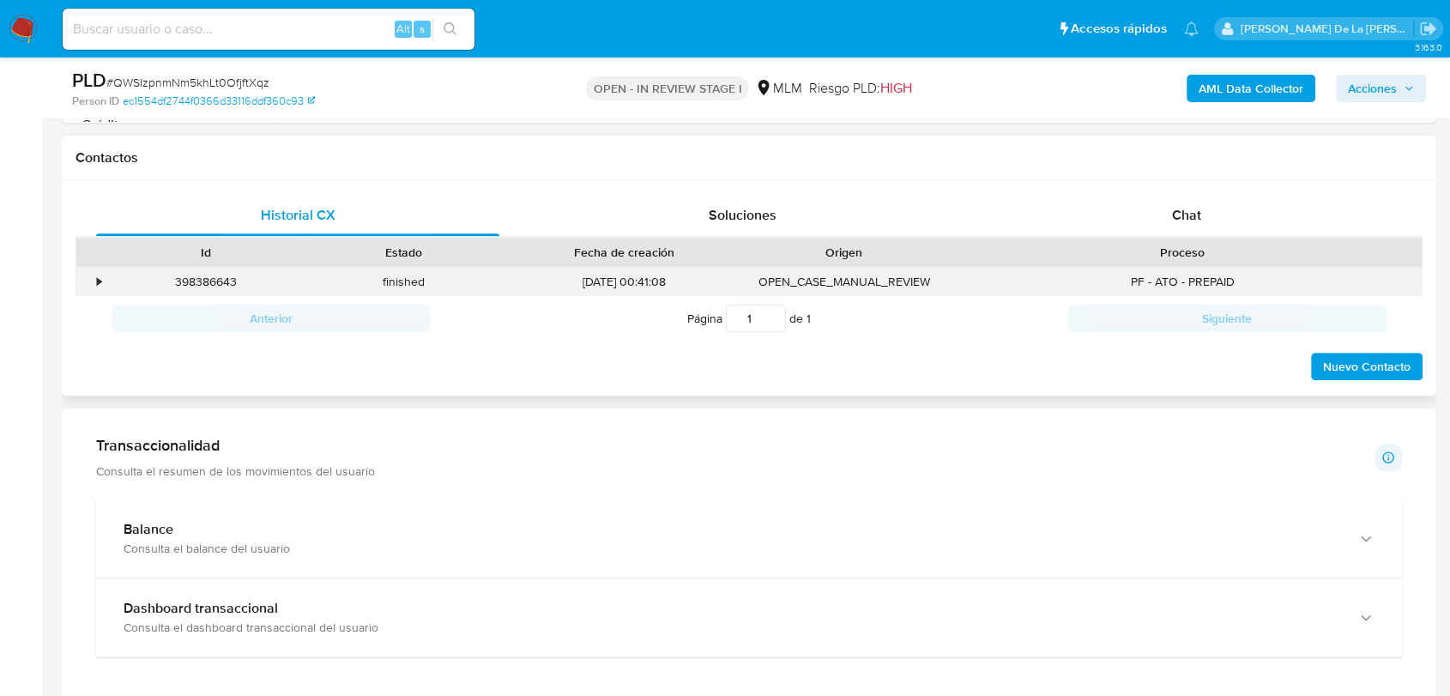
click at [96, 273] on div "•" at bounding box center [91, 282] width 30 height 28
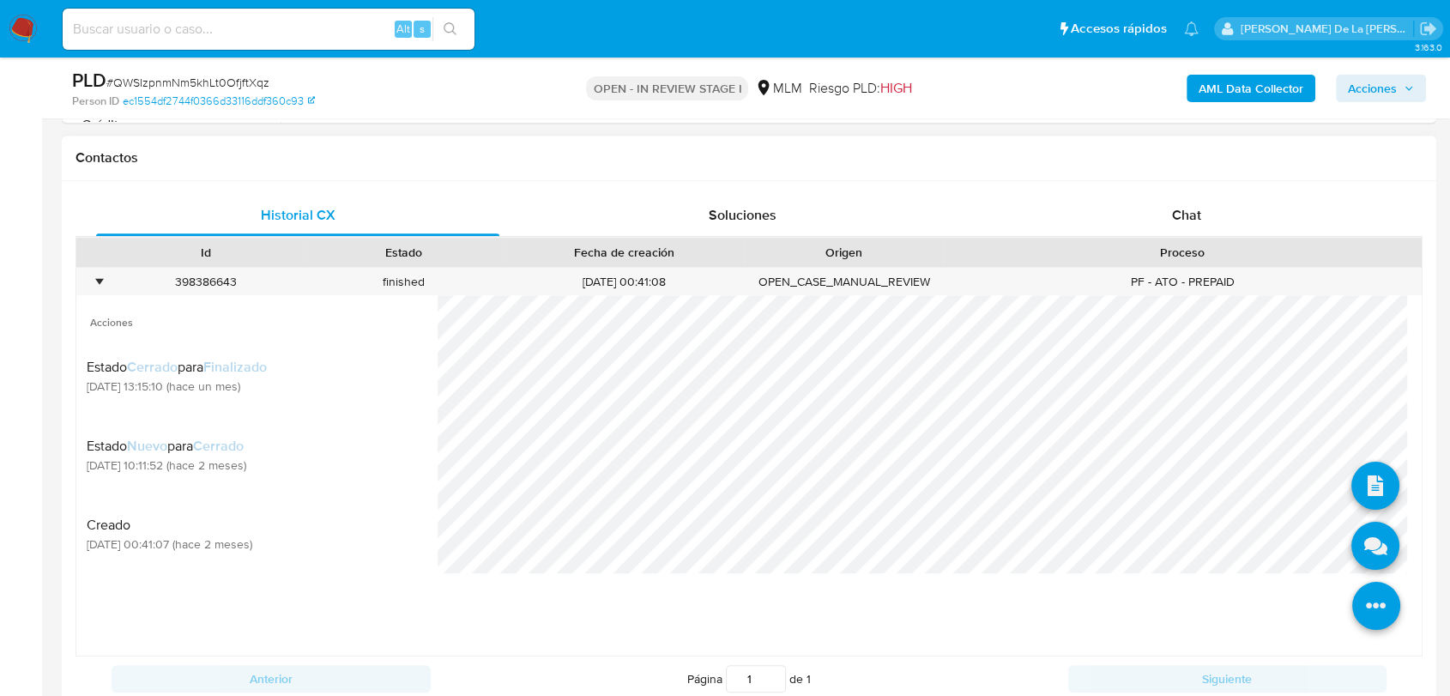
click at [1352, 596] on icon at bounding box center [1376, 607] width 48 height 48
click at [1370, 599] on icon at bounding box center [1376, 607] width 48 height 48
click at [1373, 553] on icon at bounding box center [1375, 546] width 48 height 48
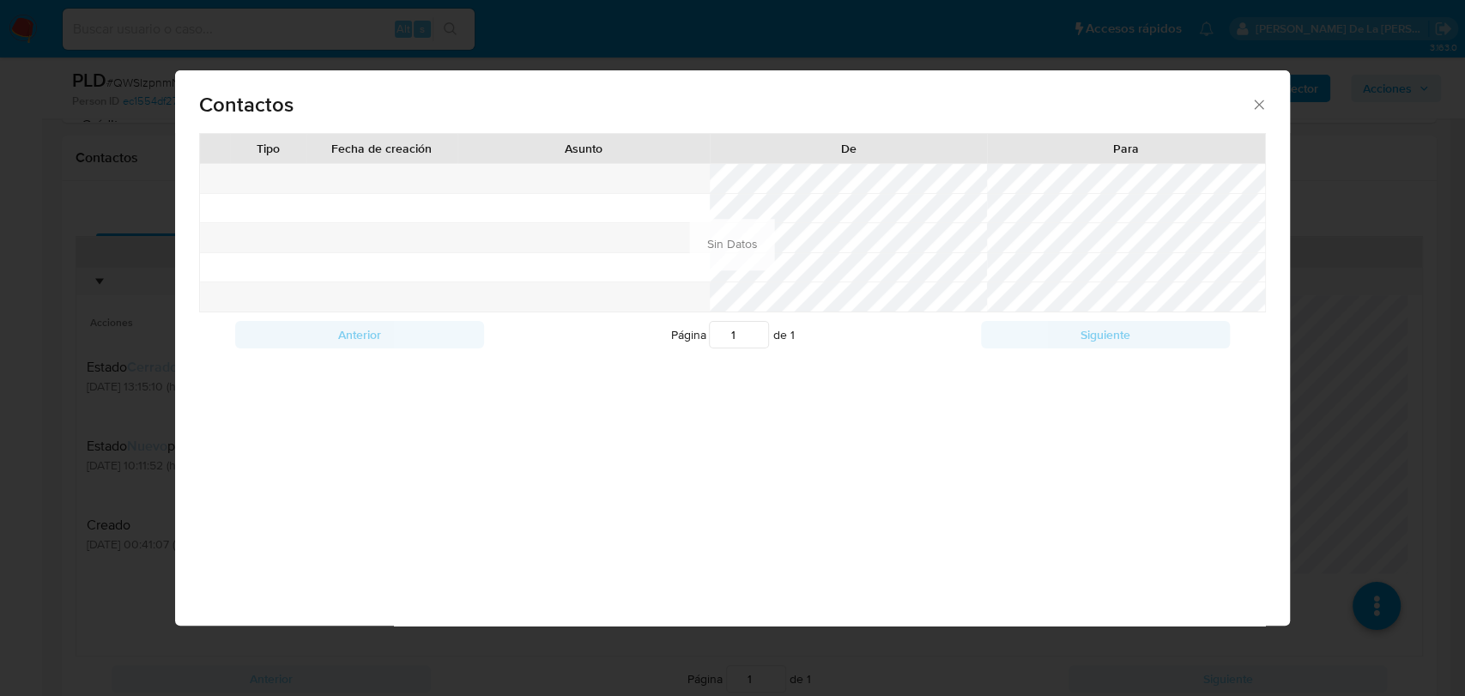
click at [1259, 98] on icon "close" at bounding box center [1258, 104] width 17 height 17
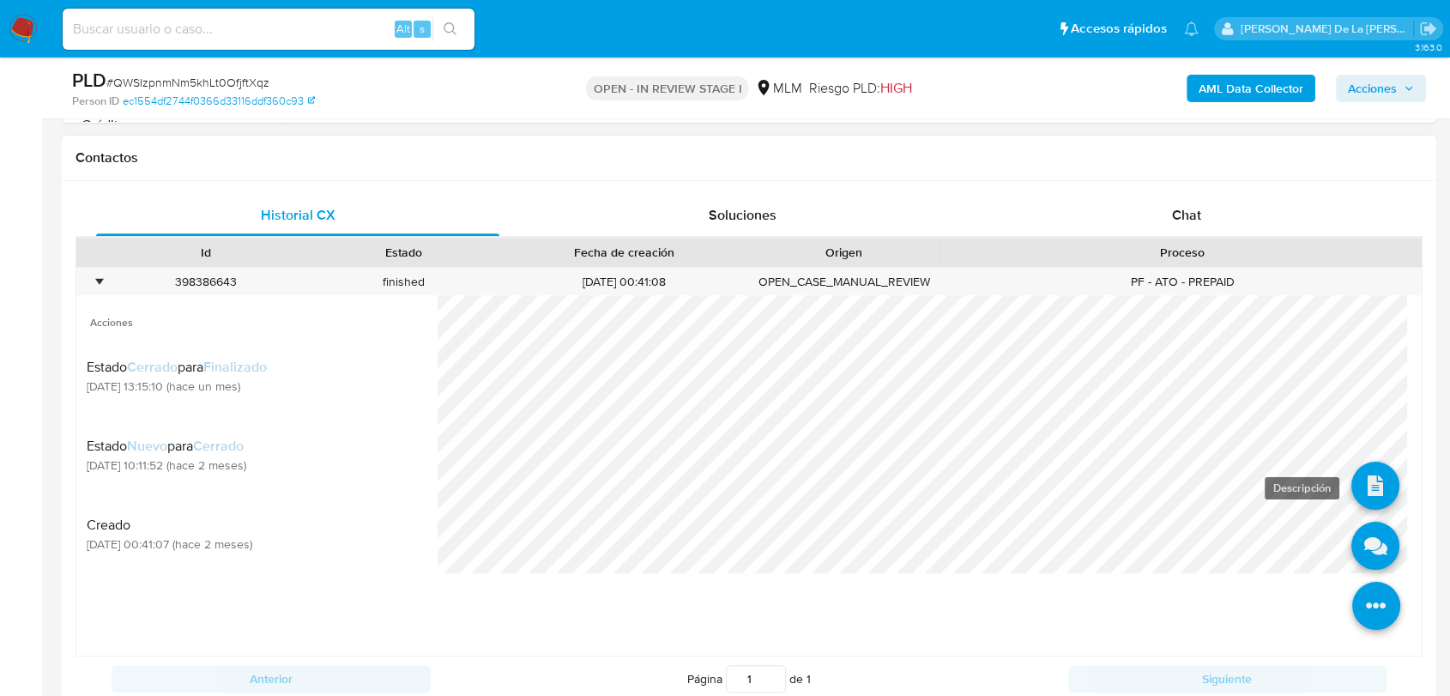
click at [1368, 486] on icon at bounding box center [1375, 486] width 48 height 48
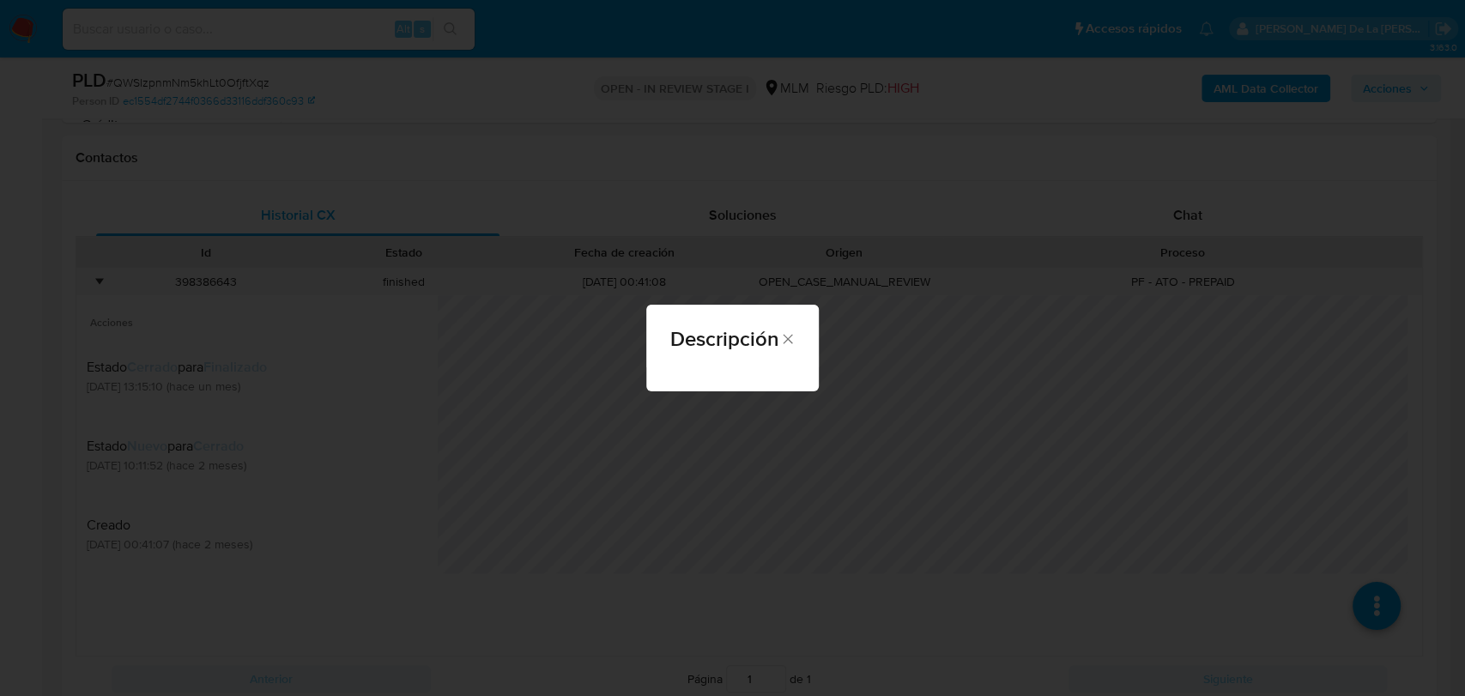
click at [627, 350] on div "Descripción" at bounding box center [732, 348] width 1465 height 696
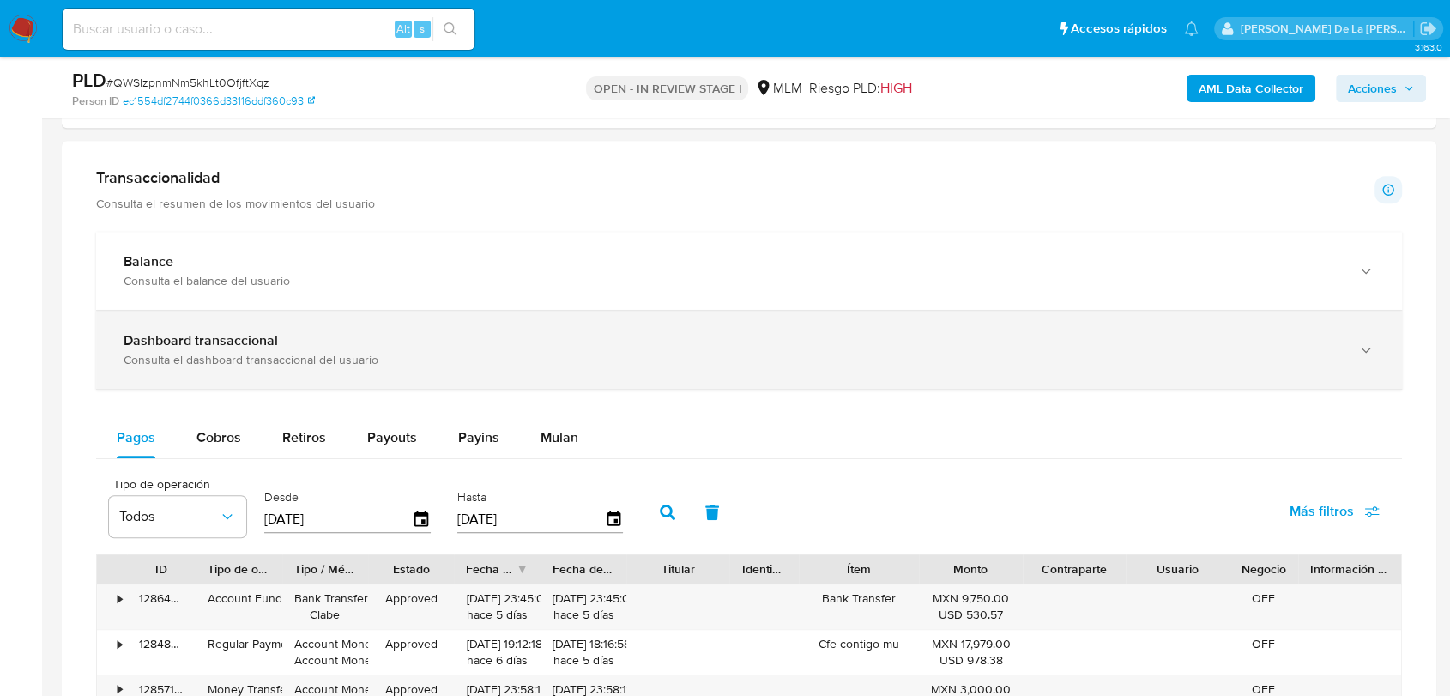
scroll to position [1239, 0]
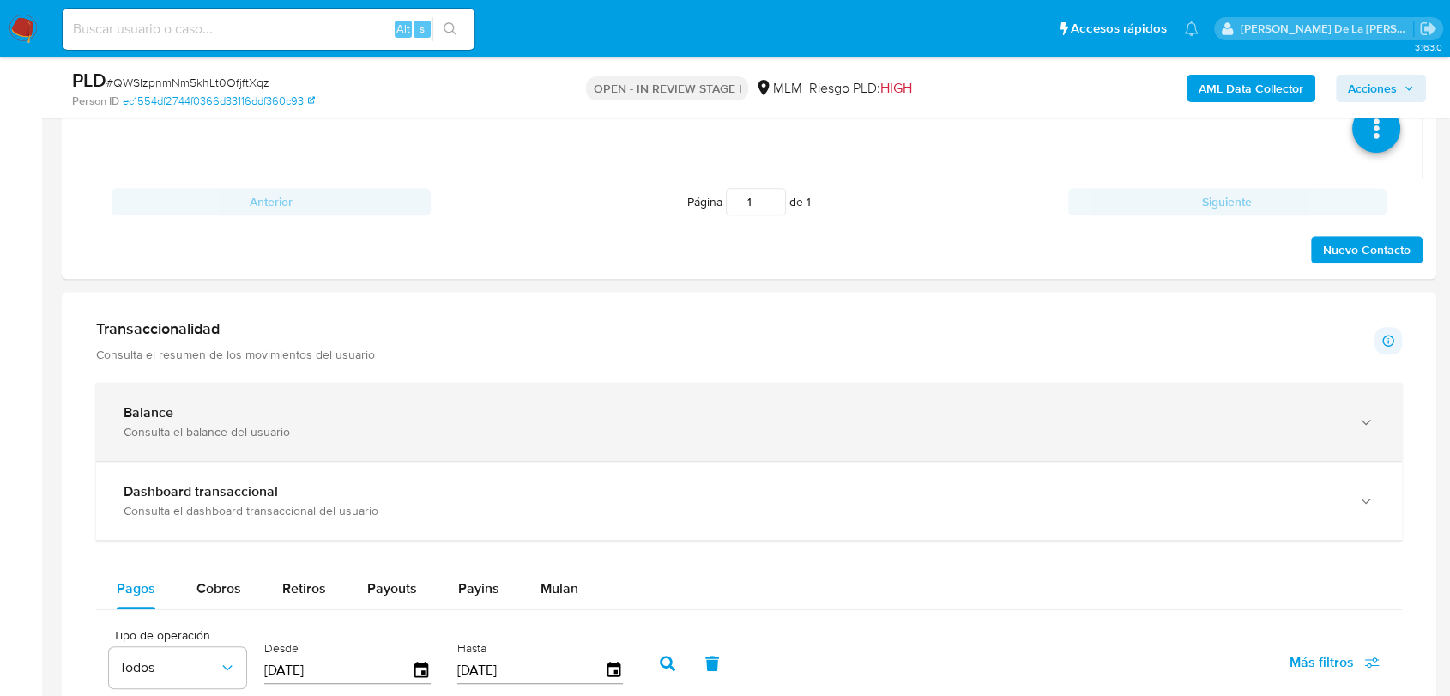
click at [196, 420] on div "Balance" at bounding box center [732, 412] width 1217 height 17
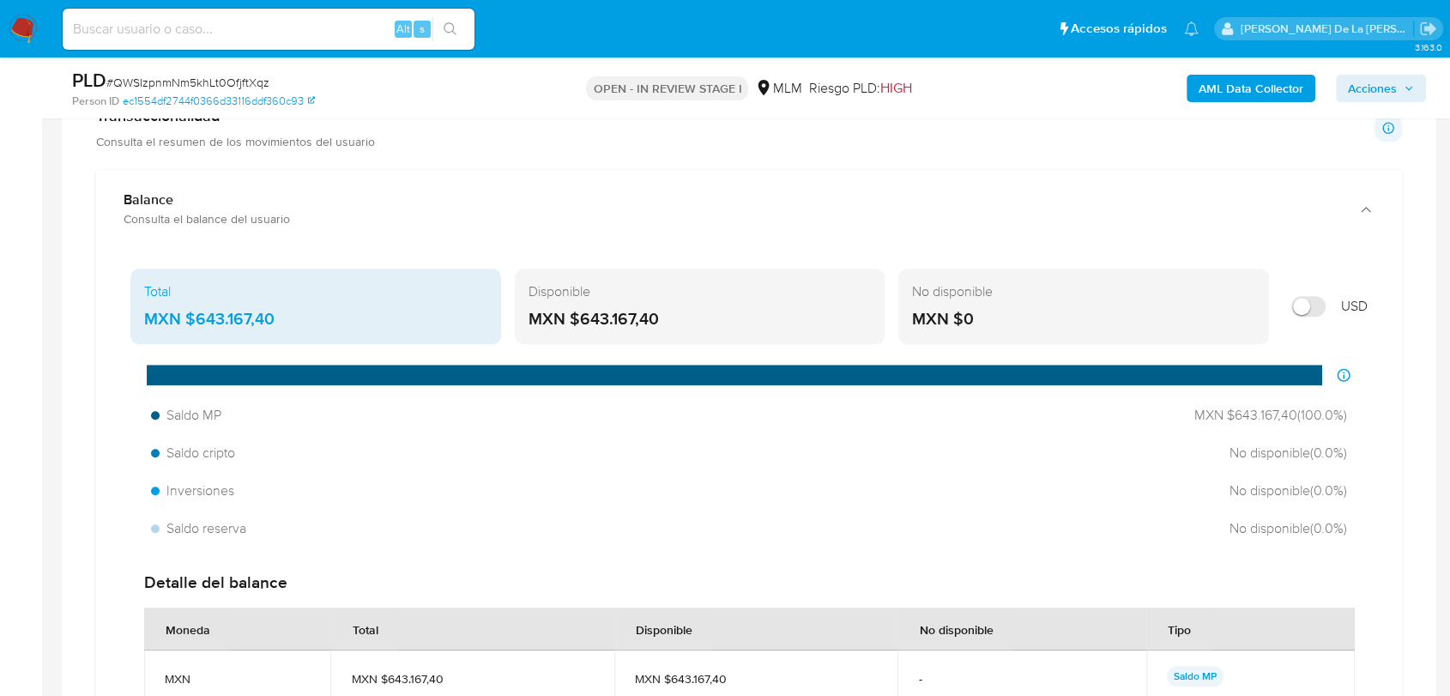
scroll to position [762, 0]
